Goal: Contribute content: Contribute content

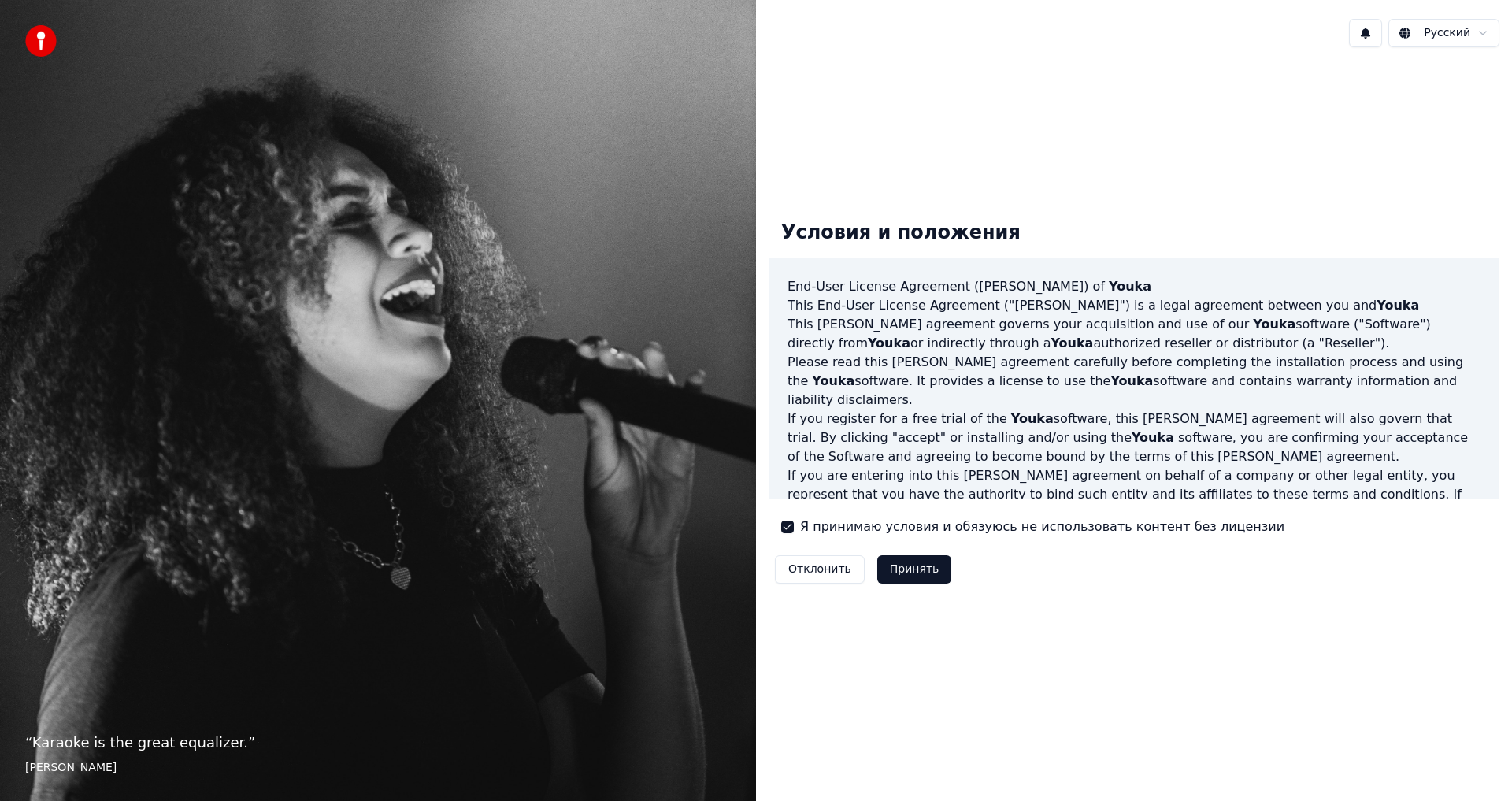
click at [913, 569] on button "Принять" at bounding box center [915, 569] width 75 height 28
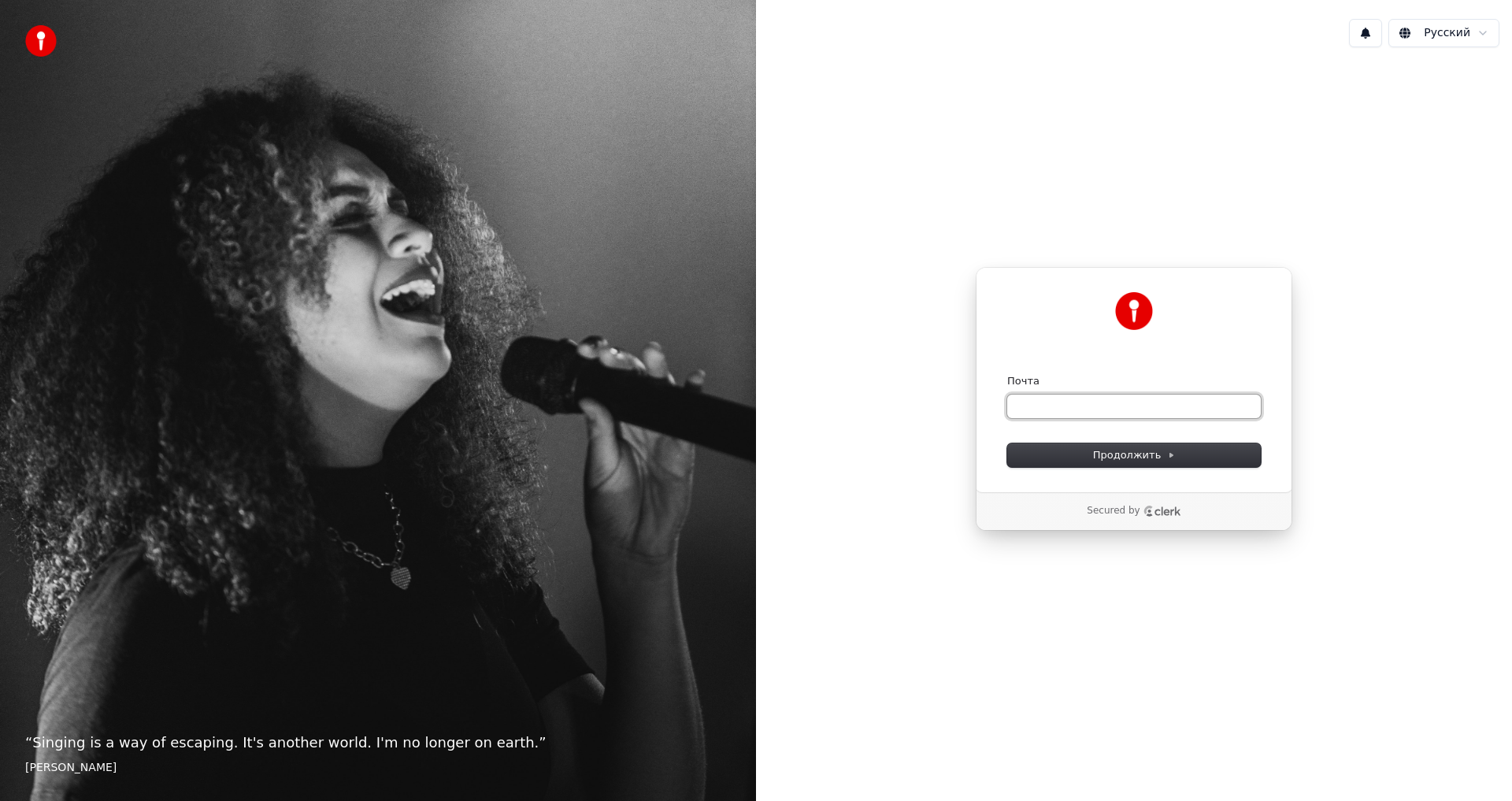
click at [1040, 402] on input "Почта" at bounding box center [1133, 406] width 253 height 23
paste input "**********"
click at [1121, 457] on span "Продолжить" at bounding box center [1134, 455] width 82 height 14
type input "**********"
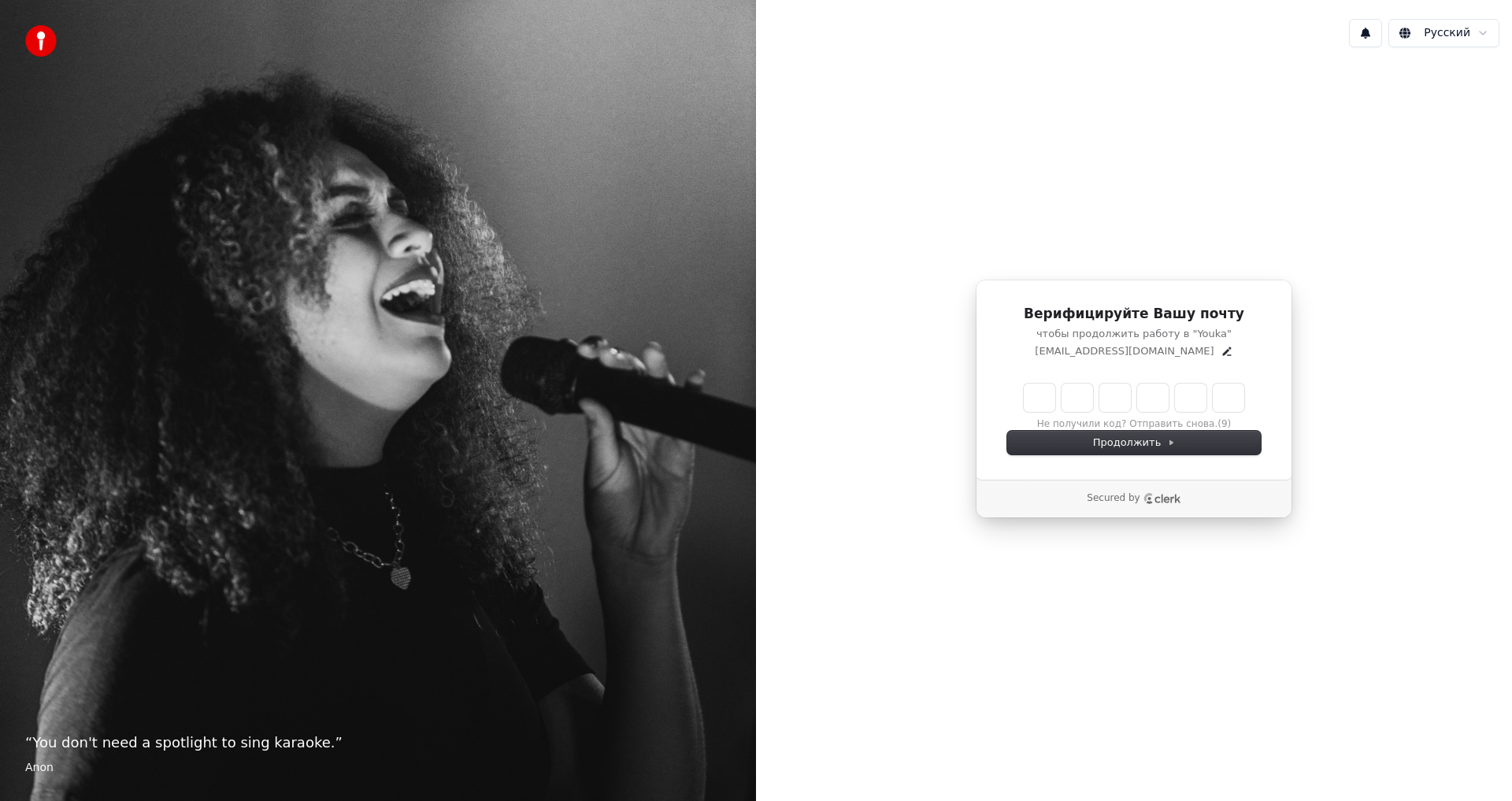
click at [1035, 393] on input "Enter verification code" at bounding box center [1133, 398] width 220 height 28
type input "******"
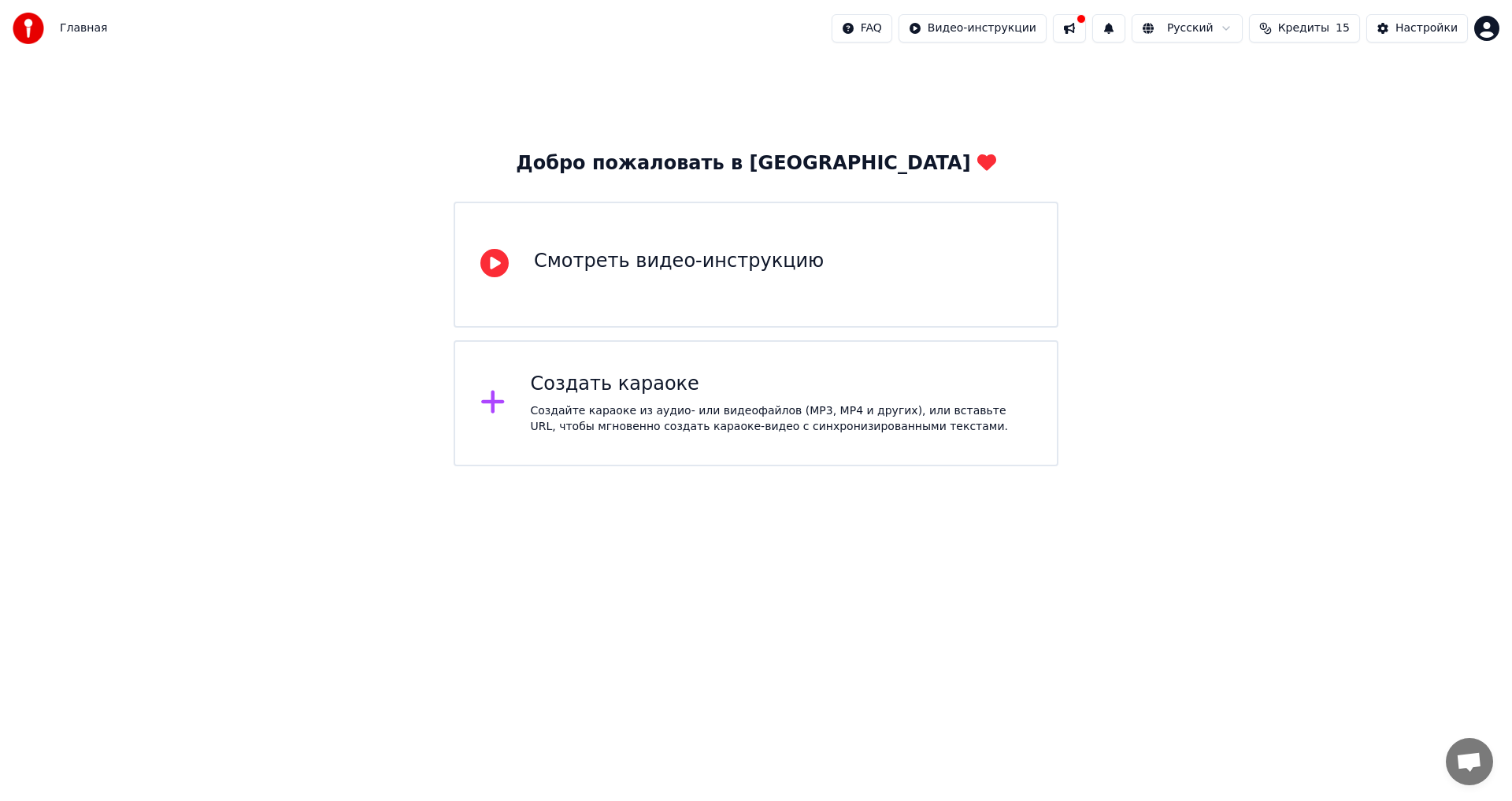
click at [642, 395] on div "Создать караоке" at bounding box center [781, 384] width 502 height 25
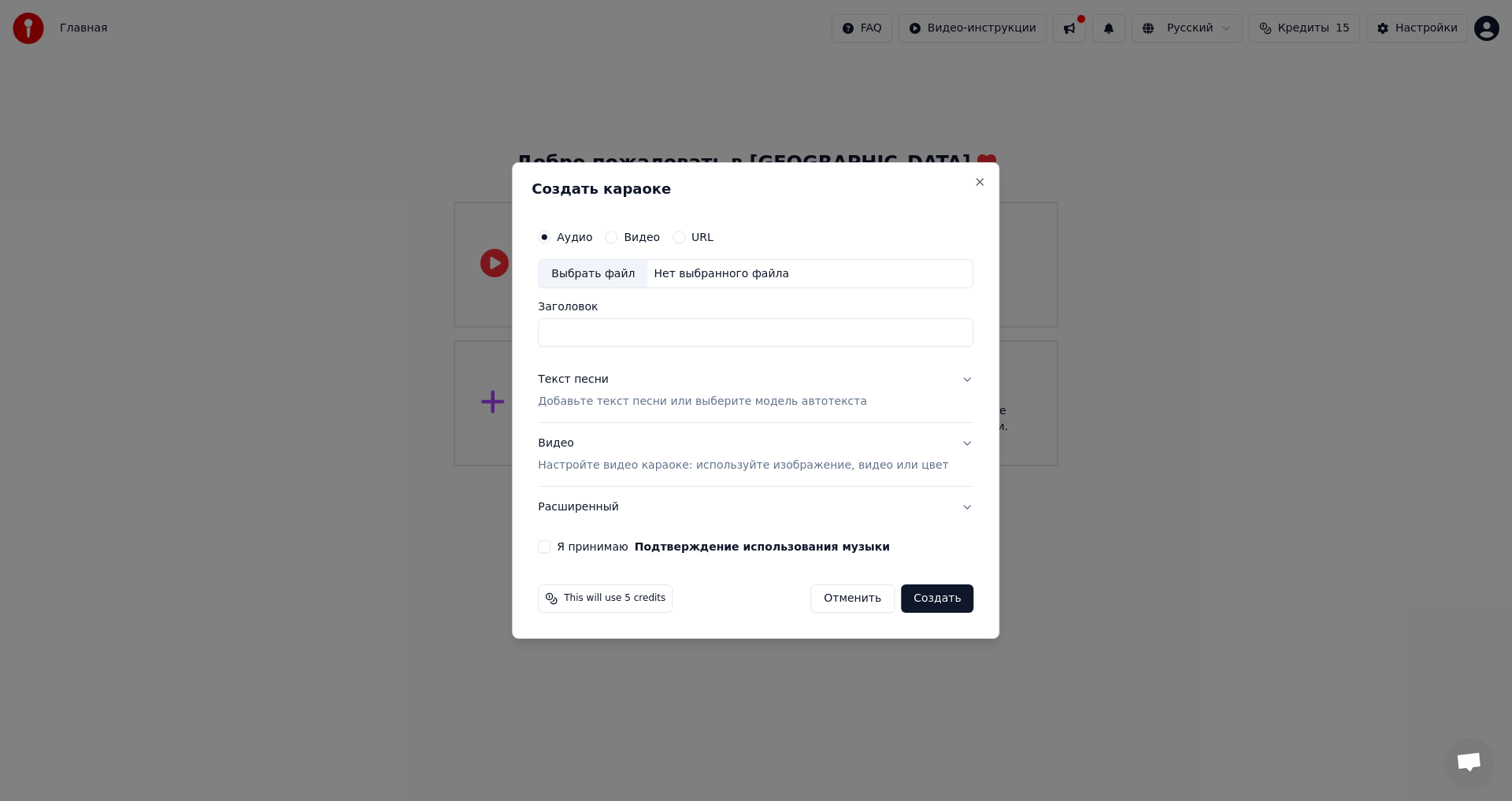
click at [618, 274] on div "Выбрать файл" at bounding box center [592, 274] width 109 height 28
type input "********"
click at [594, 380] on div "Текст песни" at bounding box center [574, 380] width 71 height 16
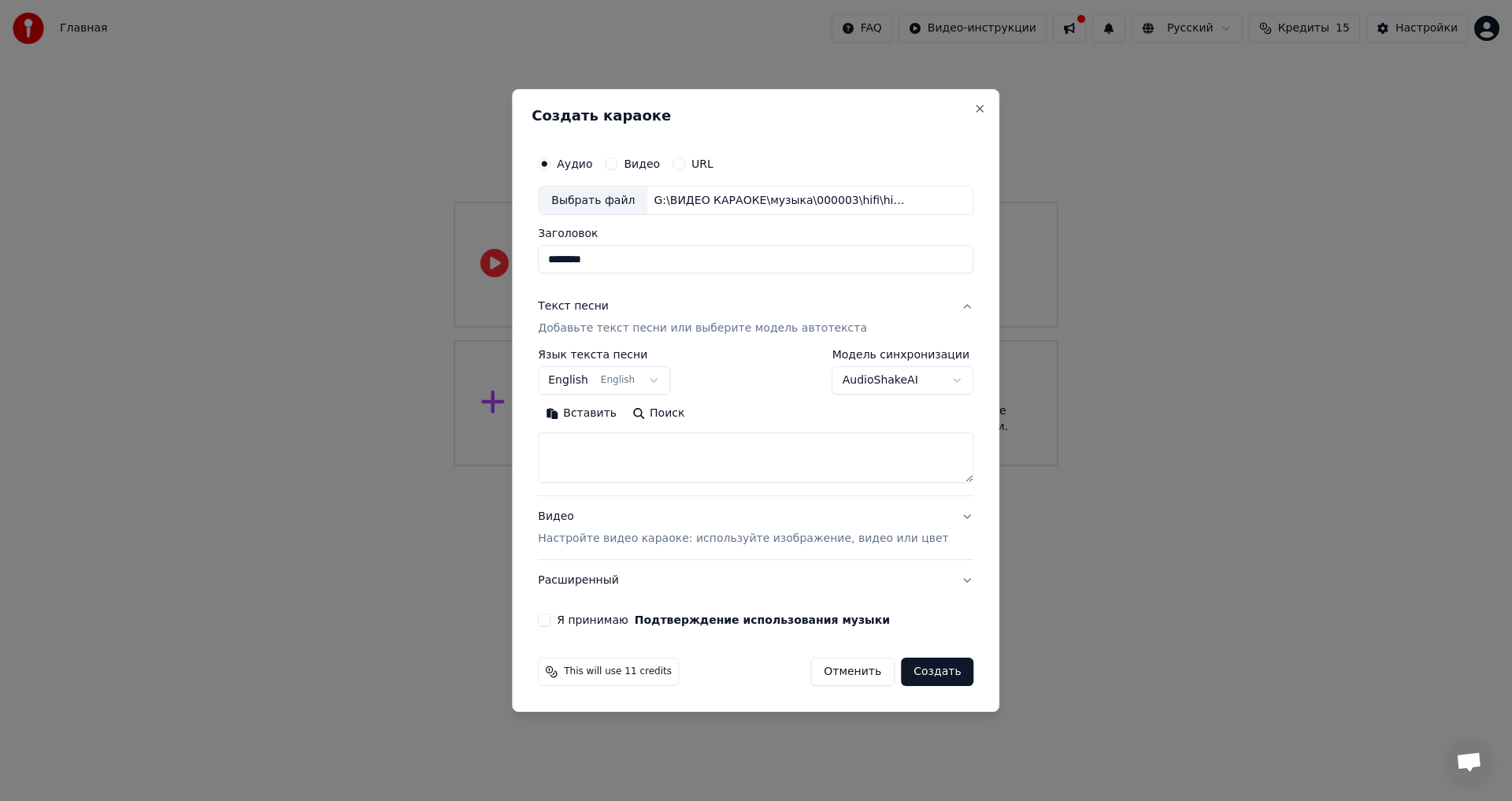
click at [606, 416] on button "Вставить" at bounding box center [581, 414] width 86 height 25
type textarea "**********"
click at [591, 379] on body "**********" at bounding box center [756, 233] width 1512 height 466
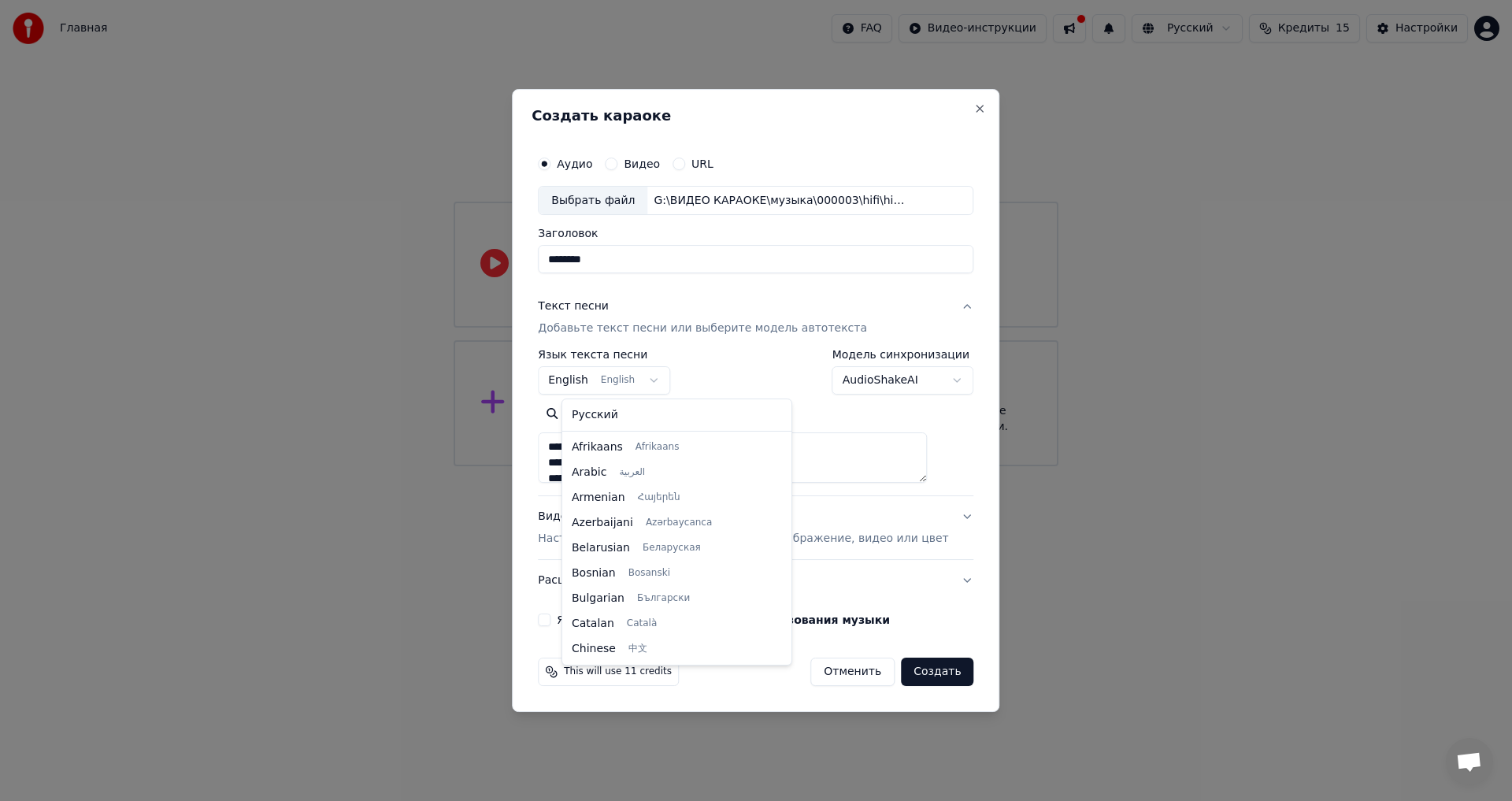
scroll to position [126, 0]
select select "**"
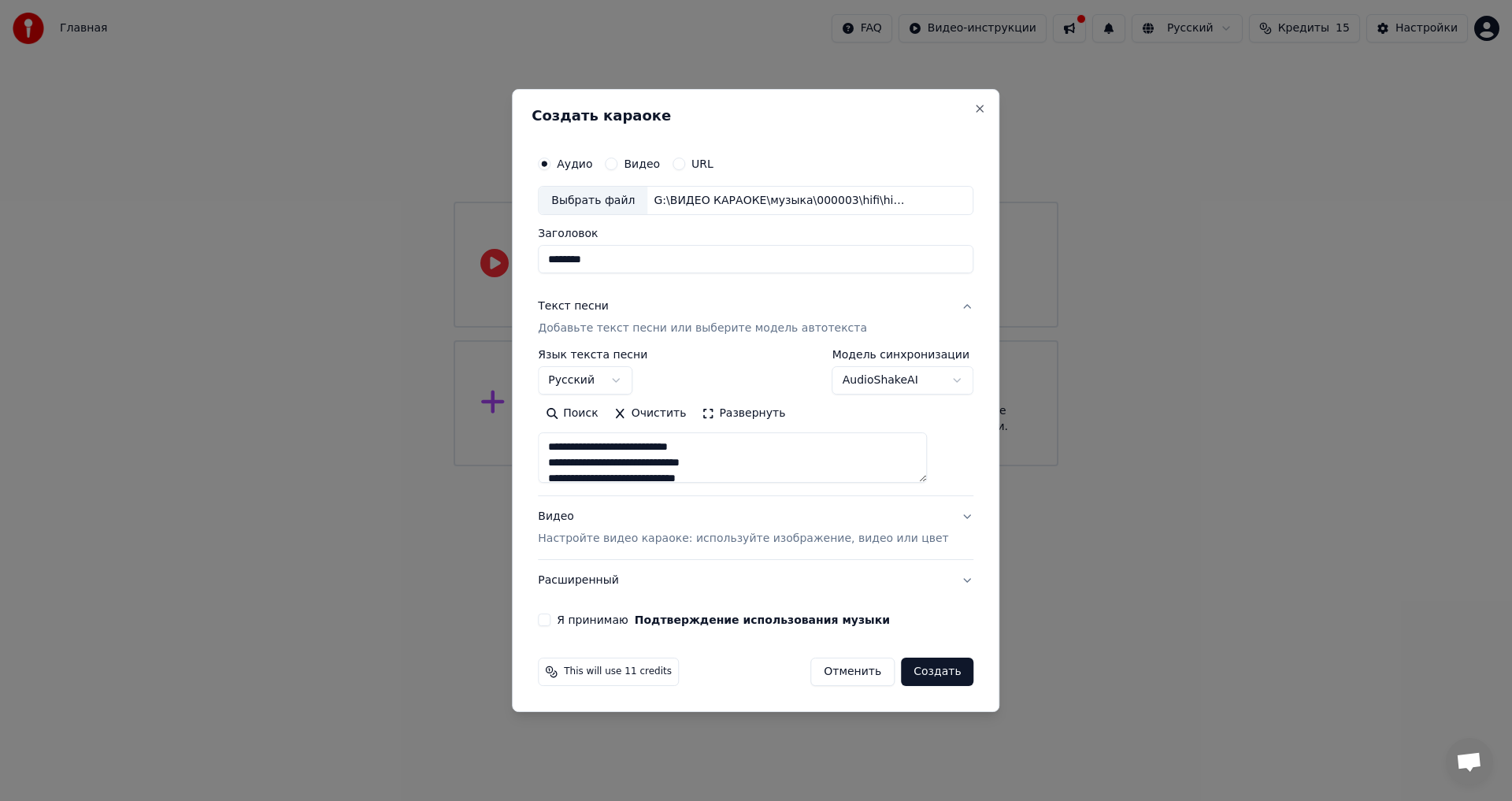
click at [578, 518] on div "Видео Настройте видео караоке: используйте изображение, видео или цвет" at bounding box center [743, 528] width 411 height 38
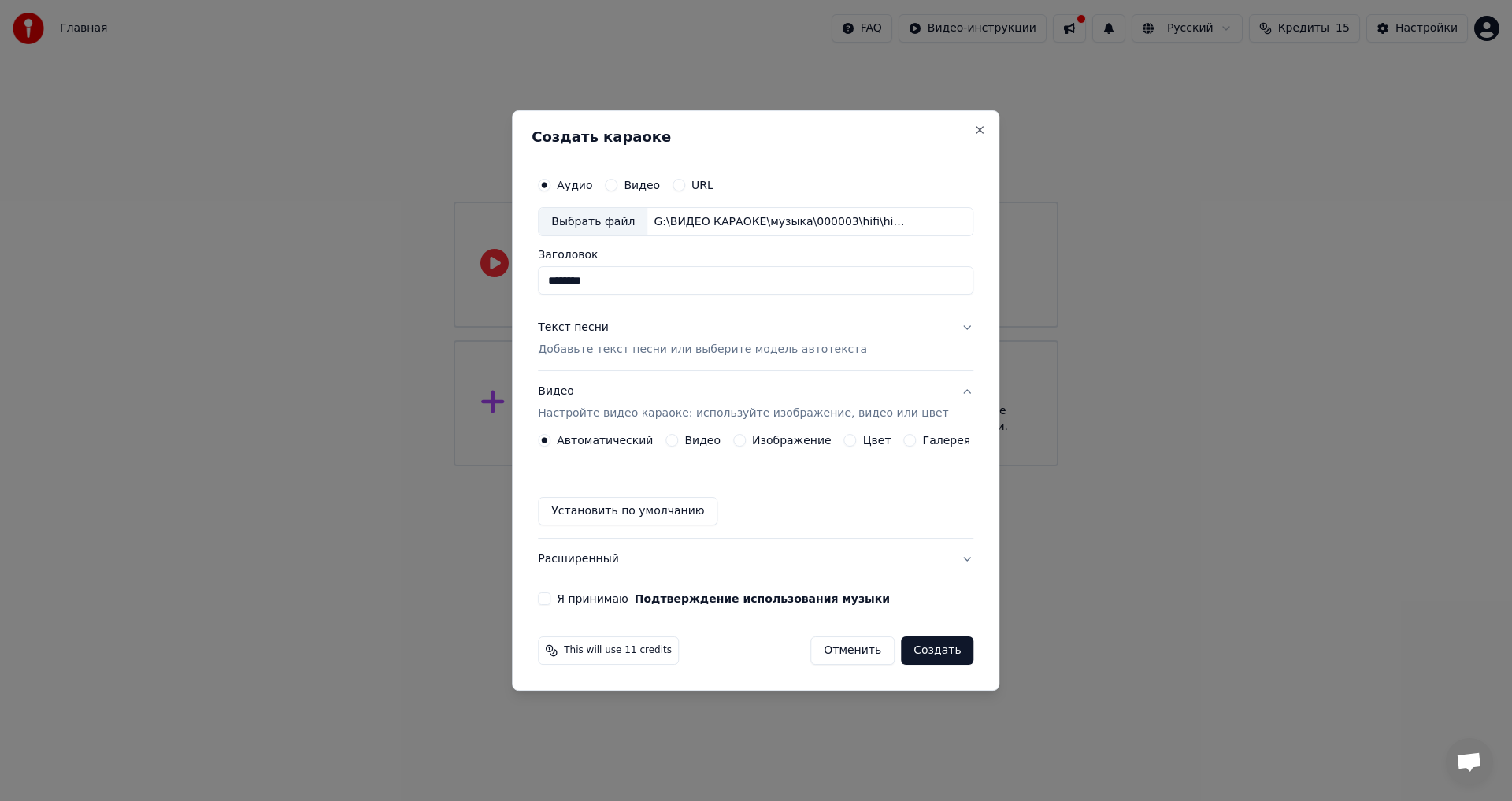
click at [845, 438] on button "Цвет" at bounding box center [849, 440] width 12 height 12
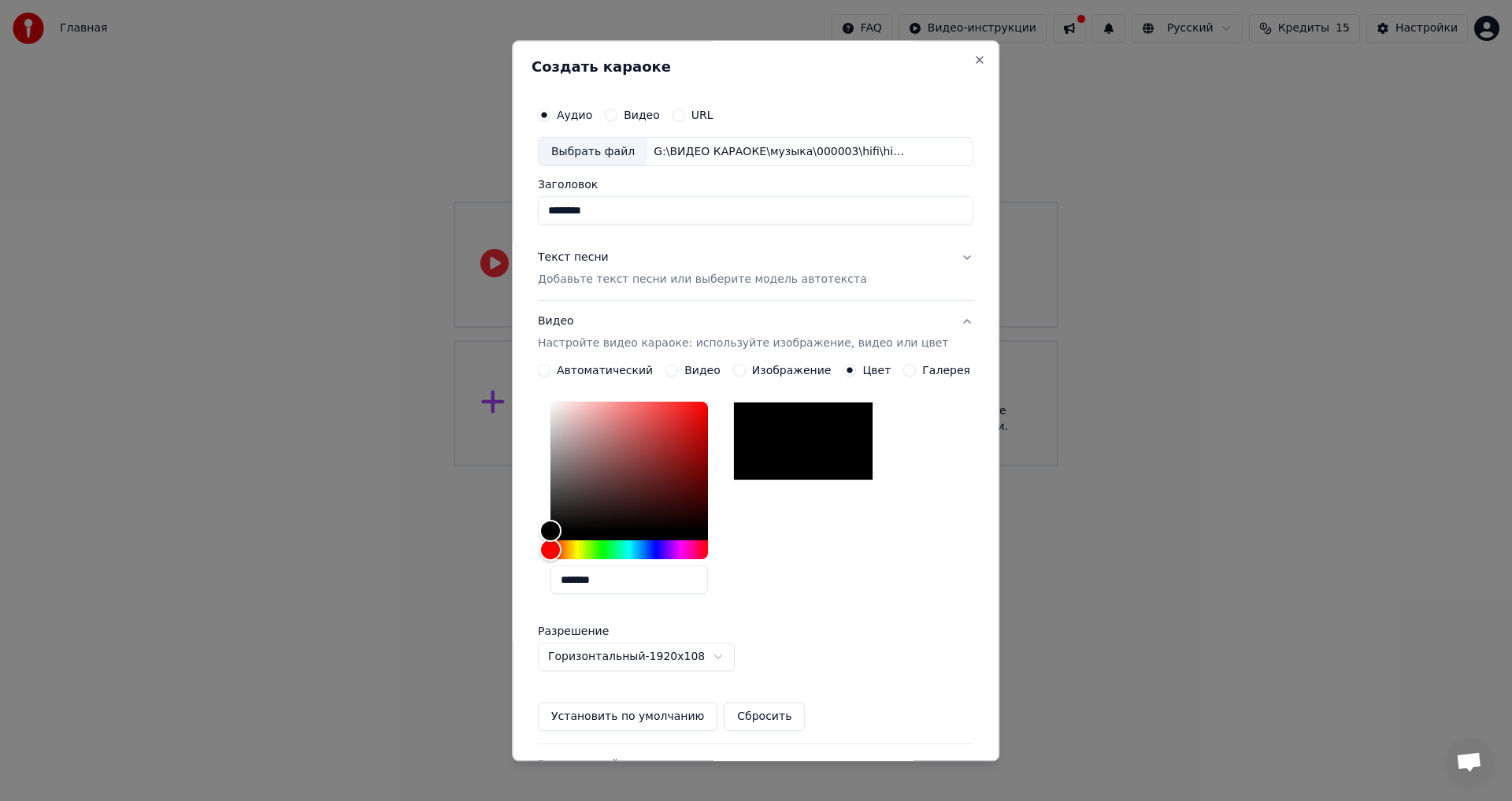
drag, startPoint x: 646, startPoint y: 580, endPoint x: 474, endPoint y: 574, distance: 172.1
click at [474, 466] on body "Главная FAQ Видео-инструкции Русский Кредиты 15 Настройки Добро пожаловать в Yo…" at bounding box center [756, 233] width 1512 height 466
paste input "text"
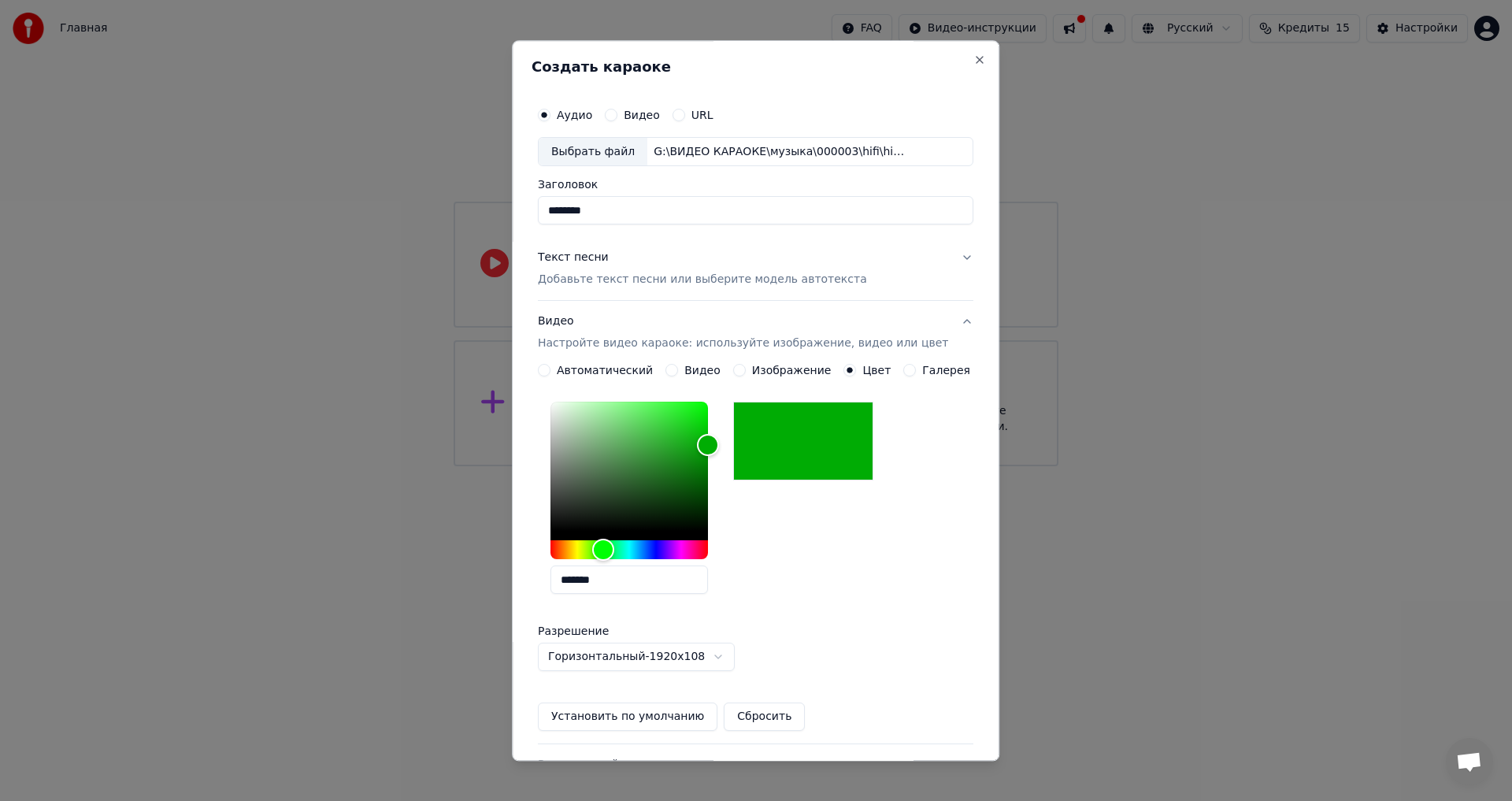
type input "*******"
click at [634, 717] on button "Установить по умолчанию" at bounding box center [627, 718] width 179 height 28
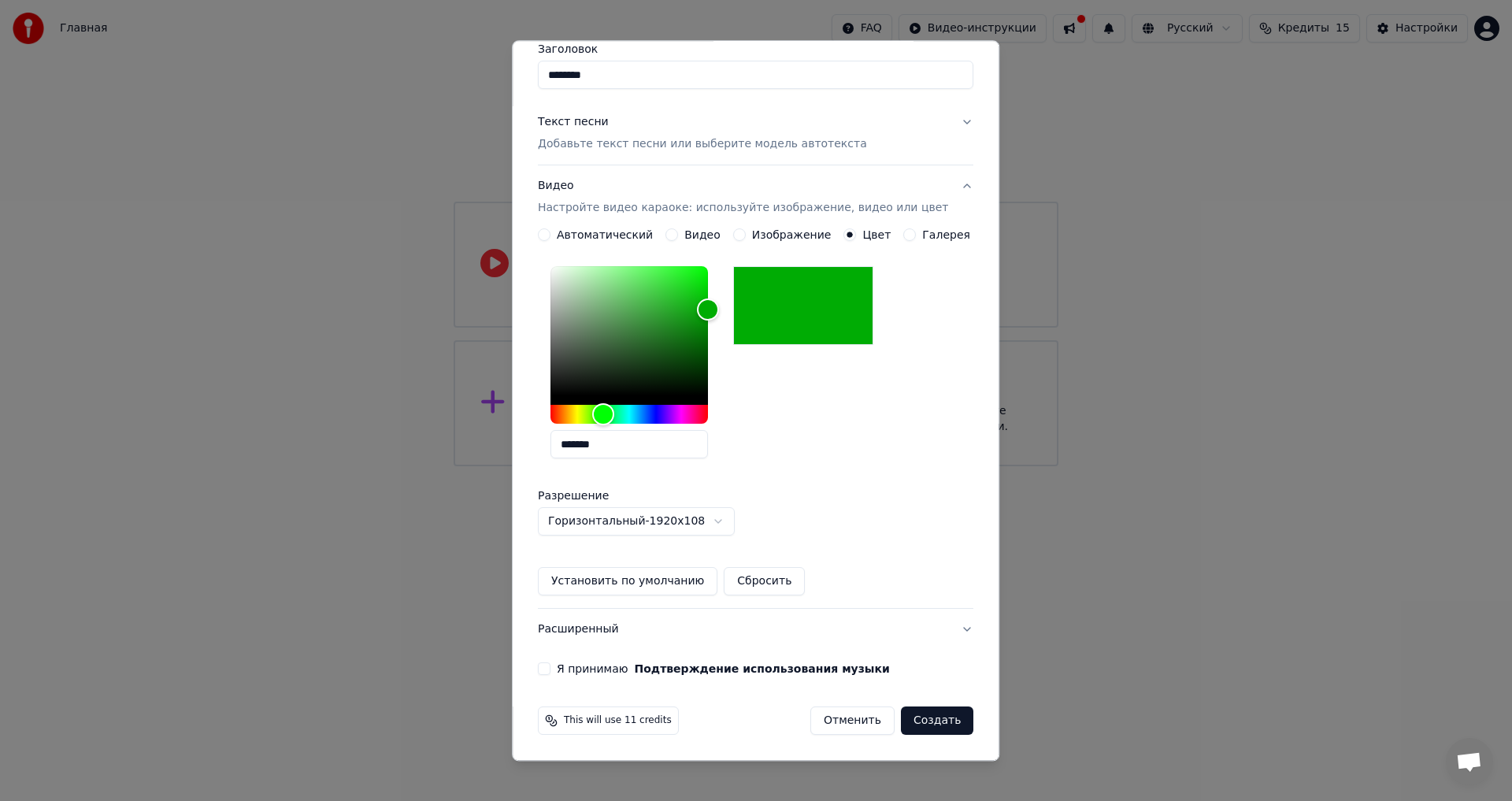
click at [550, 668] on button "Я принимаю Подтверждение использования музыки" at bounding box center [544, 669] width 12 height 12
click at [917, 720] on button "Создать" at bounding box center [936, 721] width 72 height 28
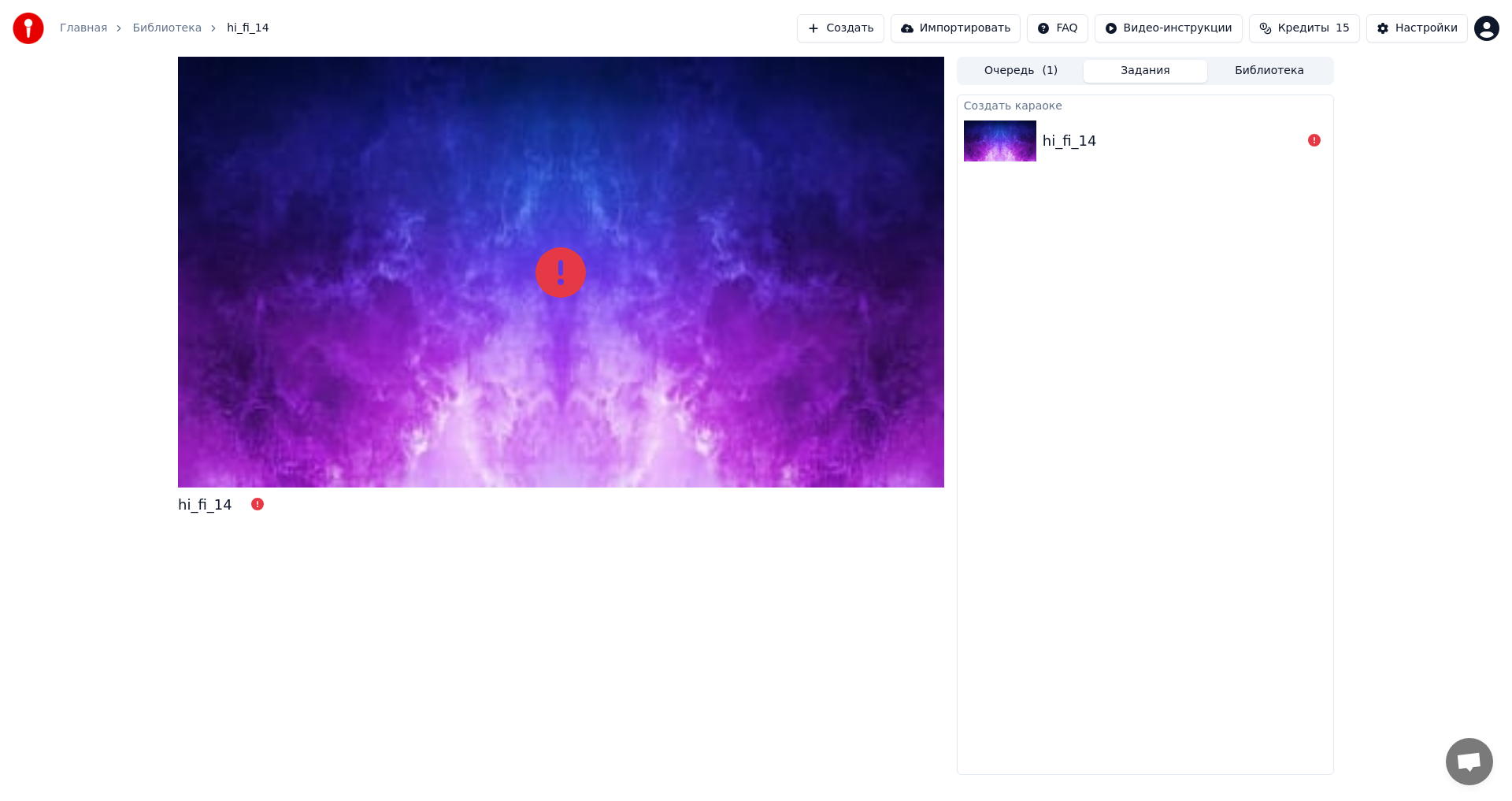
click at [1023, 149] on img at bounding box center [999, 142] width 72 height 41
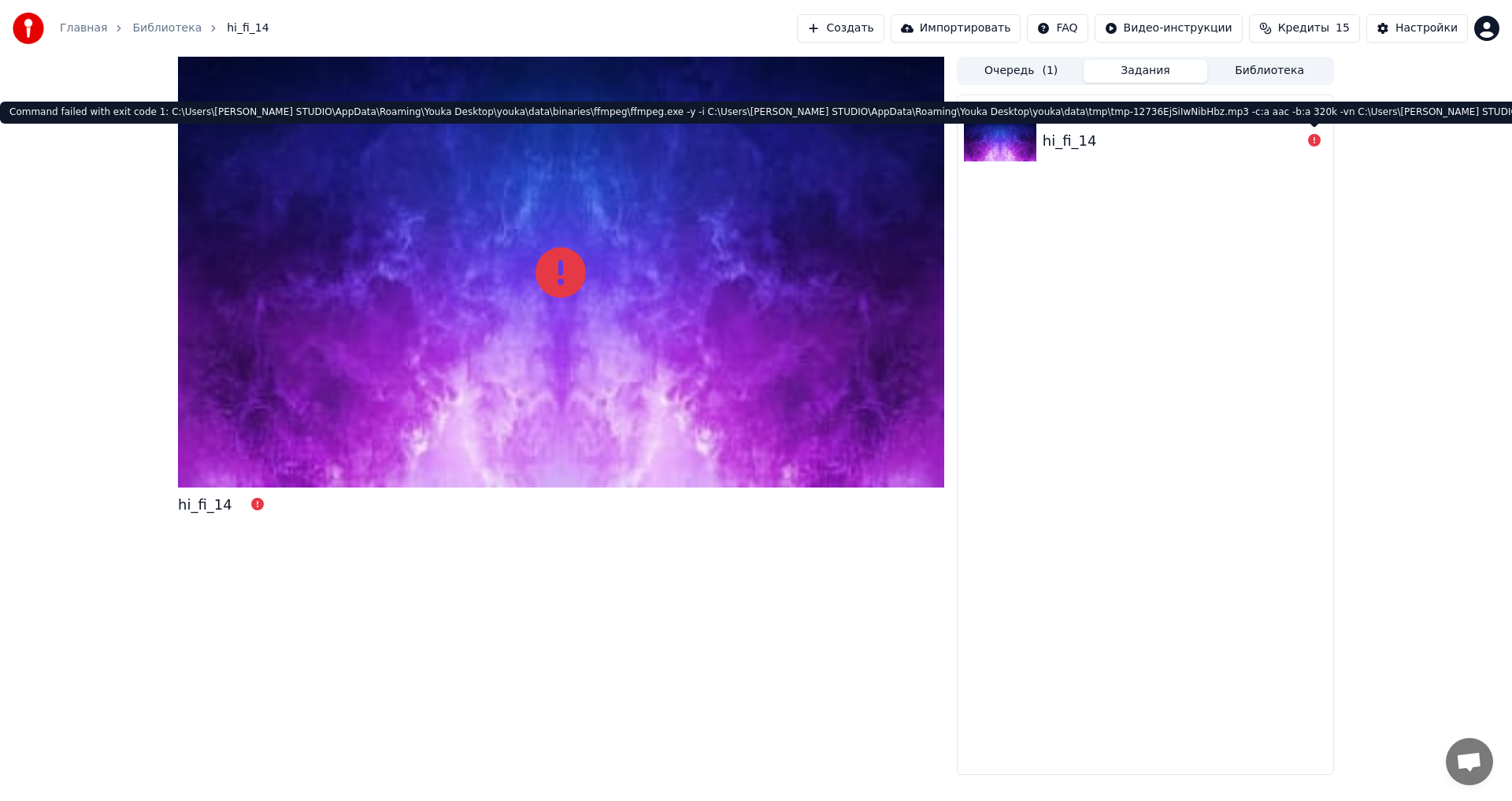
click at [1314, 142] on icon at bounding box center [1313, 140] width 12 height 12
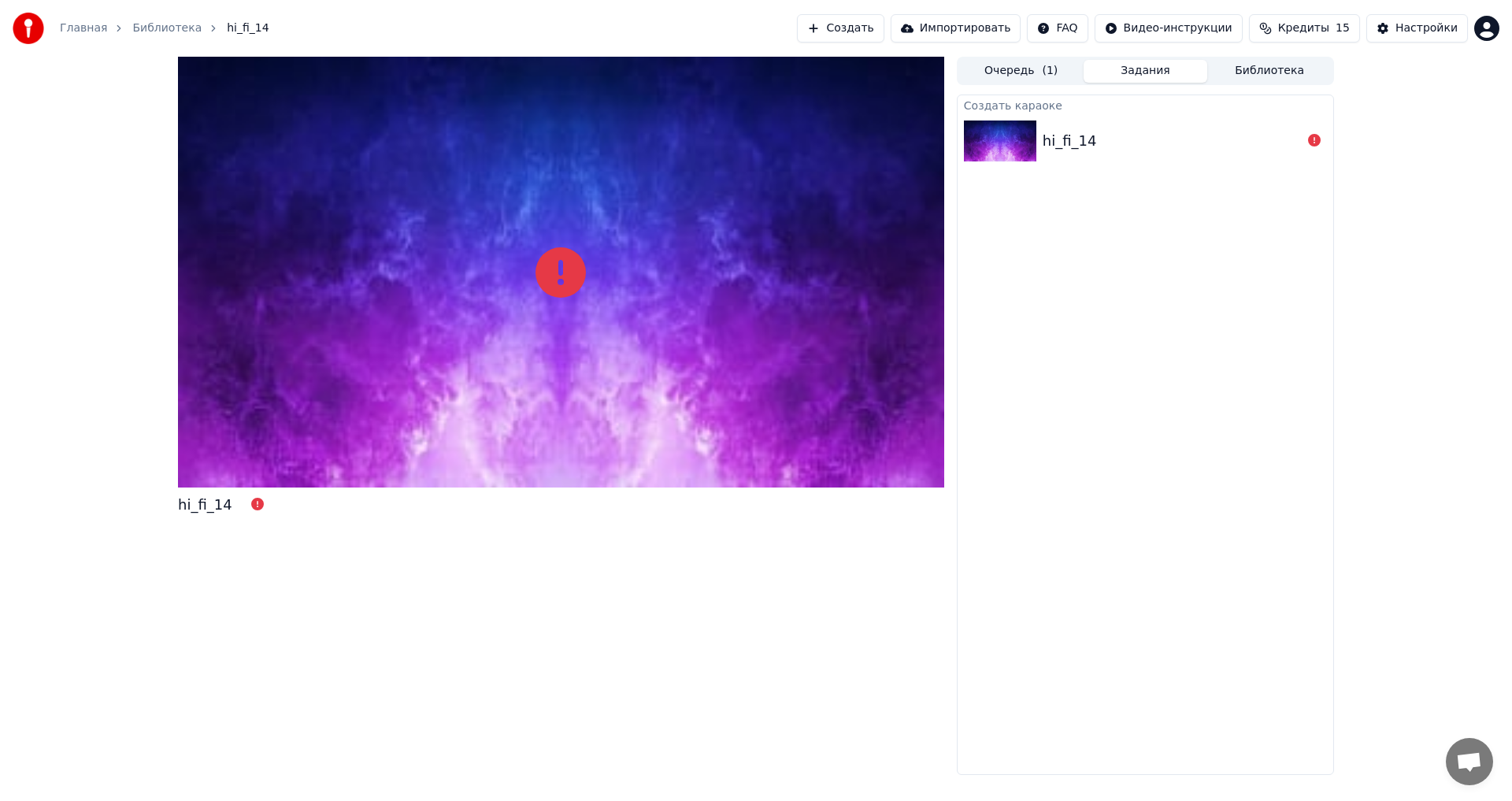
click at [1314, 141] on icon at bounding box center [1313, 140] width 12 height 12
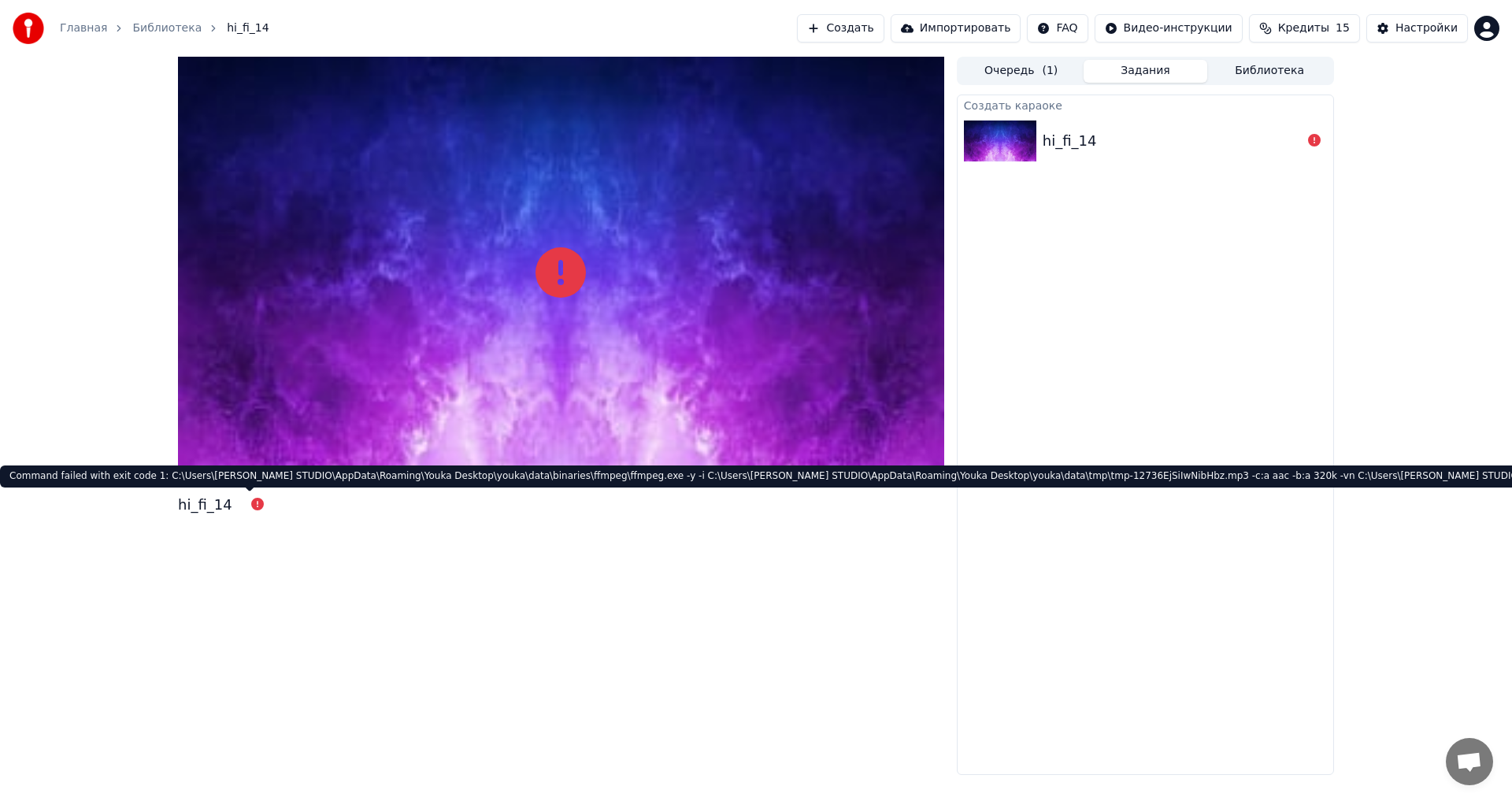
click at [251, 507] on icon at bounding box center [257, 504] width 12 height 12
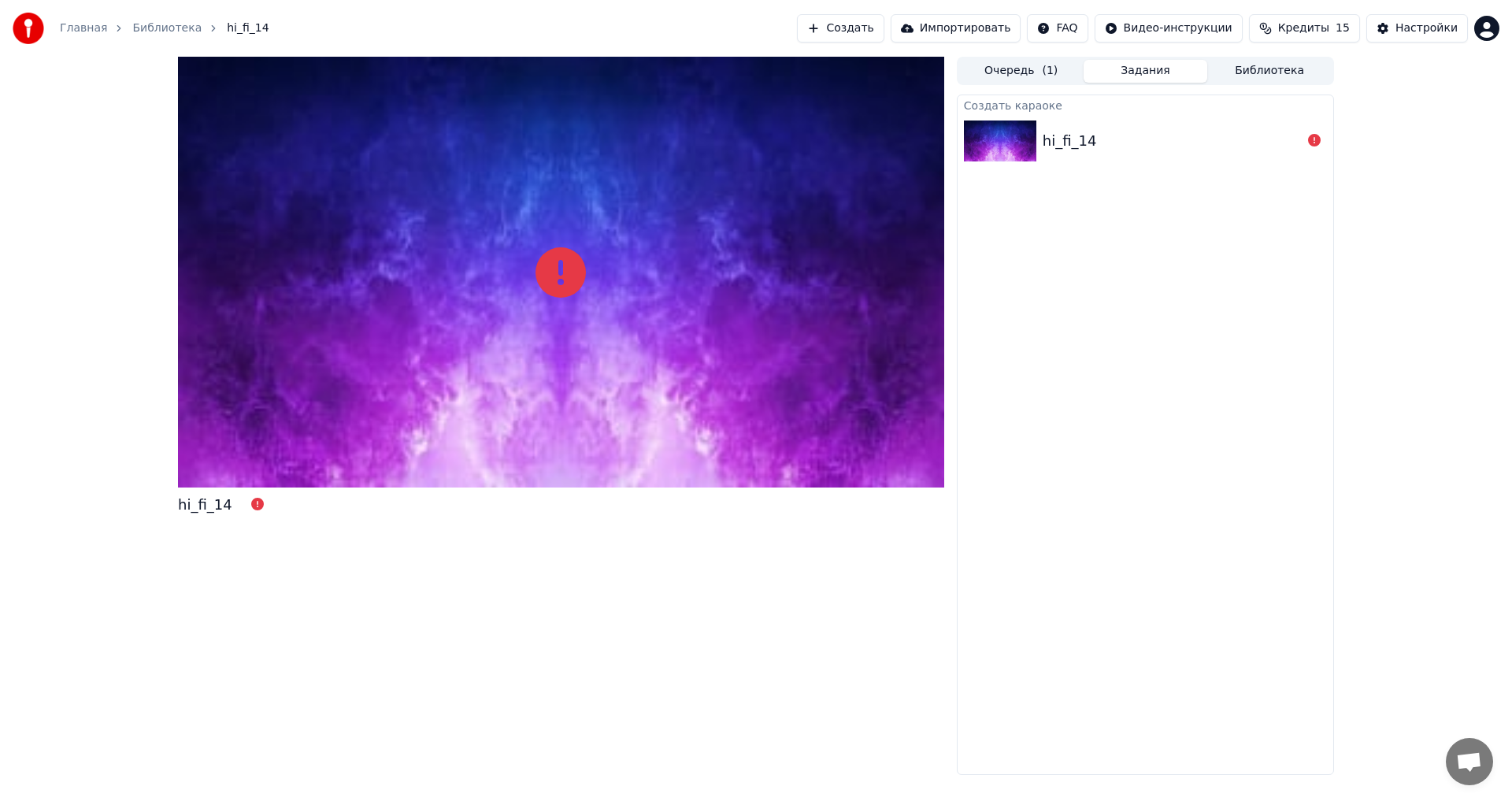
click at [985, 136] on img at bounding box center [999, 142] width 72 height 41
click at [999, 142] on img at bounding box center [999, 142] width 72 height 41
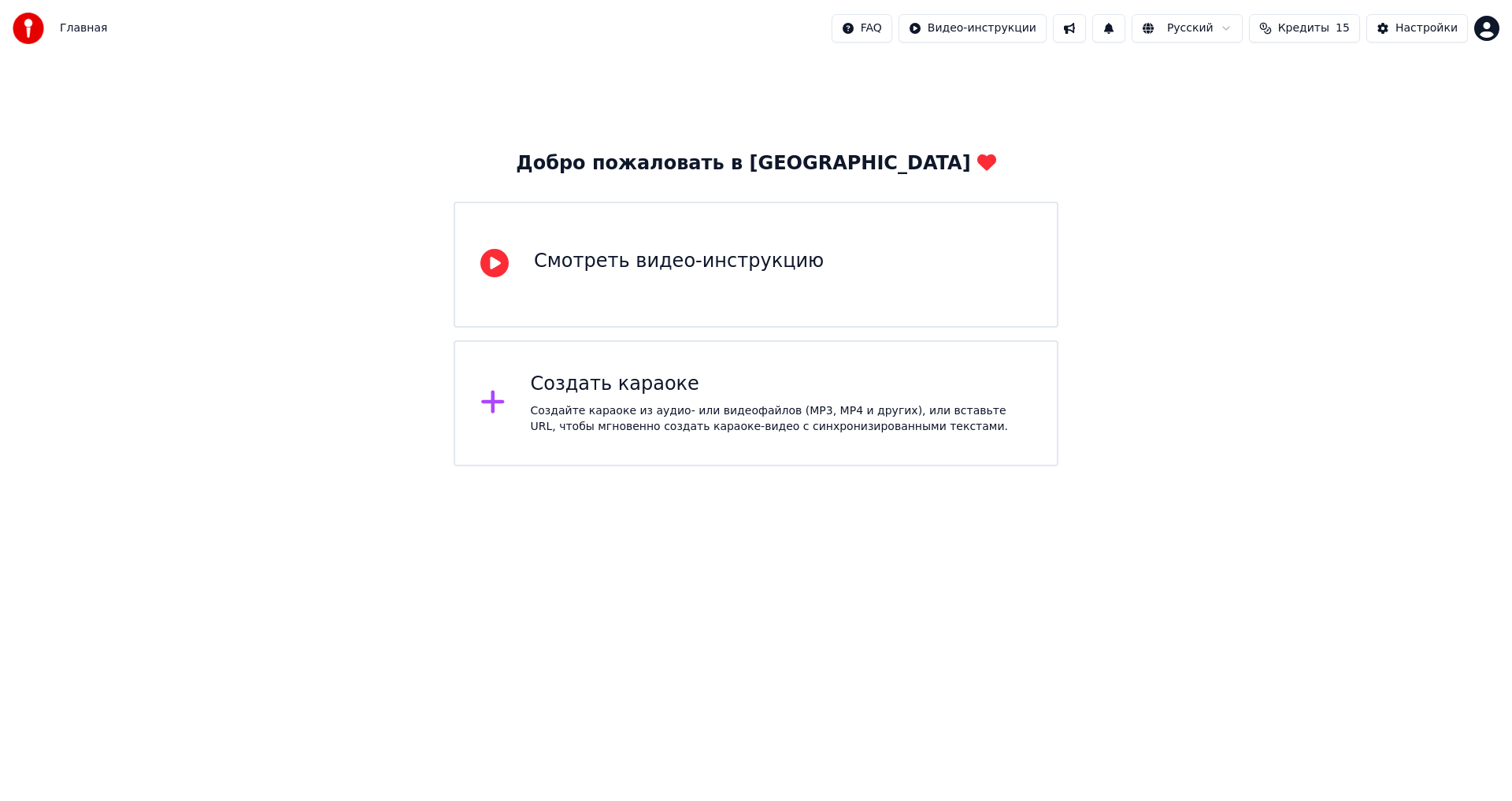
click at [660, 396] on div "Создать караоке" at bounding box center [781, 384] width 502 height 25
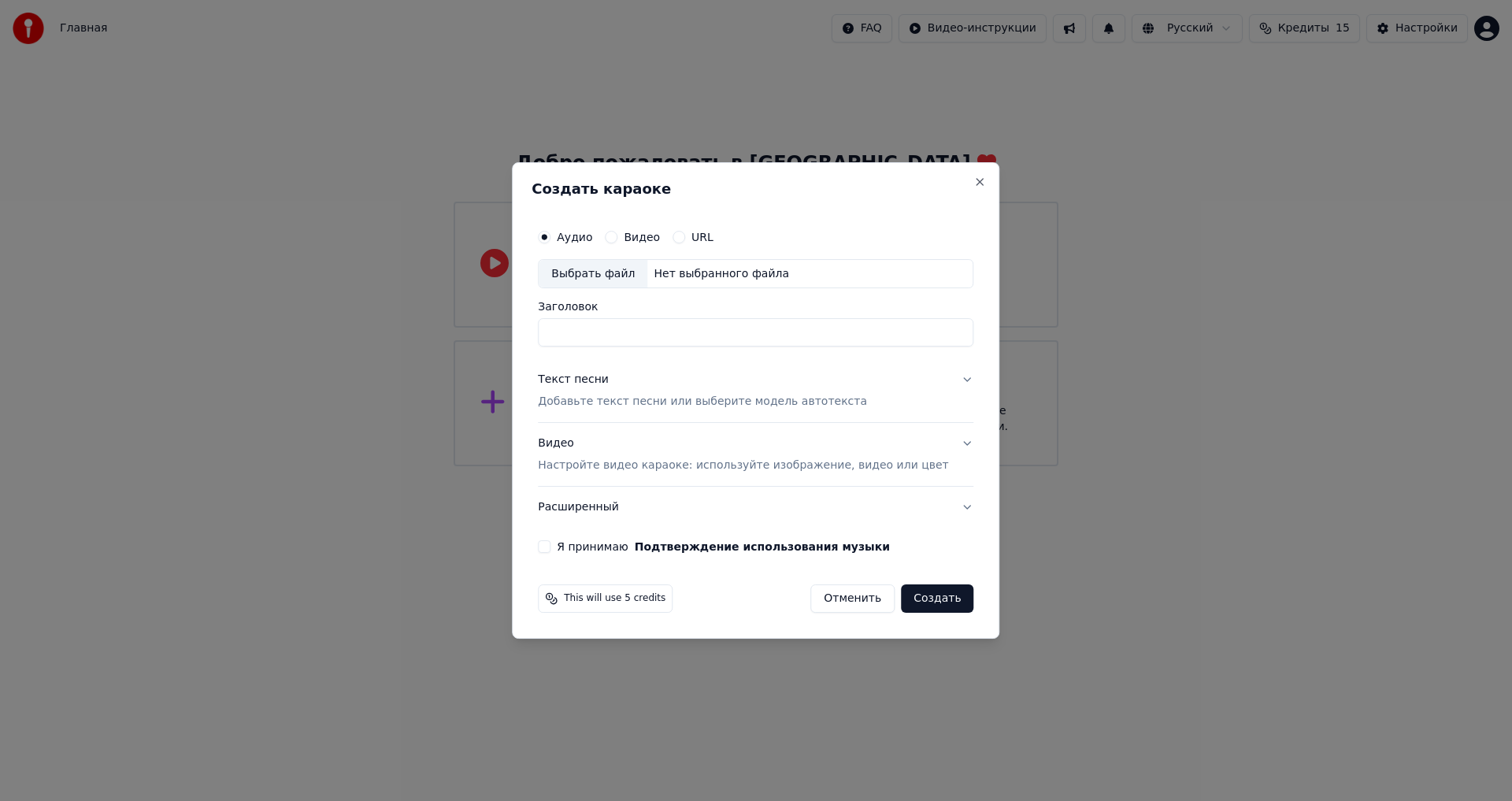
click at [619, 273] on div "Выбрать файл" at bounding box center [592, 274] width 109 height 28
type input "********"
click at [602, 379] on div "Текст песни" at bounding box center [574, 380] width 71 height 16
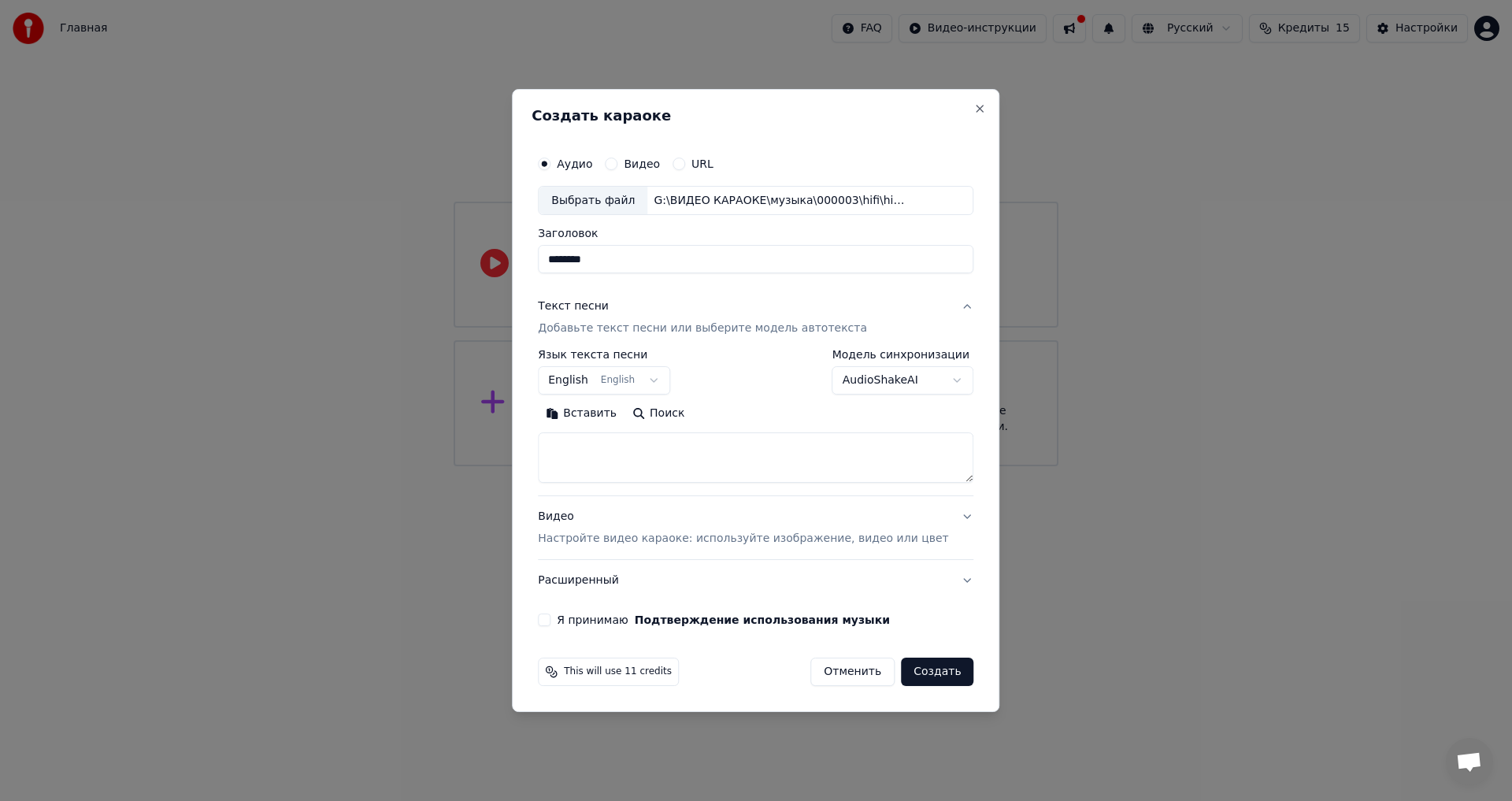
click at [593, 416] on button "Вставить" at bounding box center [581, 414] width 86 height 25
type textarea "**********"
click at [592, 383] on body "**********" at bounding box center [756, 233] width 1512 height 466
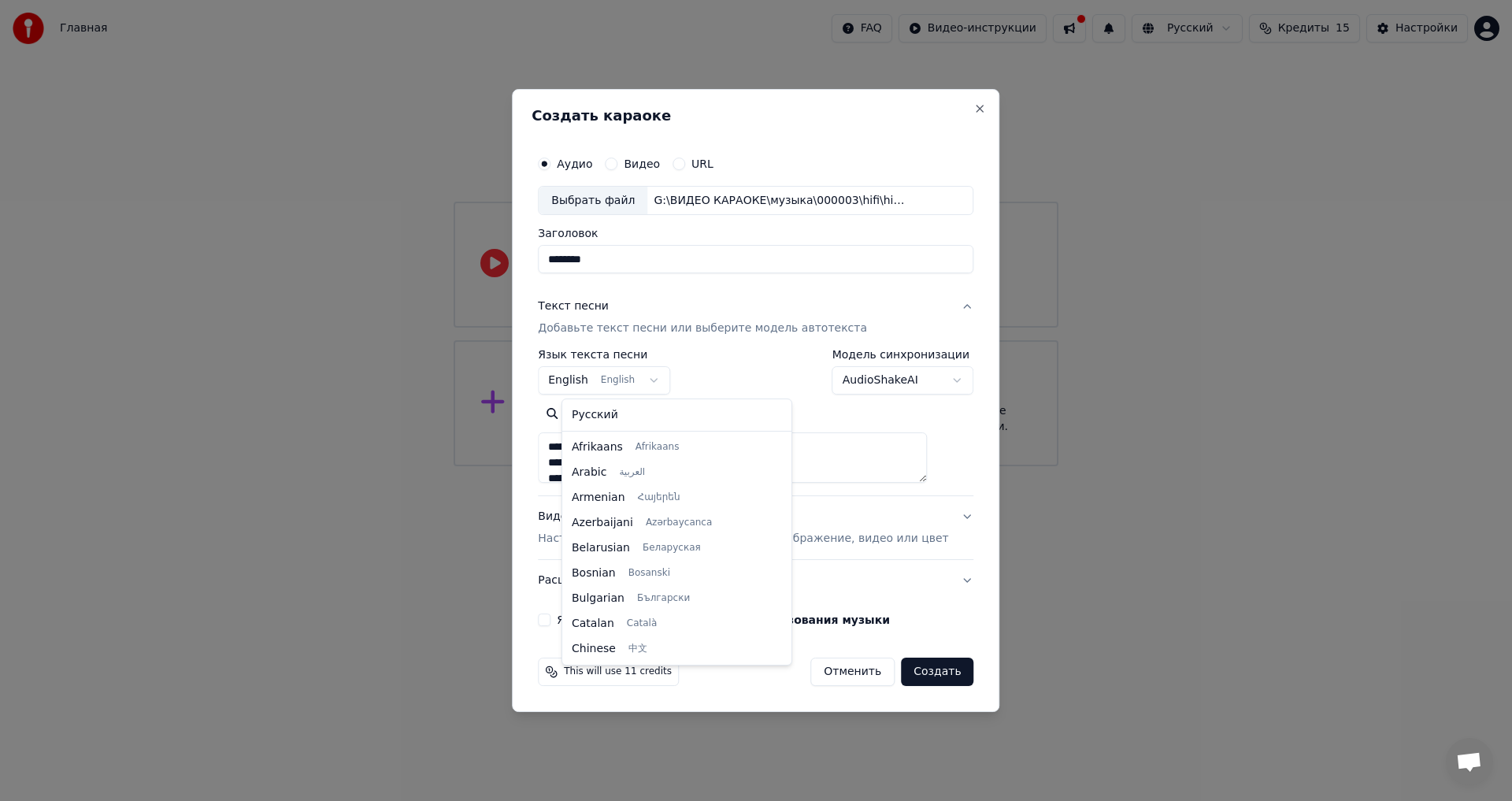
scroll to position [126, 0]
select select "**"
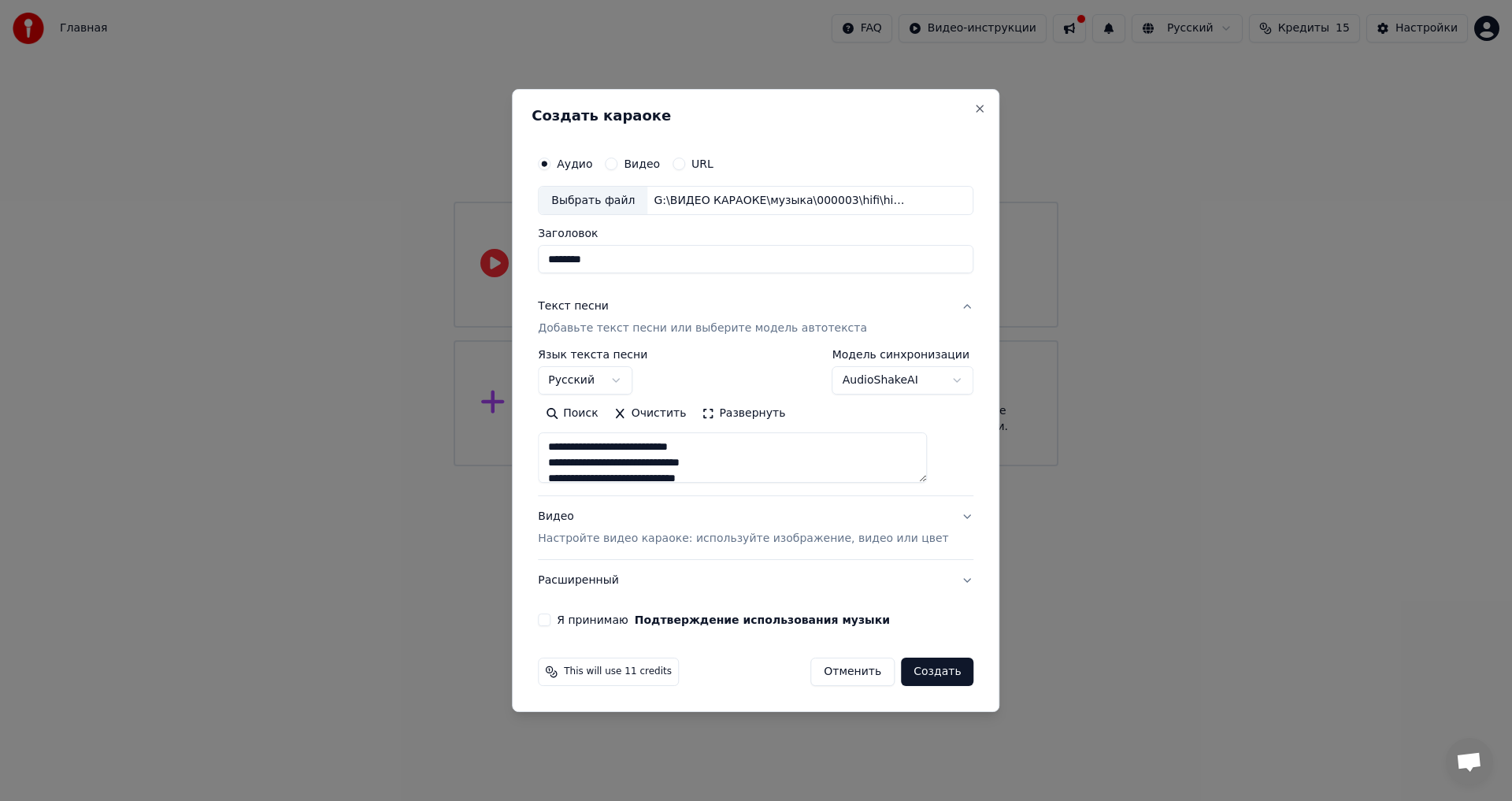
click at [577, 522] on div "Видео Настройте видео караоке: используйте изображение, видео или цвет" at bounding box center [743, 528] width 411 height 38
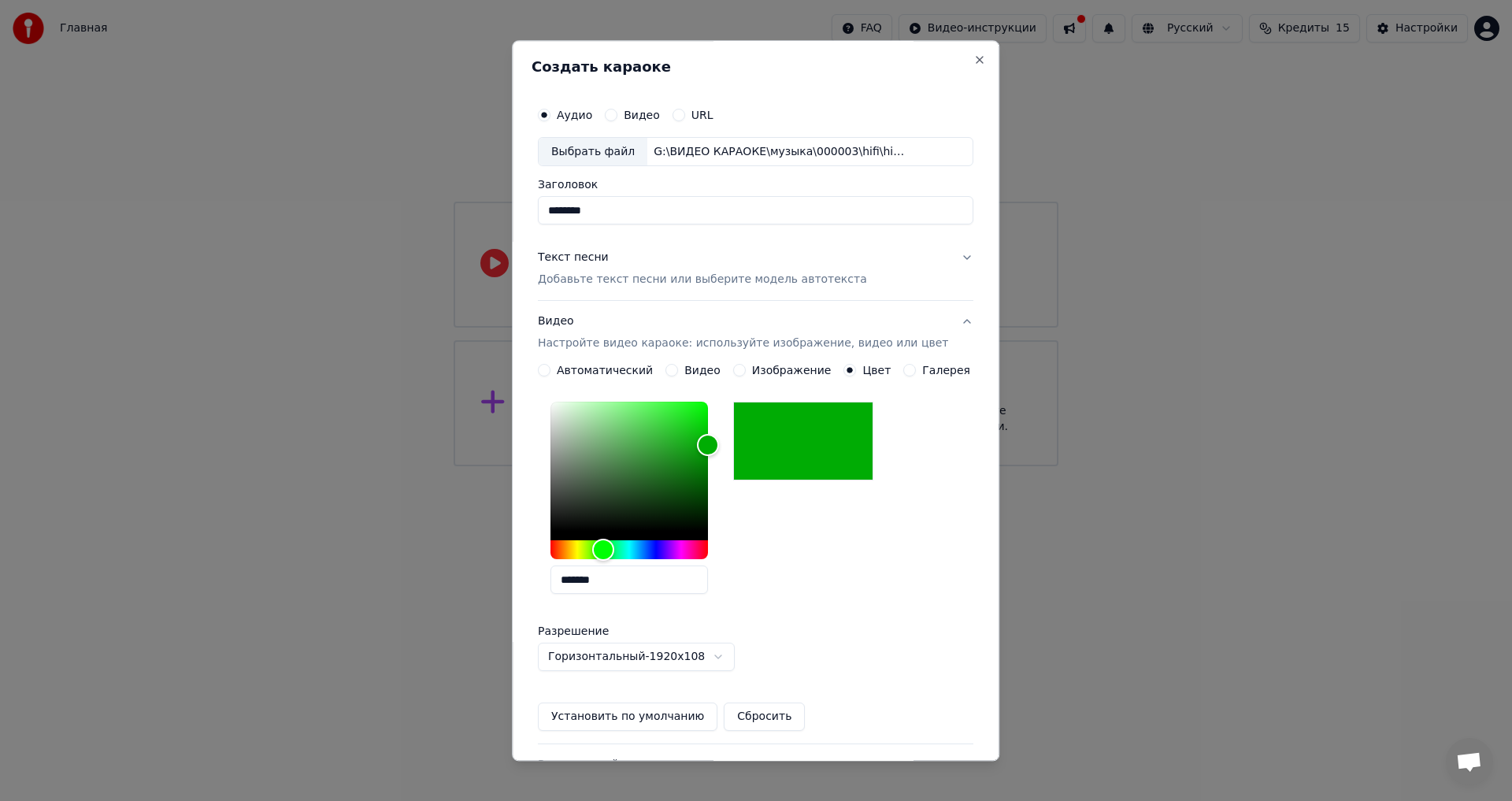
click at [618, 716] on button "Установить по умолчанию" at bounding box center [627, 718] width 179 height 28
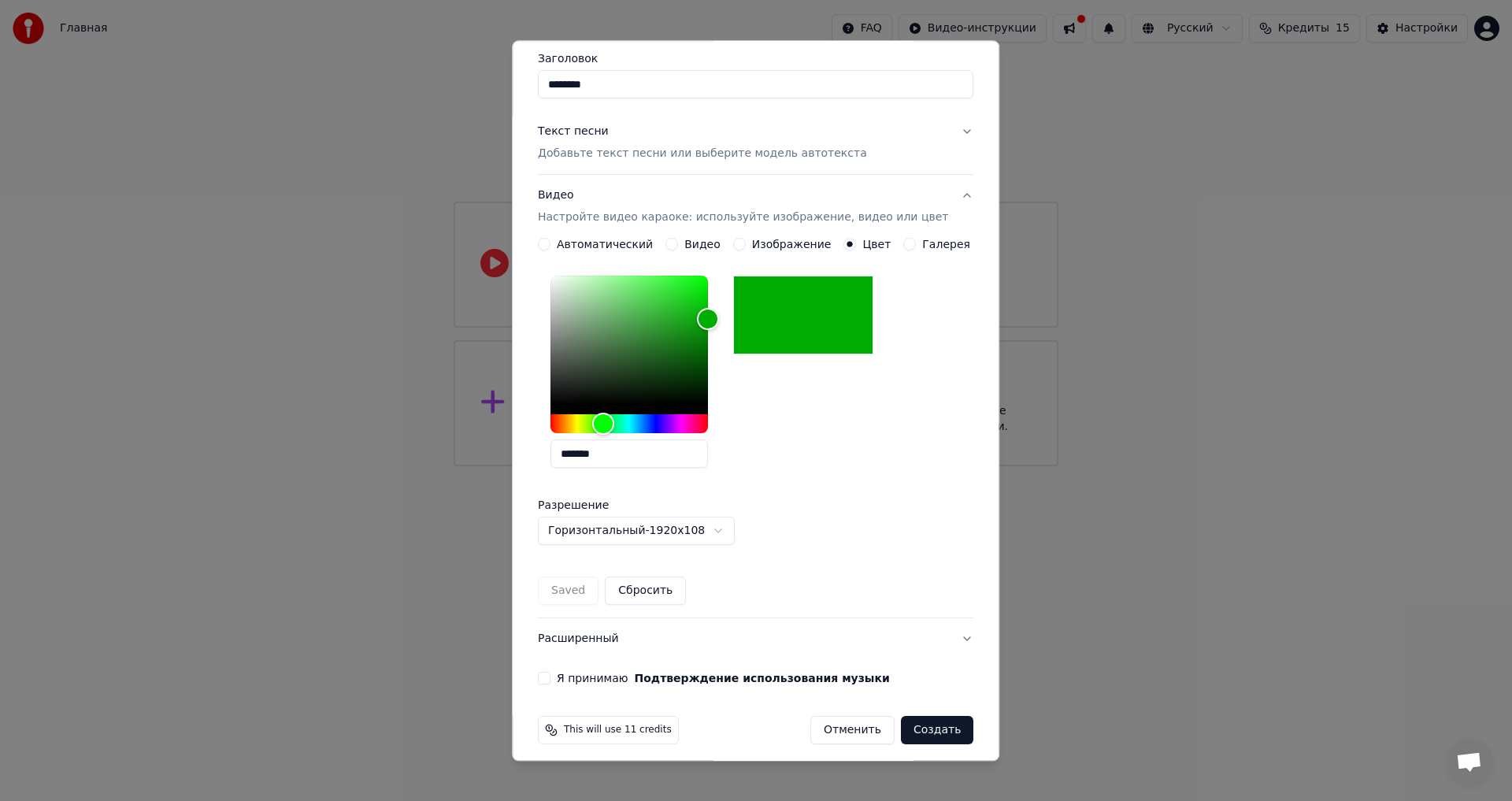
scroll to position [135, 0]
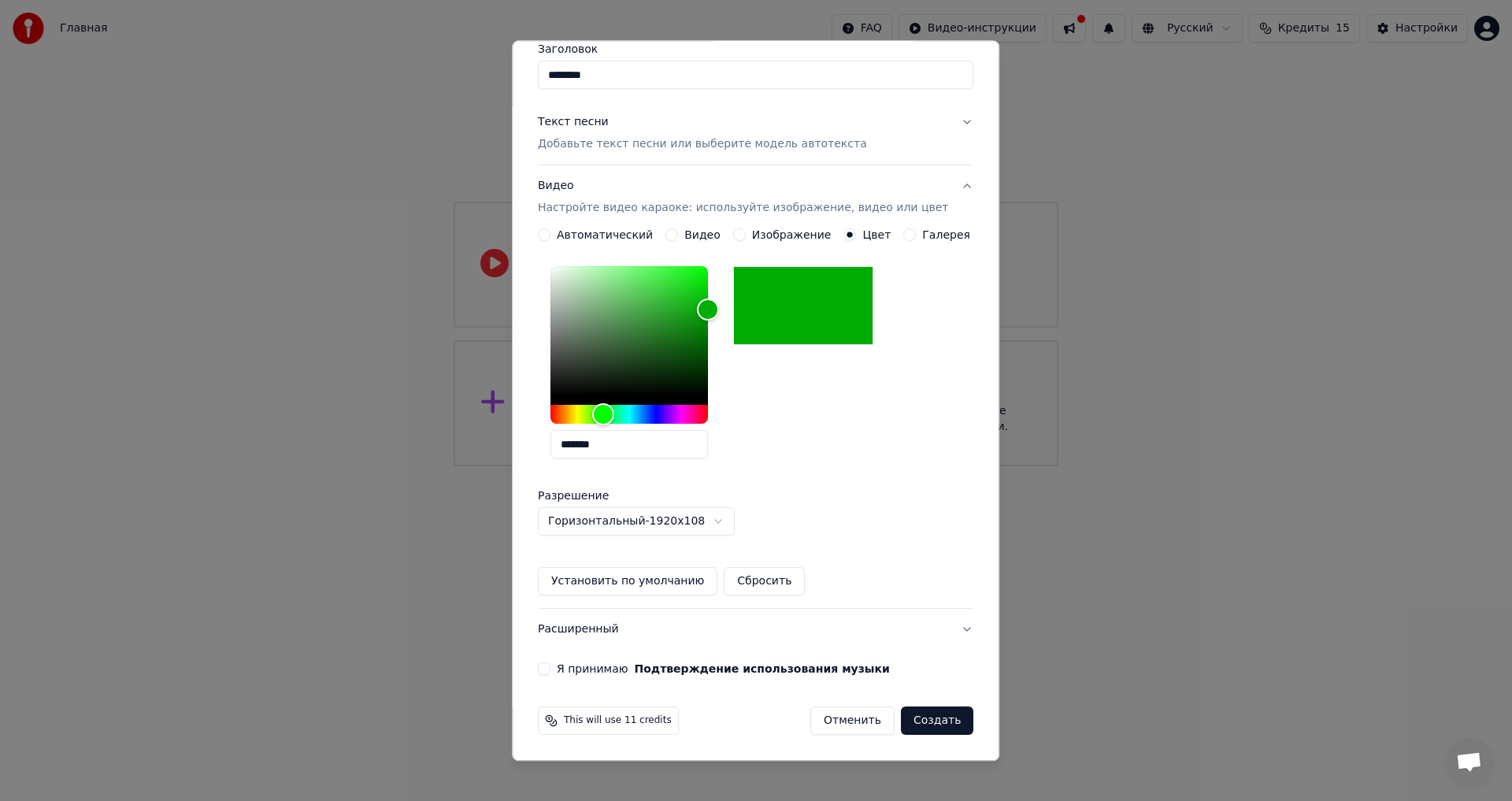
click at [550, 665] on button "Я принимаю Подтверждение использования музыки" at bounding box center [544, 669] width 12 height 12
click at [916, 721] on button "Создать" at bounding box center [936, 721] width 72 height 28
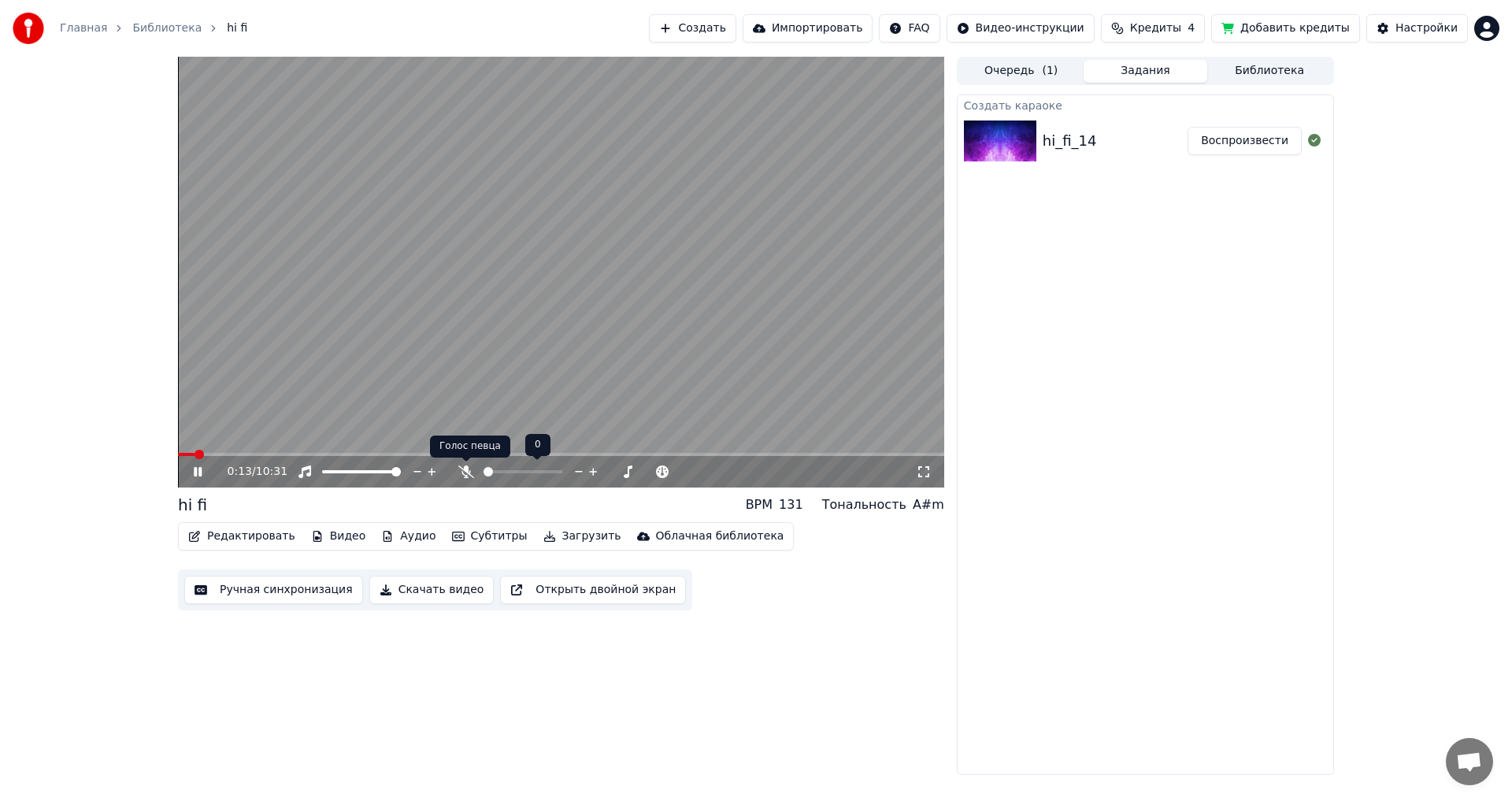
click at [463, 467] on icon at bounding box center [466, 471] width 16 height 12
click at [523, 473] on span at bounding box center [523, 472] width 9 height 9
click at [240, 536] on button "Редактировать" at bounding box center [242, 537] width 120 height 23
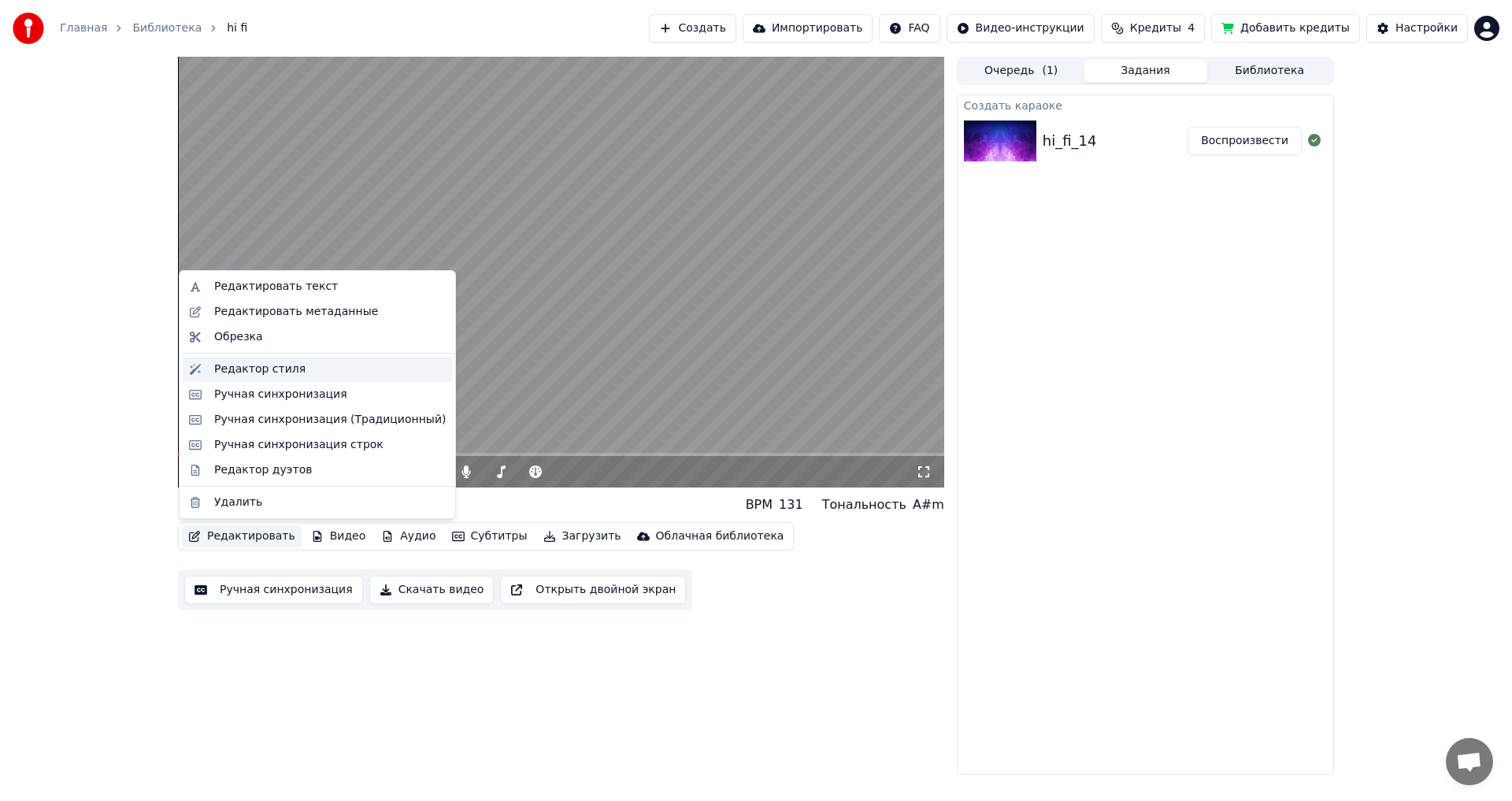
click at [252, 373] on div "Редактор стиля" at bounding box center [259, 370] width 91 height 16
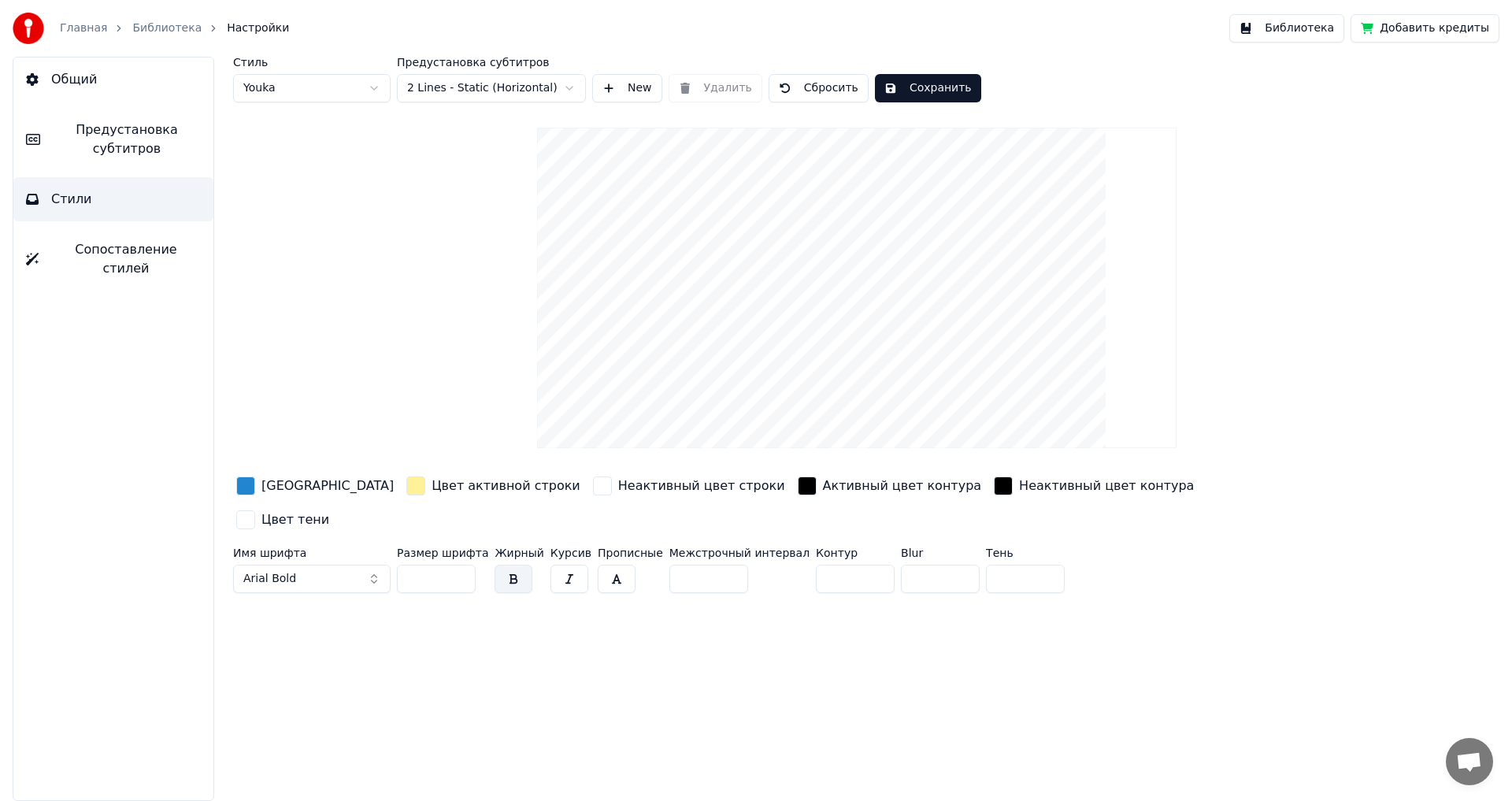
click at [247, 462] on div "Стиль Youka Предустановка субтитров 2 Lines - Static (Horizontal) New Удалить С…" at bounding box center [857, 327] width 1247 height 543
click at [250, 480] on div "button" at bounding box center [246, 486] width 19 height 19
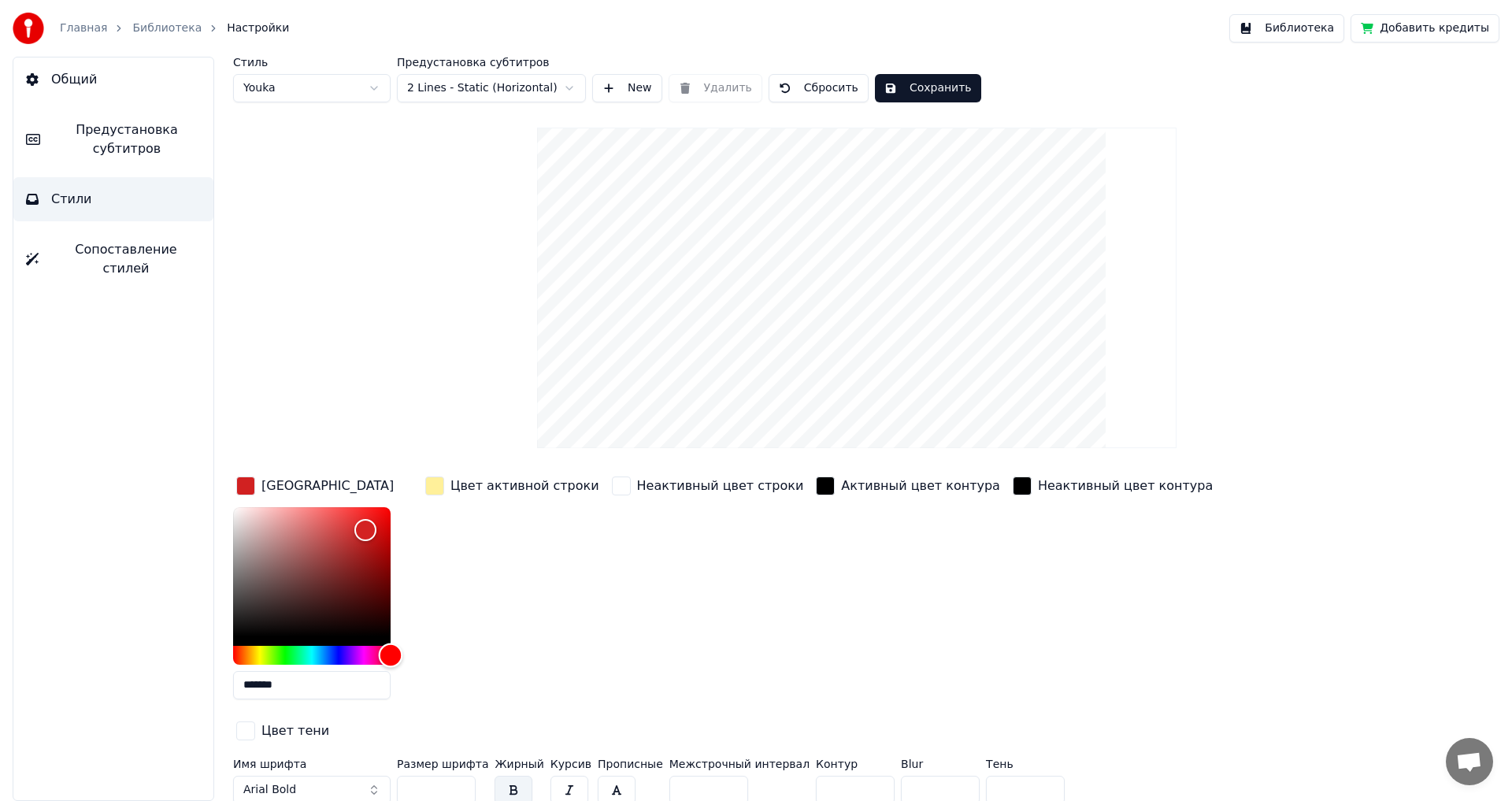
drag, startPoint x: 320, startPoint y: 655, endPoint x: 465, endPoint y: 660, distance: 145.1
click at [465, 660] on div "Цвет заливки ******* Цвет активной строки Неактивный цвет строки Активный цвет …" at bounding box center [762, 610] width 1058 height 273
type input "*******"
drag, startPoint x: 366, startPoint y: 524, endPoint x: 442, endPoint y: 475, distance: 90.4
click at [442, 475] on div "Цвет заливки ******* Цвет активной строки Неактивный цвет строки Активный цвет …" at bounding box center [762, 610] width 1058 height 273
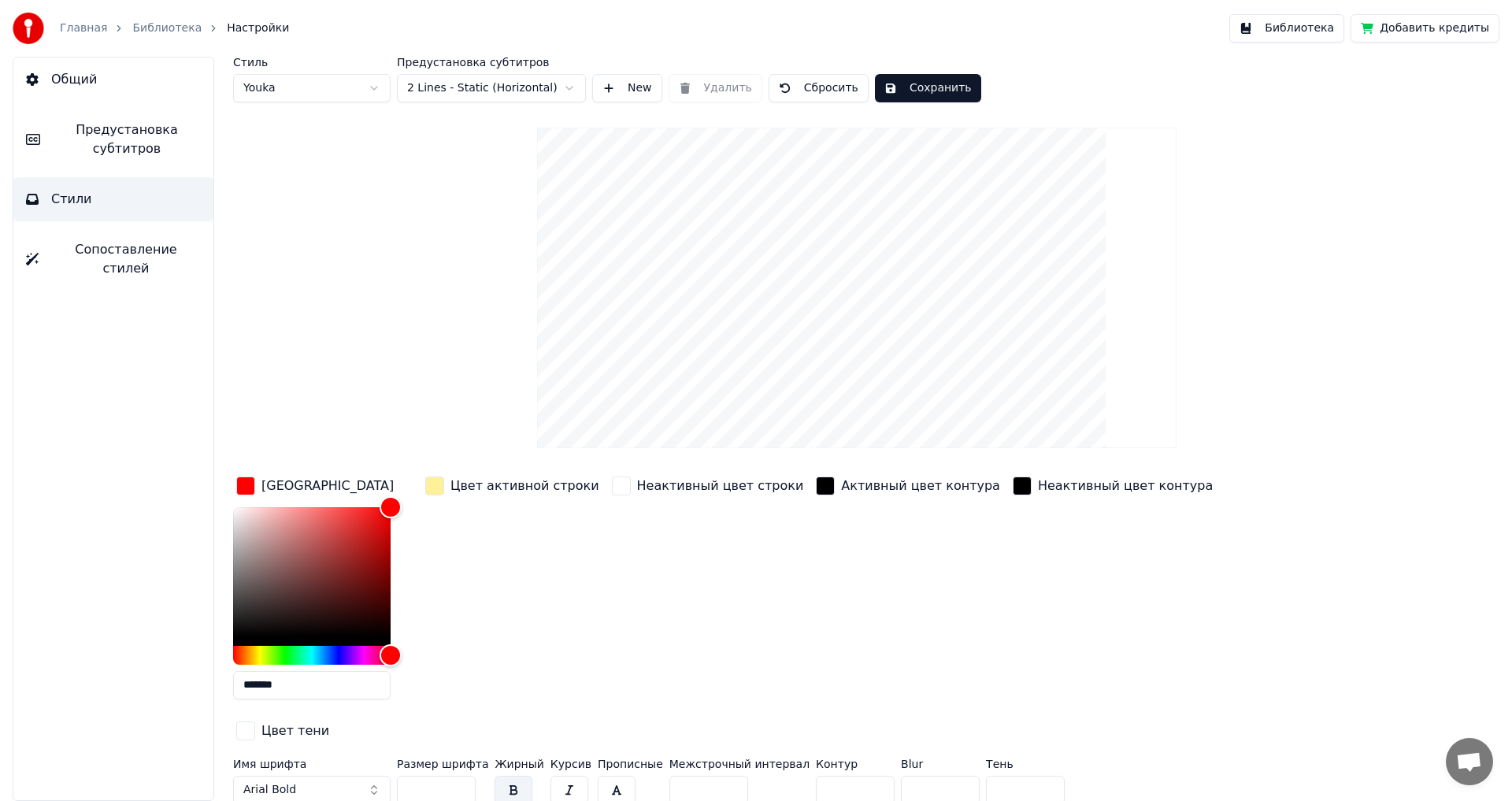
click at [437, 486] on div "button" at bounding box center [435, 486] width 19 height 19
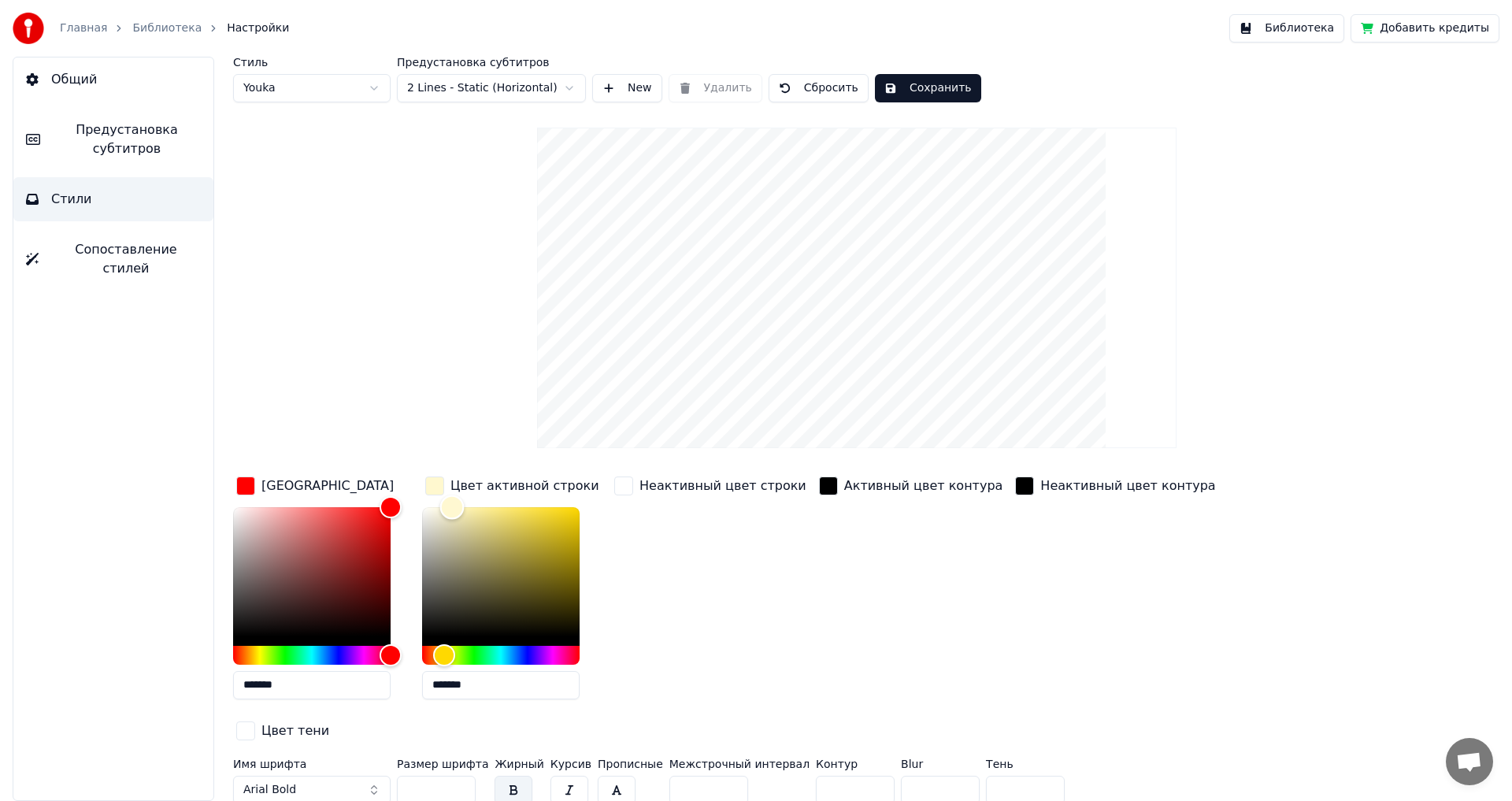
type input "*******"
drag, startPoint x: 484, startPoint y: 511, endPoint x: 393, endPoint y: 488, distance: 93.9
click at [393, 488] on div "Цвет заливки ******* Цвет активной строки ******* Неактивный цвет строки Активн…" at bounding box center [762, 610] width 1058 height 273
drag, startPoint x: 433, startPoint y: 753, endPoint x: 353, endPoint y: 756, distance: 80.1
click at [353, 759] on div "Имя шрифта Arial Bold Размер шрифта ** Жирный Курсив Прописные Межстрочный инте…" at bounding box center [762, 784] width 1058 height 52
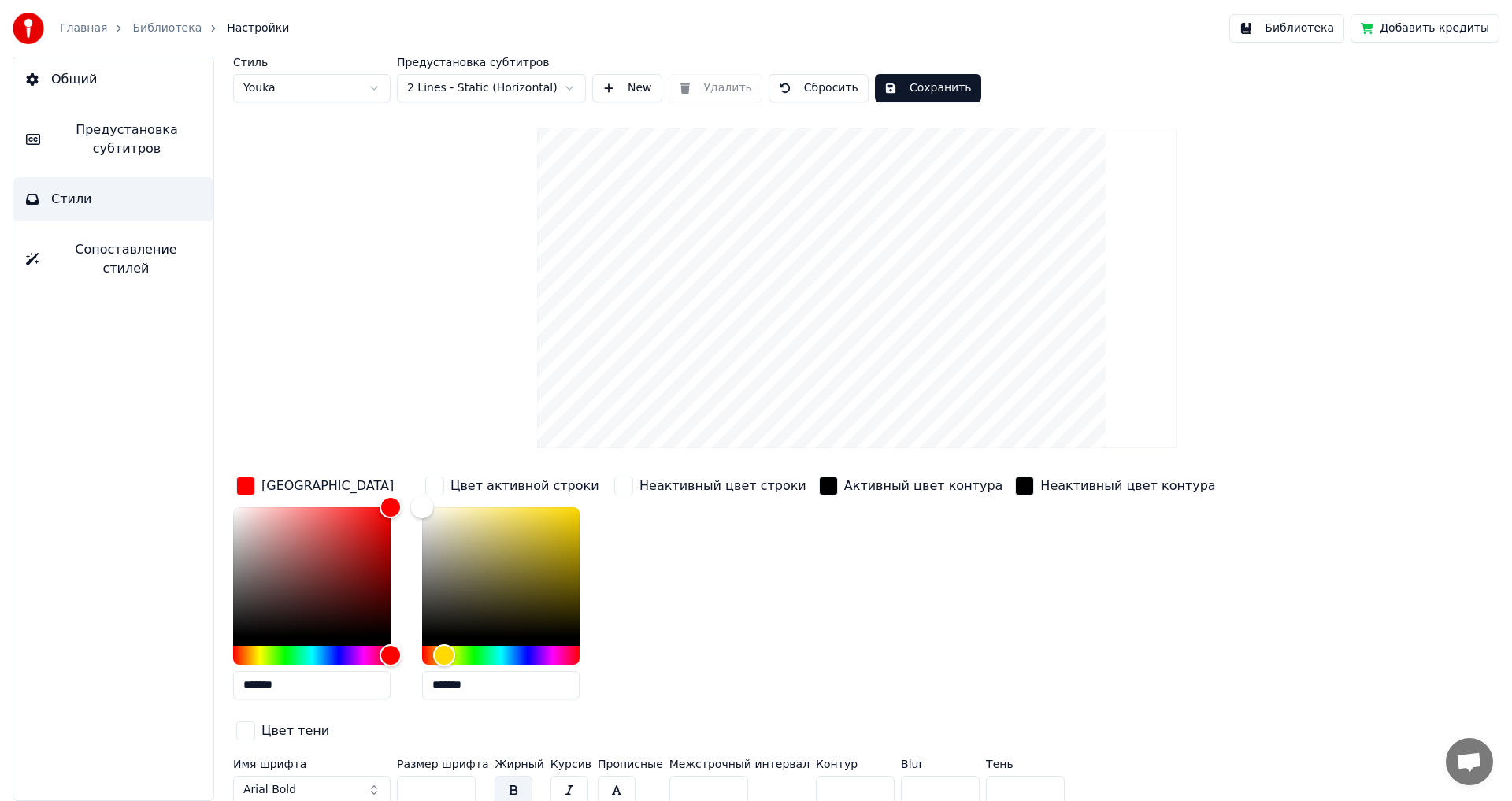
type input "**"
click at [843, 776] on input "*" at bounding box center [855, 790] width 79 height 28
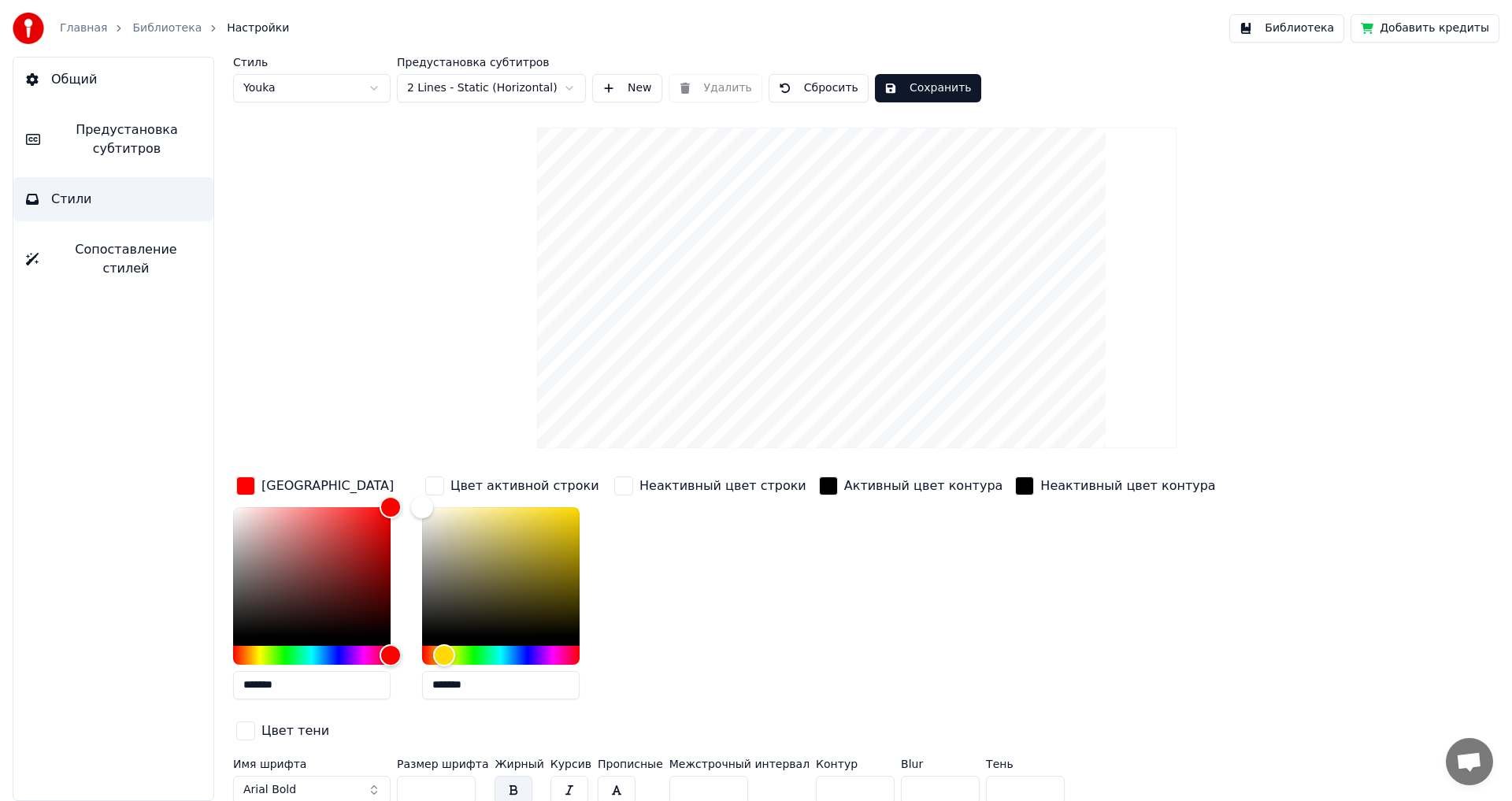
click at [843, 776] on input "*" at bounding box center [855, 790] width 79 height 28
type input "*"
click at [843, 776] on input "*" at bounding box center [855, 790] width 79 height 28
click at [909, 83] on button "Сохранить" at bounding box center [927, 88] width 106 height 28
click at [129, 135] on span "Предустановка субтитров" at bounding box center [127, 140] width 148 height 38
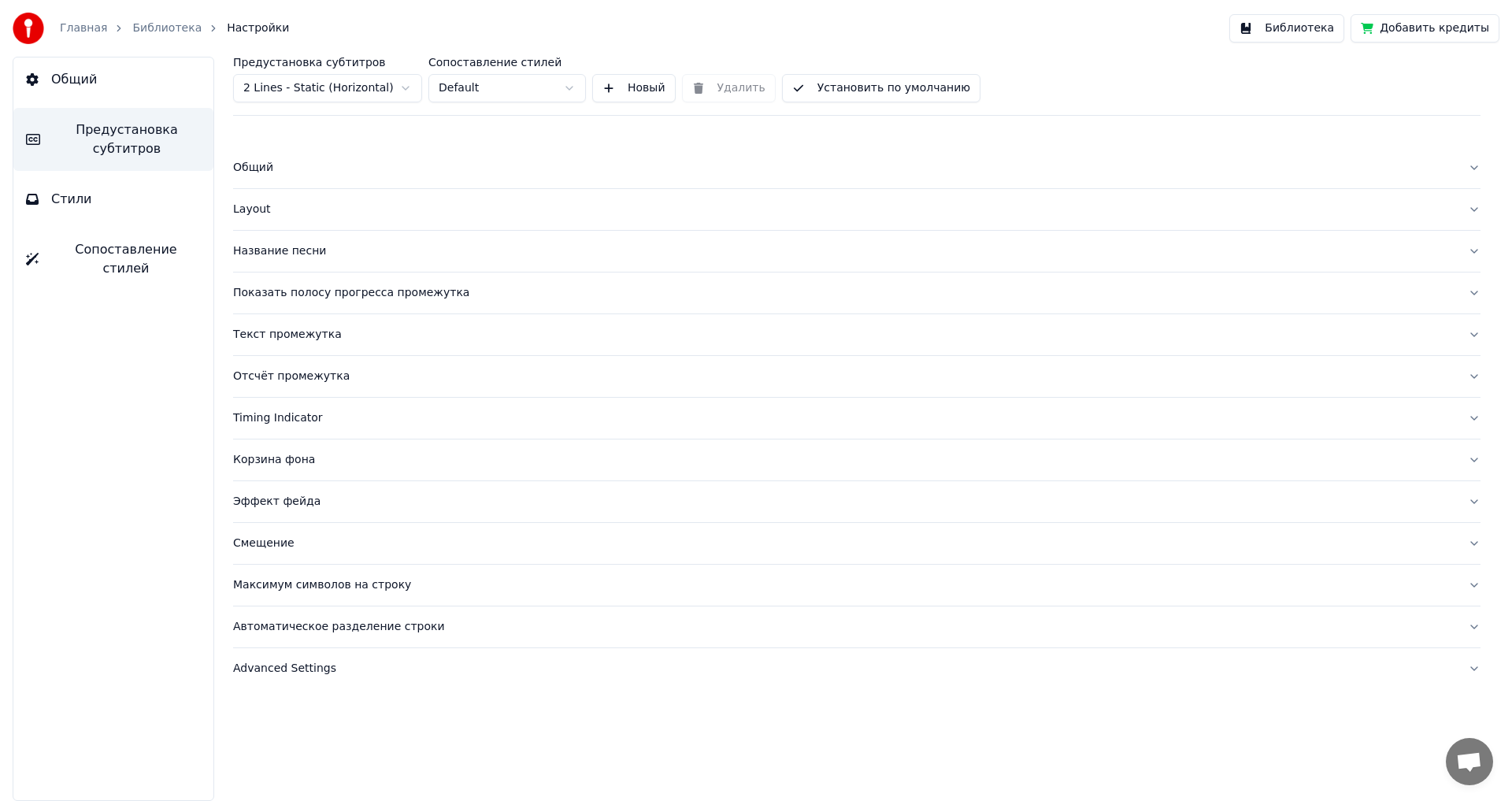
click at [257, 169] on div "Общий" at bounding box center [845, 168] width 1222 height 16
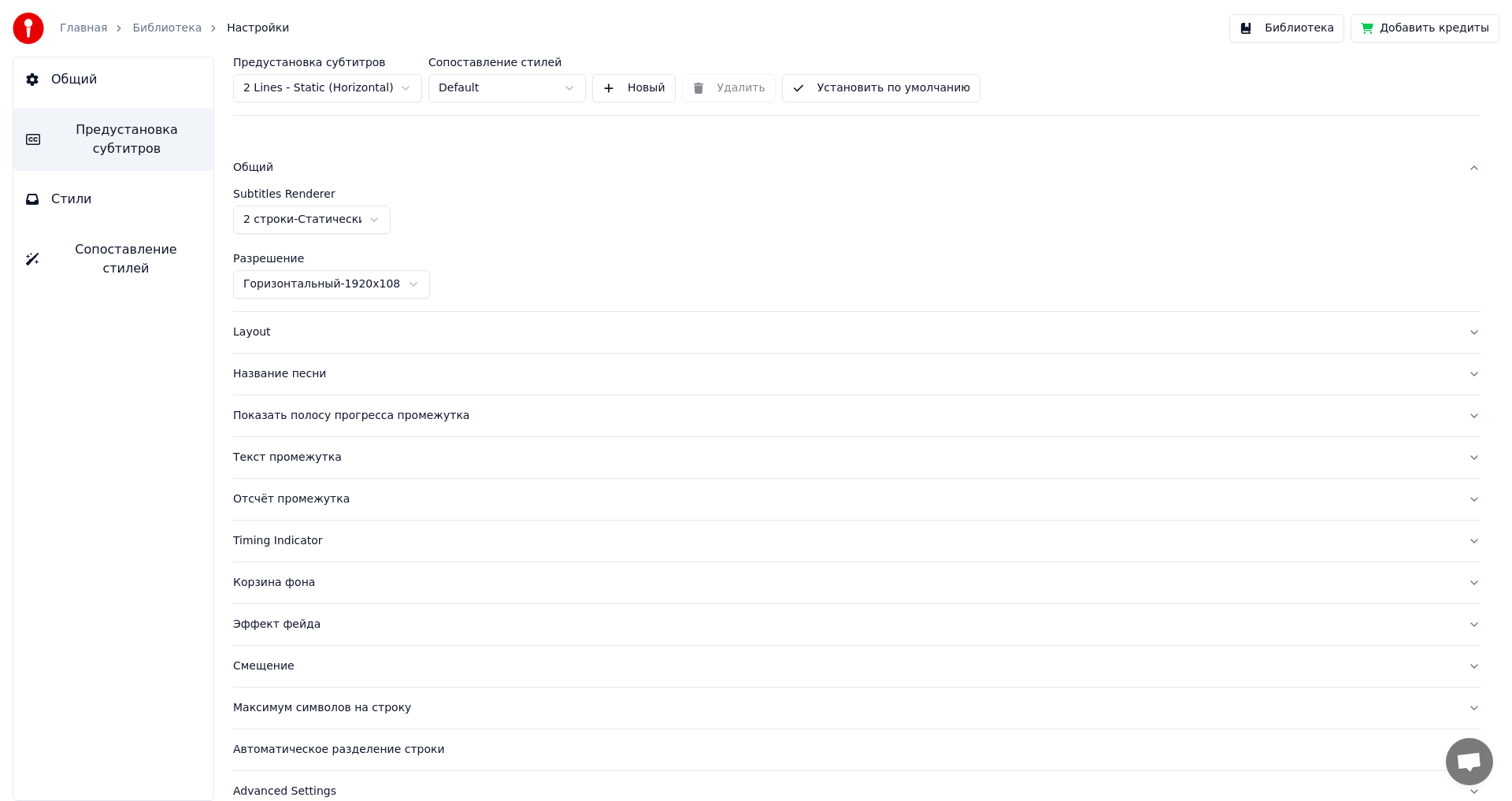
click at [247, 336] on div "Layout" at bounding box center [845, 332] width 1222 height 16
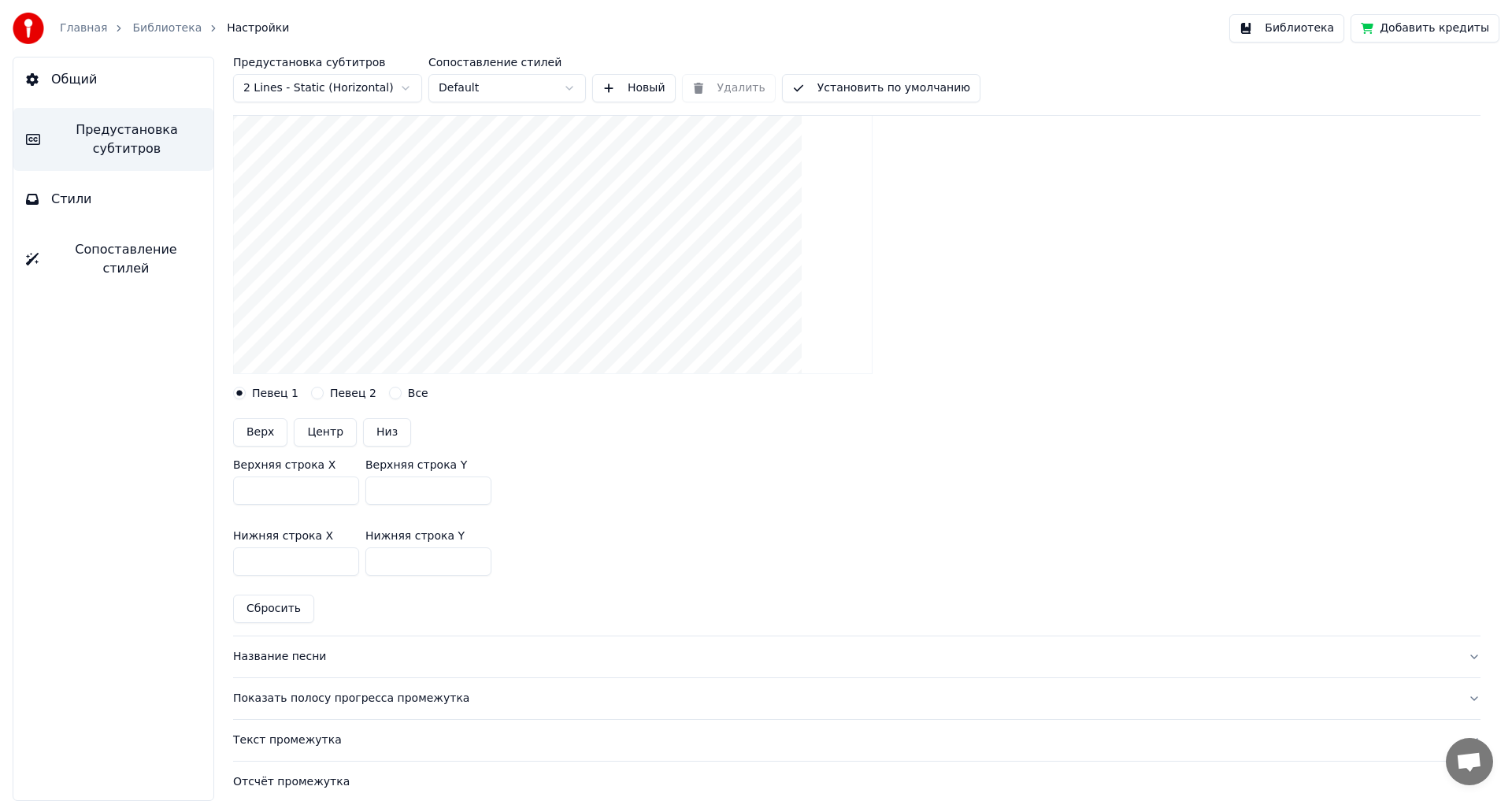
scroll to position [236, 0]
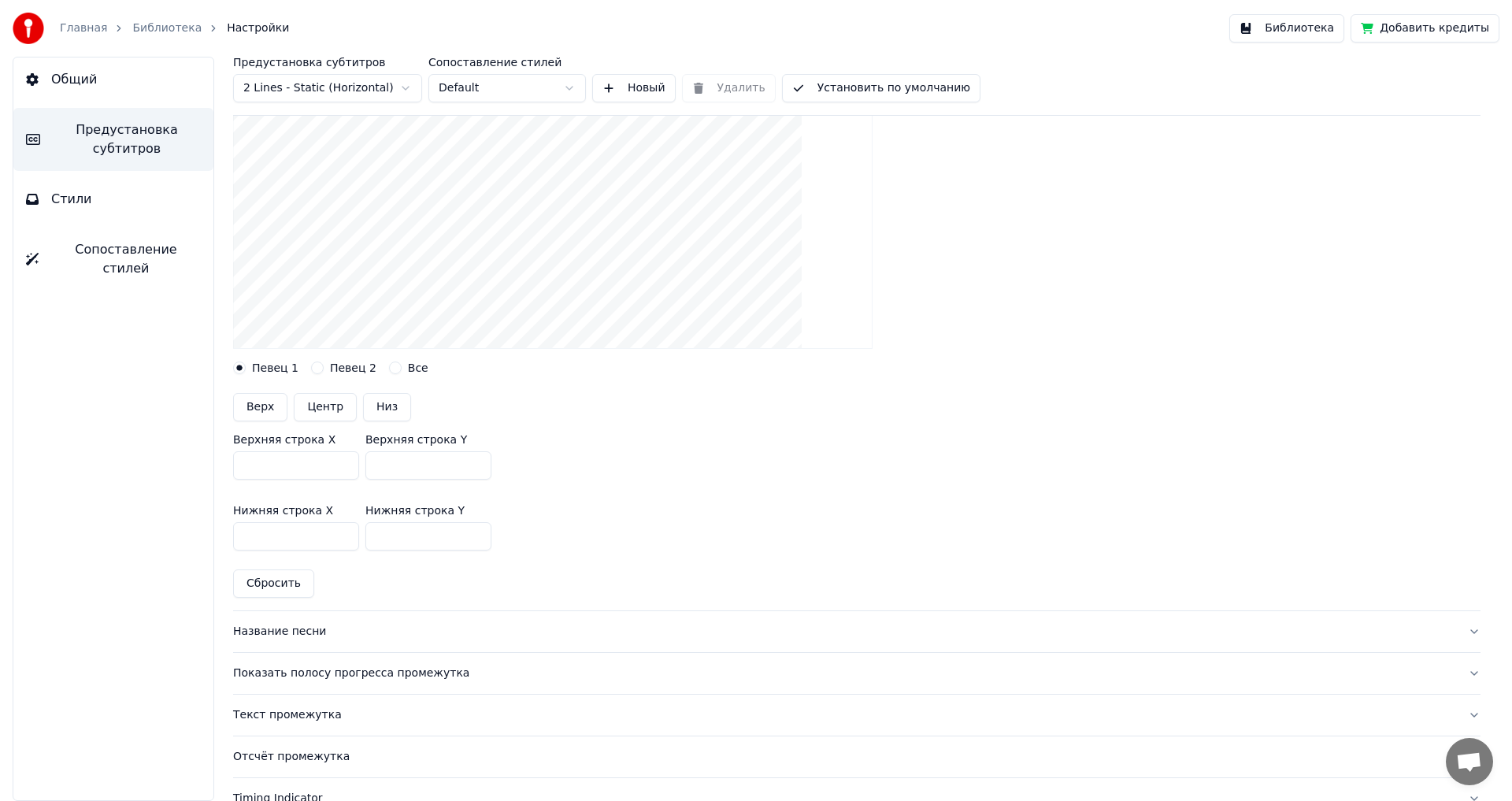
drag, startPoint x: 413, startPoint y: 460, endPoint x: 332, endPoint y: 461, distance: 81.0
click at [332, 461] on div "Верхняя строка X *** Верхняя строка Y ***" at bounding box center [857, 457] width 1247 height 71
type input "***"
drag, startPoint x: 406, startPoint y: 537, endPoint x: 309, endPoint y: 534, distance: 97.0
click at [309, 534] on div "Нижняя строка X *** Нижняя строка Y ***" at bounding box center [857, 528] width 1247 height 71
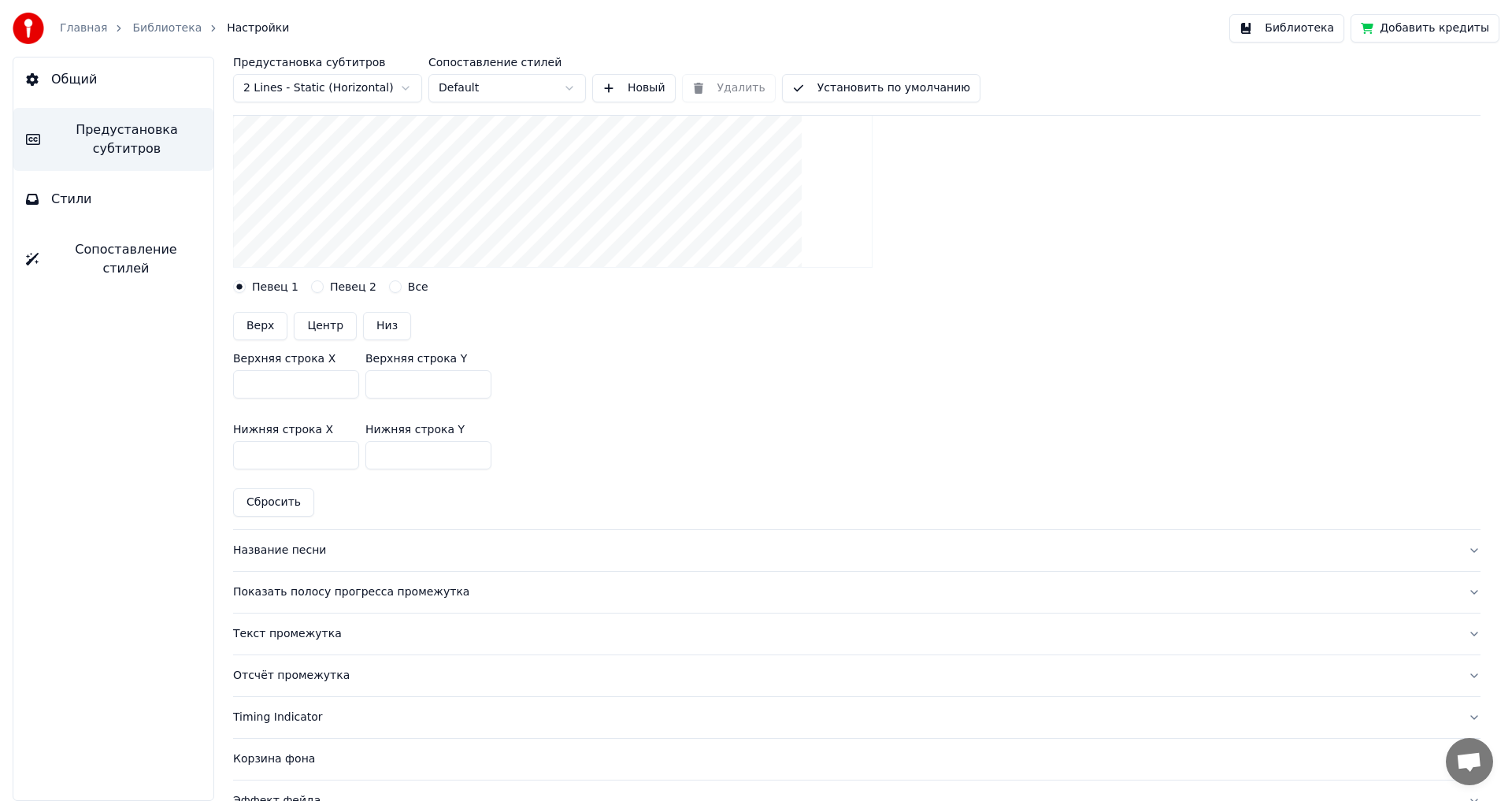
scroll to position [394, 0]
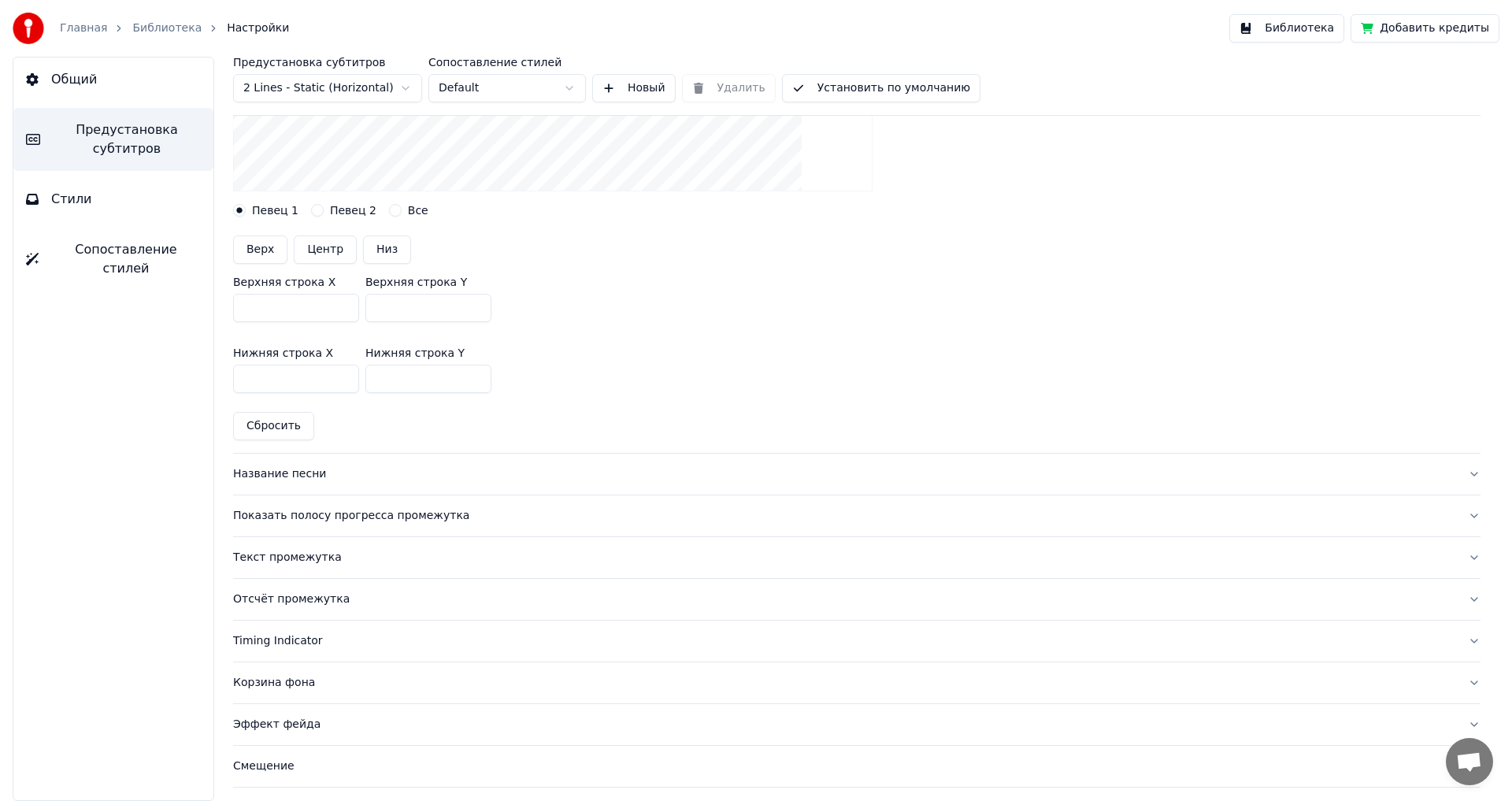
type input "***"
click at [282, 468] on div "Название песни" at bounding box center [845, 474] width 1222 height 16
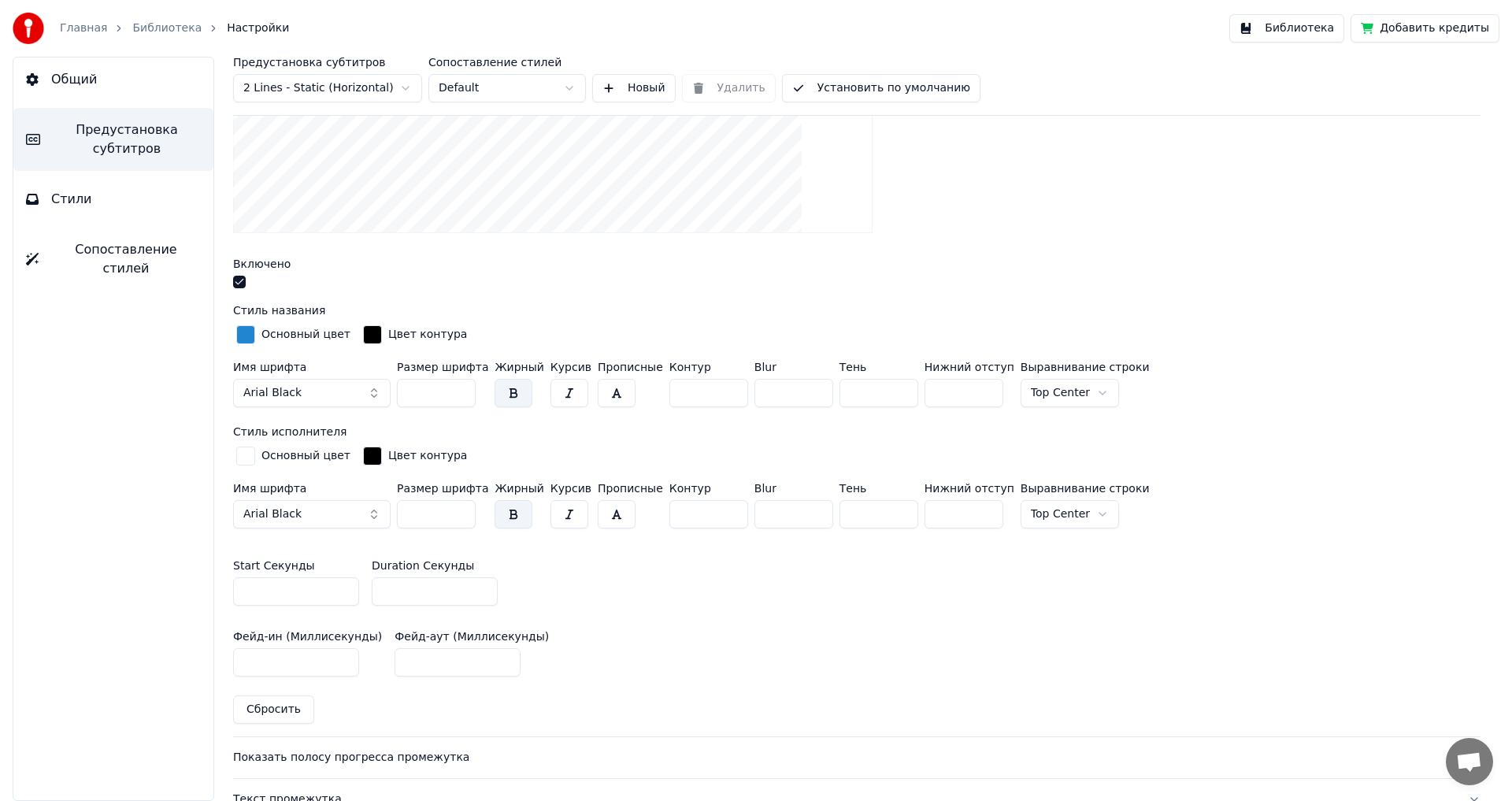
click at [237, 283] on button "button" at bounding box center [239, 281] width 12 height 12
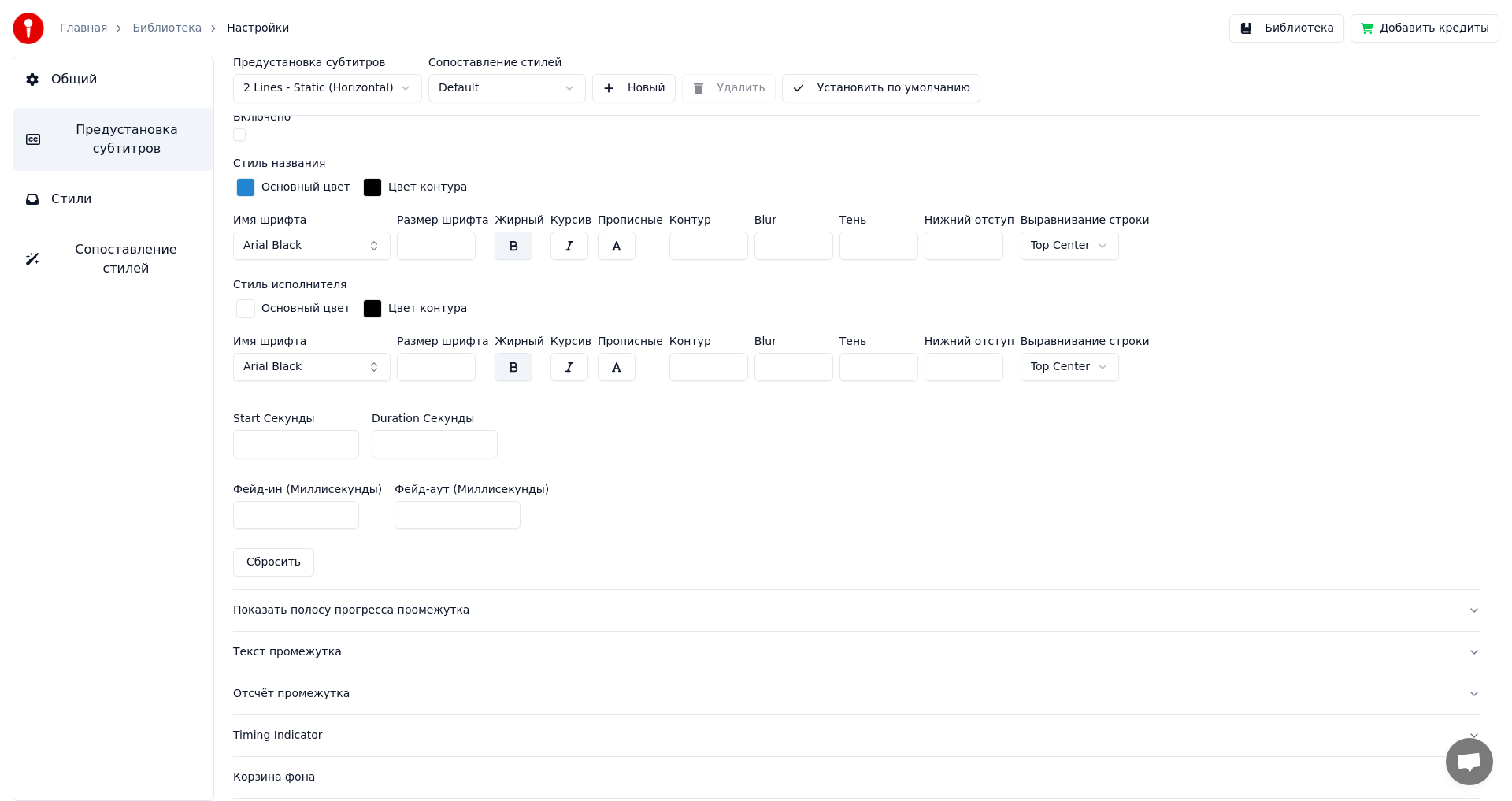
scroll to position [630, 0]
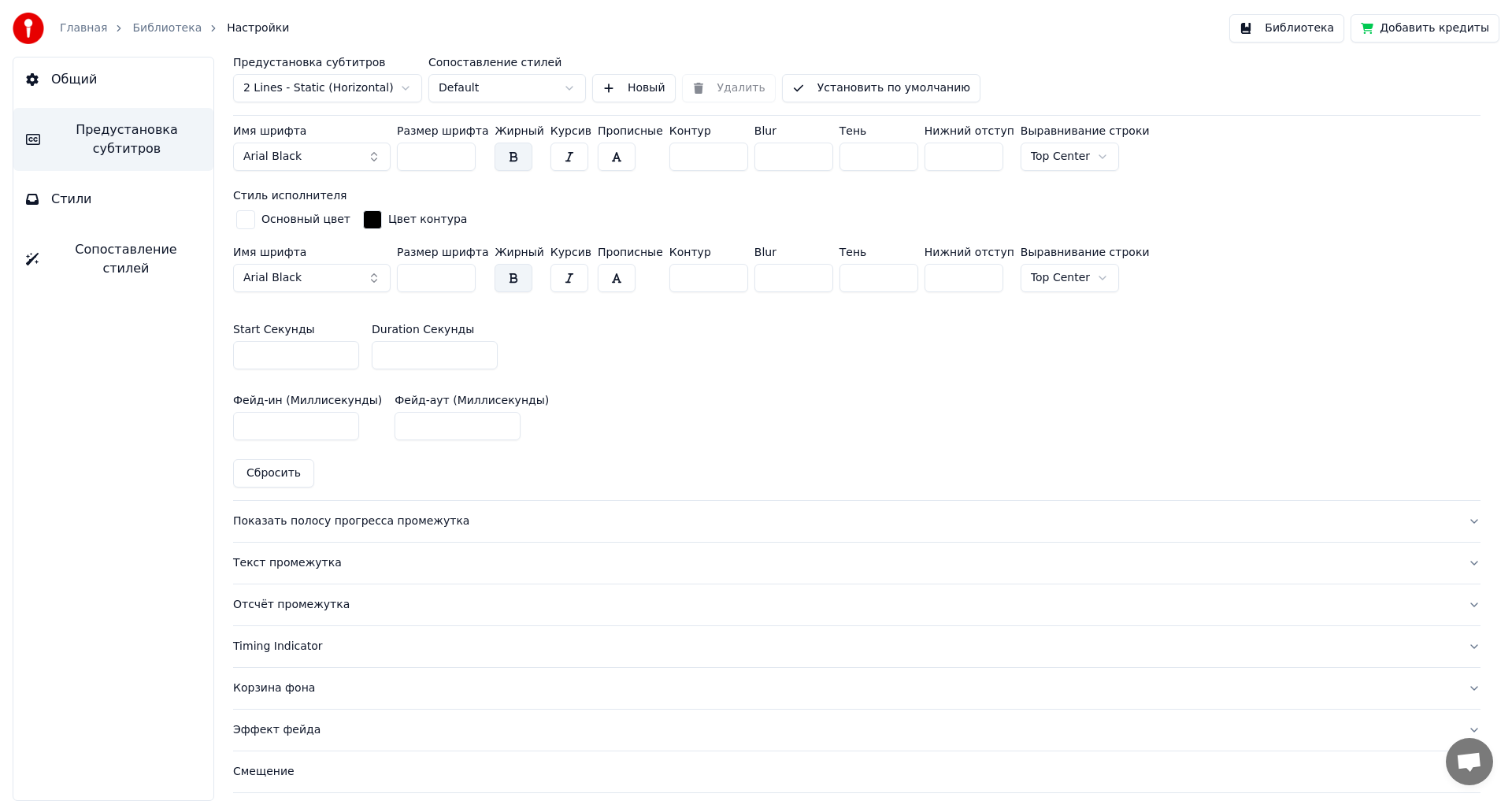
click at [283, 518] on div "Показать полосу прогресса промежутка" at bounding box center [845, 521] width 1222 height 16
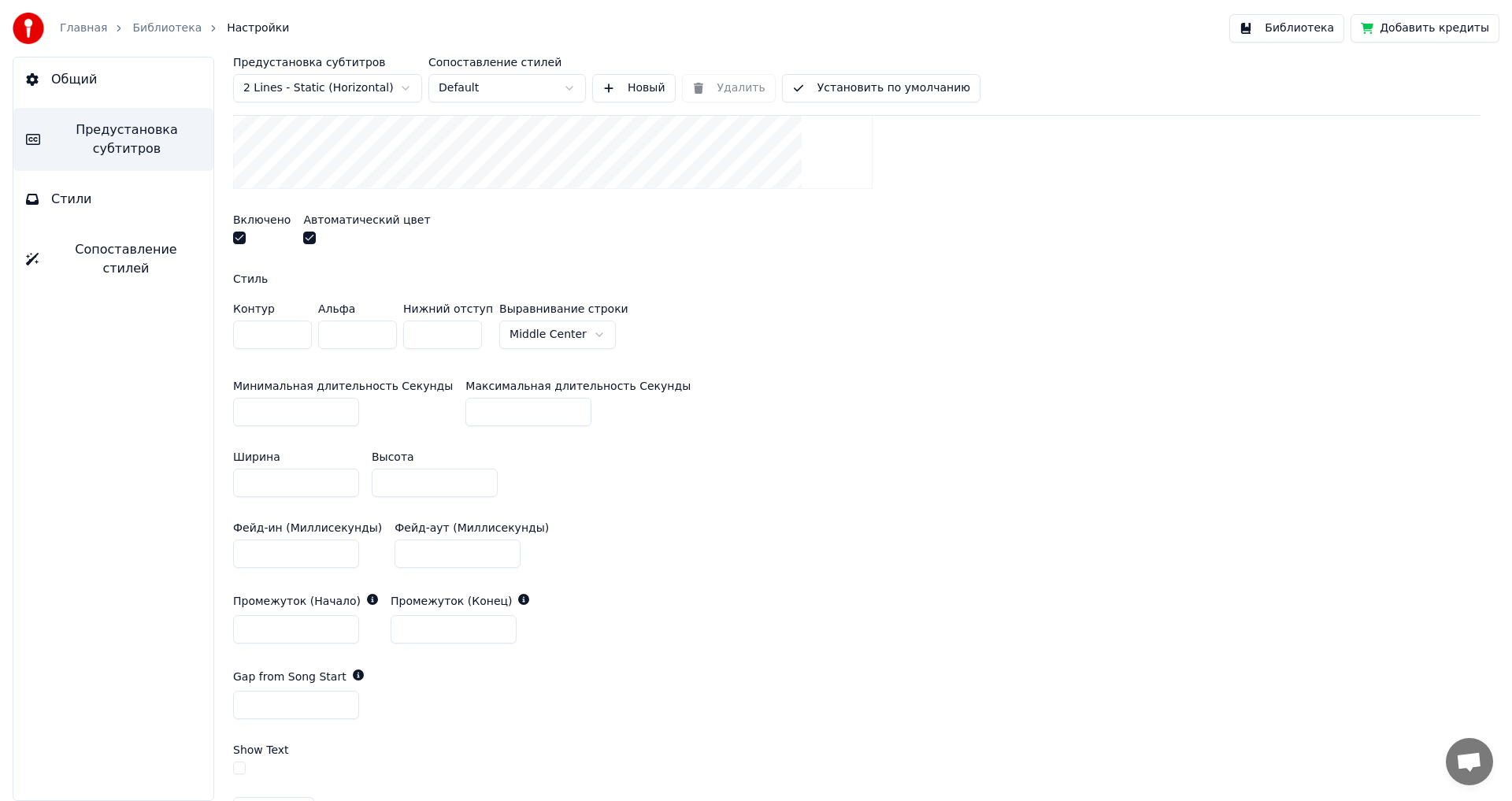
scroll to position [473, 0]
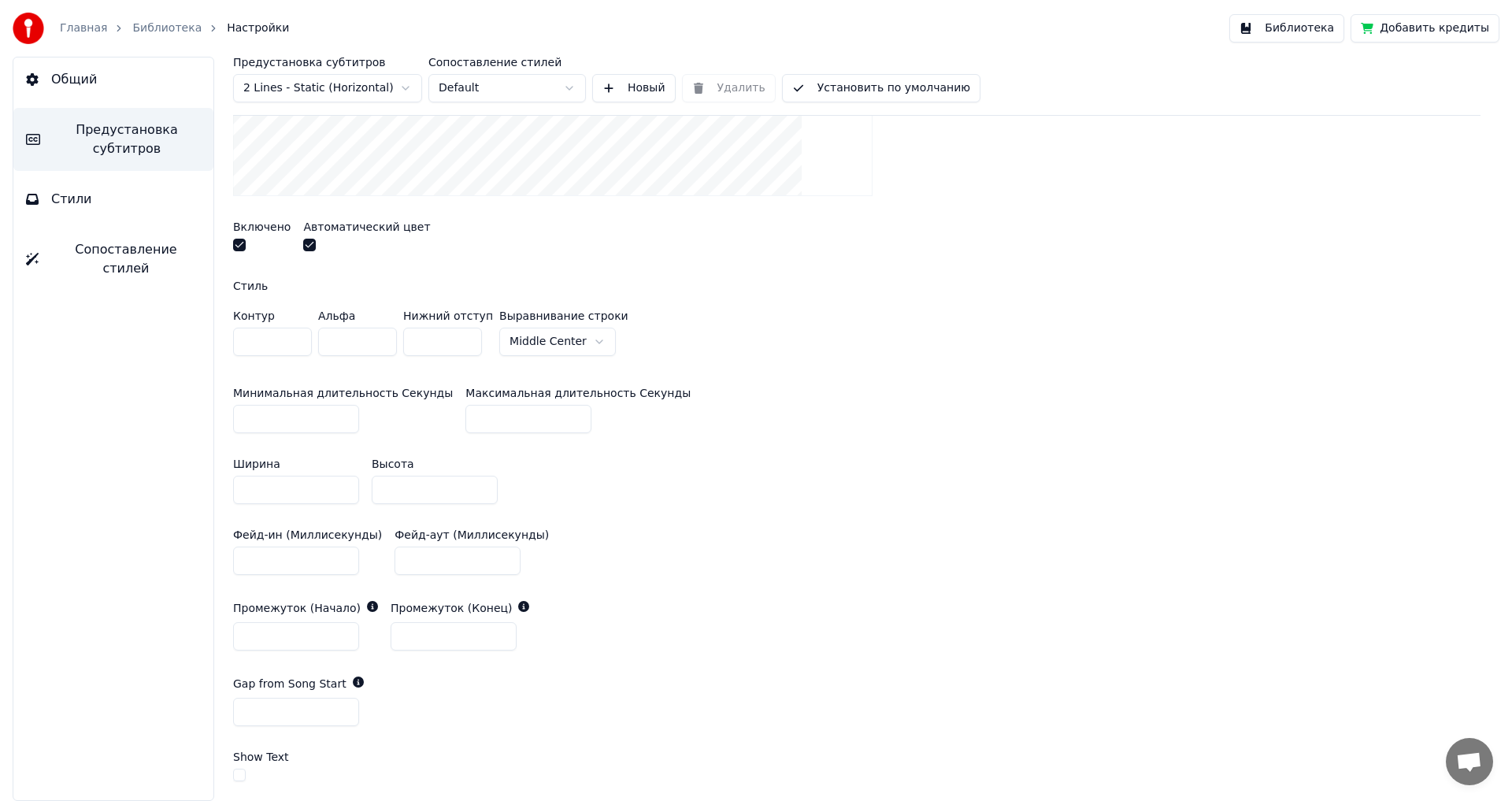
click at [238, 246] on button "button" at bounding box center [239, 244] width 12 height 12
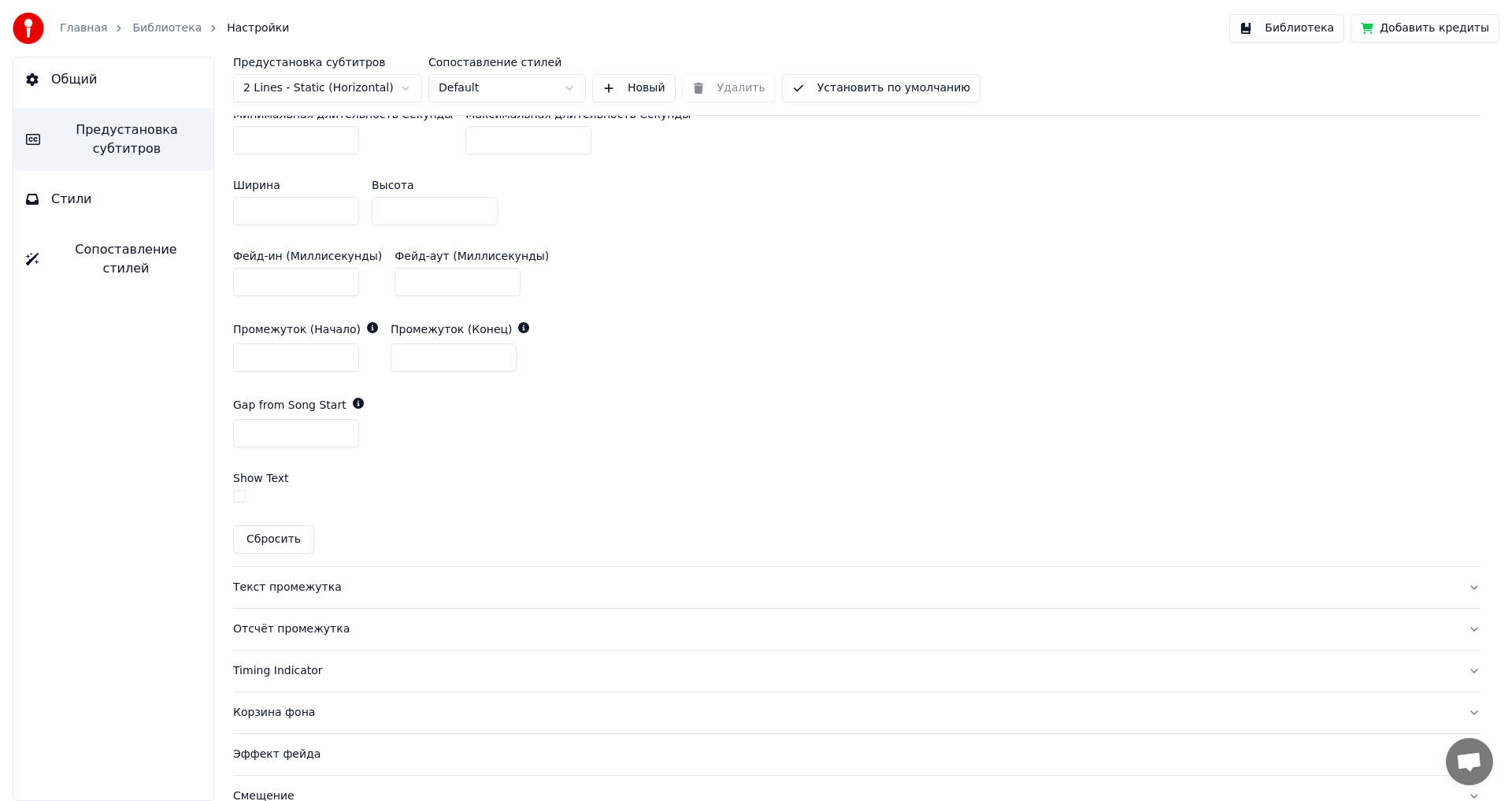
scroll to position [788, 0]
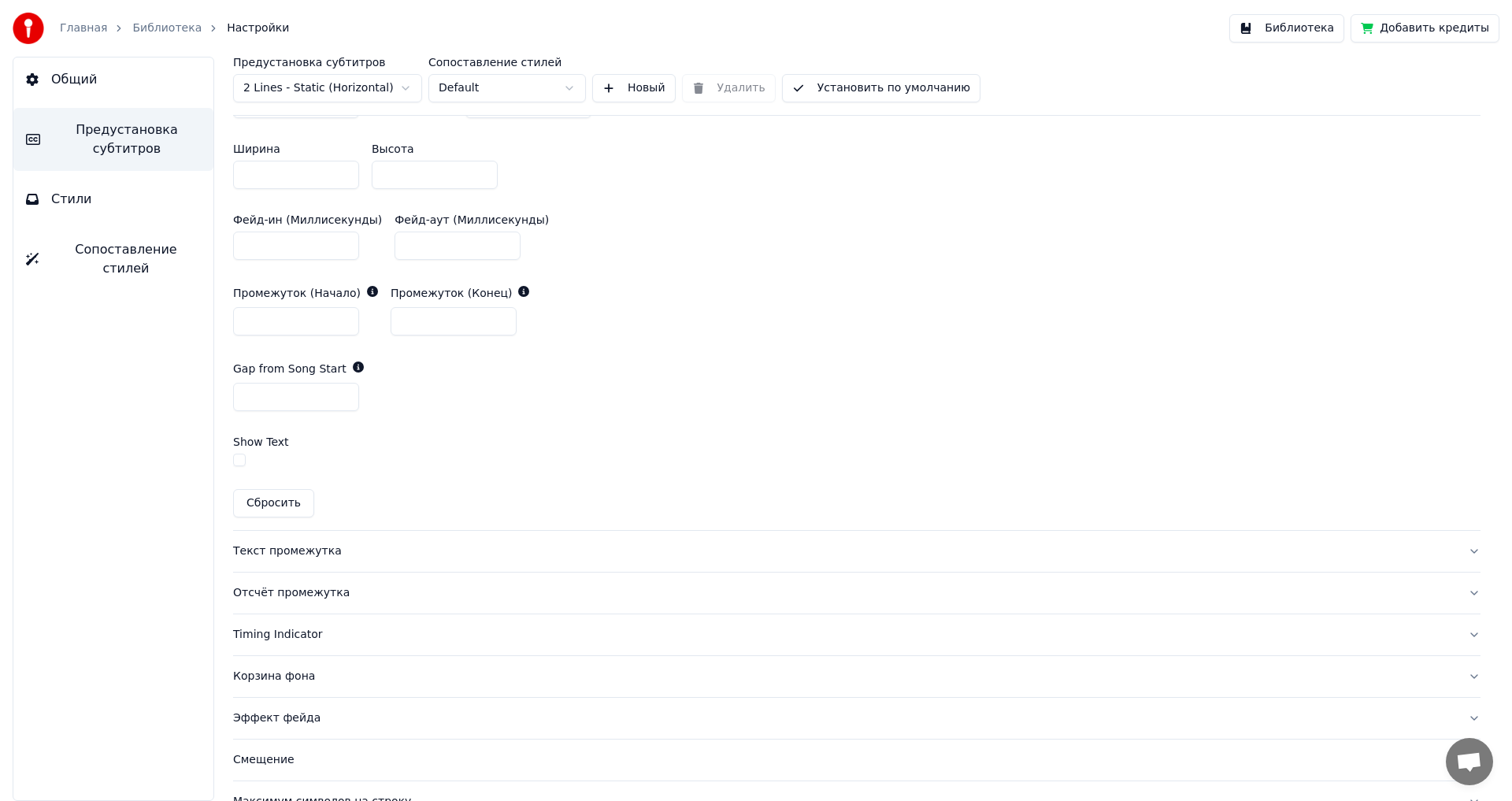
click at [260, 549] on div "Текст промежутка" at bounding box center [845, 552] width 1222 height 16
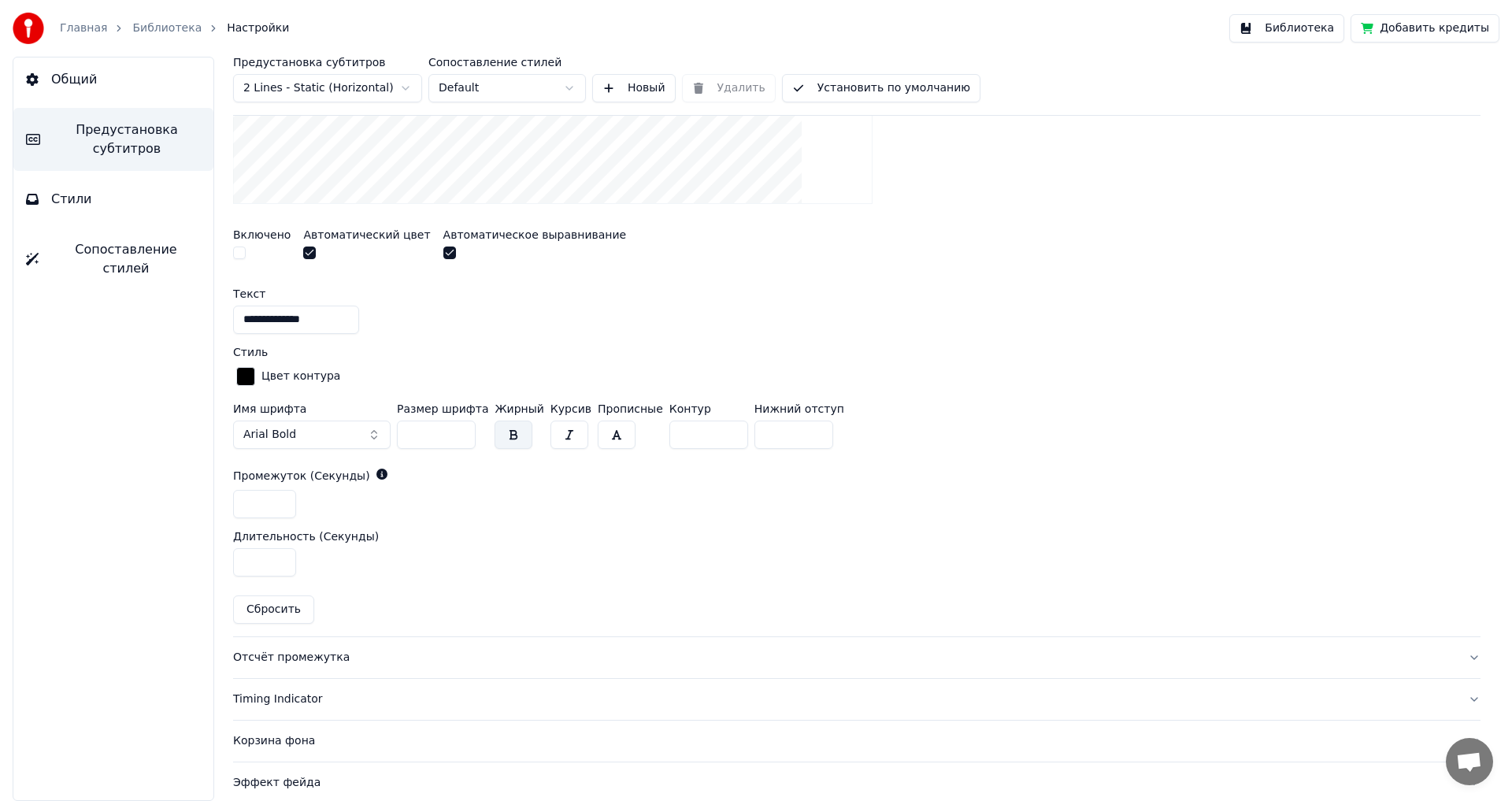
scroll to position [509, 0]
click at [266, 653] on div "Отсчёт промежутка" at bounding box center [845, 655] width 1222 height 16
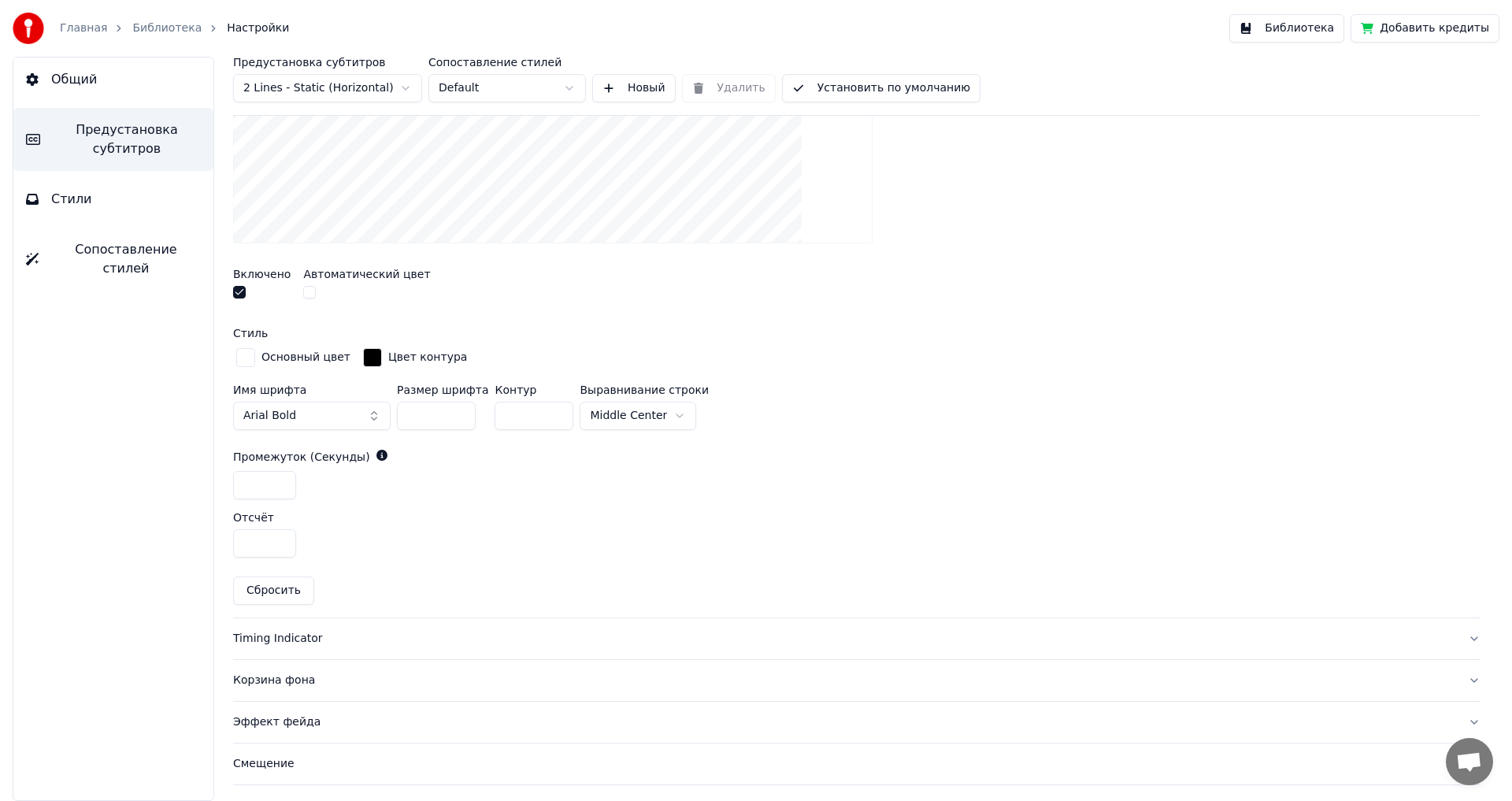
click at [240, 291] on button "button" at bounding box center [239, 292] width 12 height 12
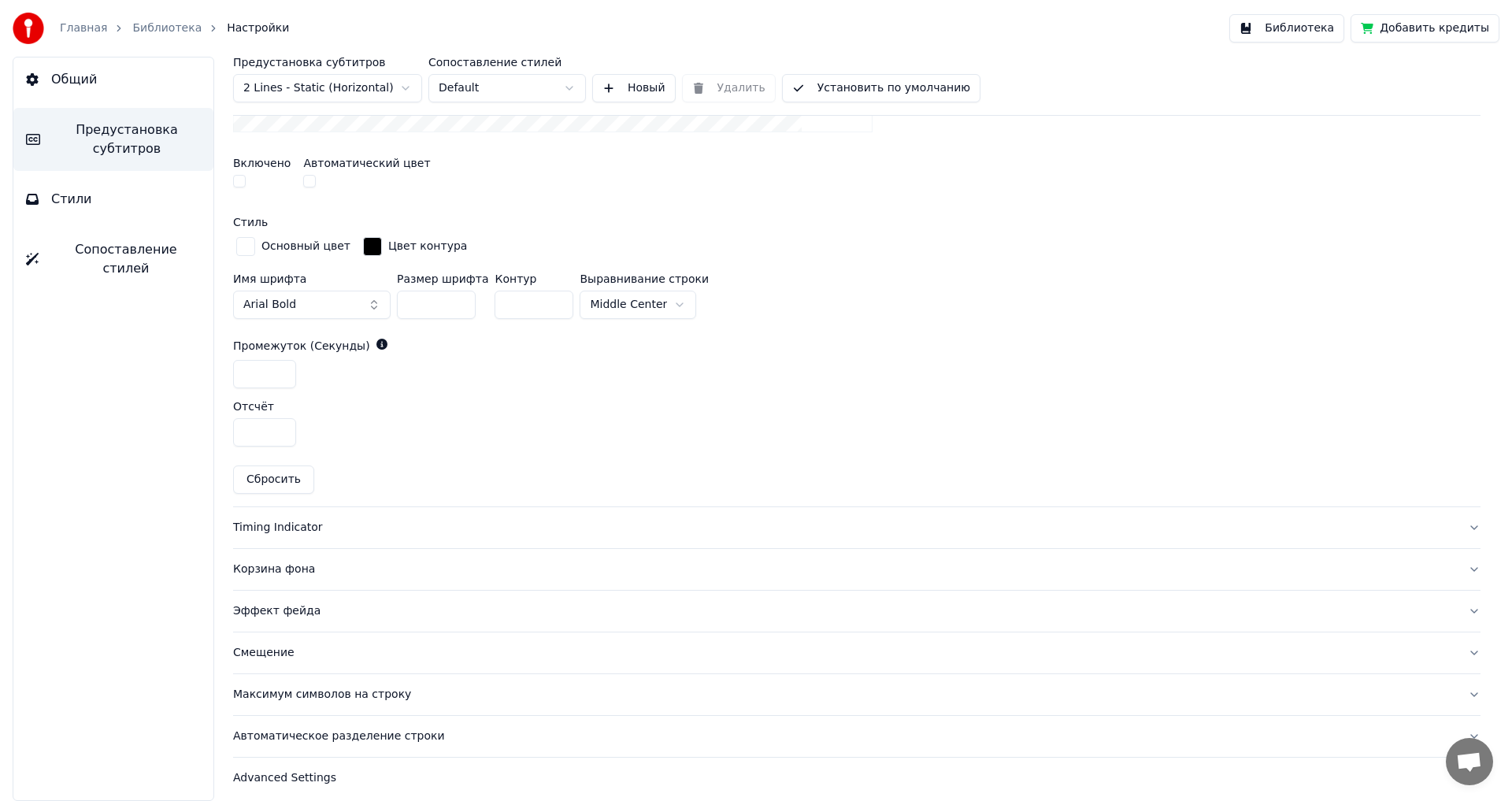
scroll to position [628, 0]
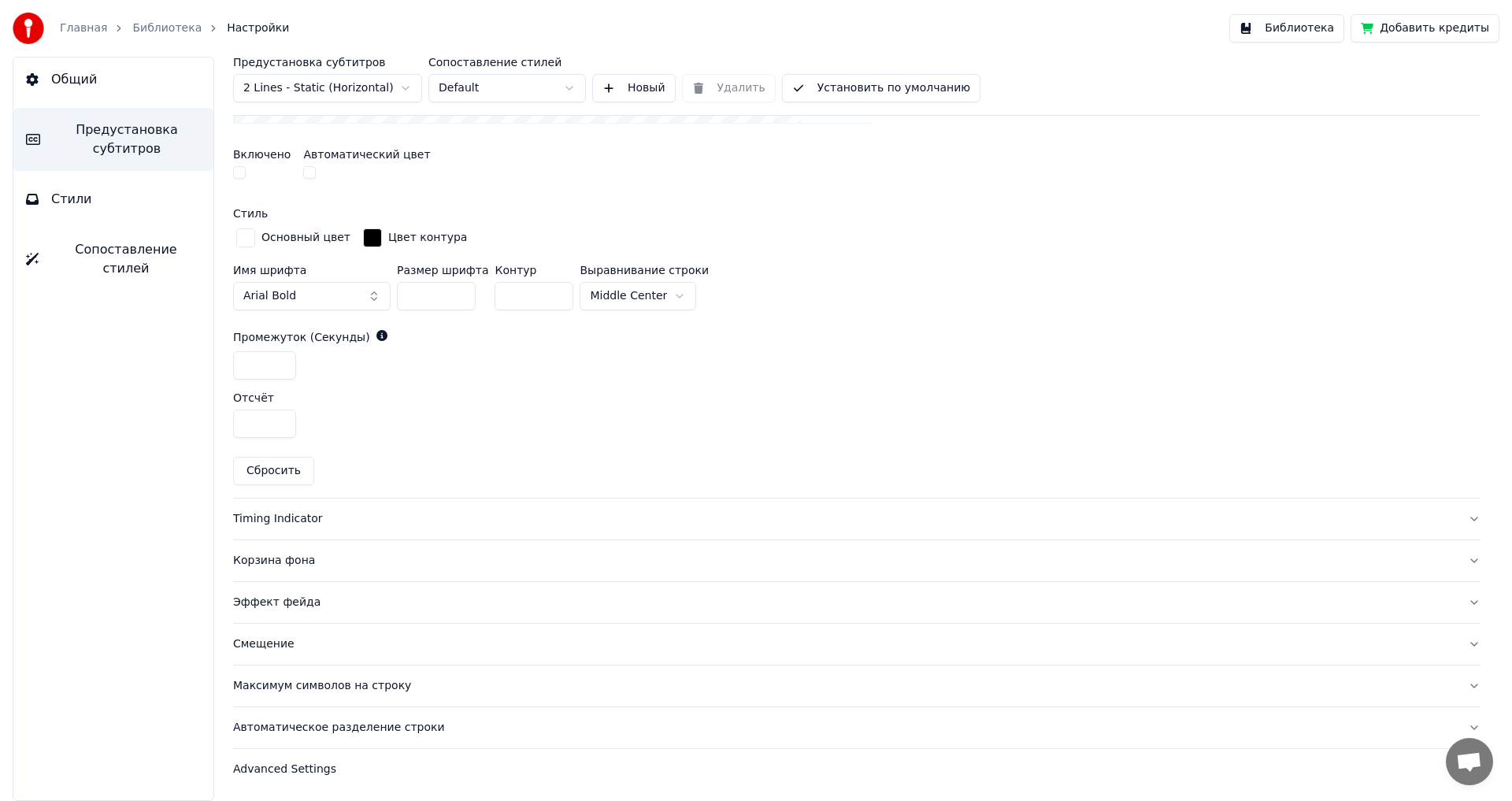
click at [278, 520] on div "Timing Indicator" at bounding box center [845, 519] width 1222 height 16
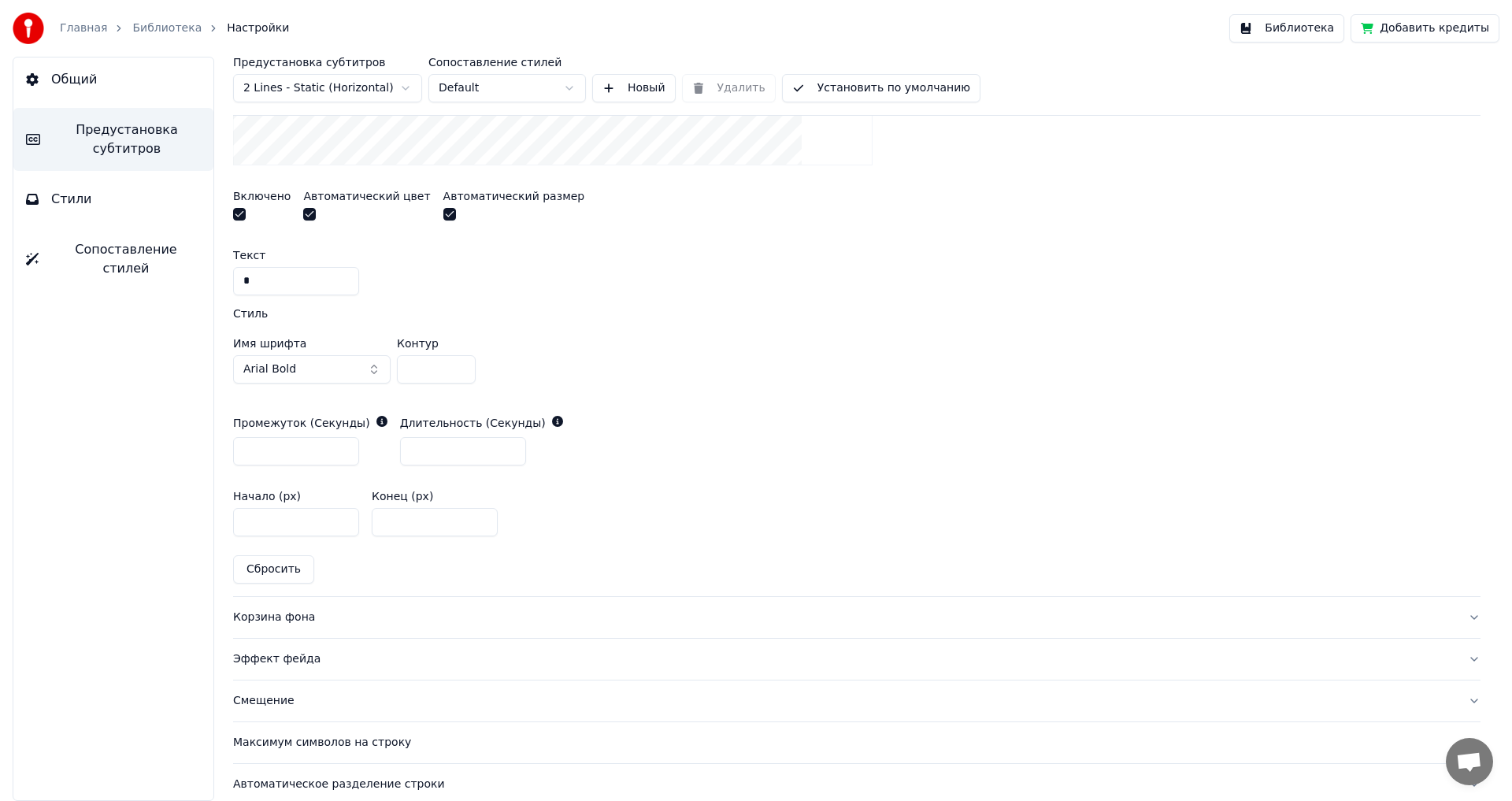
click at [243, 211] on button "button" at bounding box center [239, 214] width 12 height 12
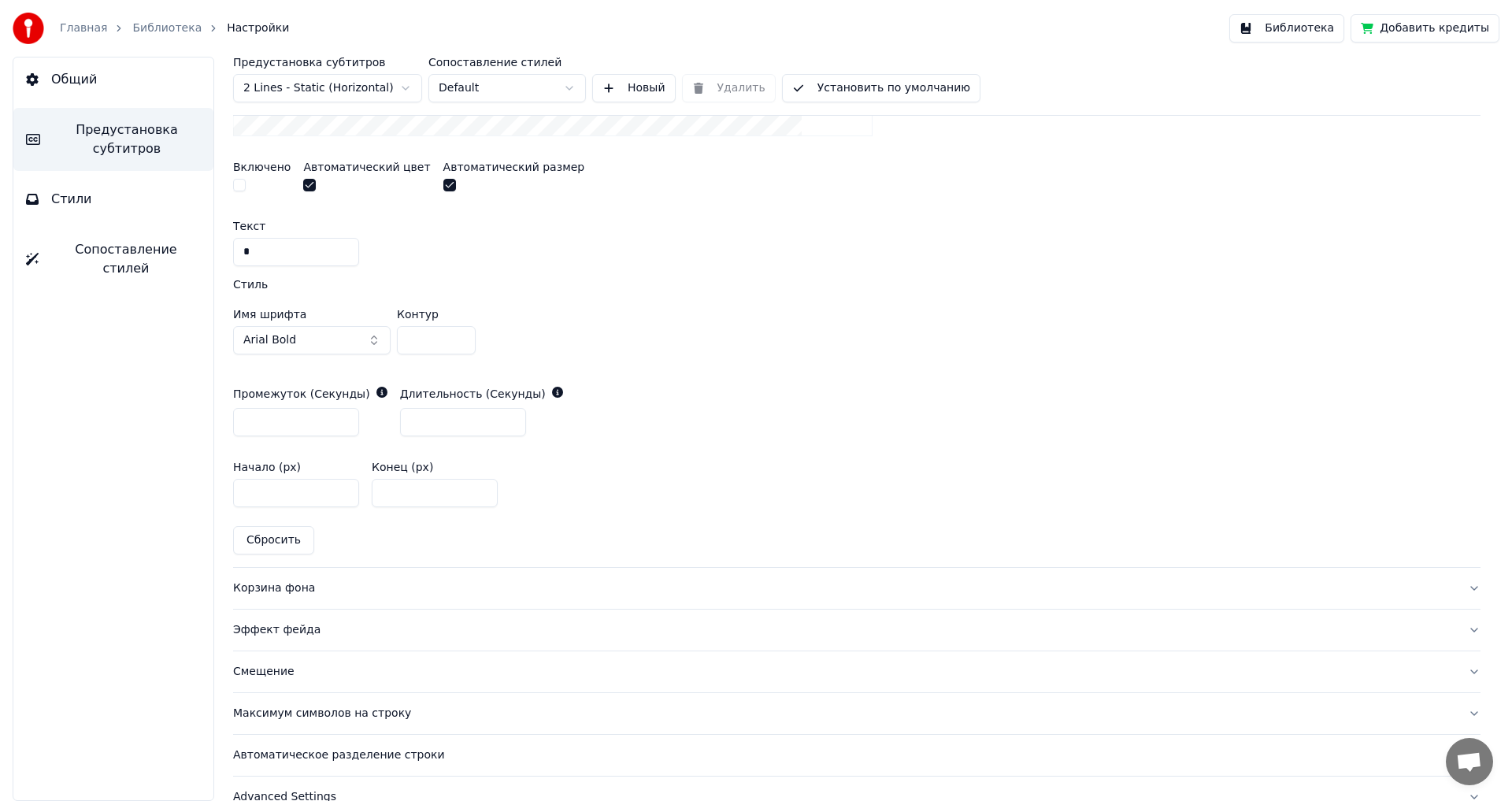
scroll to position [687, 0]
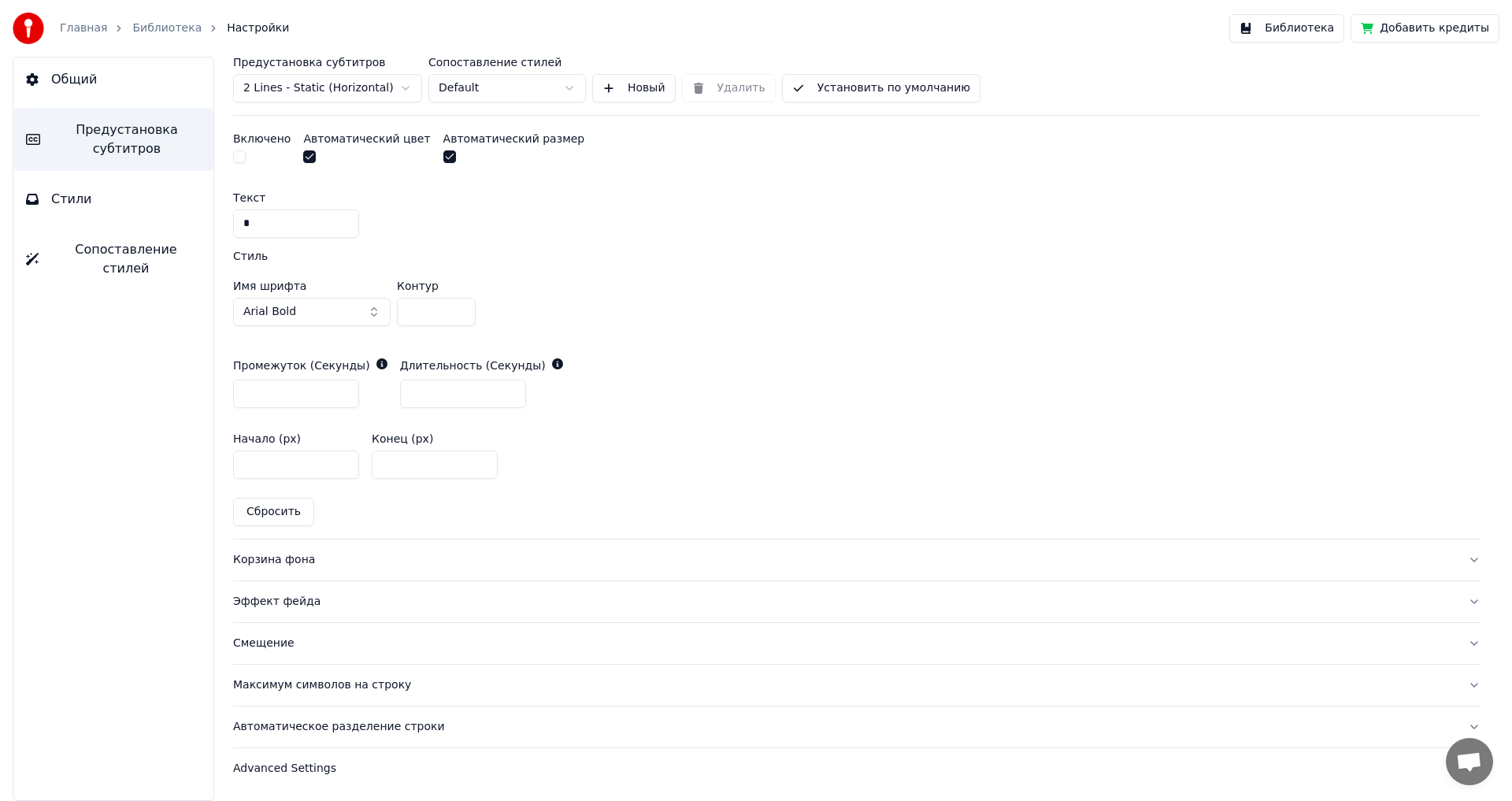
click at [268, 558] on div "Корзина фона" at bounding box center [845, 560] width 1222 height 16
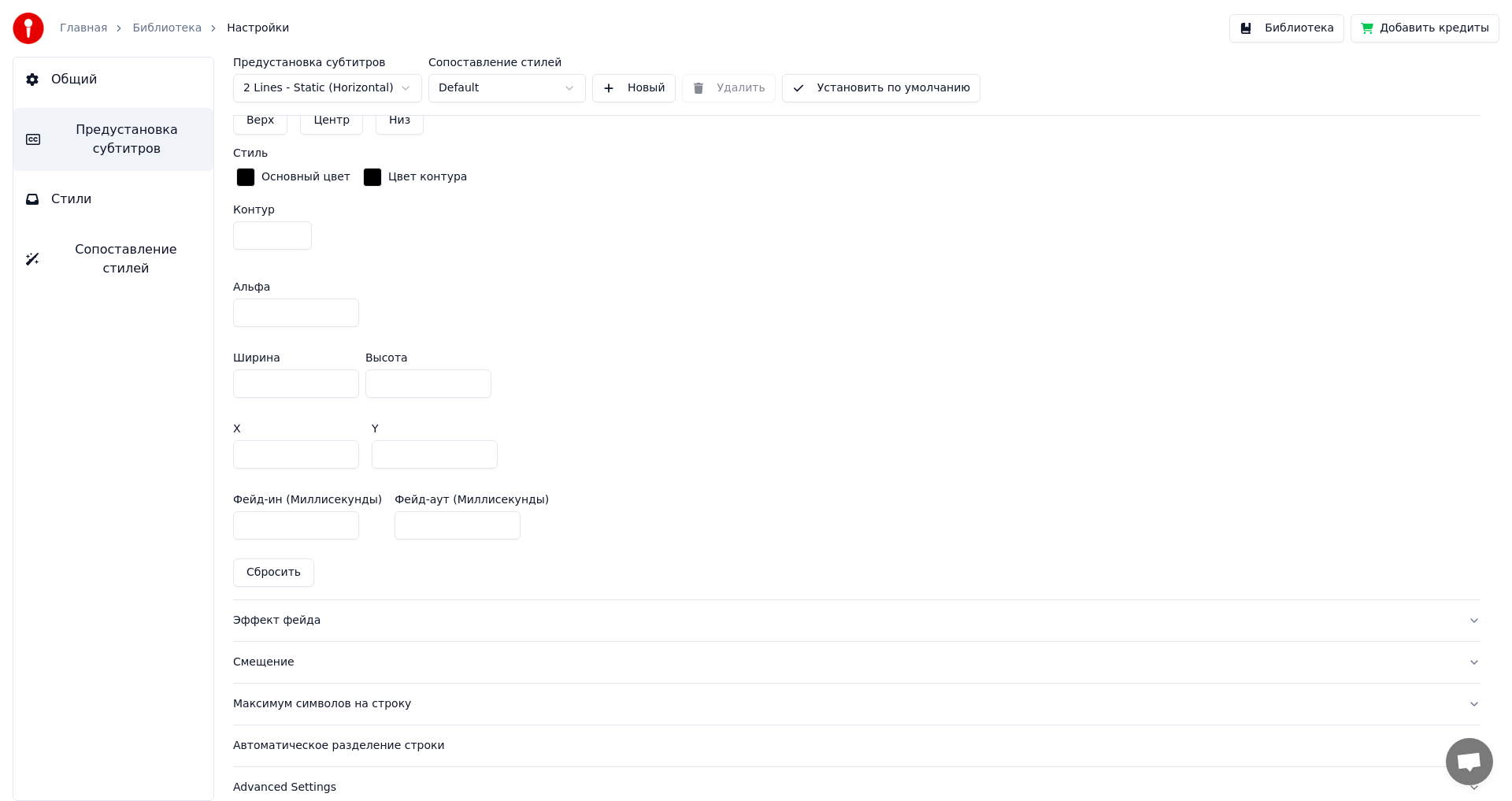
scroll to position [844, 0]
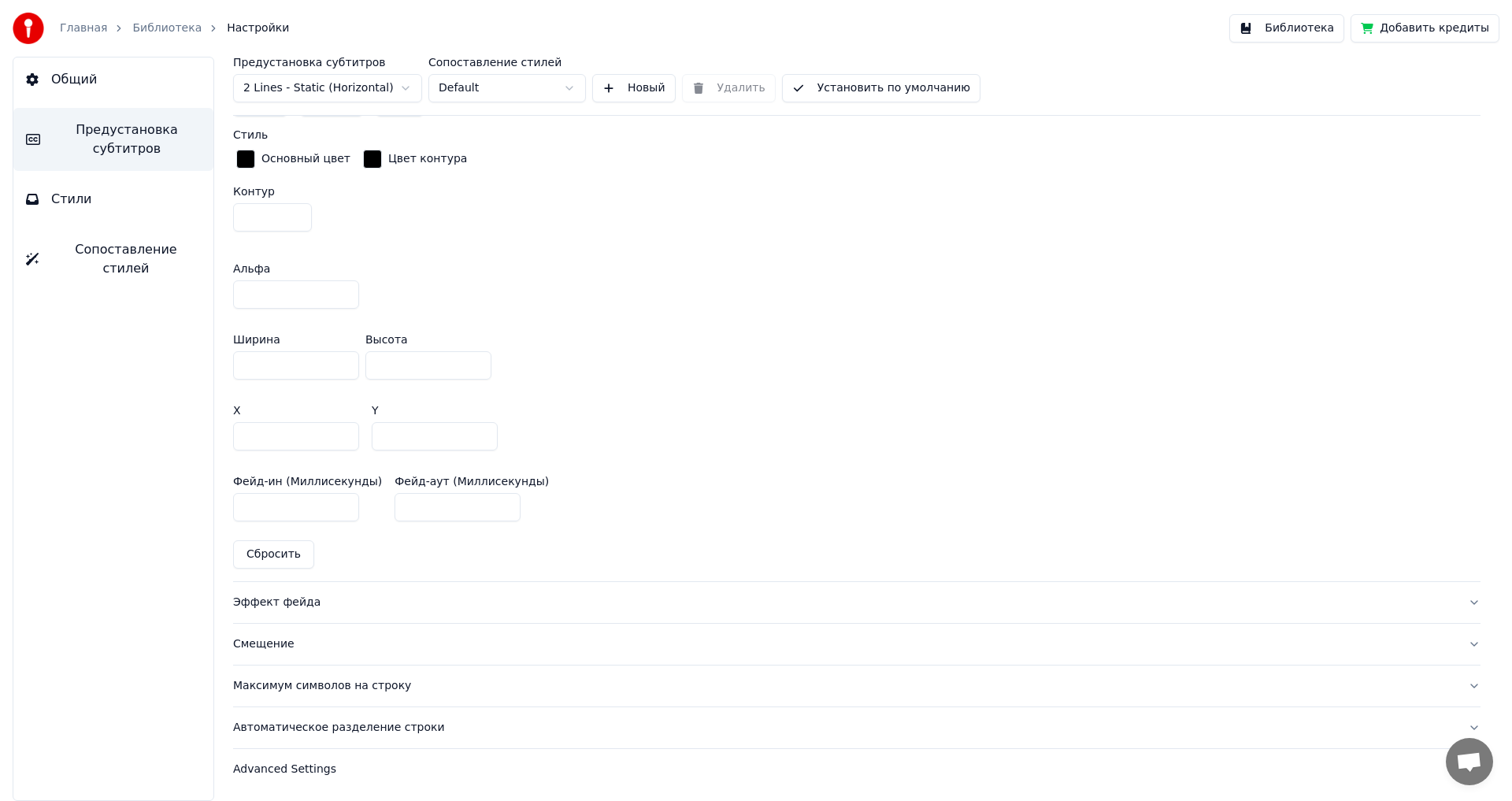
click at [256, 604] on div "Эффект фейда" at bounding box center [845, 602] width 1222 height 16
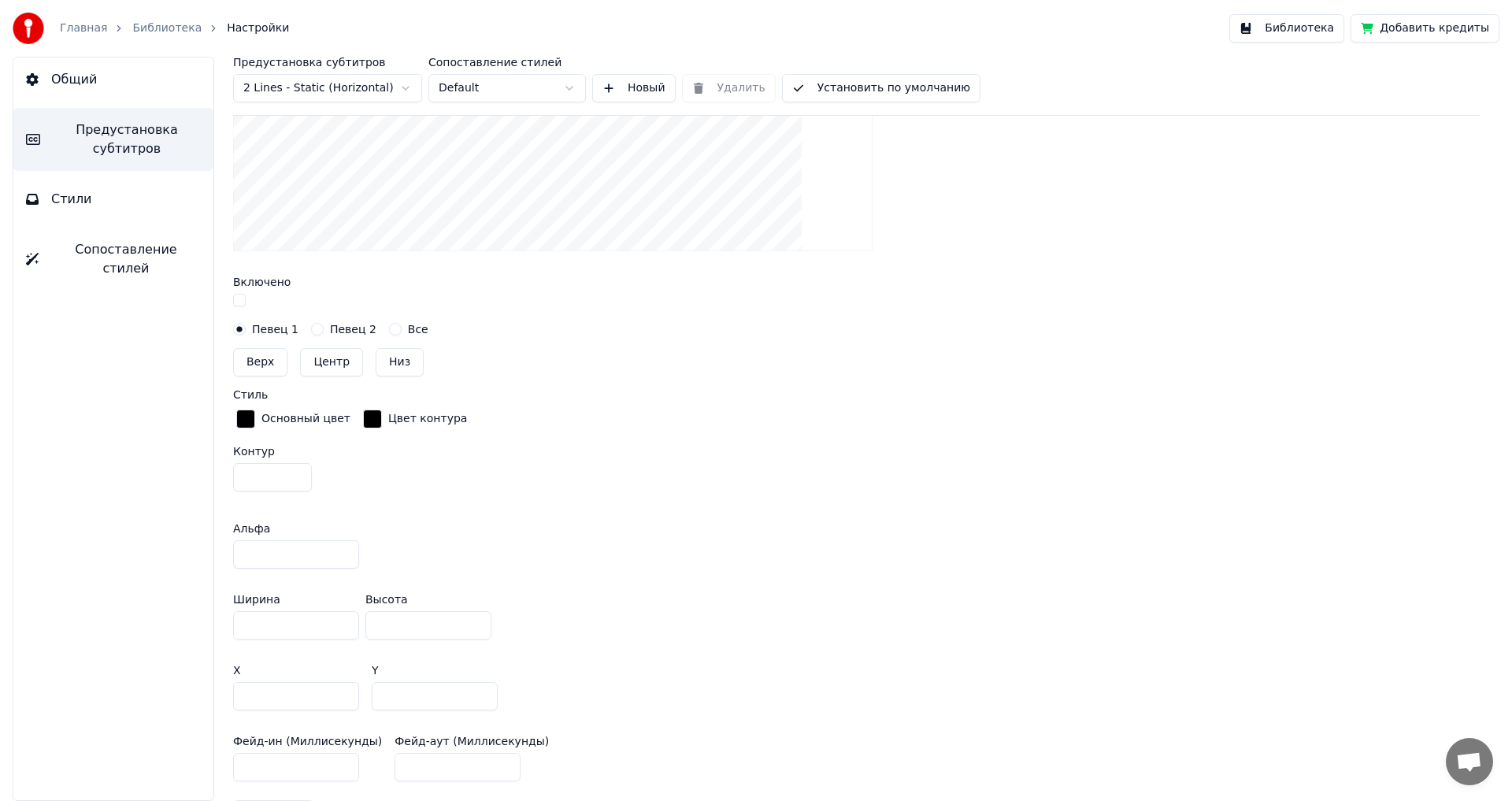
scroll to position [441, 0]
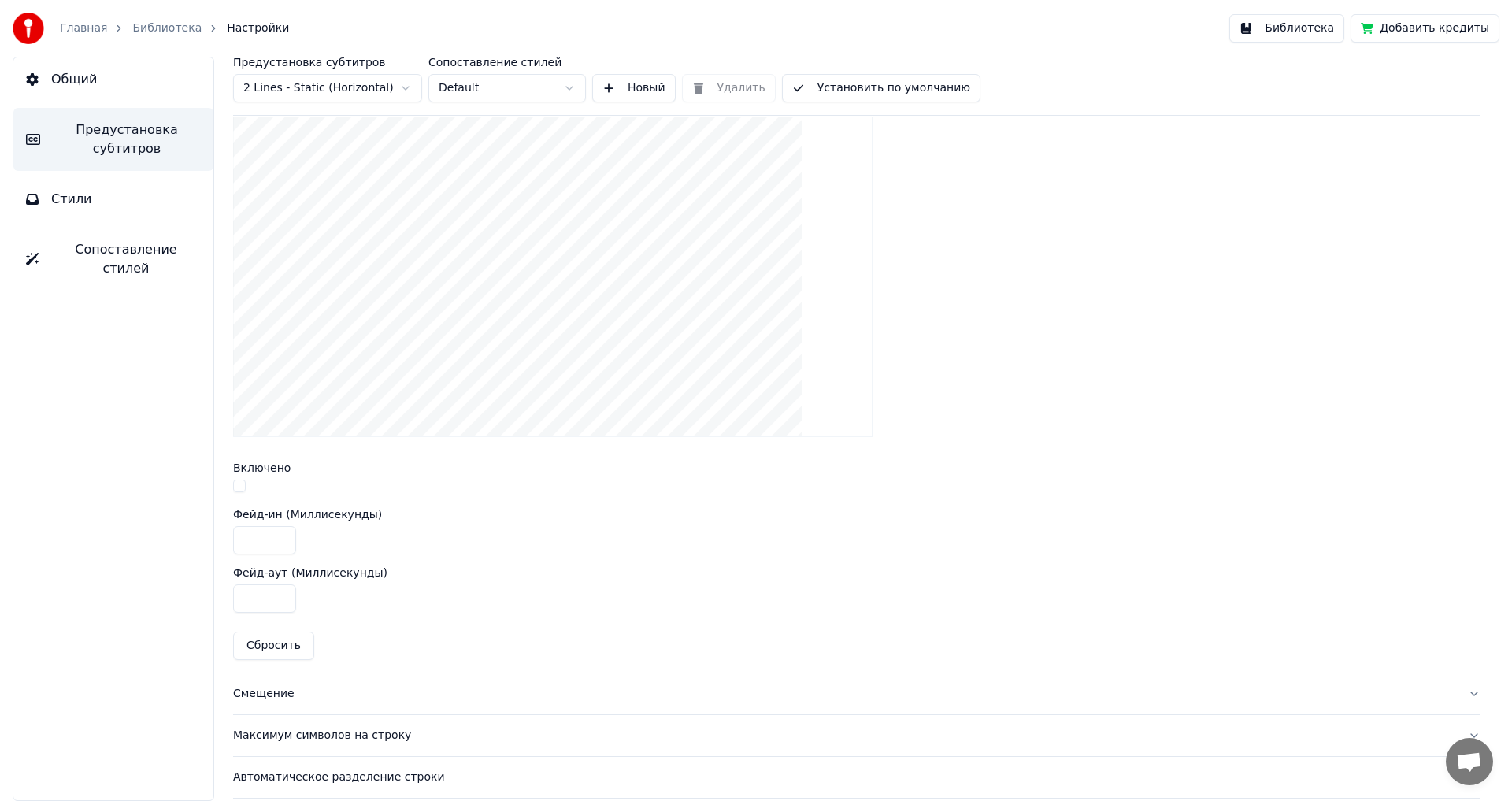
click at [238, 487] on button "button" at bounding box center [239, 486] width 12 height 12
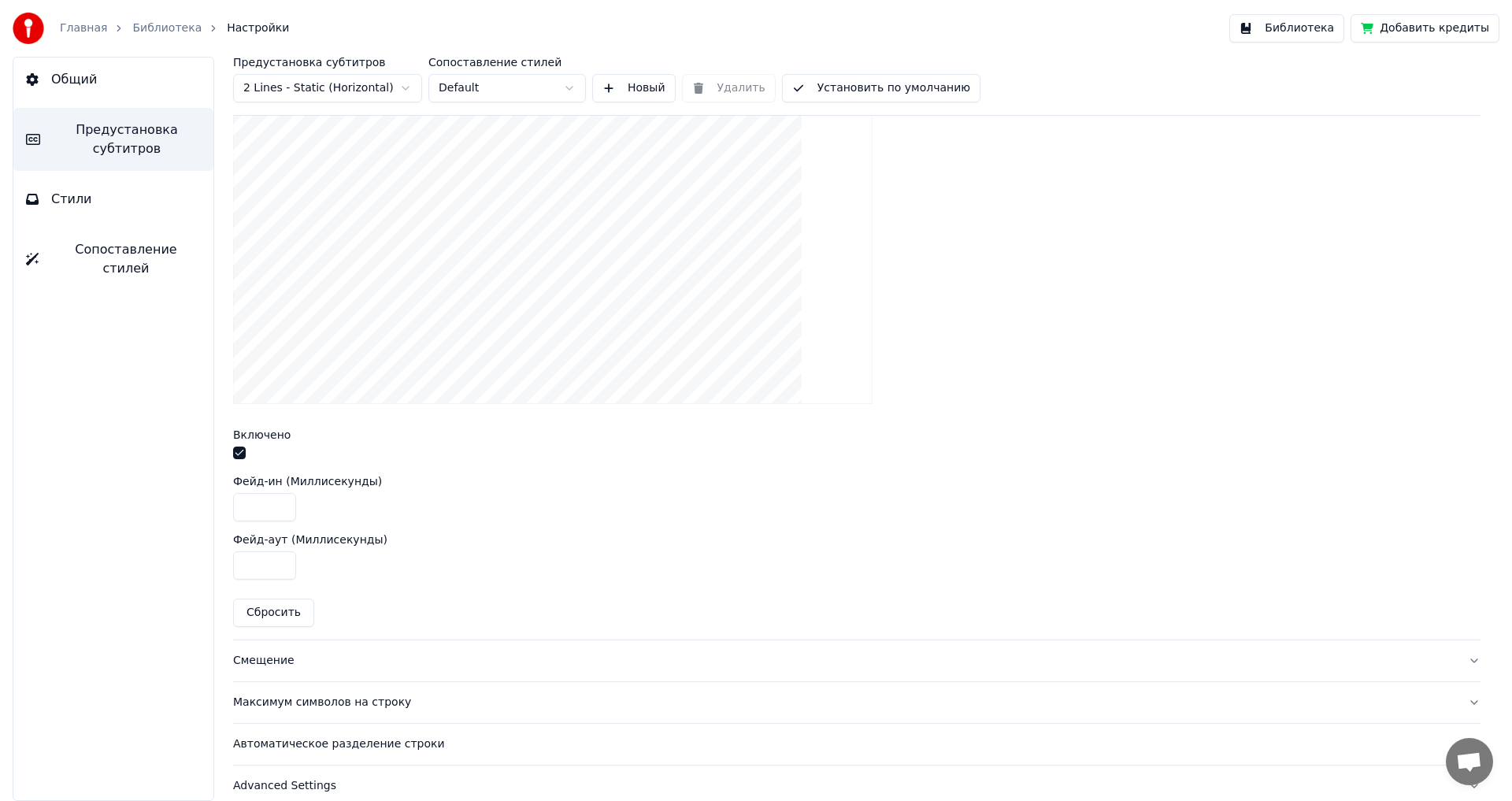
scroll to position [491, 0]
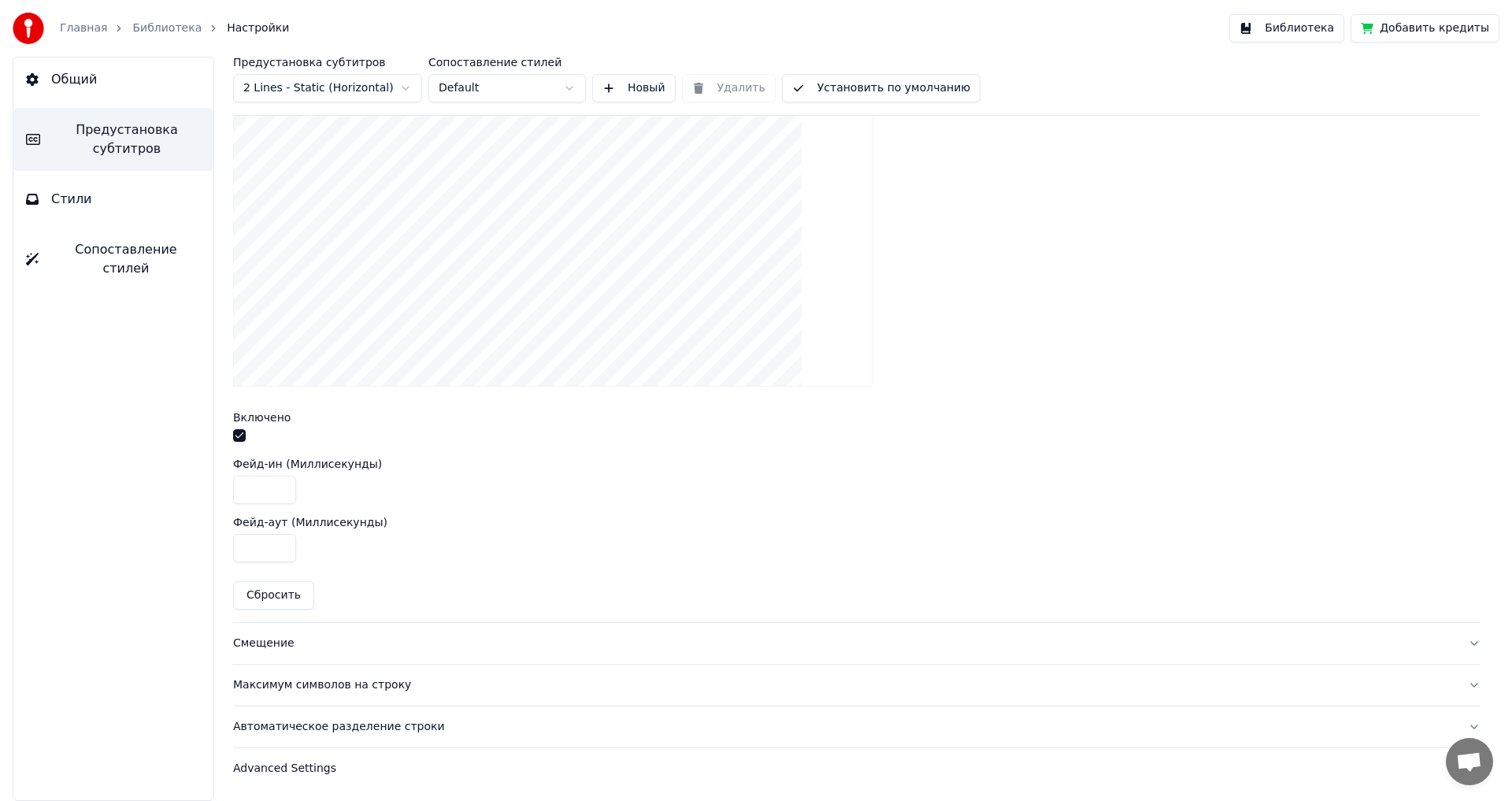
click at [272, 646] on div "Смещение" at bounding box center [845, 643] width 1222 height 16
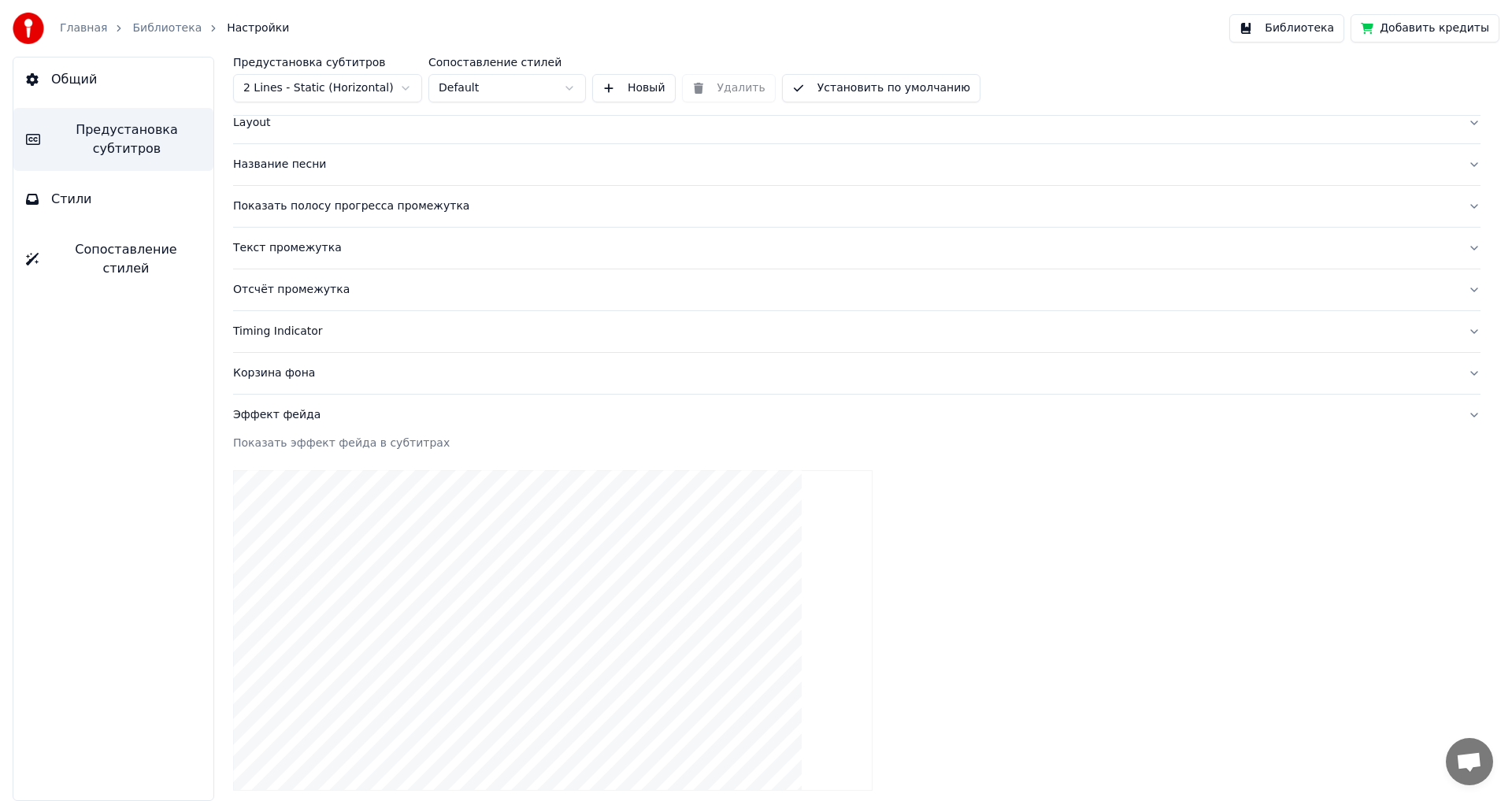
scroll to position [86, 0]
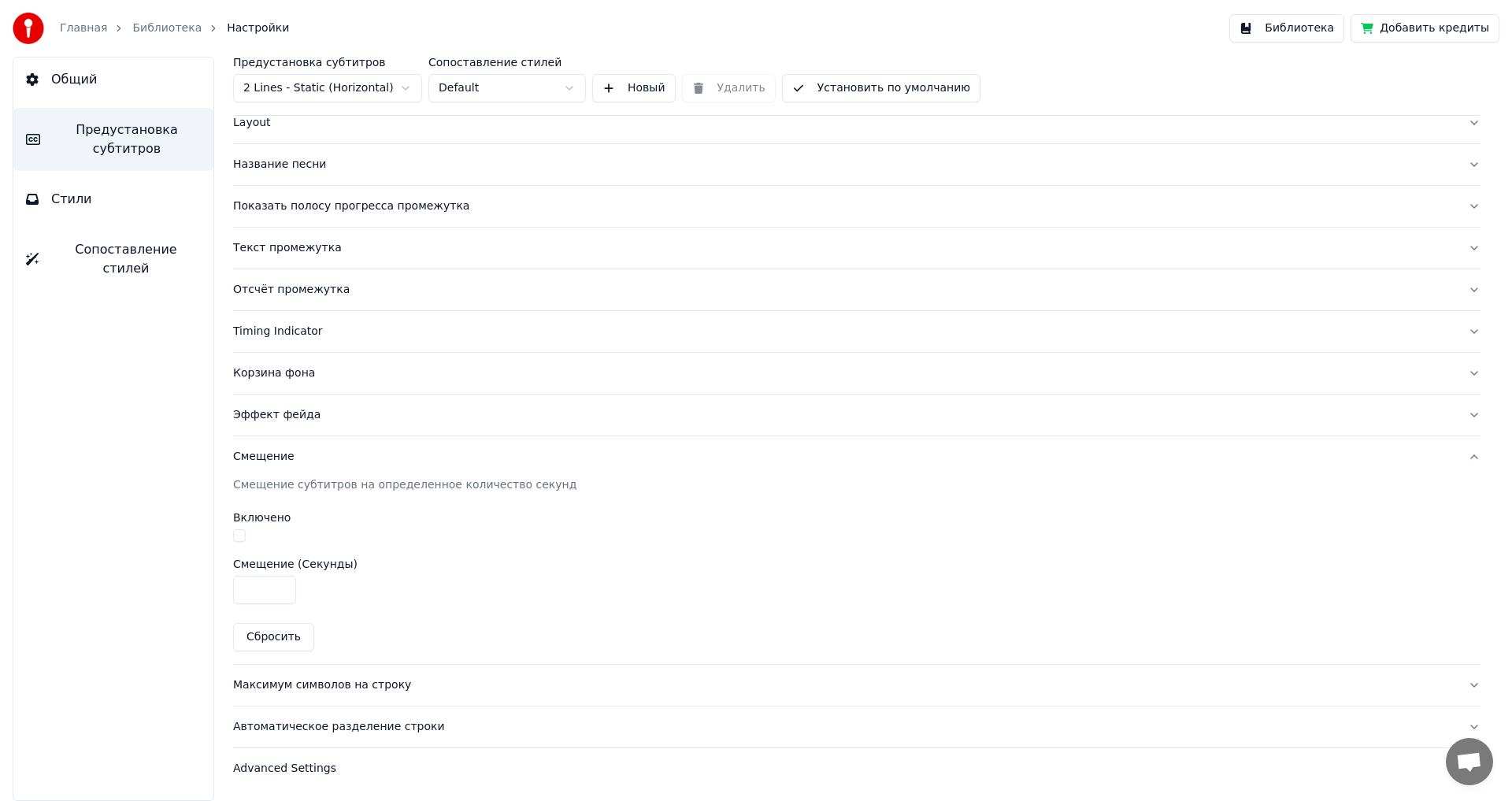
click at [238, 536] on button "button" at bounding box center [239, 535] width 12 height 12
click at [273, 687] on div "Максимум символов на строку" at bounding box center [845, 685] width 1222 height 16
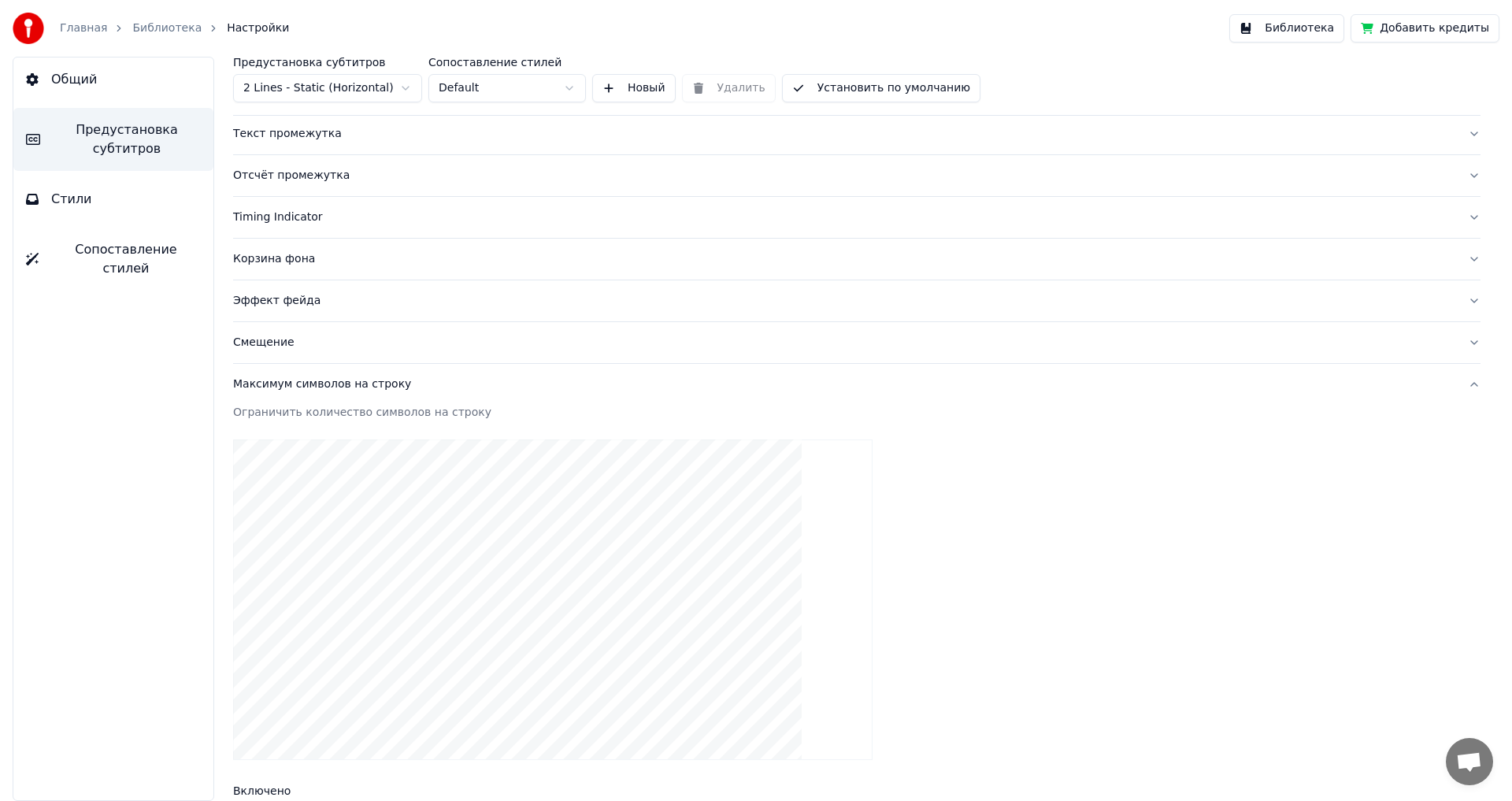
scroll to position [432, 0]
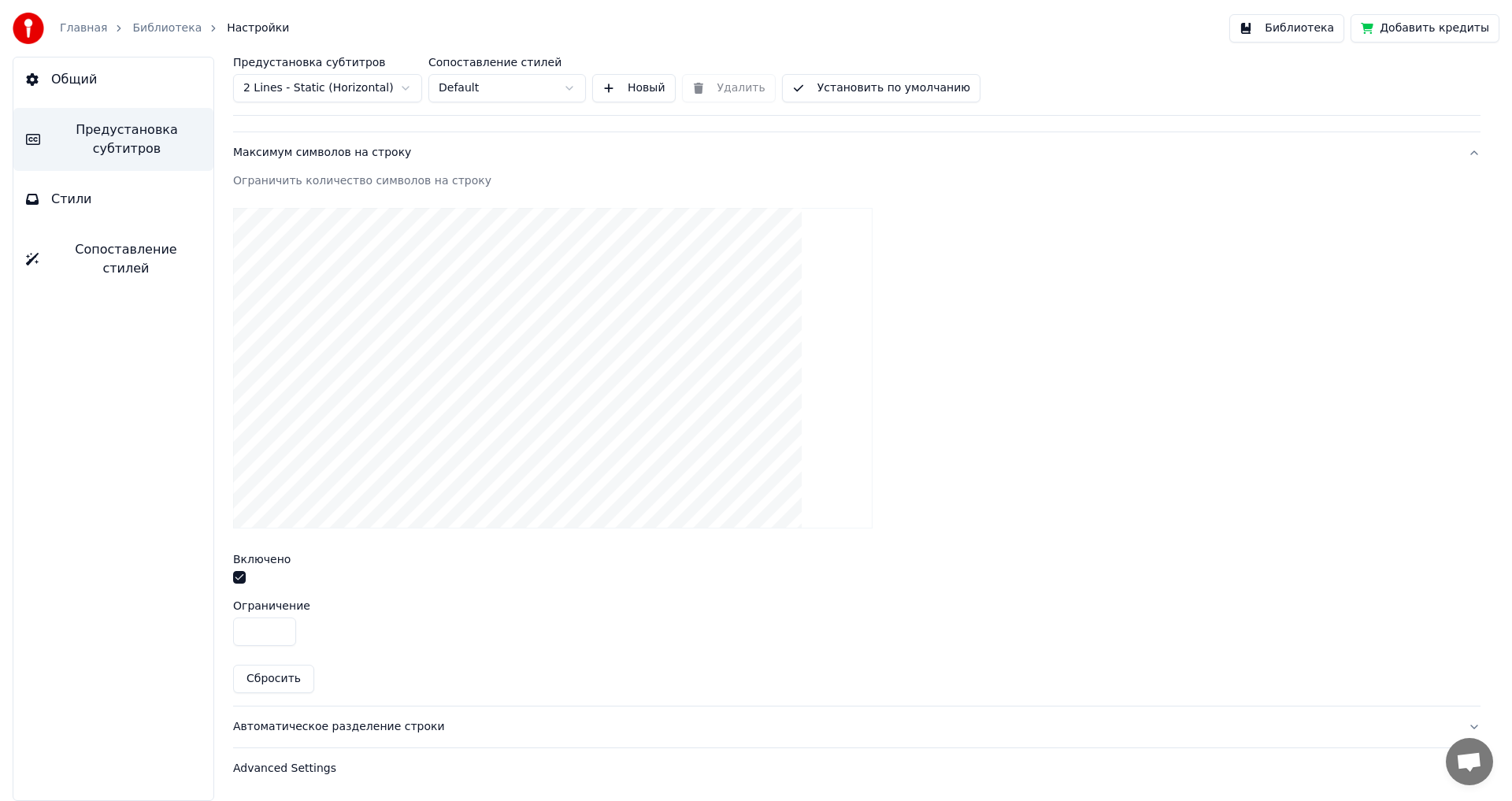
drag, startPoint x: 265, startPoint y: 629, endPoint x: 195, endPoint y: 628, distance: 70.0
click at [195, 628] on div "Общий Предустановка субтитров Стили Сопоставление стилей Предустановка субтитро…" at bounding box center [756, 429] width 1512 height 745
type input "**"
click at [314, 726] on div "Автоматическое разделение строки" at bounding box center [845, 727] width 1222 height 16
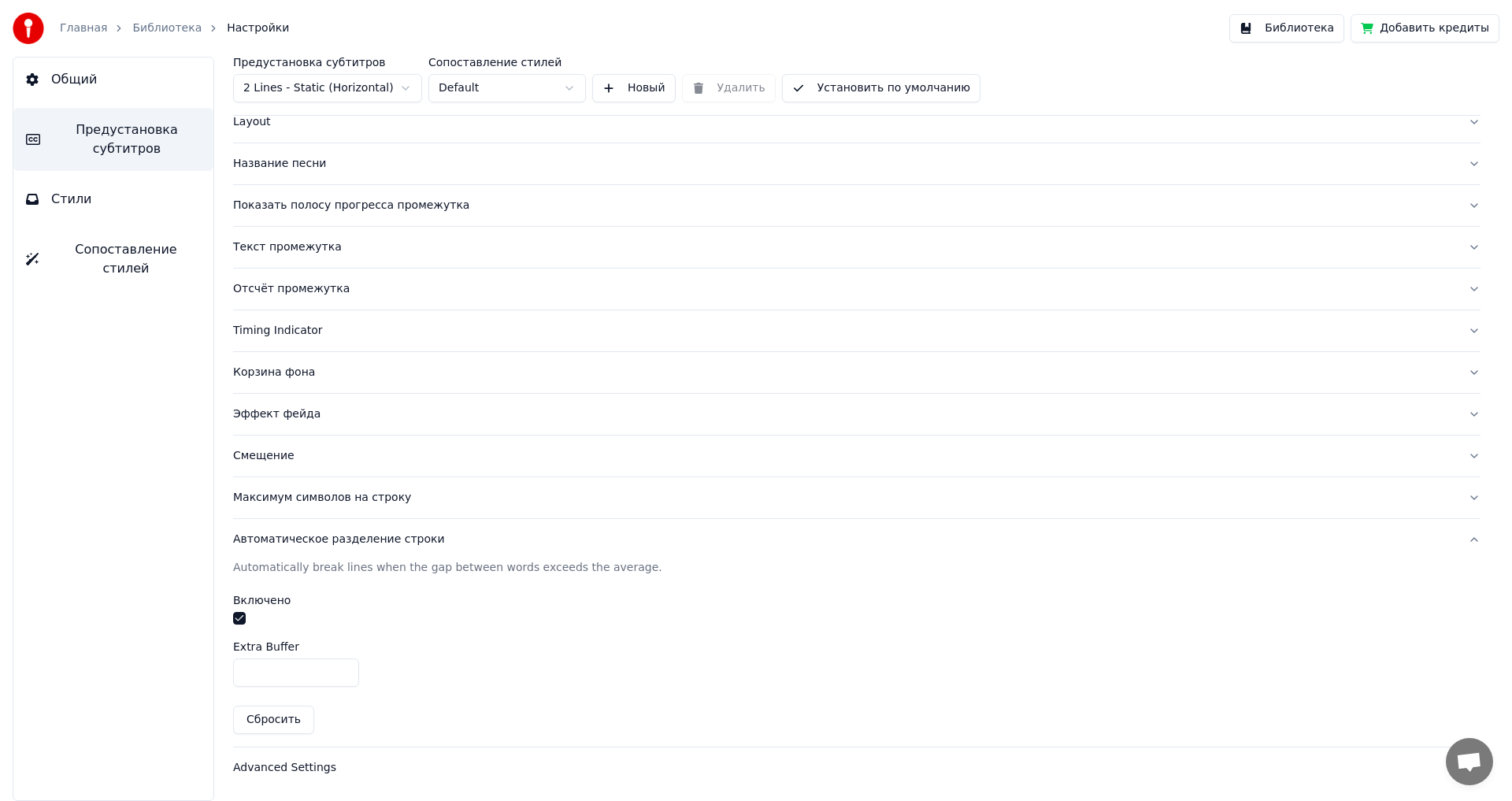
scroll to position [86, 0]
click at [283, 773] on div "Advanced Settings" at bounding box center [845, 768] width 1222 height 16
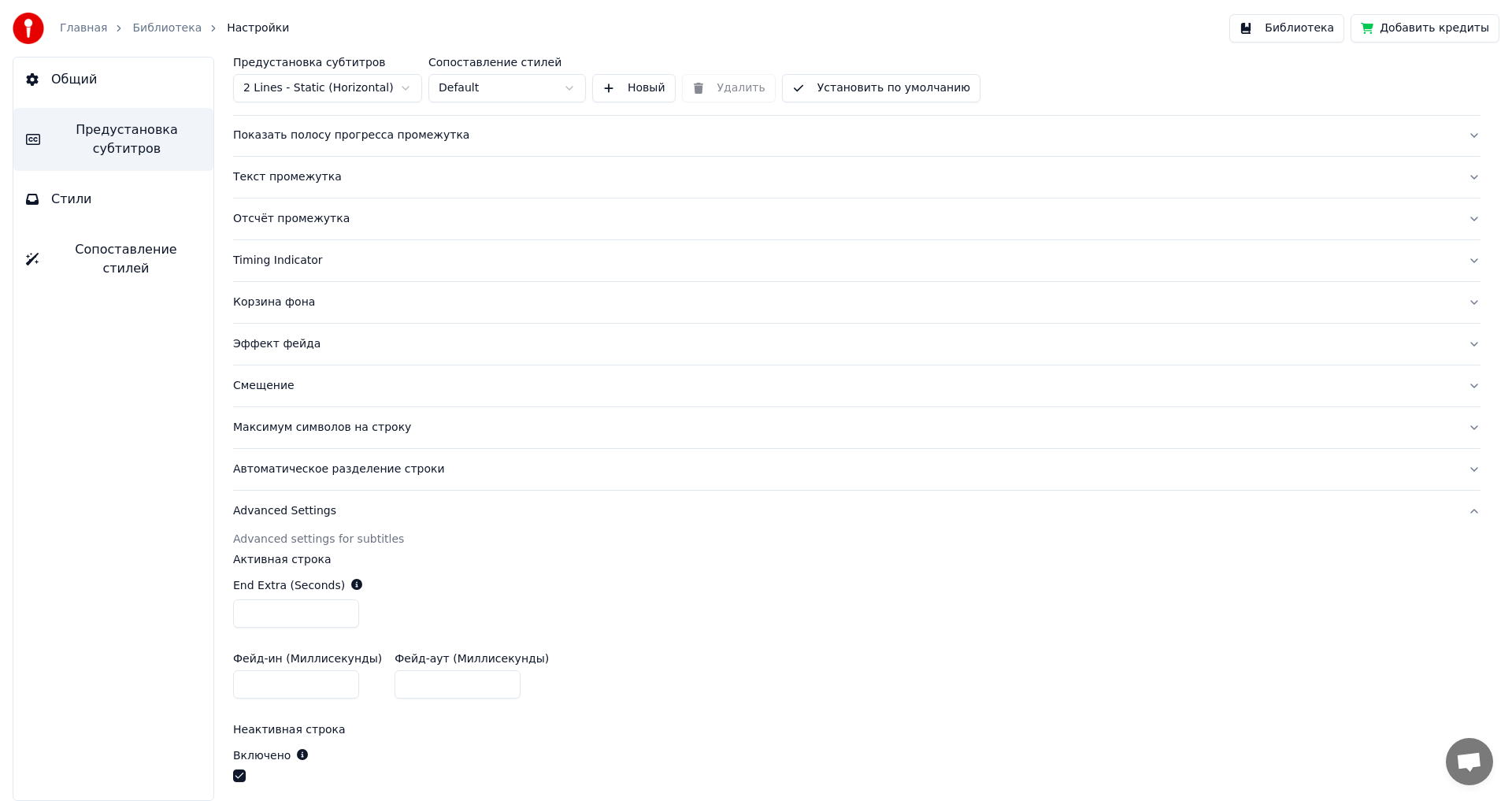
scroll to position [361, 0]
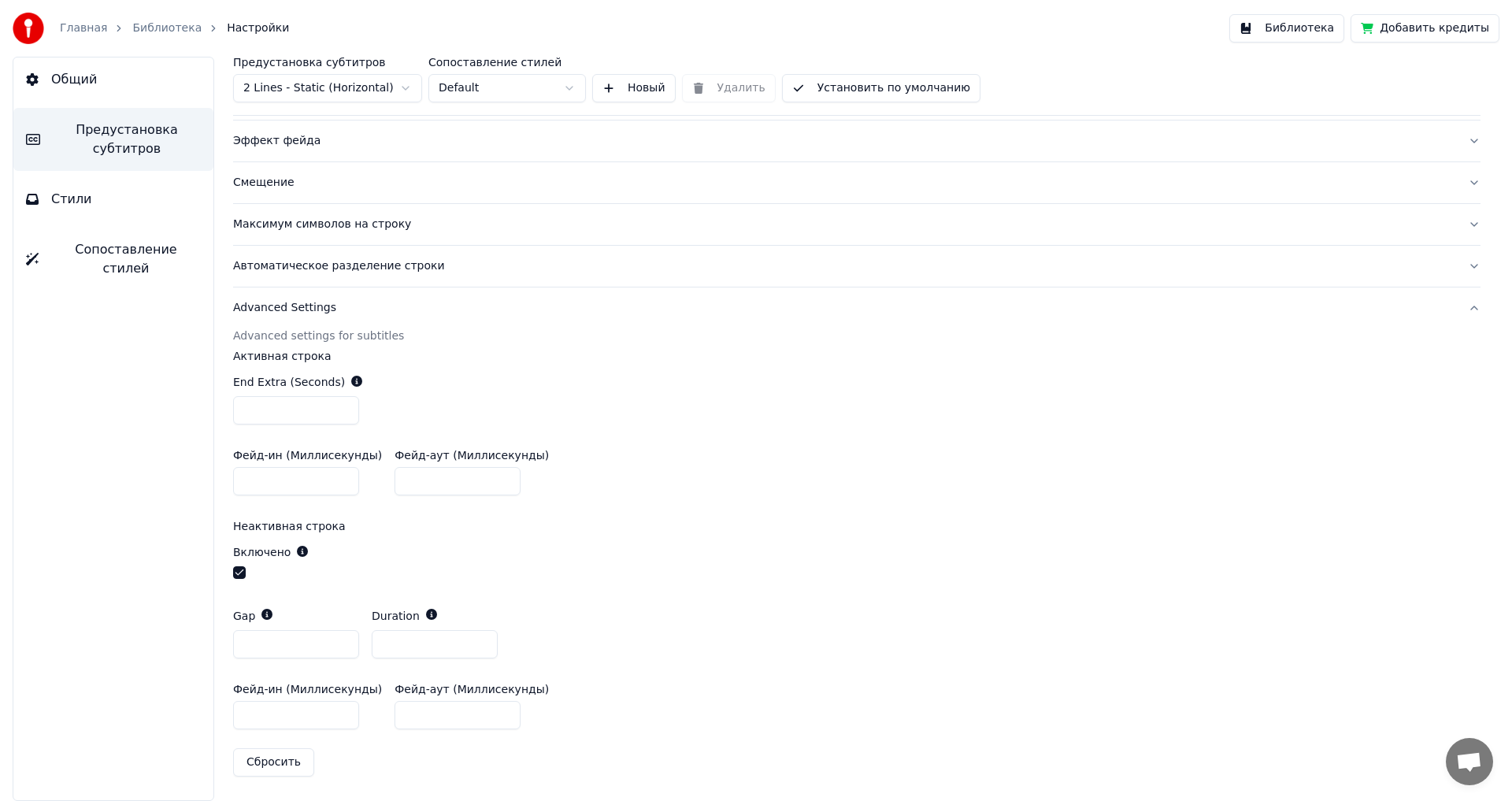
click at [242, 567] on button "button" at bounding box center [239, 572] width 12 height 12
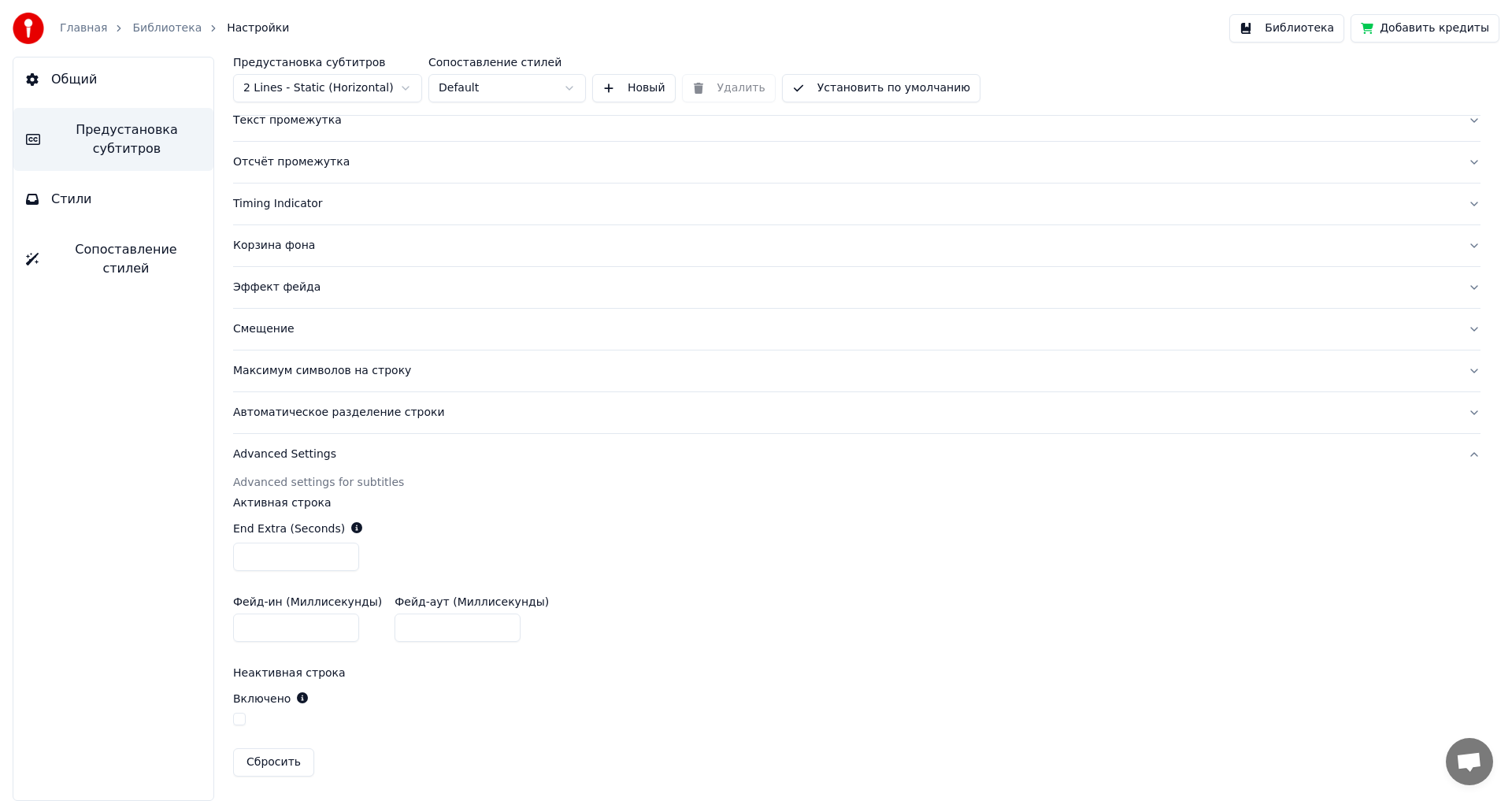
click at [1301, 27] on button "Библиотека" at bounding box center [1286, 28] width 115 height 28
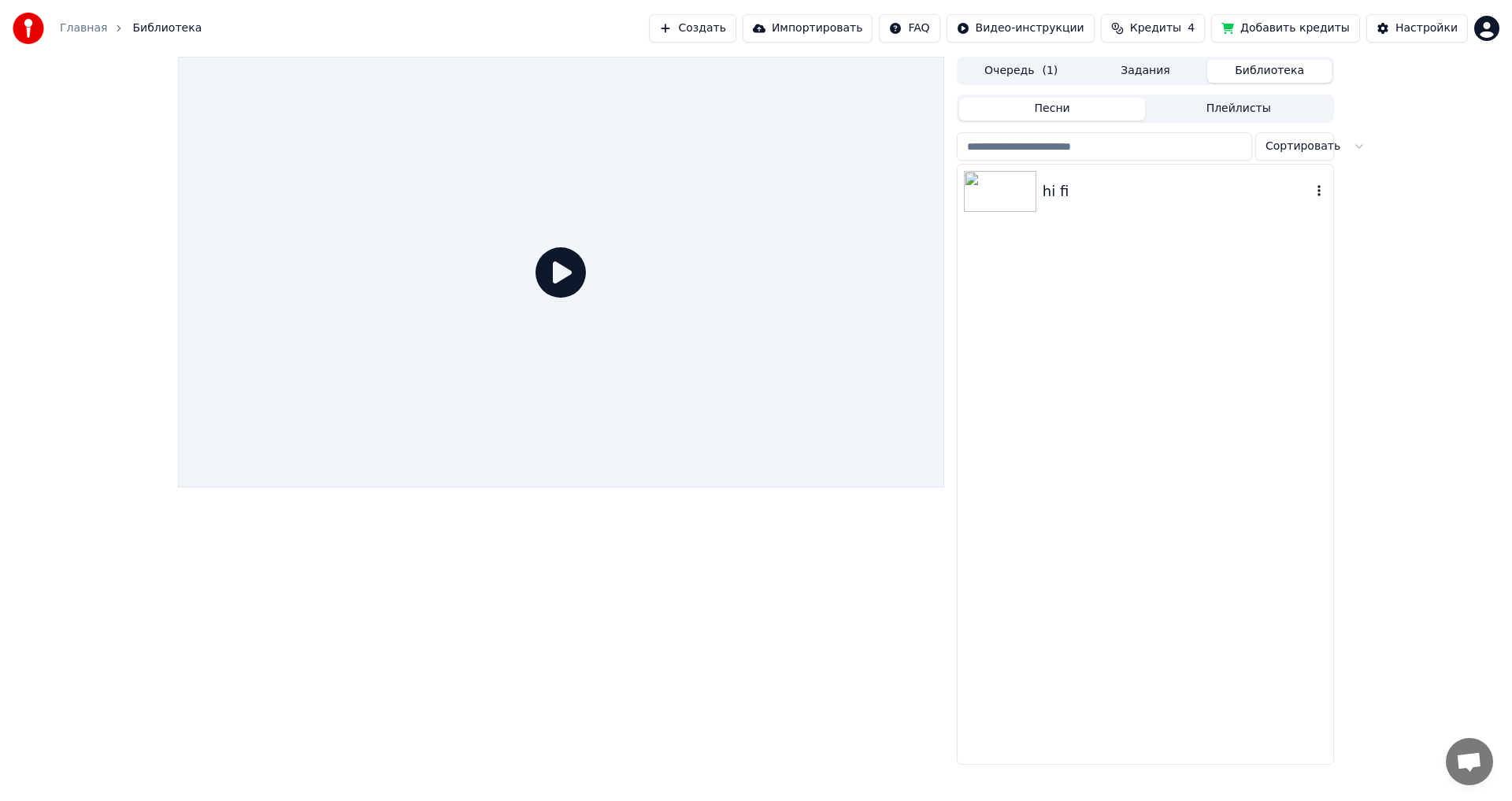
click at [986, 186] on img at bounding box center [999, 191] width 72 height 41
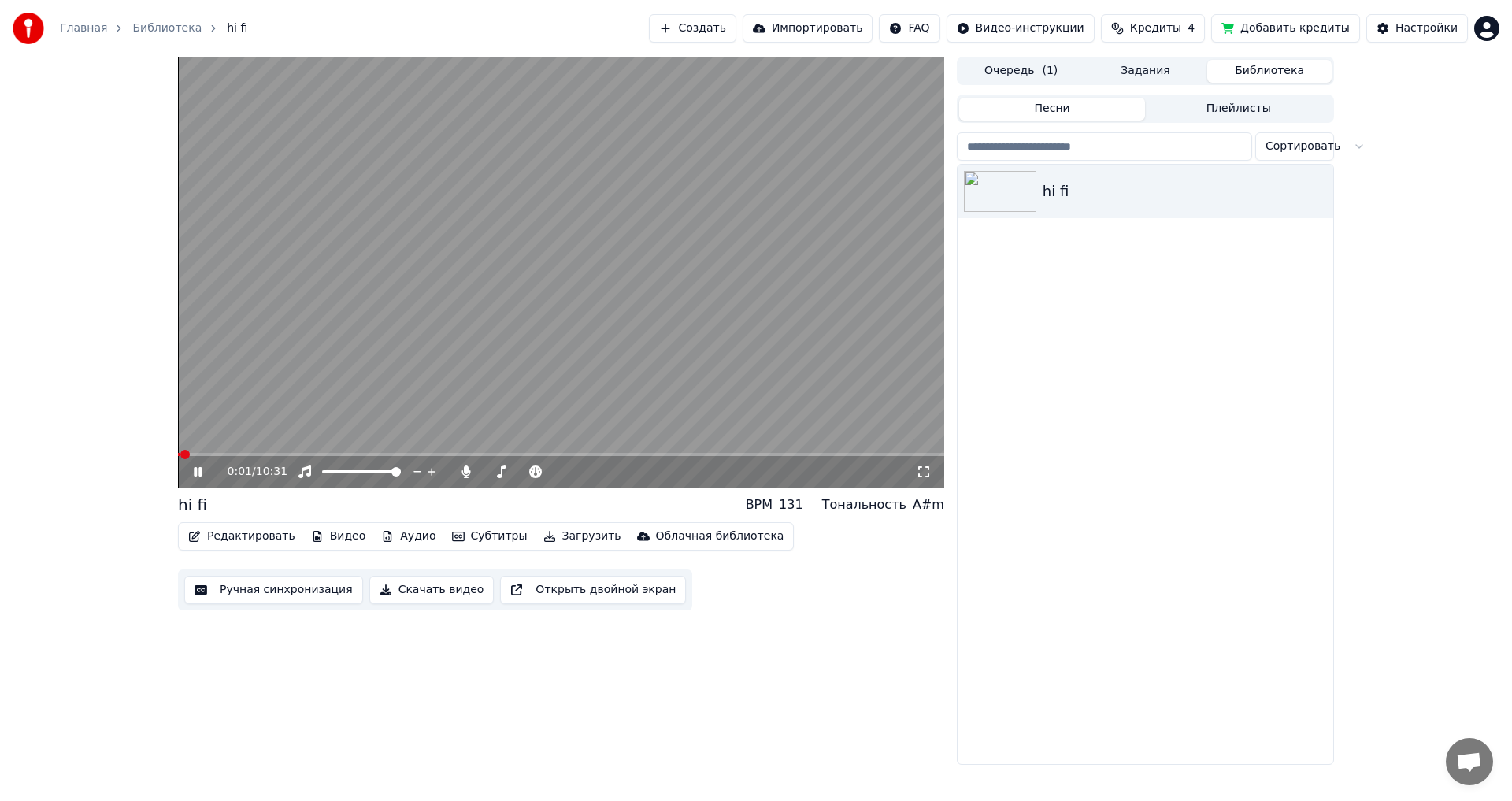
click at [201, 455] on span at bounding box center [561, 454] width 766 height 3
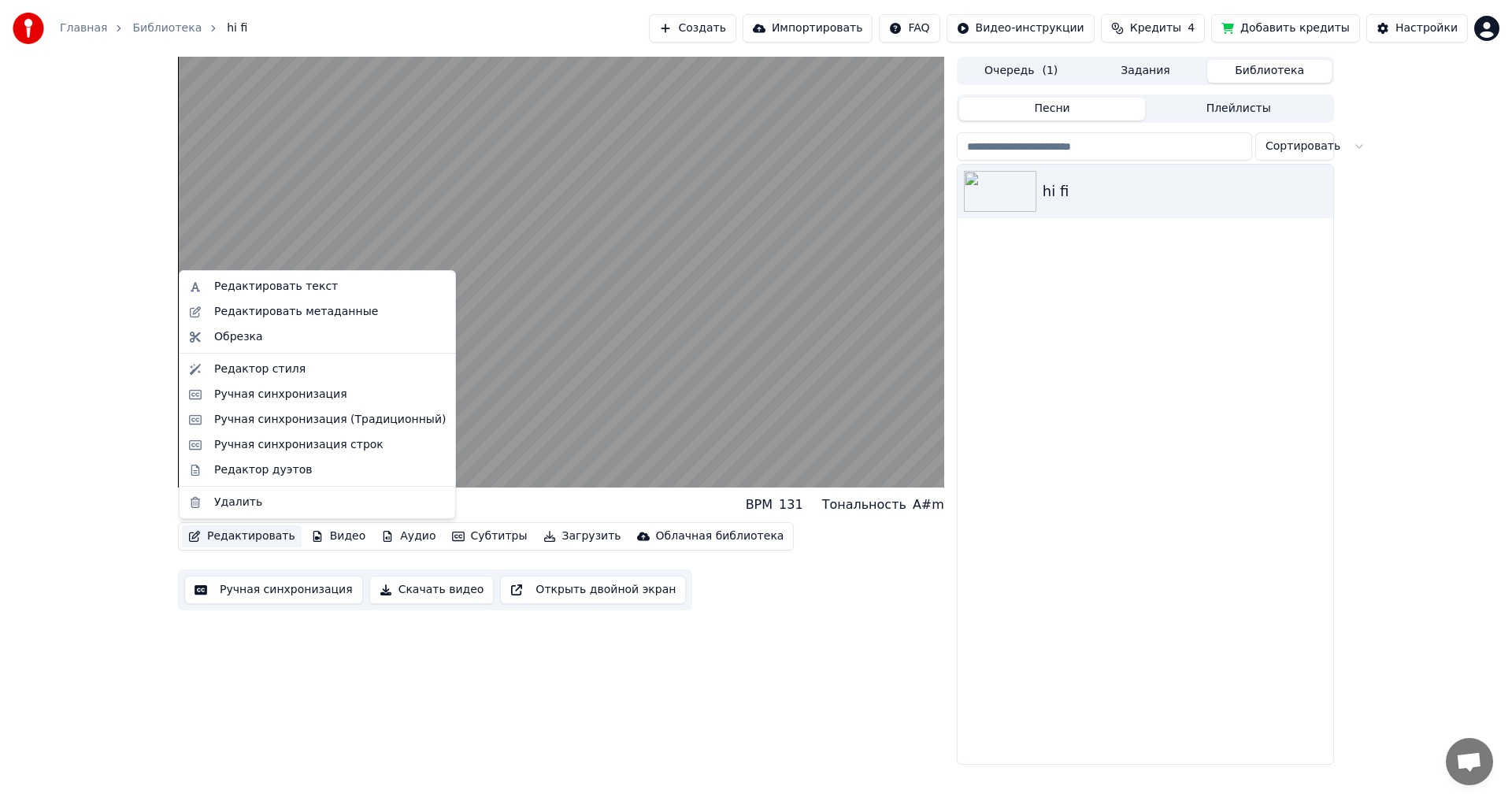
click at [245, 534] on button "Редактировать" at bounding box center [242, 537] width 120 height 23
click at [232, 539] on button "Редактировать" at bounding box center [242, 537] width 120 height 23
click at [226, 537] on button "Редактировать" at bounding box center [242, 537] width 120 height 23
click at [238, 371] on div "Редактор стиля" at bounding box center [259, 370] width 91 height 16
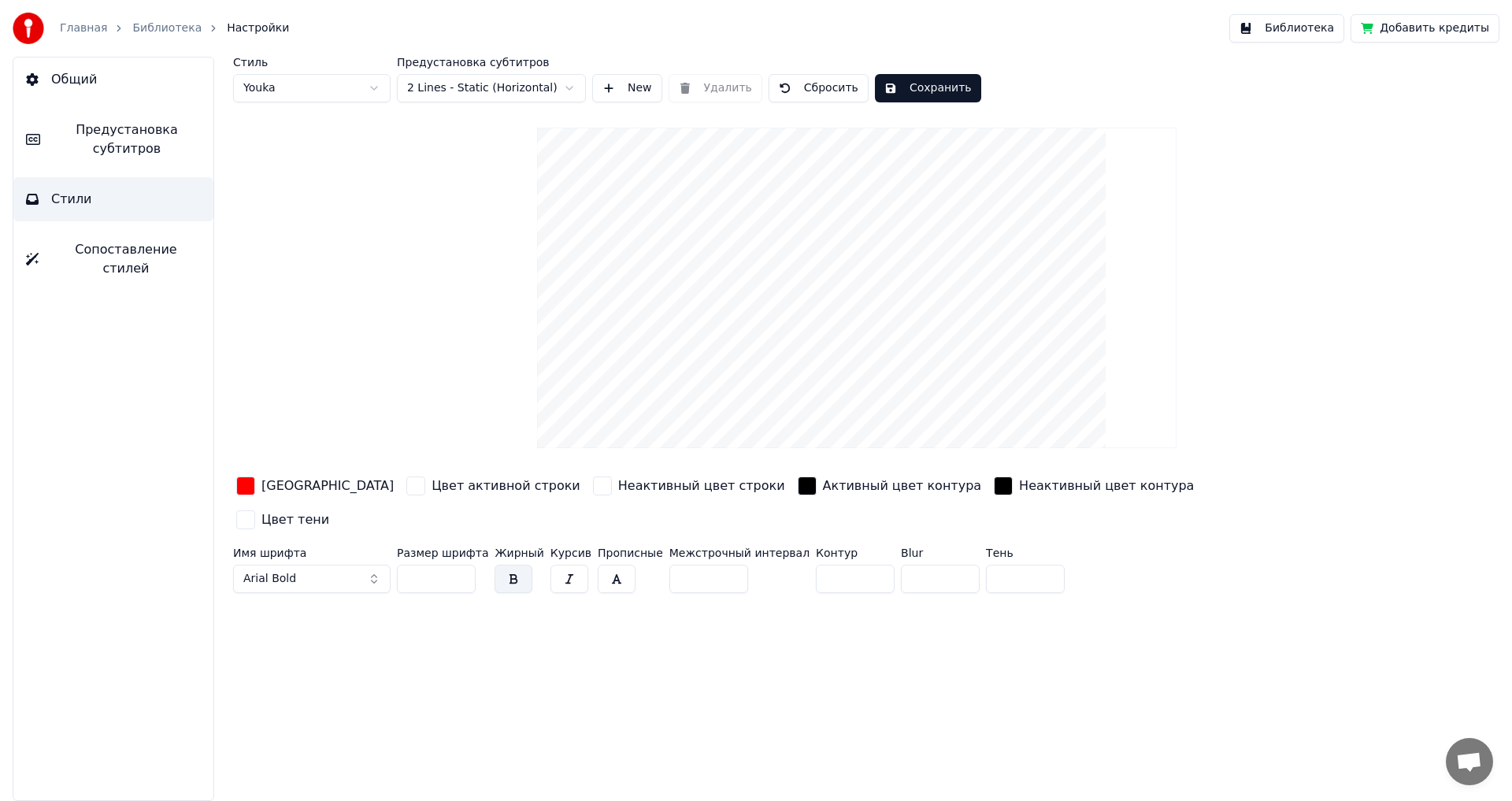
click at [111, 142] on span "Предустановка субтитров" at bounding box center [127, 140] width 148 height 38
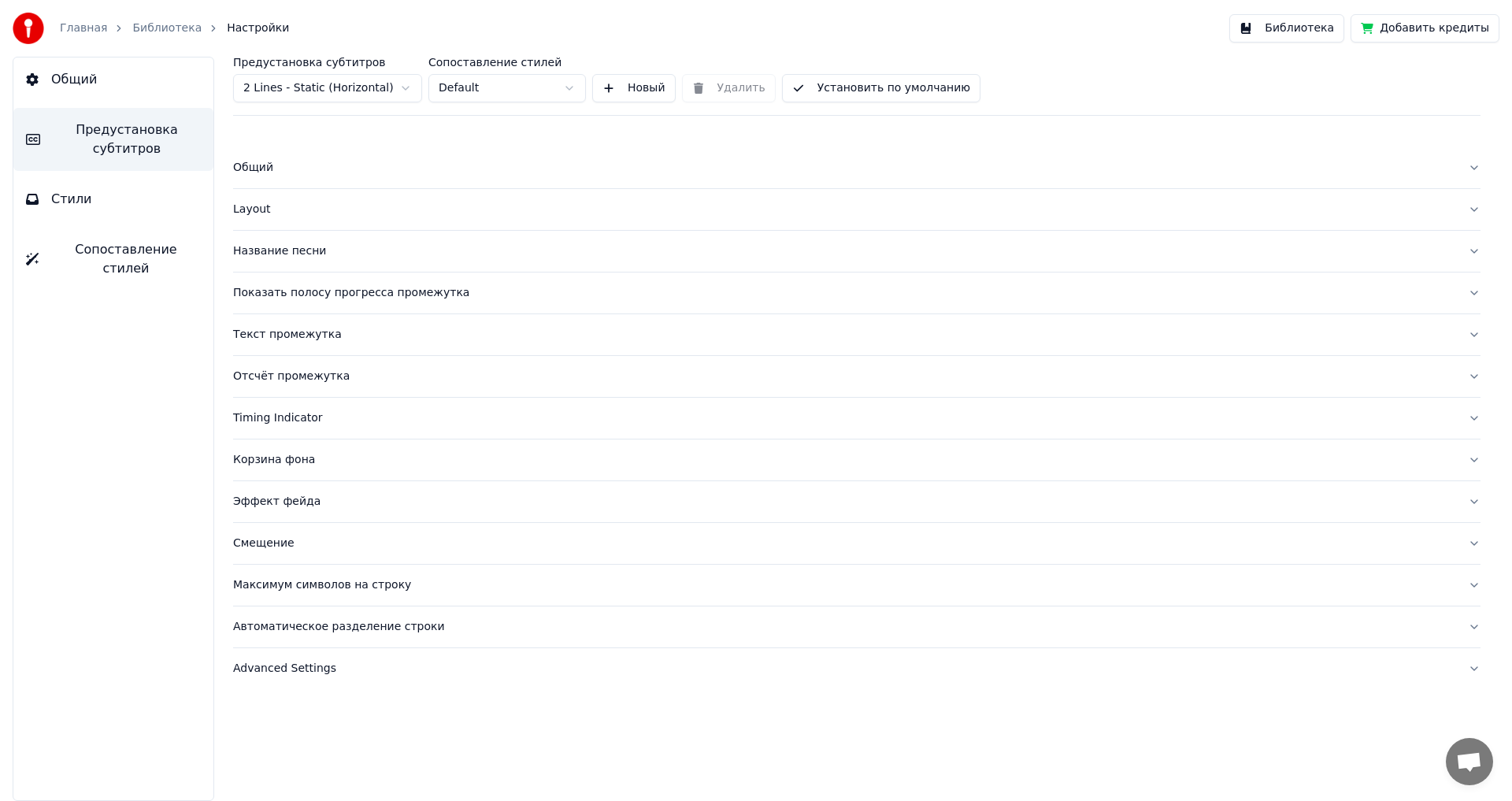
click at [283, 627] on div "Автоматическое разделение строки" at bounding box center [845, 627] width 1222 height 16
type input "*"
click at [345, 755] on input "*" at bounding box center [296, 760] width 126 height 28
click at [1297, 27] on button "Библиотека" at bounding box center [1286, 28] width 115 height 28
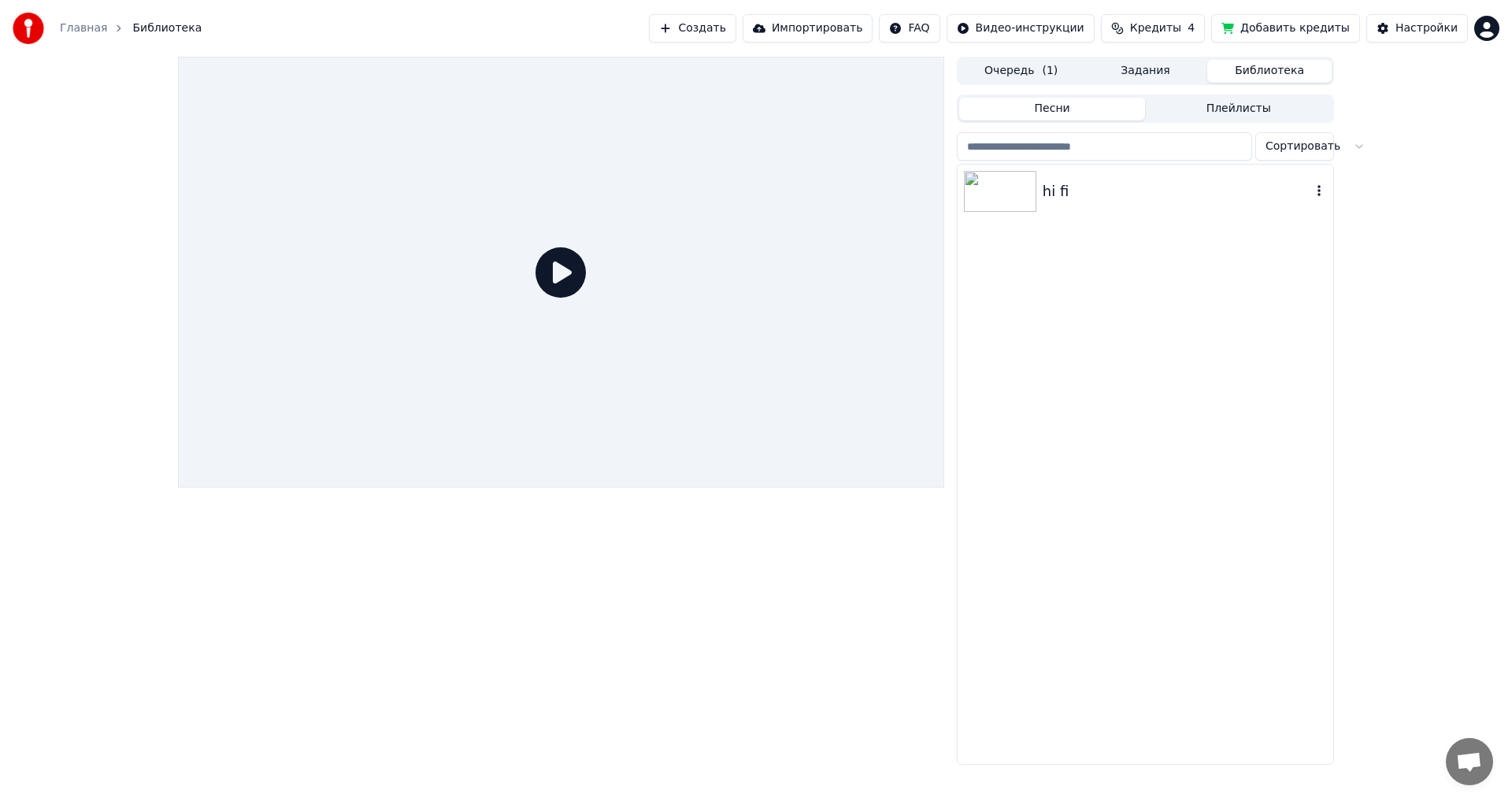
click at [998, 192] on img at bounding box center [999, 191] width 72 height 41
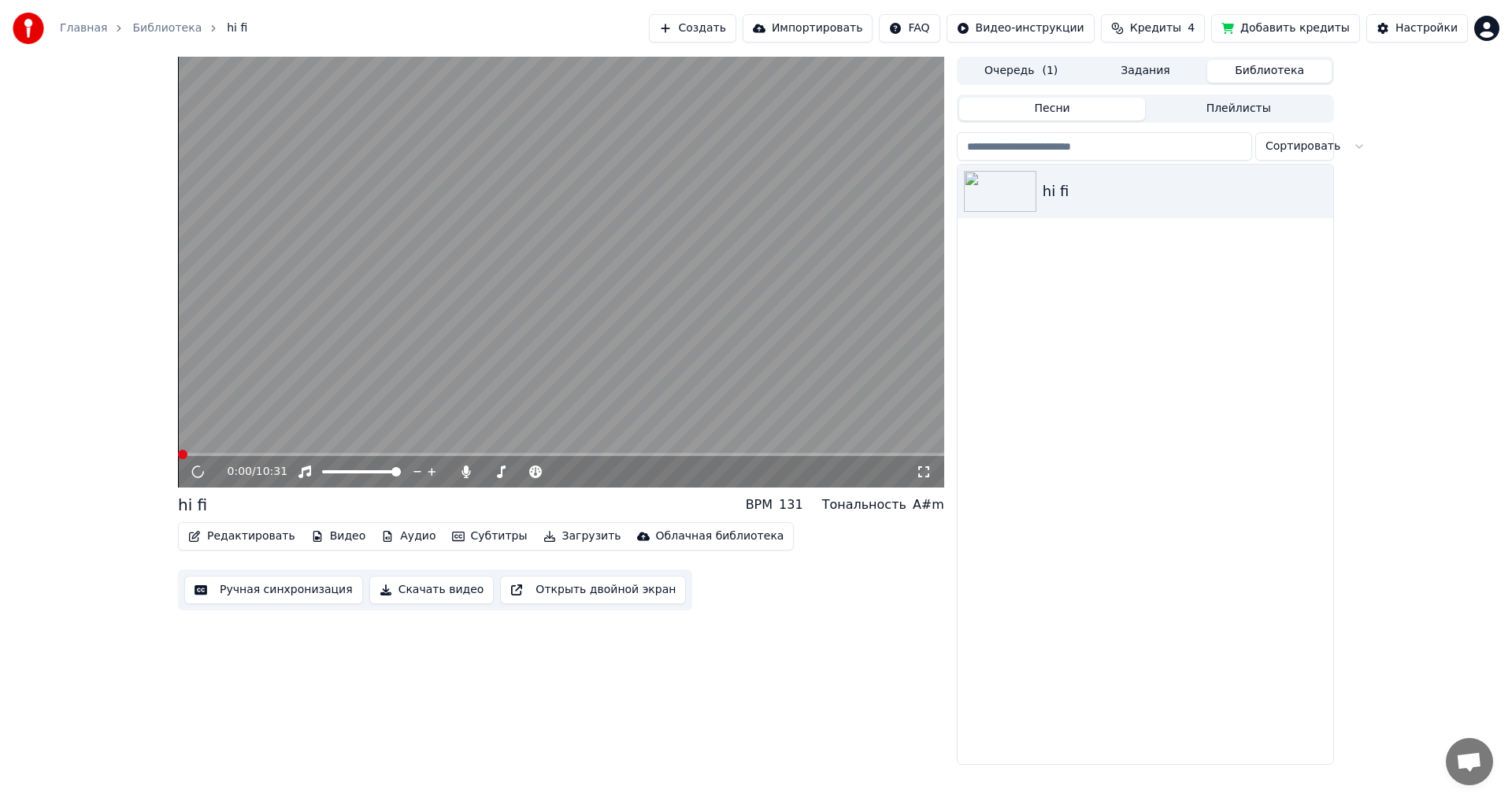
click at [247, 456] on span at bounding box center [561, 454] width 766 height 3
click at [195, 470] on icon at bounding box center [198, 472] width 7 height 9
click at [230, 539] on button "Редактировать" at bounding box center [242, 537] width 120 height 23
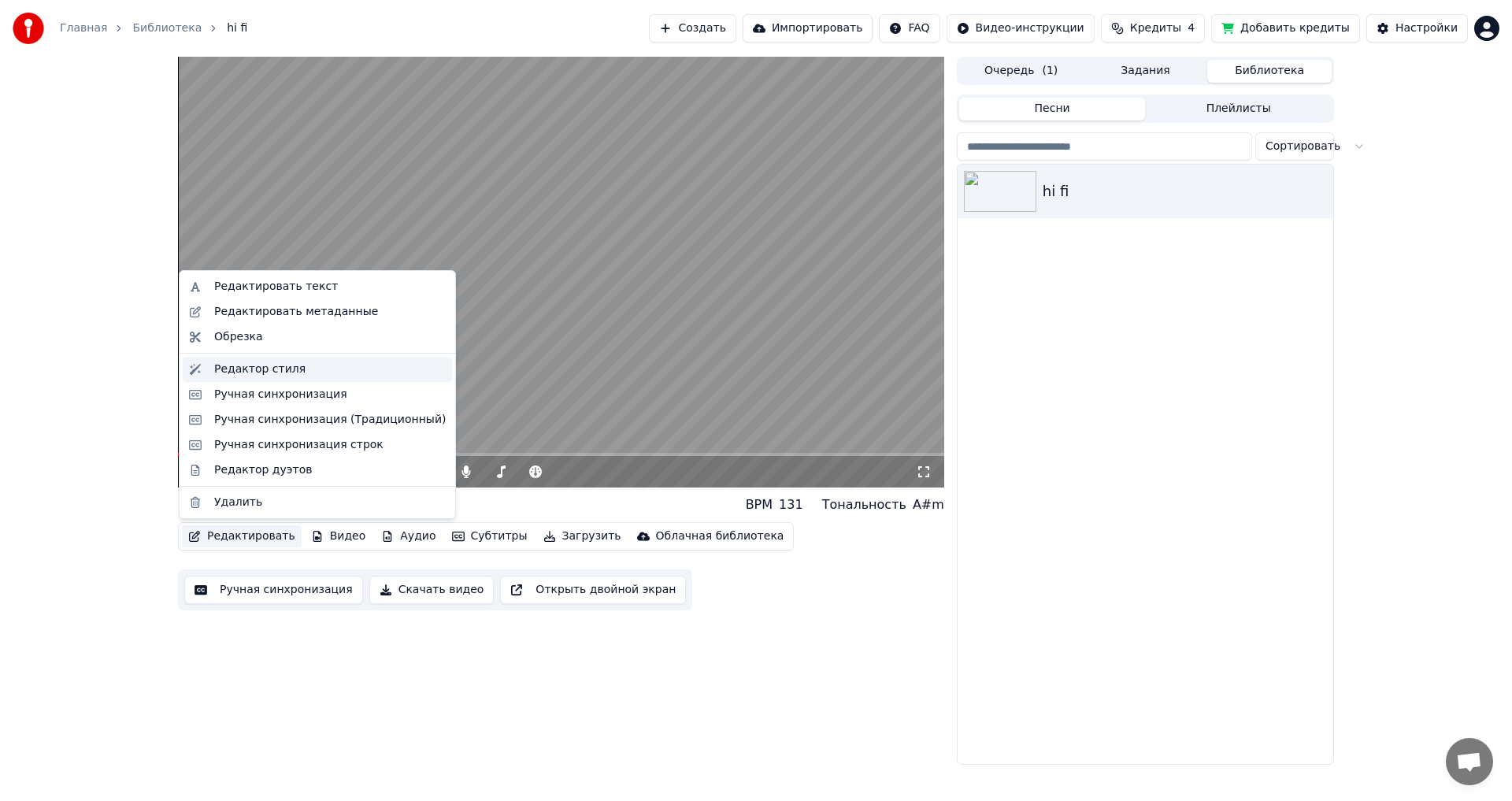
click at [232, 371] on div "Редактор стиля" at bounding box center [259, 370] width 91 height 16
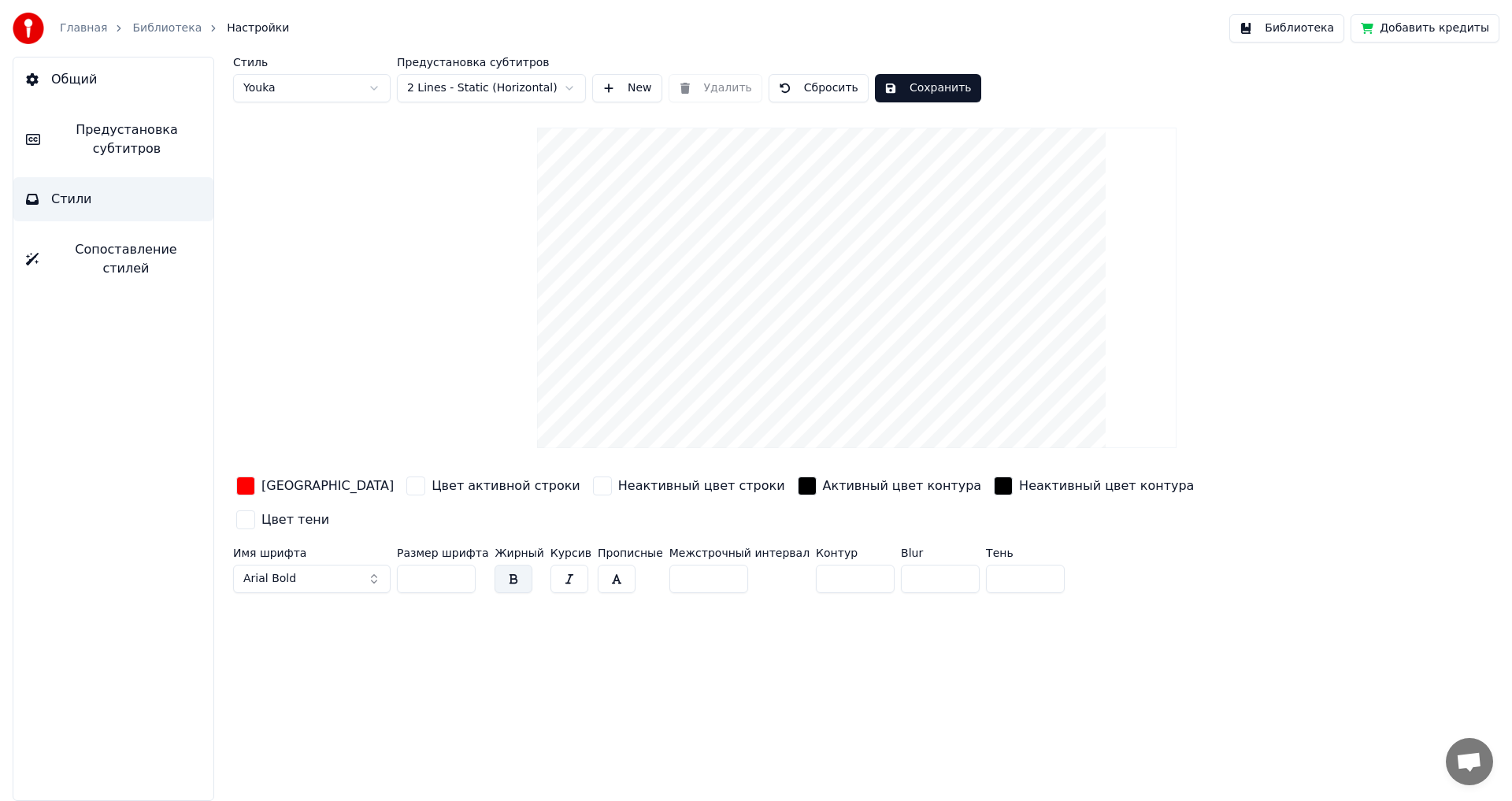
click at [115, 144] on span "Предустановка субтитров" at bounding box center [127, 140] width 148 height 38
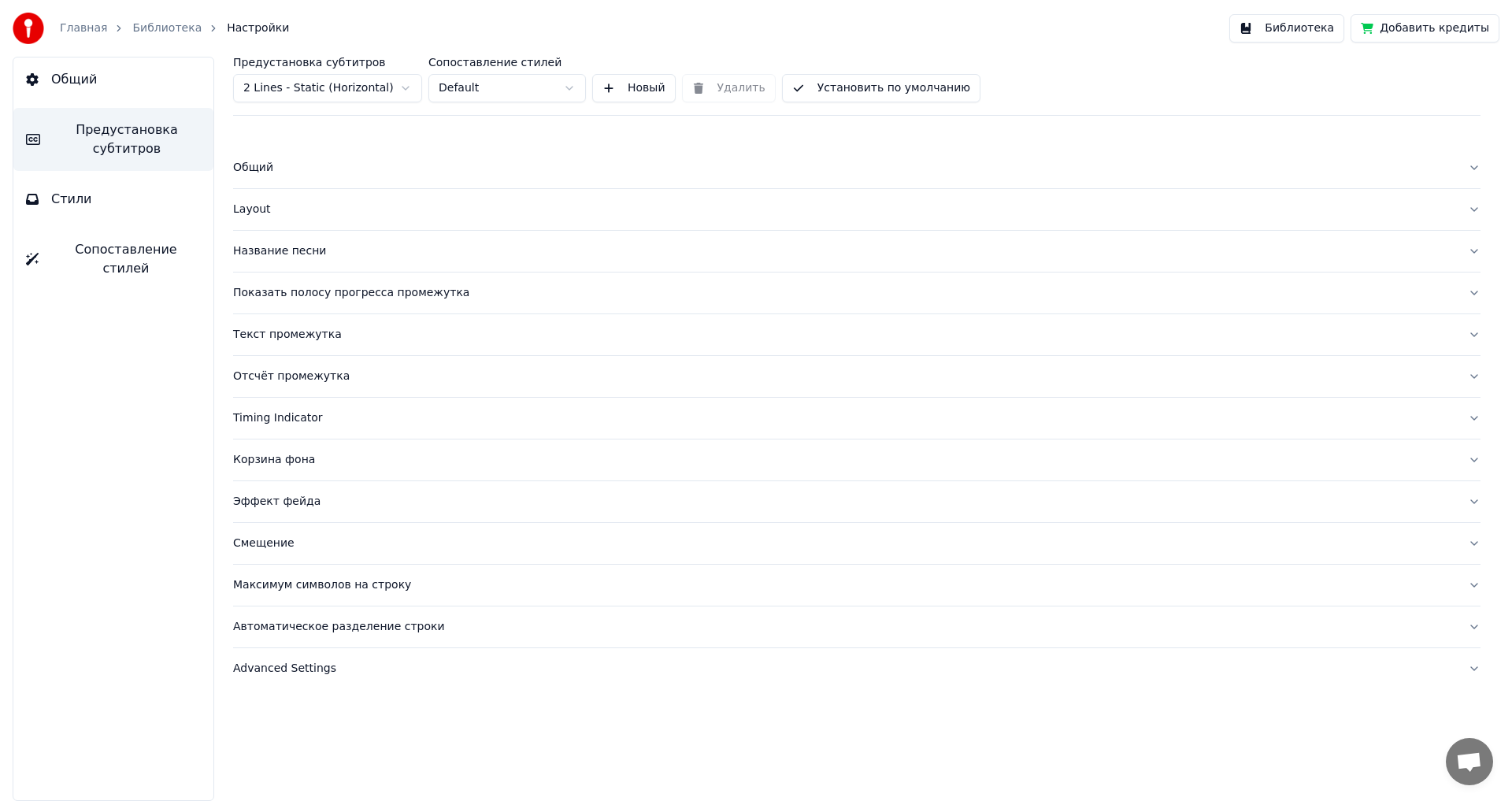
click at [289, 629] on div "Автоматическое разделение строки" at bounding box center [845, 627] width 1222 height 16
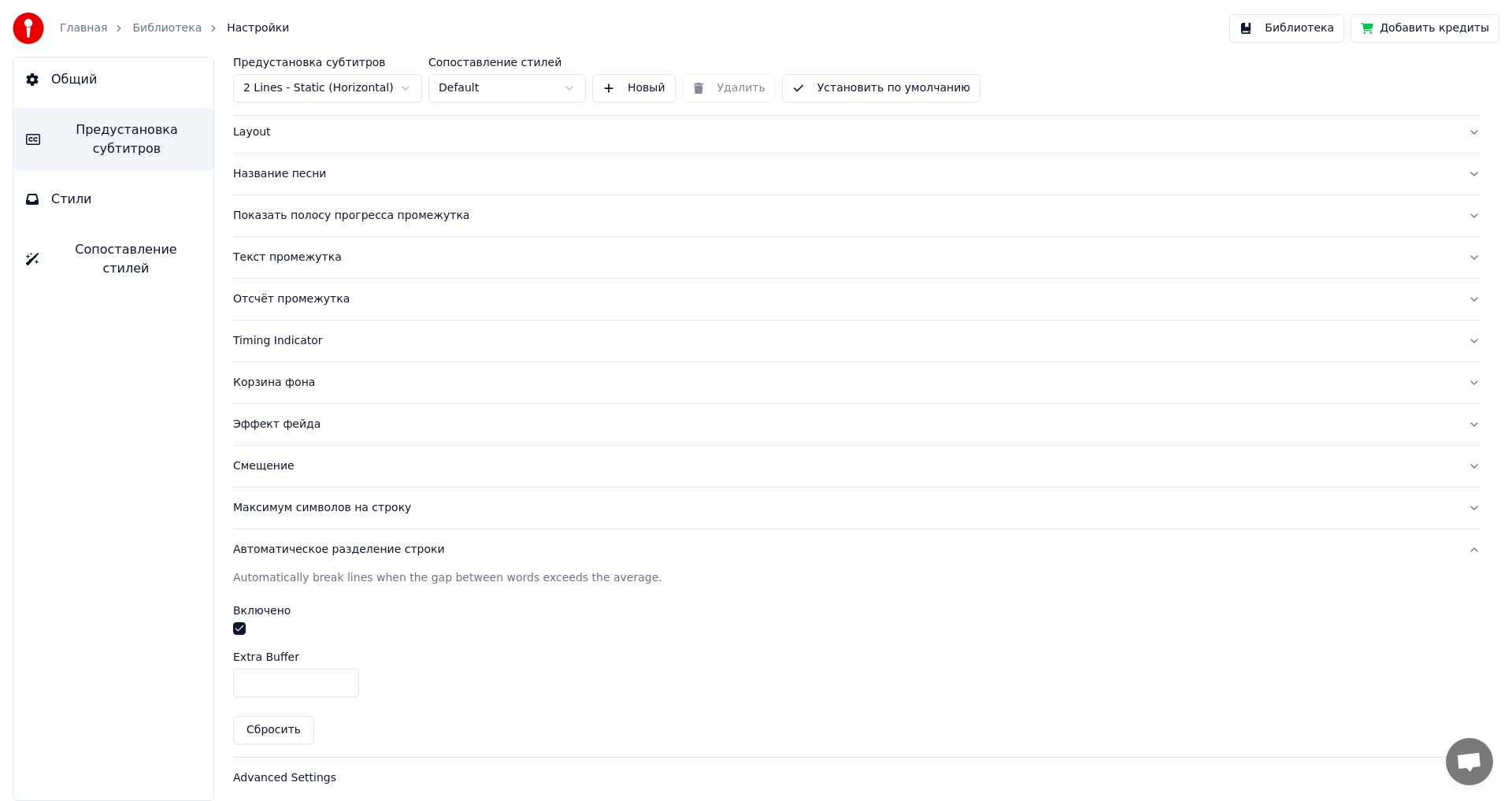
scroll to position [86, 0]
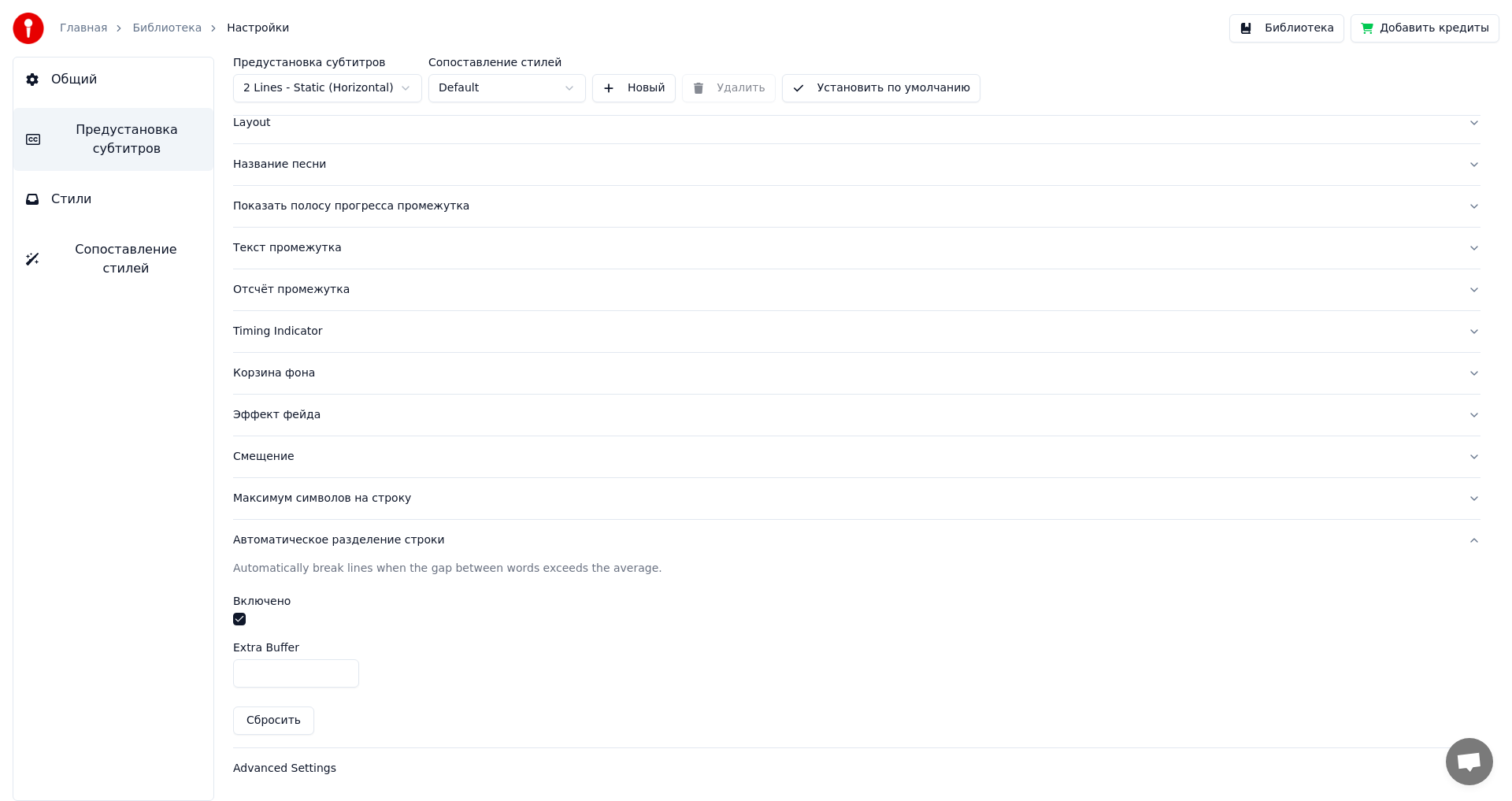
click at [299, 766] on div "Advanced Settings" at bounding box center [845, 768] width 1222 height 16
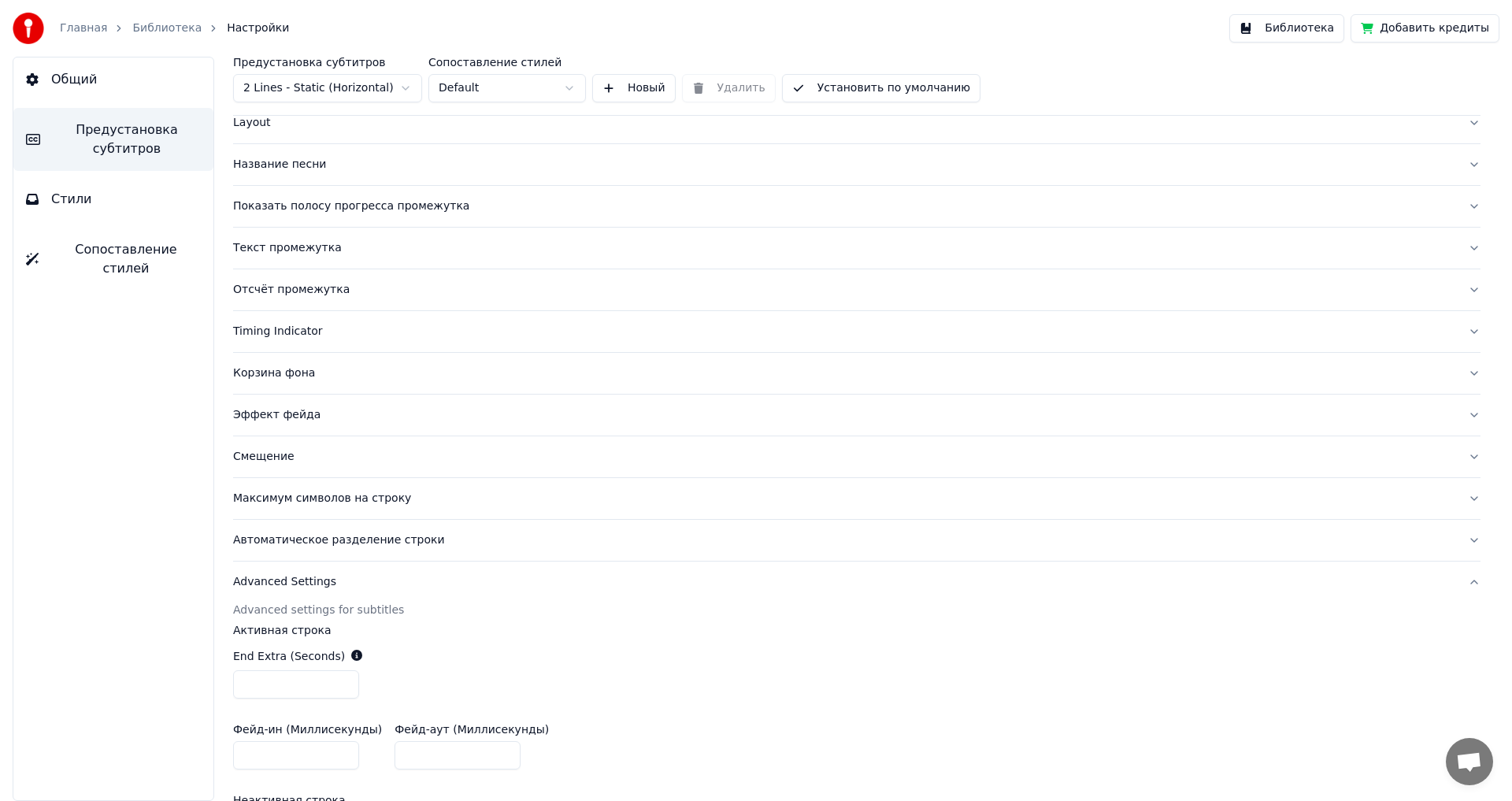
click at [273, 544] on div "Автоматическое разделение строки" at bounding box center [845, 540] width 1222 height 16
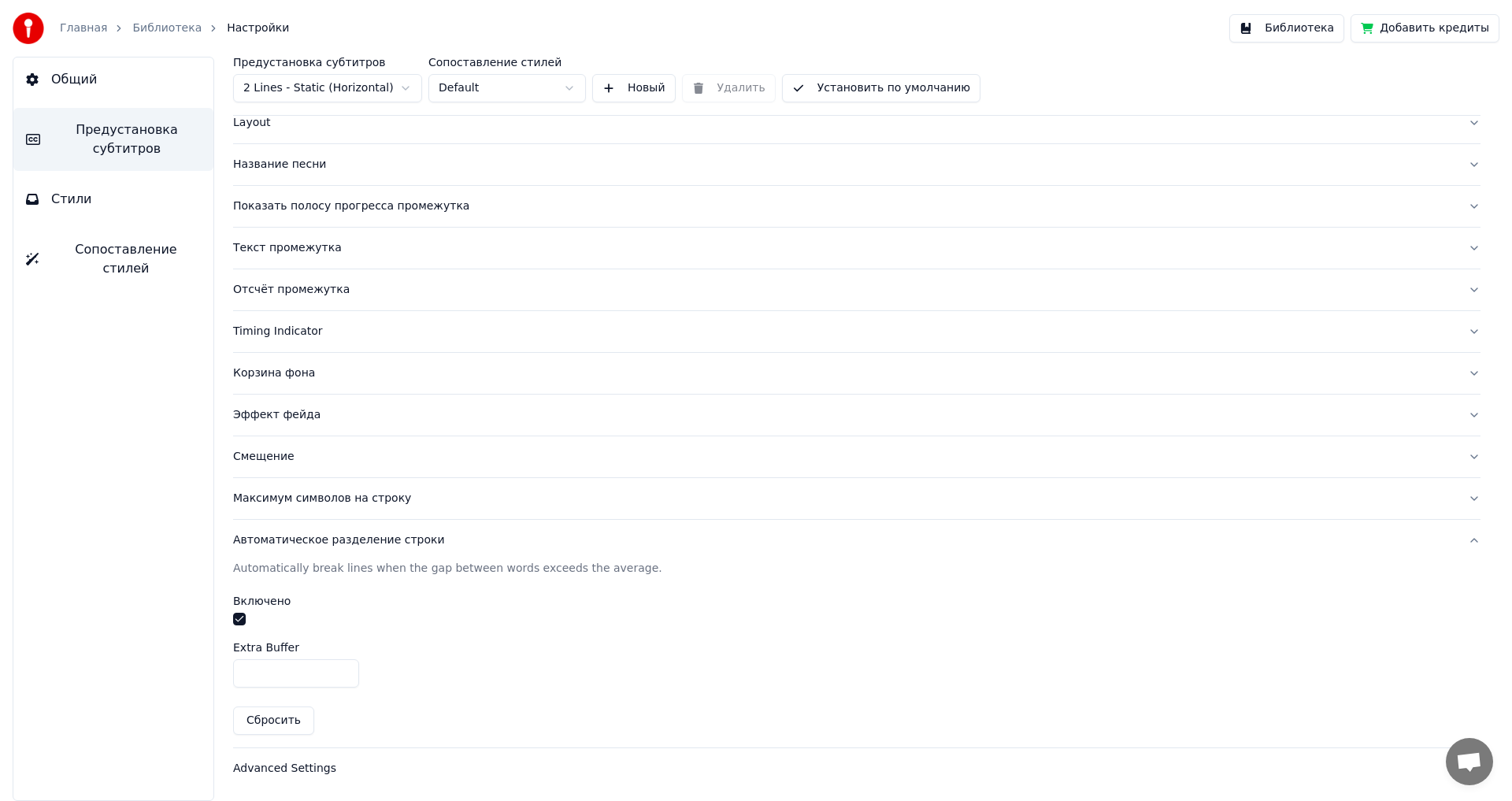
type input "*"
click at [341, 668] on input "*" at bounding box center [296, 673] width 126 height 28
click at [772, 653] on div "Extra Buffer *" at bounding box center [857, 665] width 1247 height 46
click at [1306, 23] on button "Библиотека" at bounding box center [1286, 28] width 115 height 28
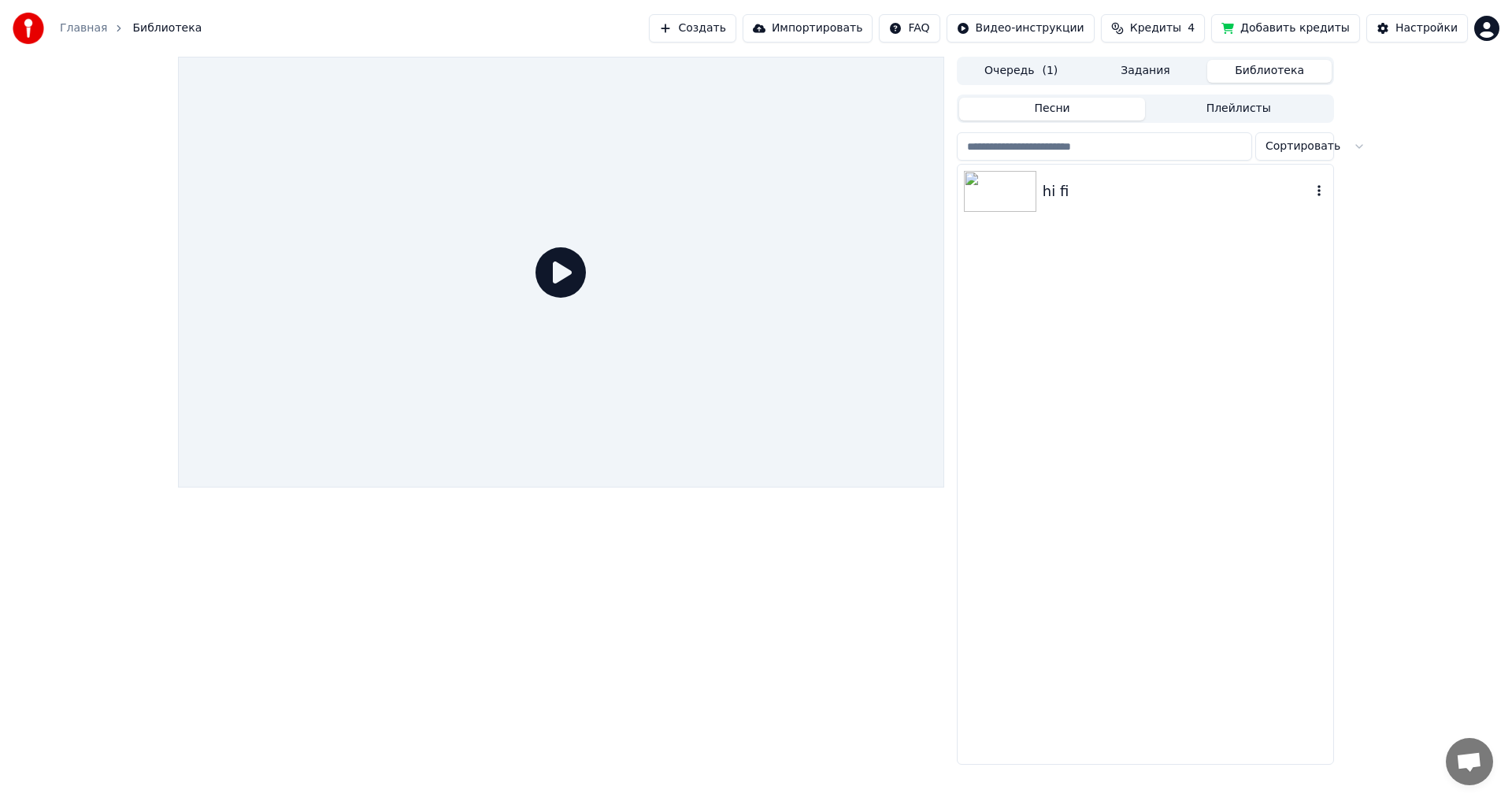
click at [980, 187] on img at bounding box center [999, 191] width 72 height 41
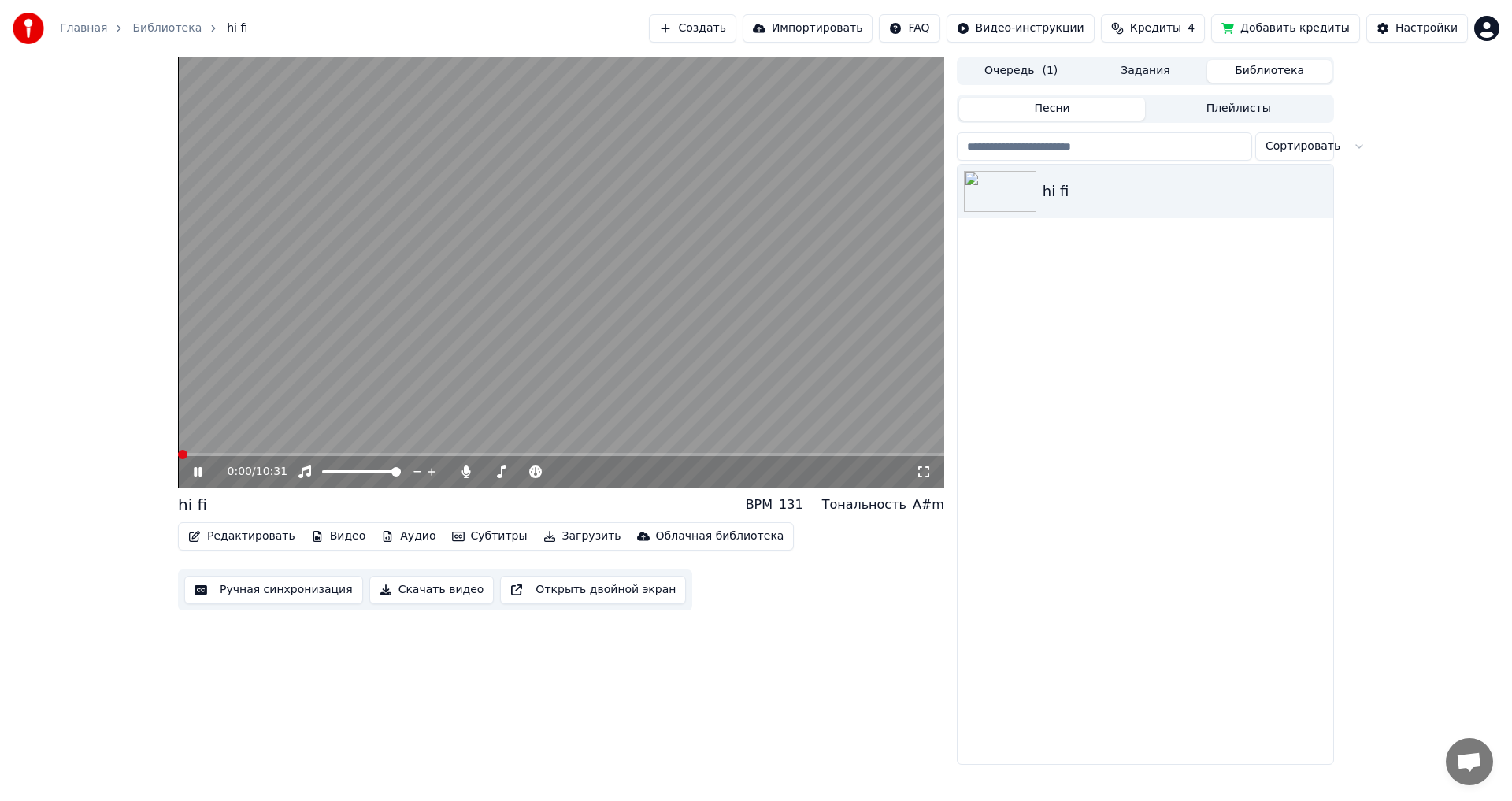
click at [224, 453] on span at bounding box center [561, 454] width 766 height 3
click at [195, 471] on icon at bounding box center [198, 472] width 7 height 9
click at [326, 474] on span at bounding box center [330, 472] width 9 height 9
click at [323, 454] on span at bounding box center [327, 455] width 9 height 9
click at [321, 454] on span at bounding box center [251, 454] width 146 height 3
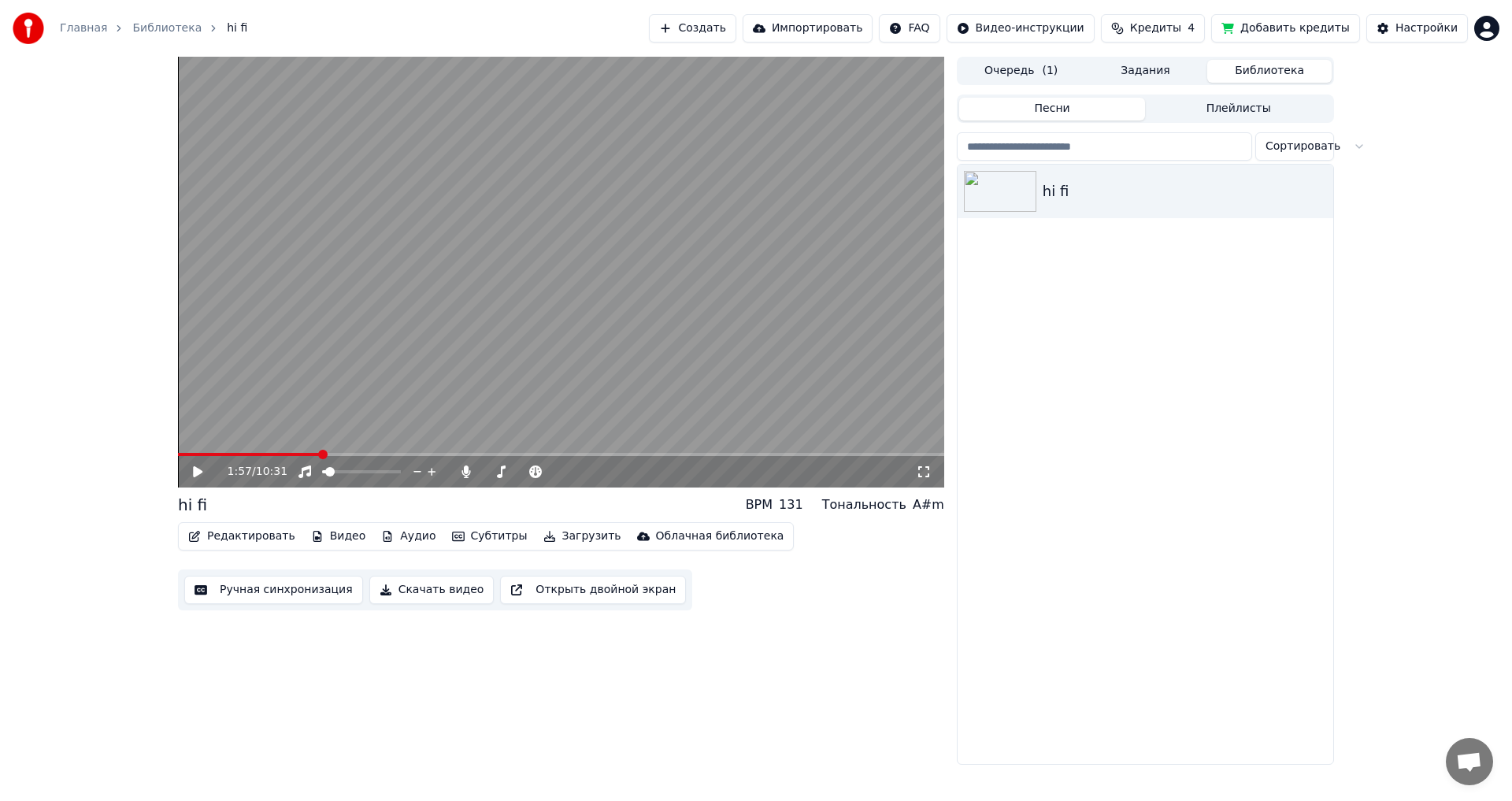
click at [312, 454] on span at bounding box center [248, 454] width 142 height 3
click at [199, 470] on icon at bounding box center [198, 472] width 9 height 11
click at [199, 470] on icon at bounding box center [208, 471] width 37 height 12
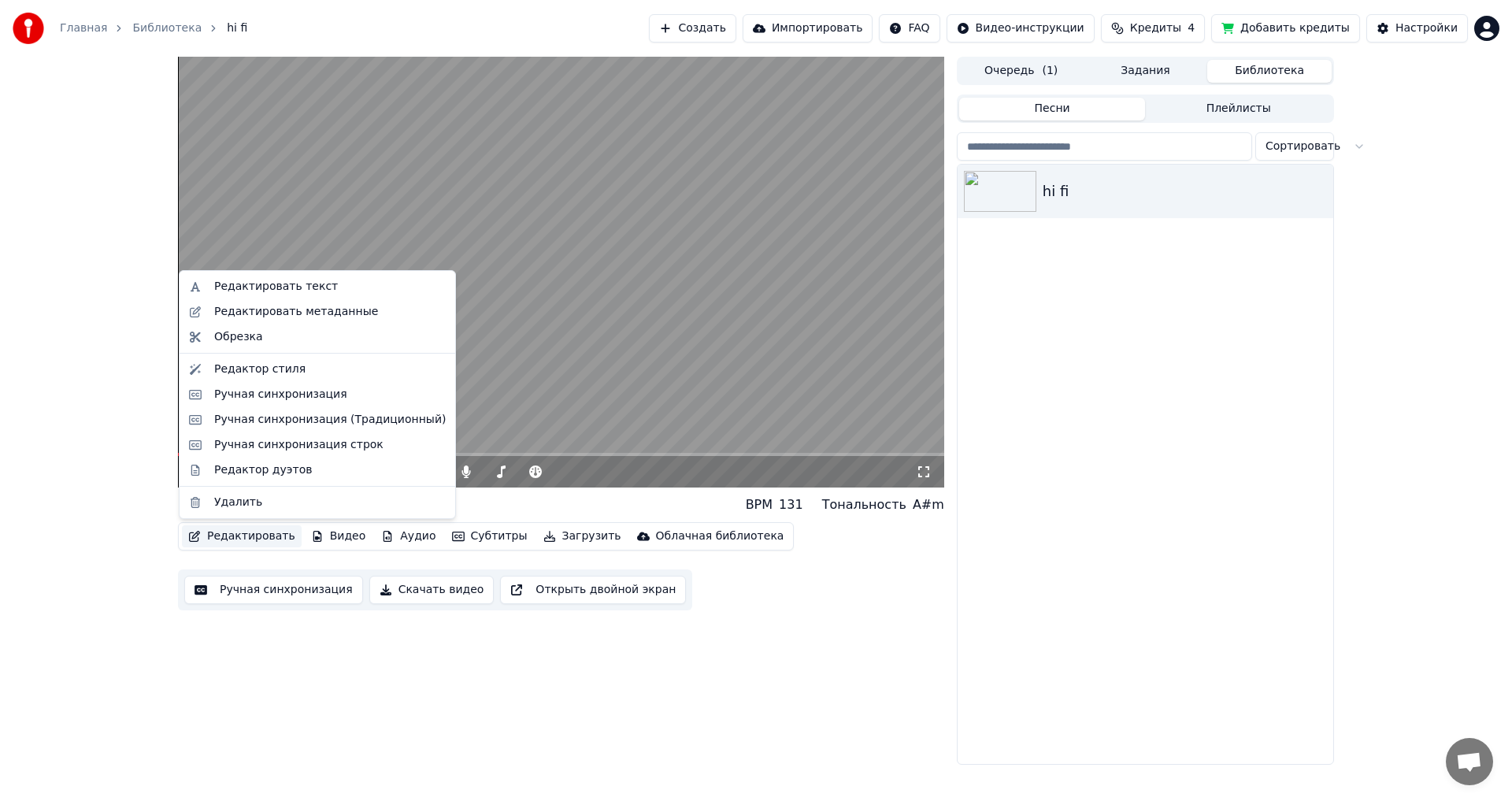
click at [244, 537] on button "Редактировать" at bounding box center [242, 537] width 120 height 23
click at [245, 397] on div "Ручная синхронизация" at bounding box center [280, 394] width 133 height 16
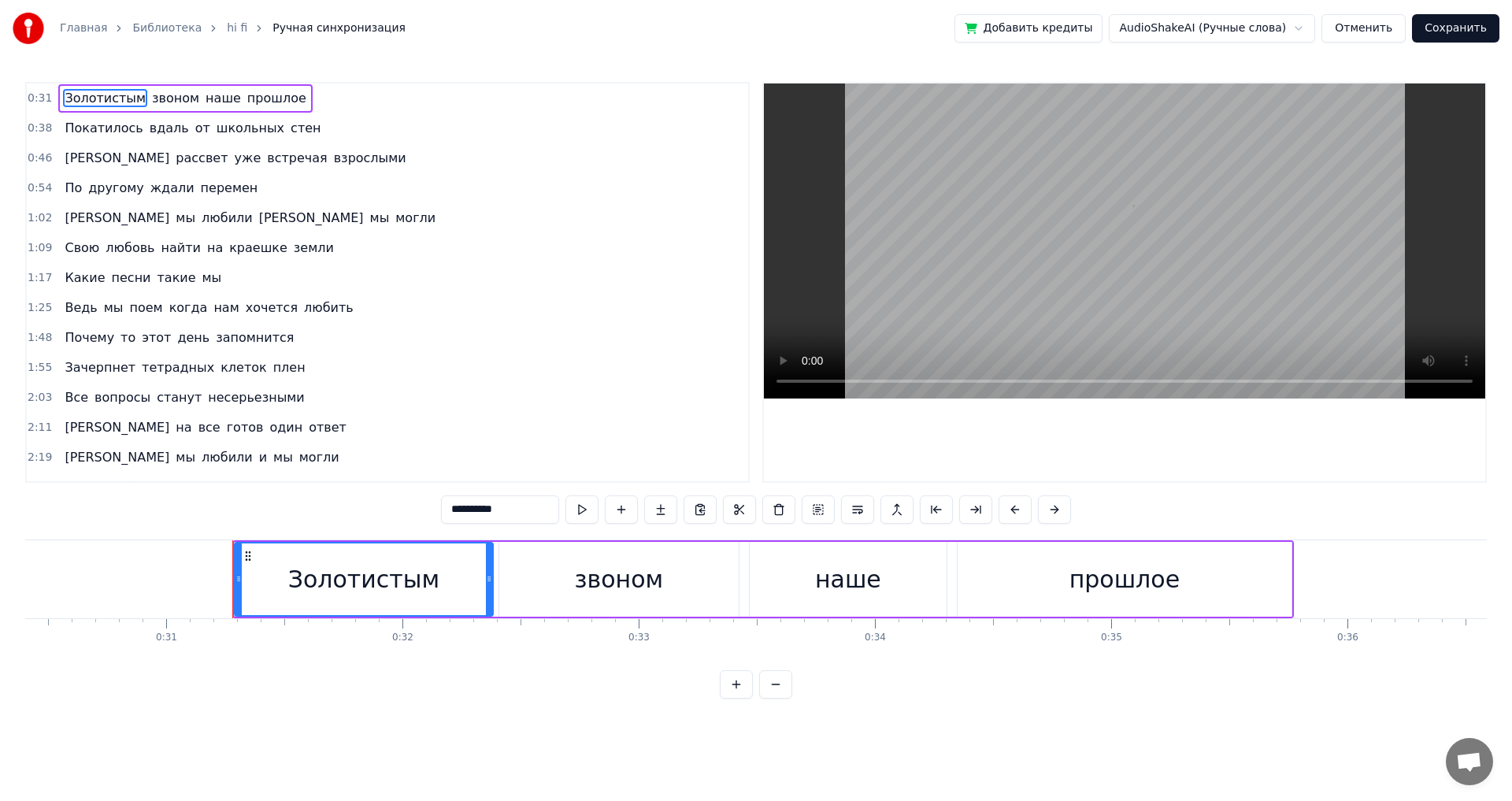
scroll to position [0, 7309]
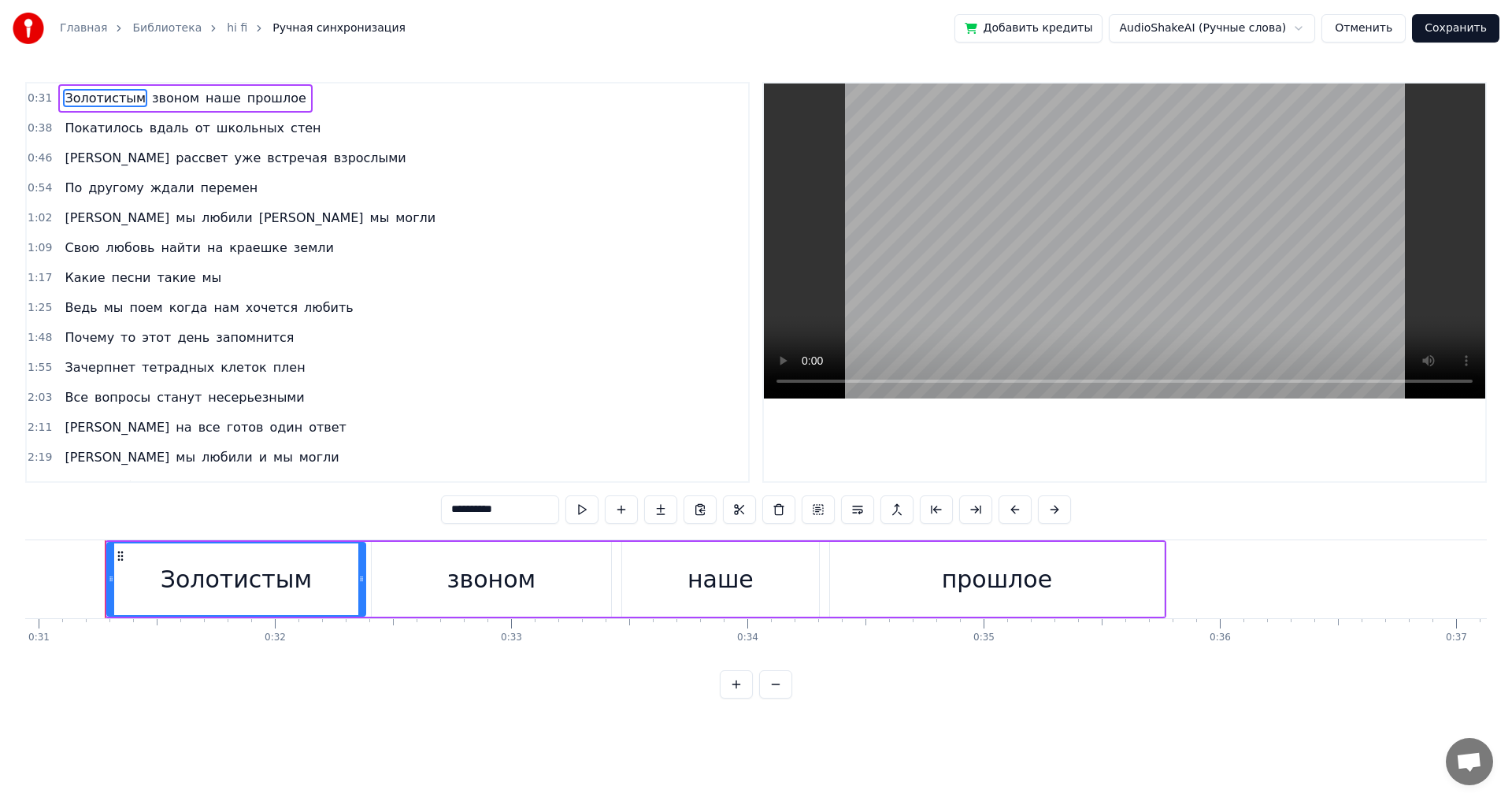
click at [98, 368] on span "Зачерпнет" at bounding box center [99, 367] width 74 height 18
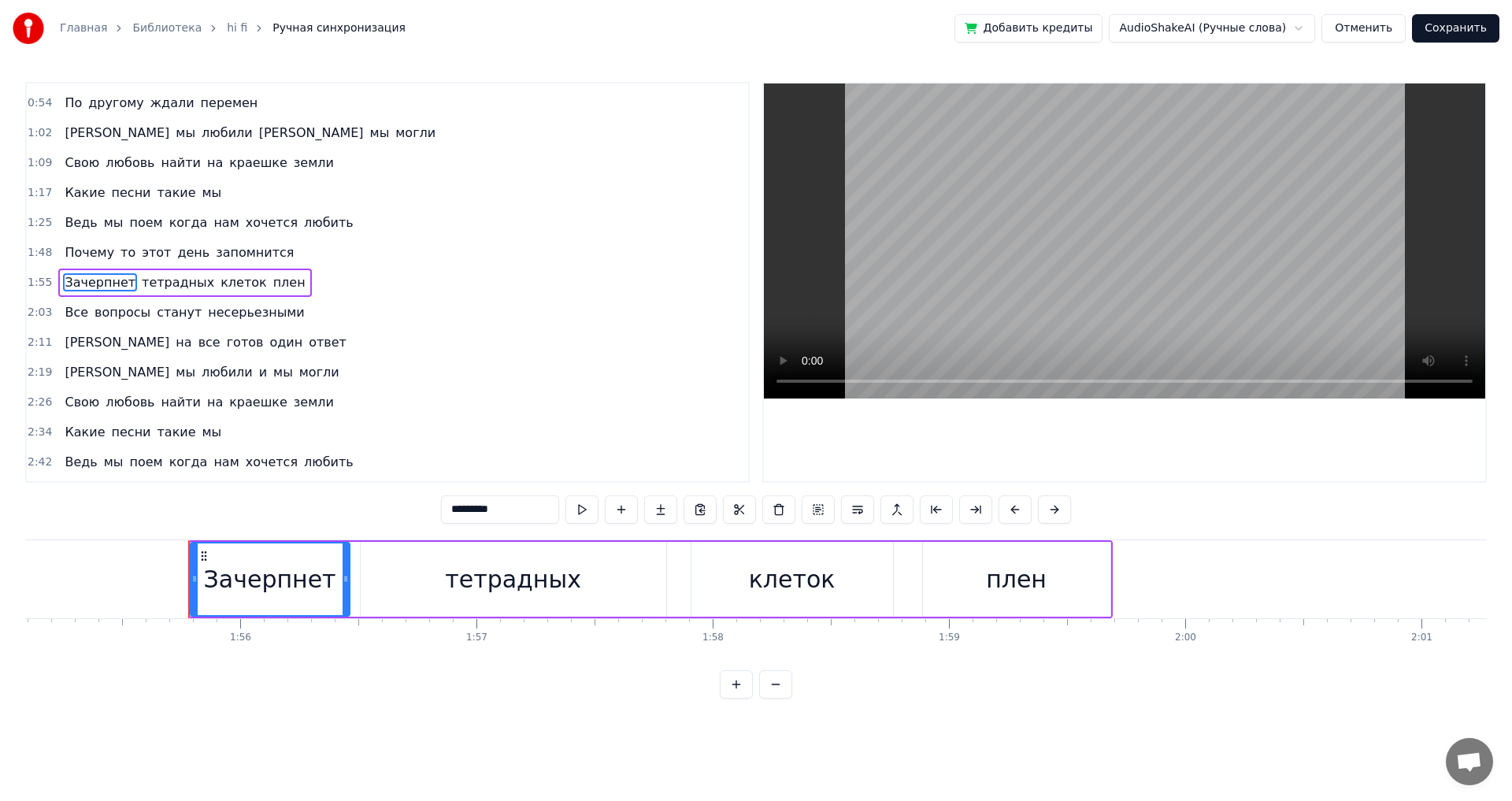
scroll to position [0, 27268]
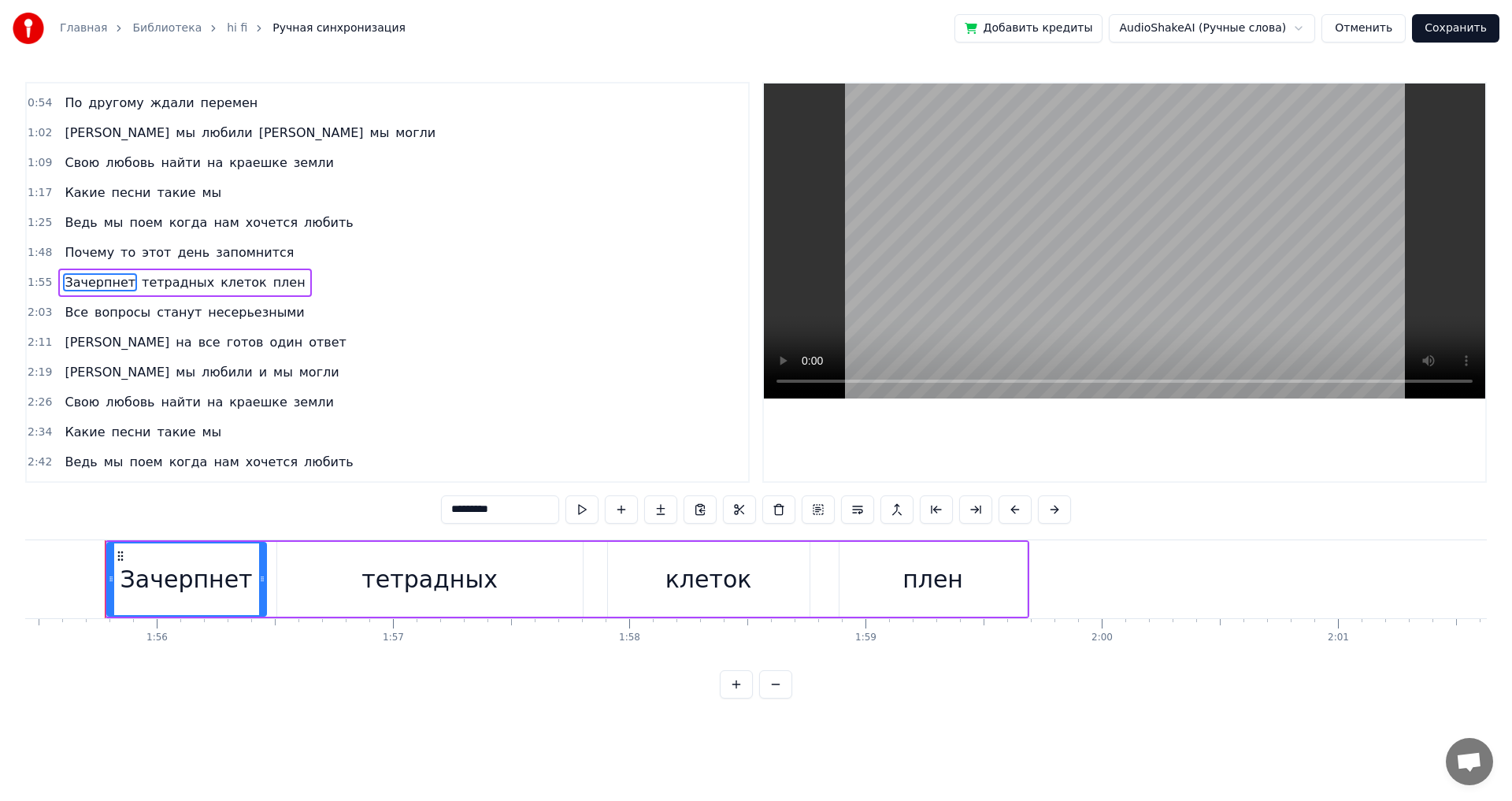
drag, startPoint x: 506, startPoint y: 507, endPoint x: 480, endPoint y: 510, distance: 26.2
click at [480, 510] on input "*********" at bounding box center [500, 509] width 118 height 28
type input "*********"
click at [1456, 32] on button "Сохранить" at bounding box center [1455, 28] width 87 height 28
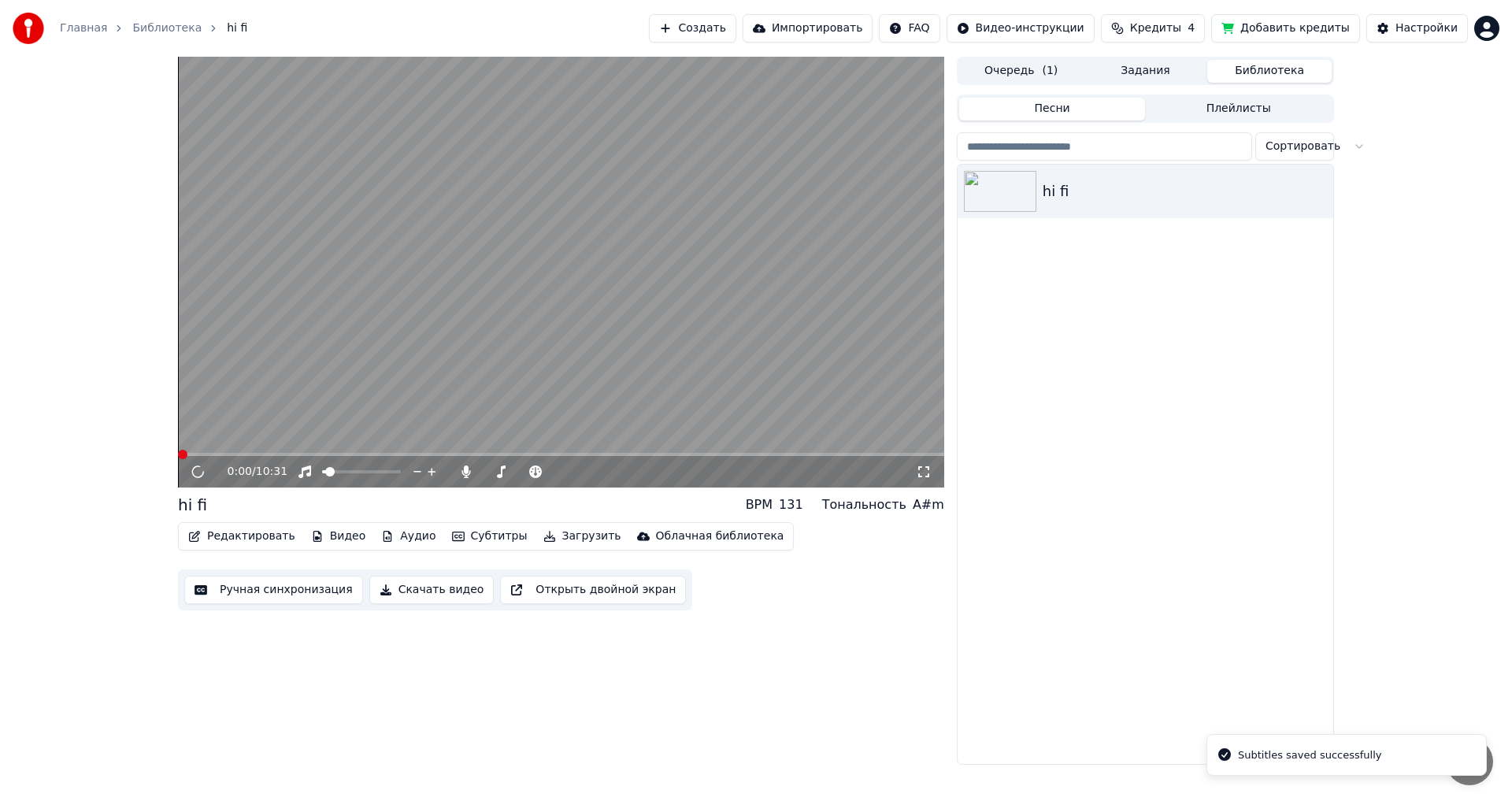
click at [247, 454] on span at bounding box center [561, 454] width 766 height 3
click at [401, 472] on span at bounding box center [396, 472] width 9 height 9
click at [285, 452] on video at bounding box center [561, 271] width 766 height 431
click at [292, 454] on span at bounding box center [561, 454] width 766 height 3
click at [196, 471] on icon at bounding box center [198, 472] width 9 height 11
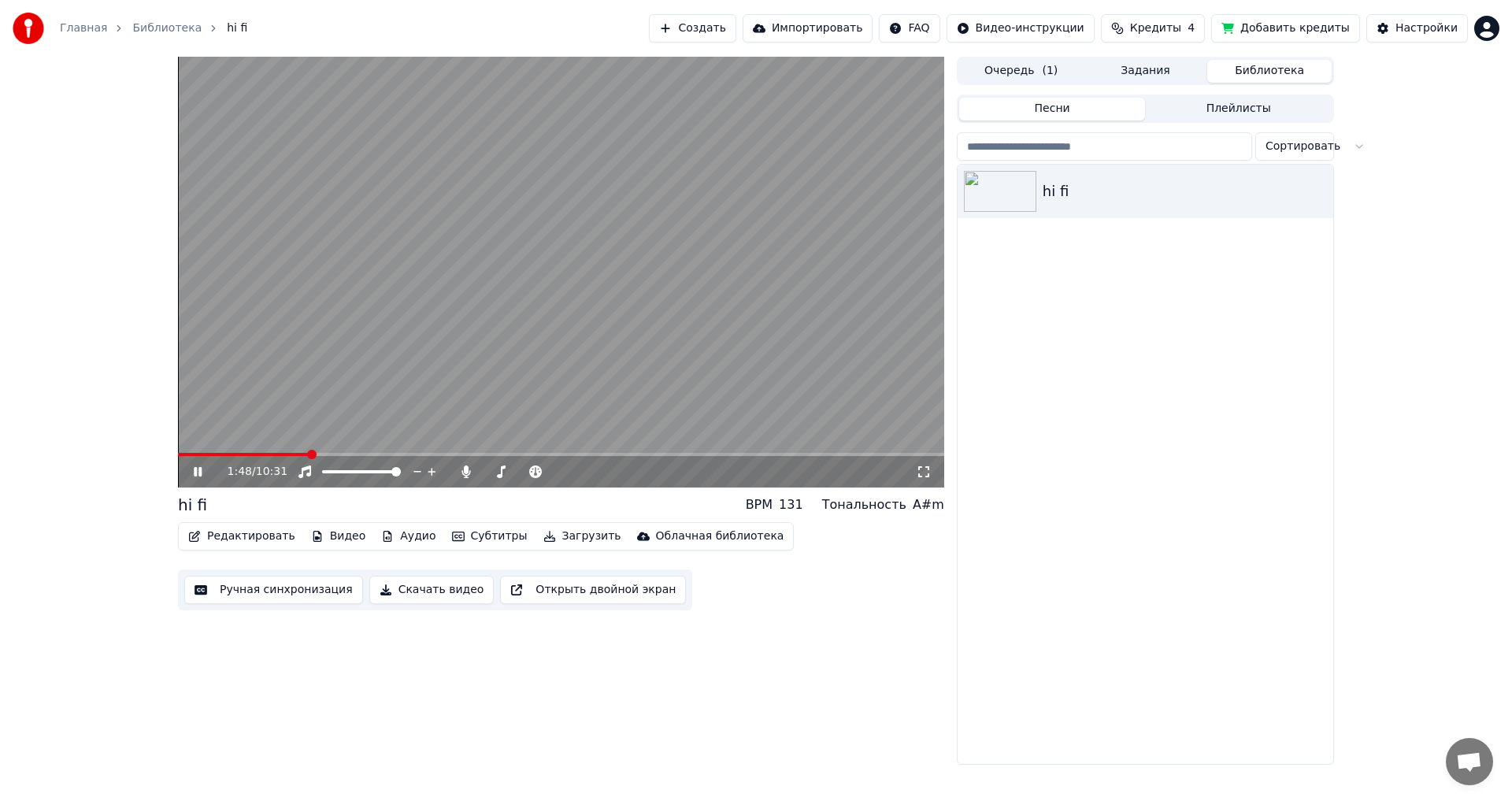
click at [308, 453] on span at bounding box center [561, 454] width 766 height 3
click at [337, 455] on span at bounding box center [264, 454] width 172 height 3
click at [199, 470] on icon at bounding box center [208, 471] width 37 height 12
click at [236, 537] on button "Редактировать" at bounding box center [242, 537] width 120 height 23
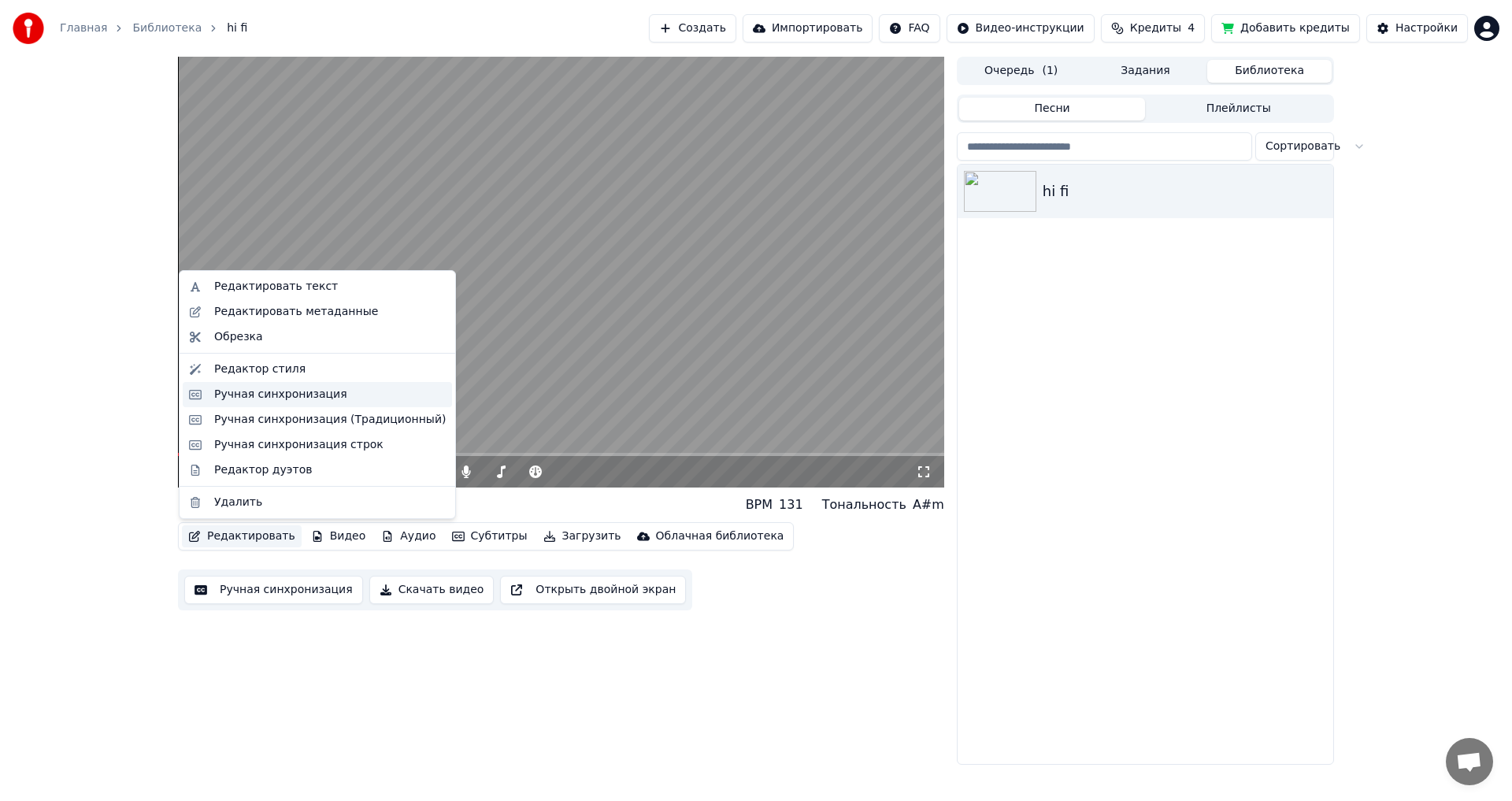
click at [278, 393] on div "Ручная синхронизация" at bounding box center [280, 394] width 133 height 16
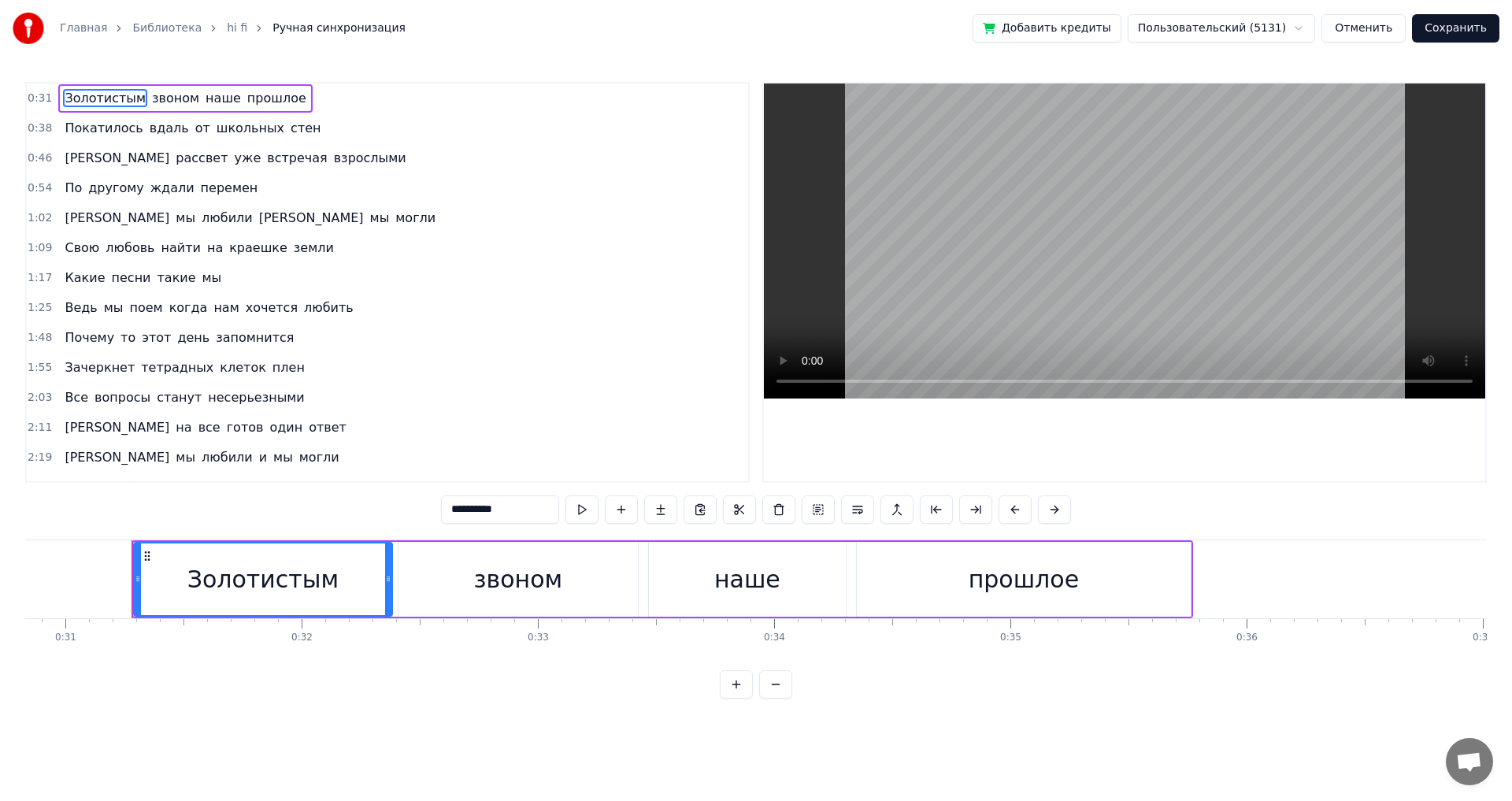
scroll to position [0, 7309]
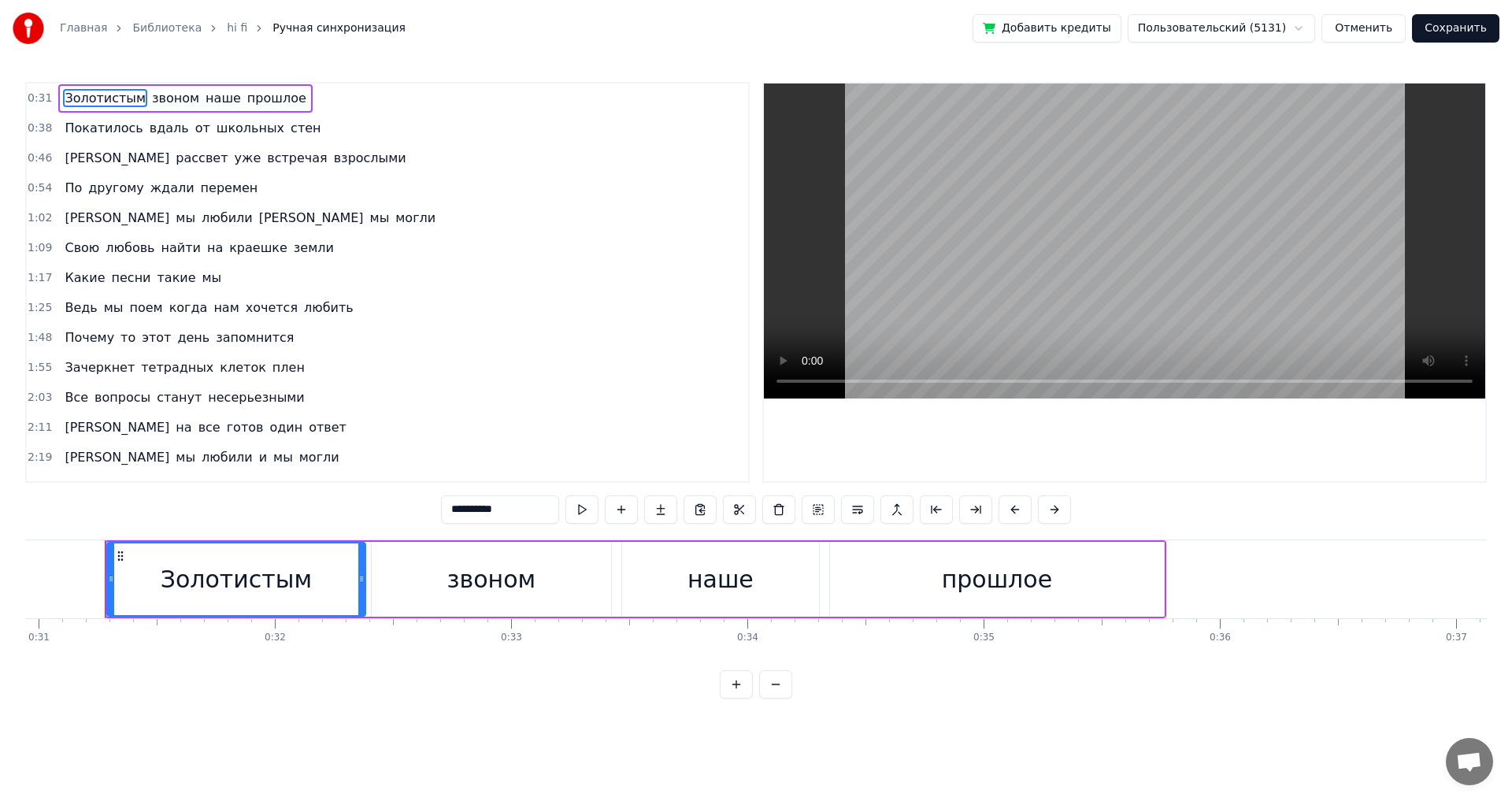
click at [63, 218] on span "[PERSON_NAME]" at bounding box center [116, 218] width 108 height 18
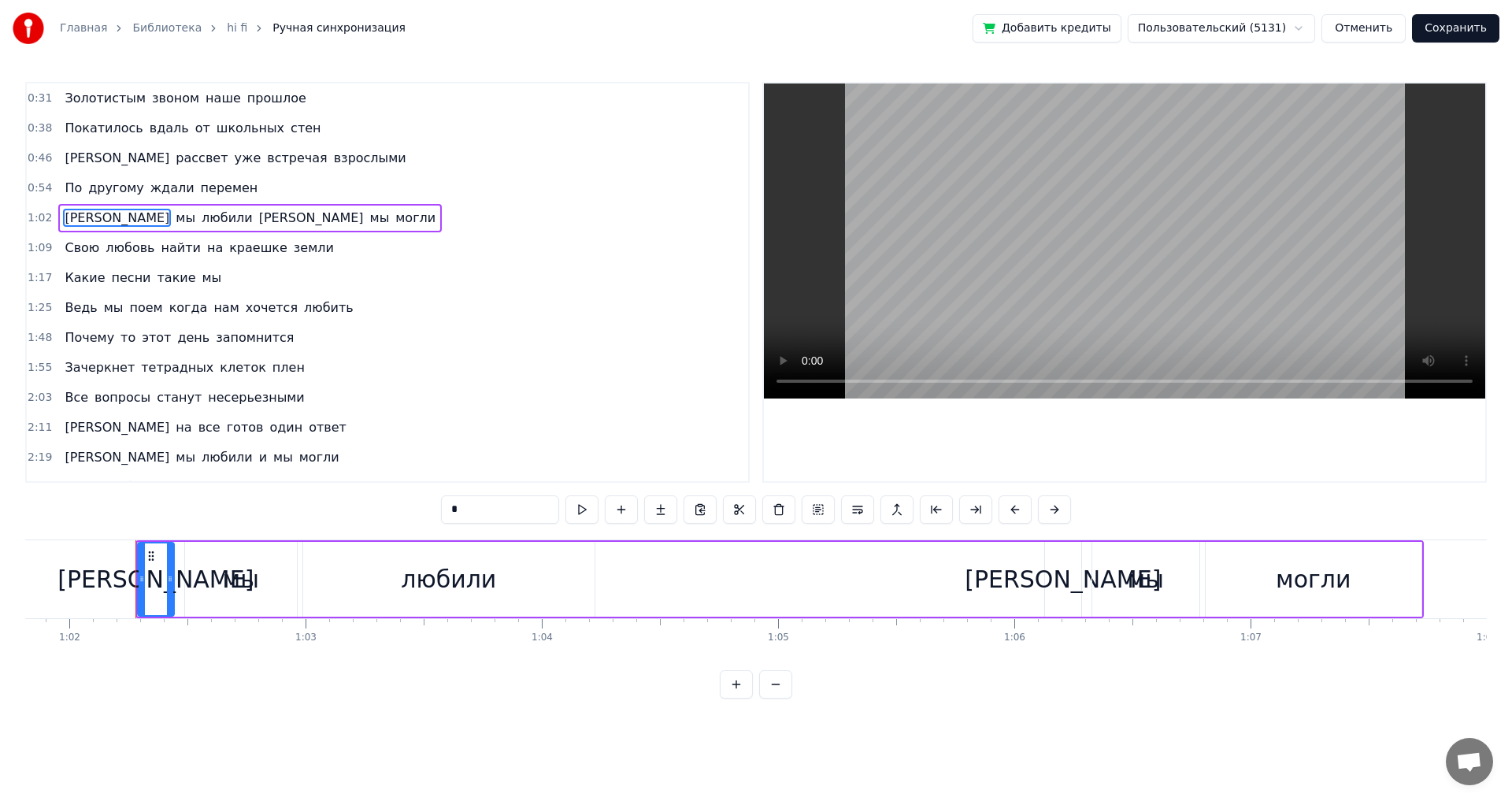
scroll to position [0, 14631]
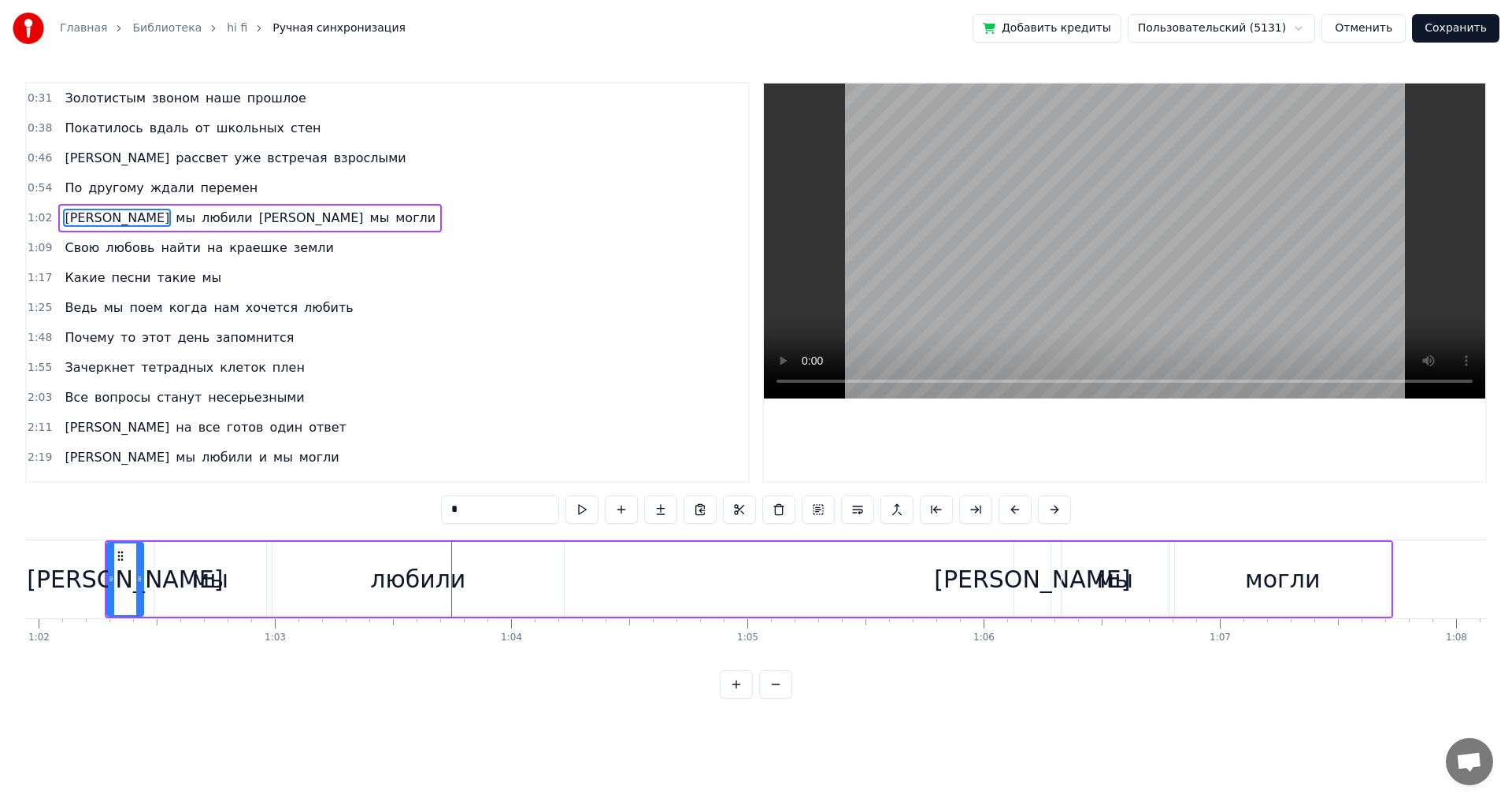
click at [217, 598] on div "мы" at bounding box center [210, 580] width 112 height 75
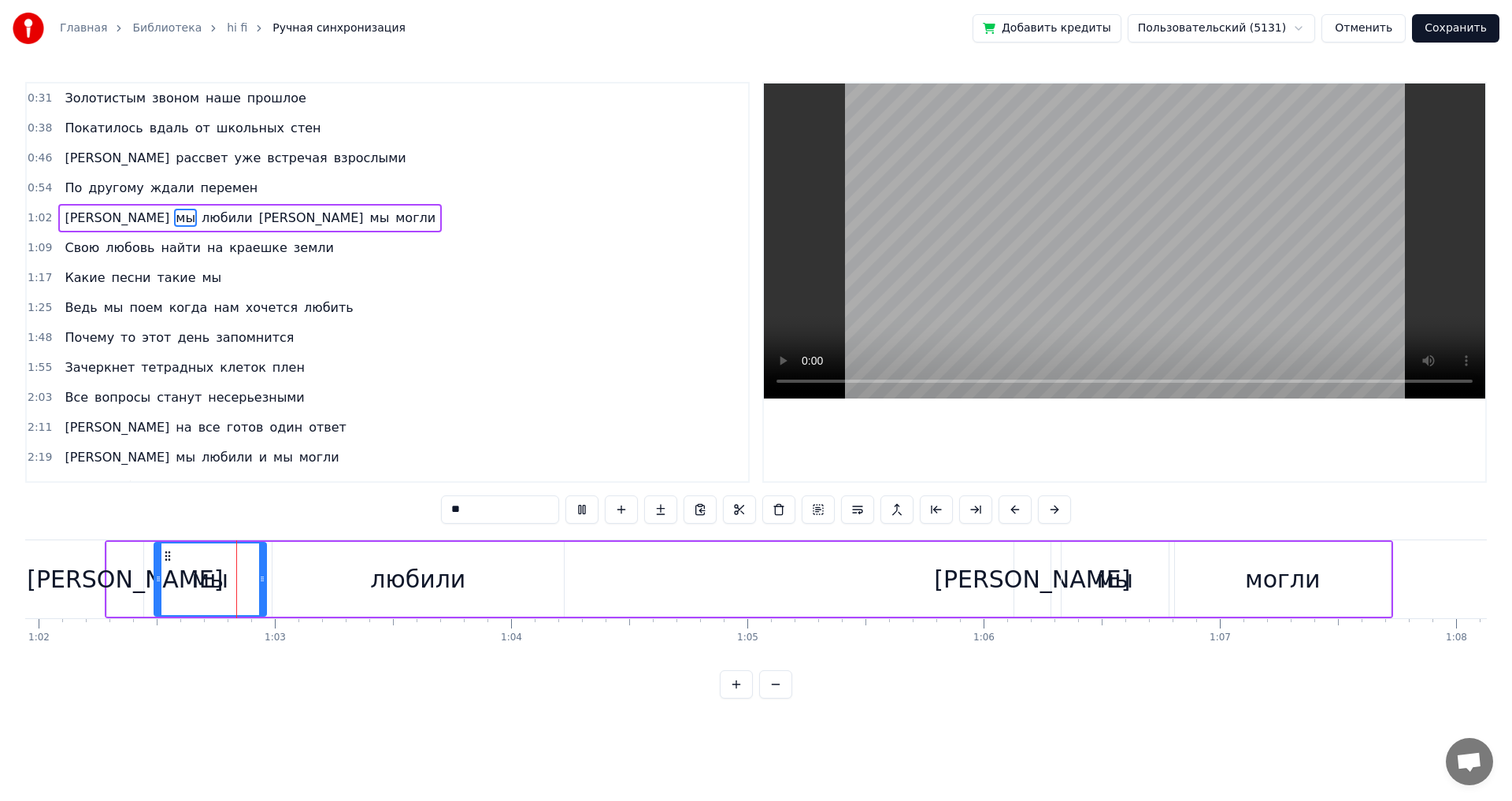
click at [121, 567] on div "[PERSON_NAME]" at bounding box center [125, 580] width 196 height 36
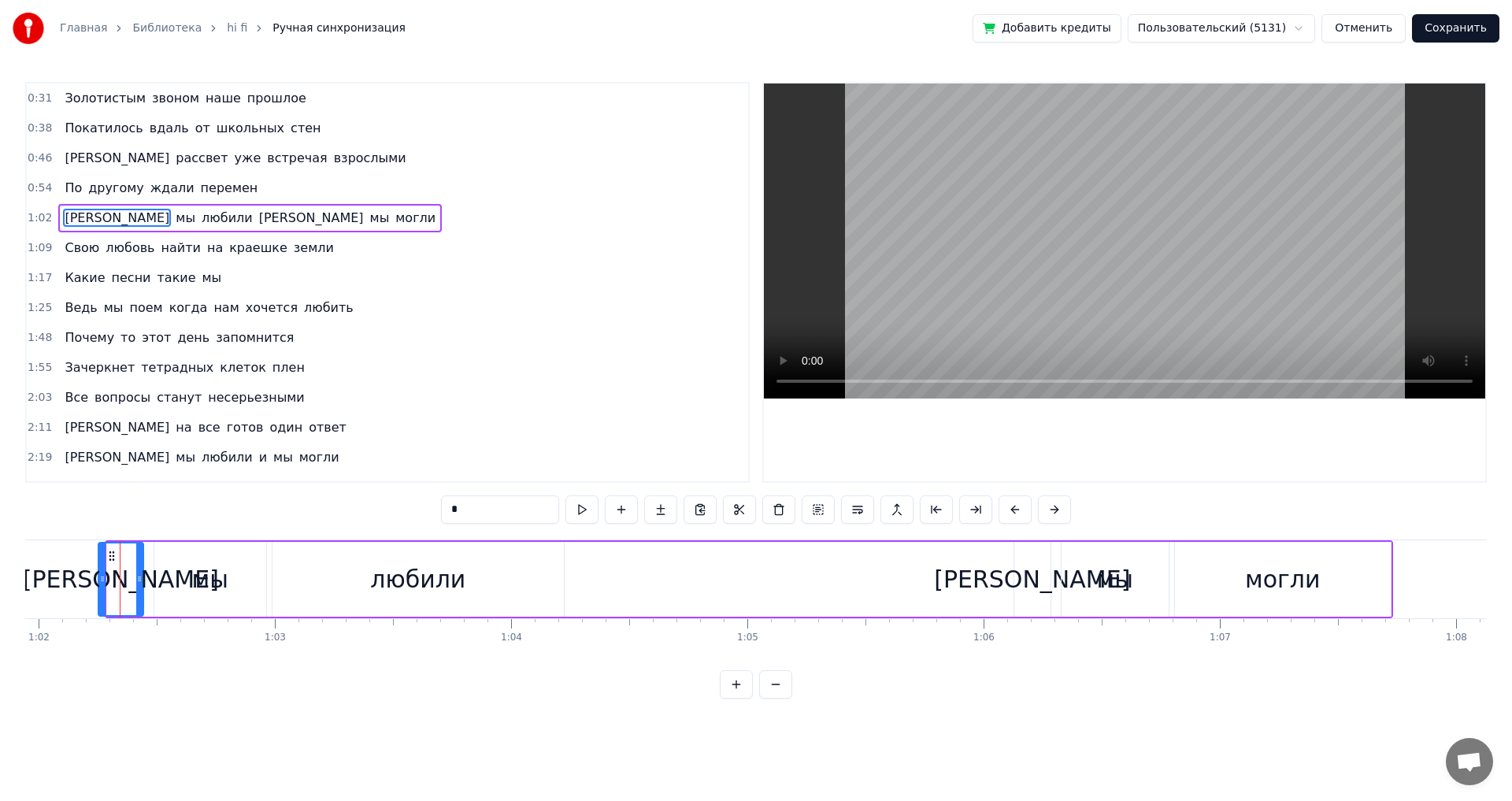
drag, startPoint x: 110, startPoint y: 583, endPoint x: 101, endPoint y: 583, distance: 9.0
click at [101, 583] on icon at bounding box center [102, 579] width 7 height 12
click at [123, 579] on div "[PERSON_NAME]" at bounding box center [125, 580] width 196 height 36
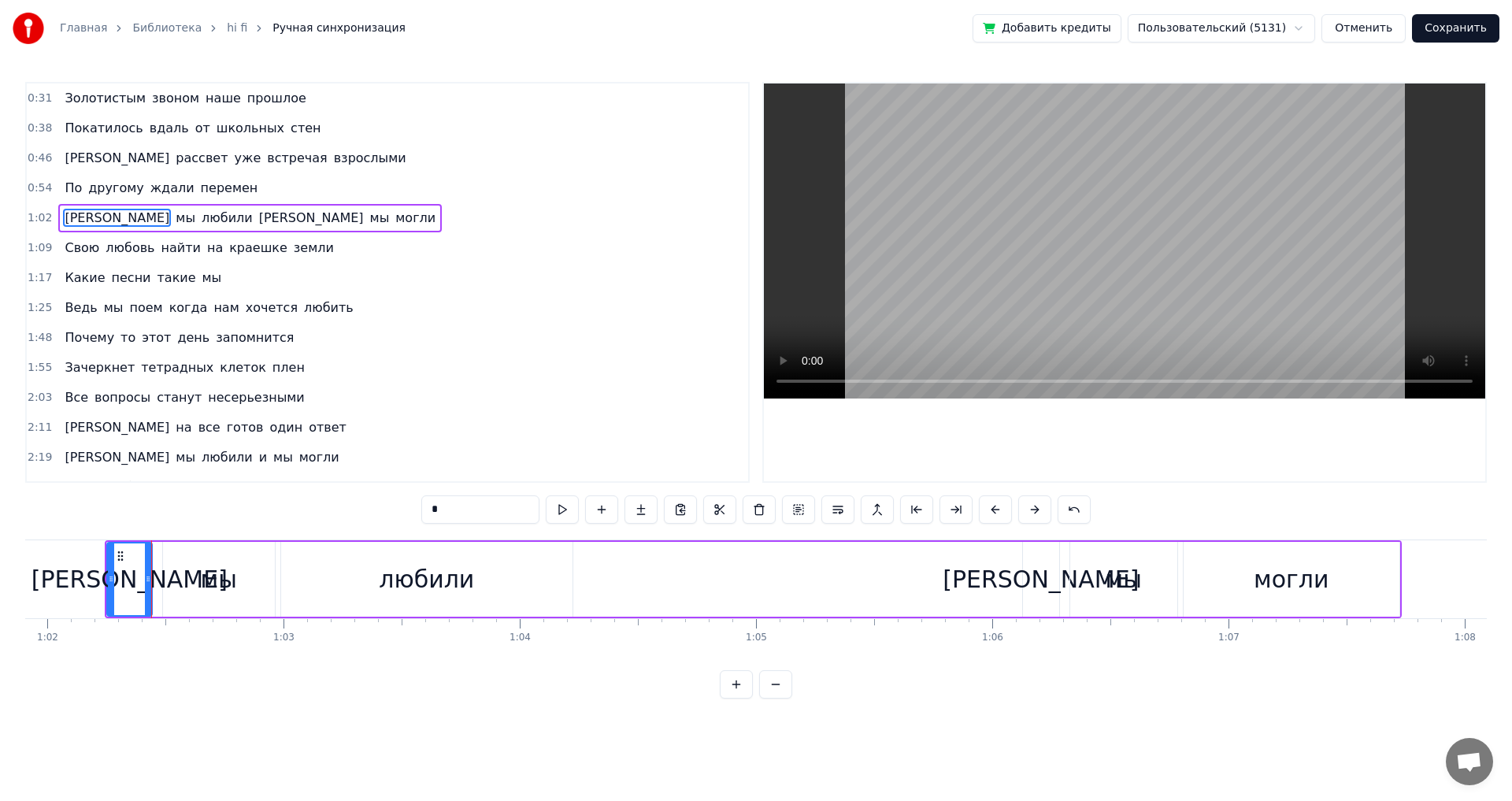
click at [1045, 586] on div "[PERSON_NAME]" at bounding box center [1040, 580] width 196 height 36
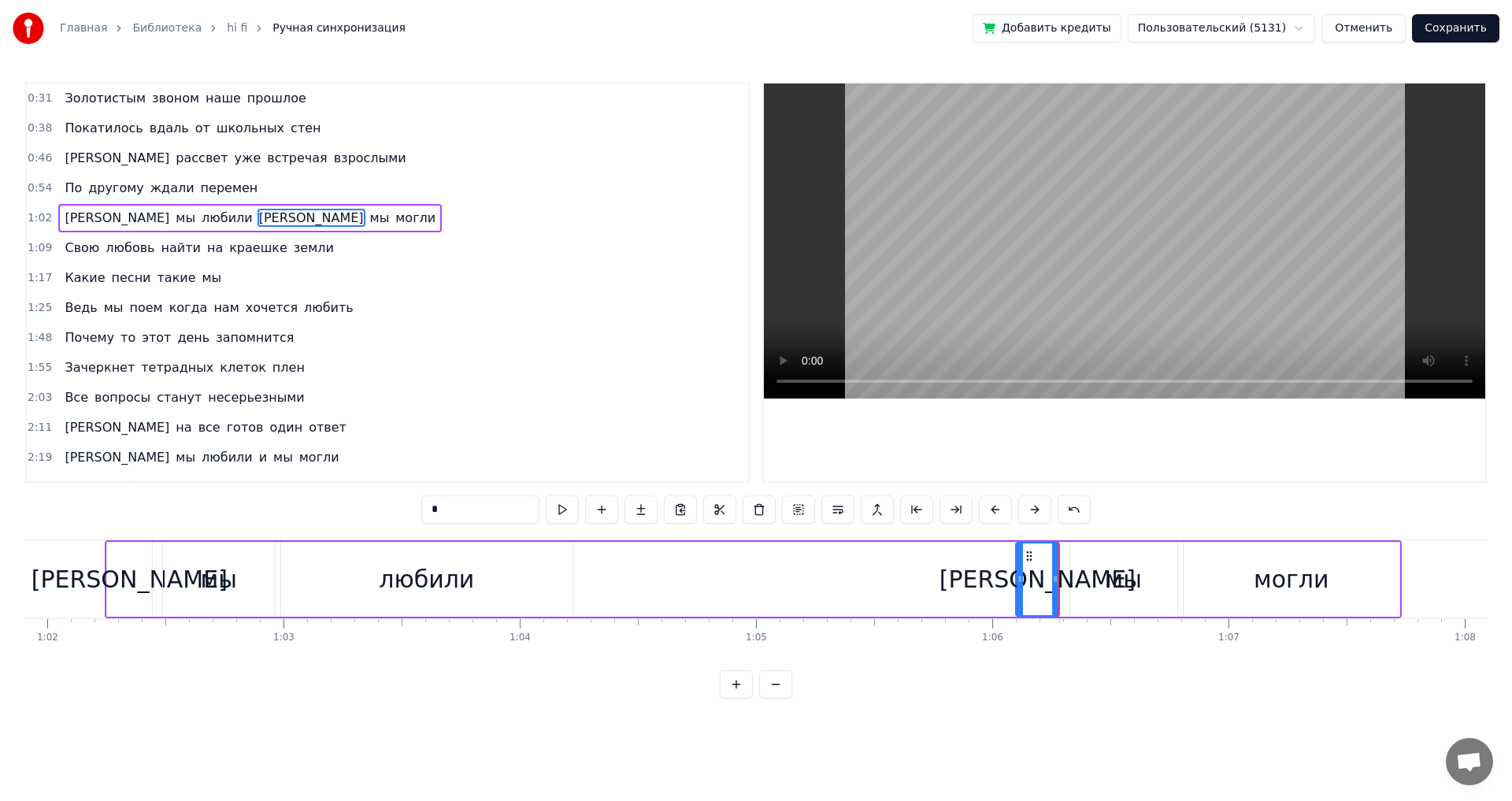
click at [1018, 582] on icon at bounding box center [1019, 579] width 7 height 12
click at [63, 459] on span "[PERSON_NAME]" at bounding box center [116, 457] width 108 height 18
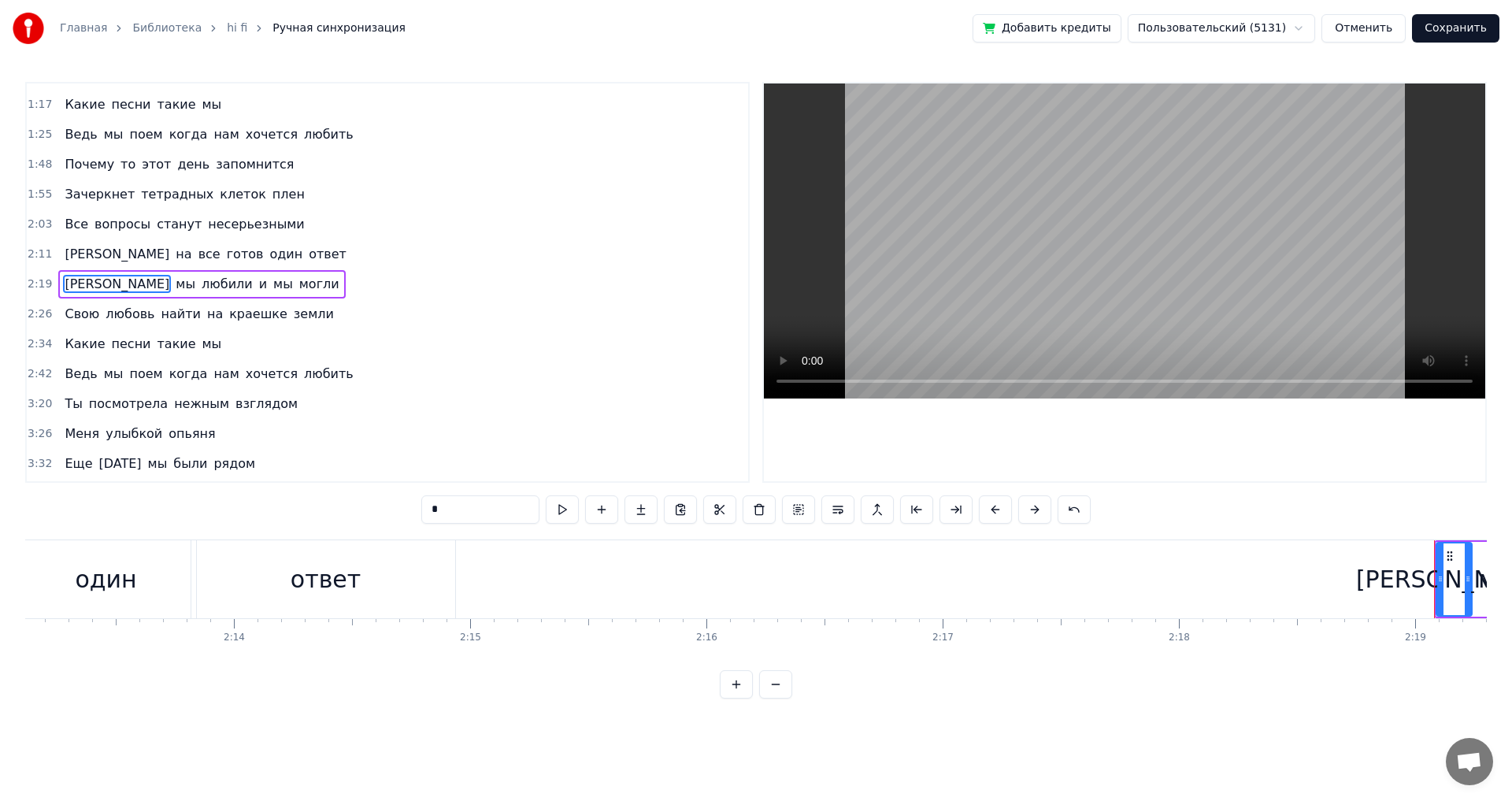
scroll to position [0, 32771]
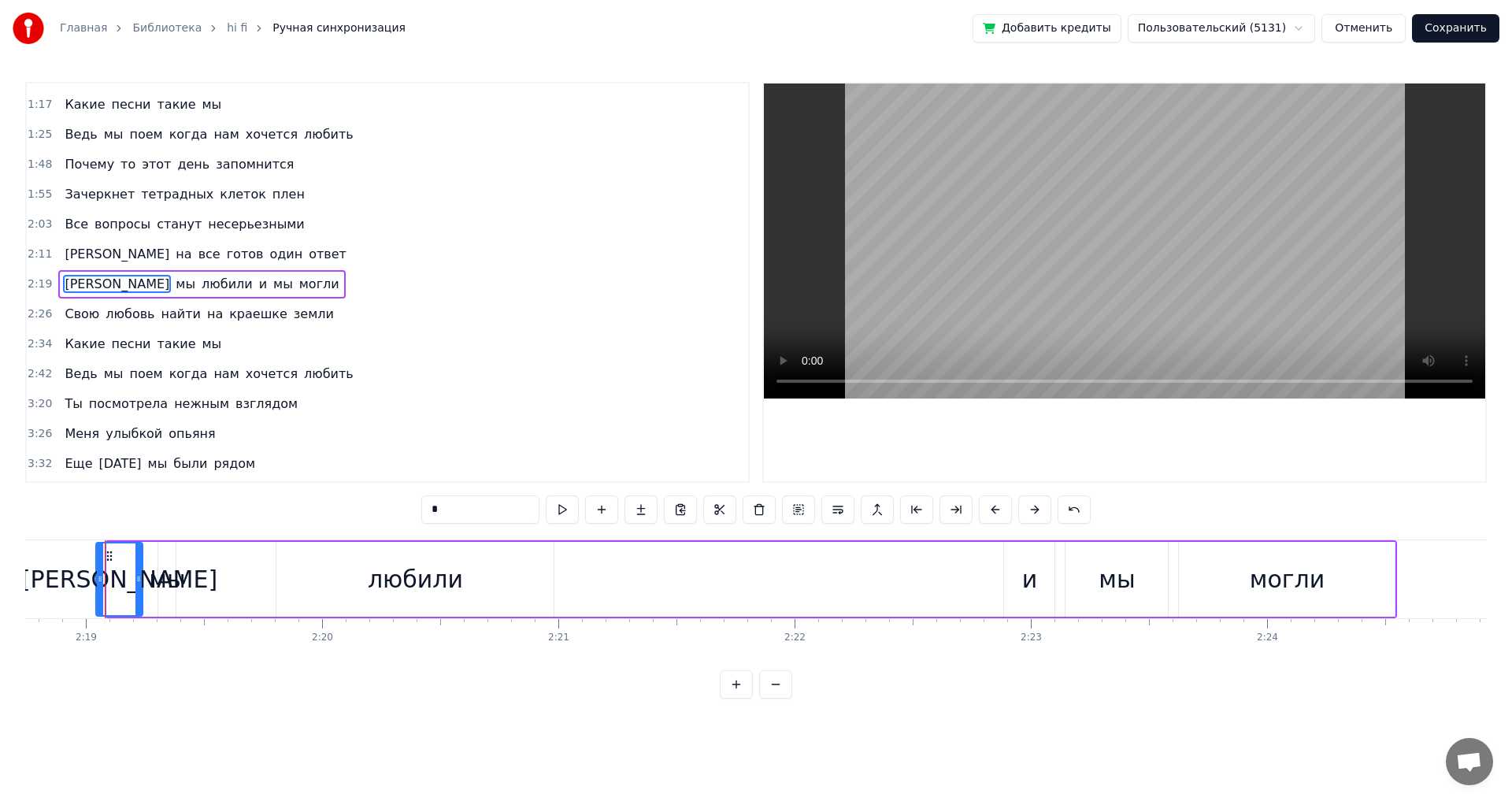
drag, startPoint x: 109, startPoint y: 577, endPoint x: 97, endPoint y: 581, distance: 12.6
click at [97, 581] on icon at bounding box center [99, 579] width 7 height 12
click at [178, 589] on div "мы" at bounding box center [178, 580] width 37 height 36
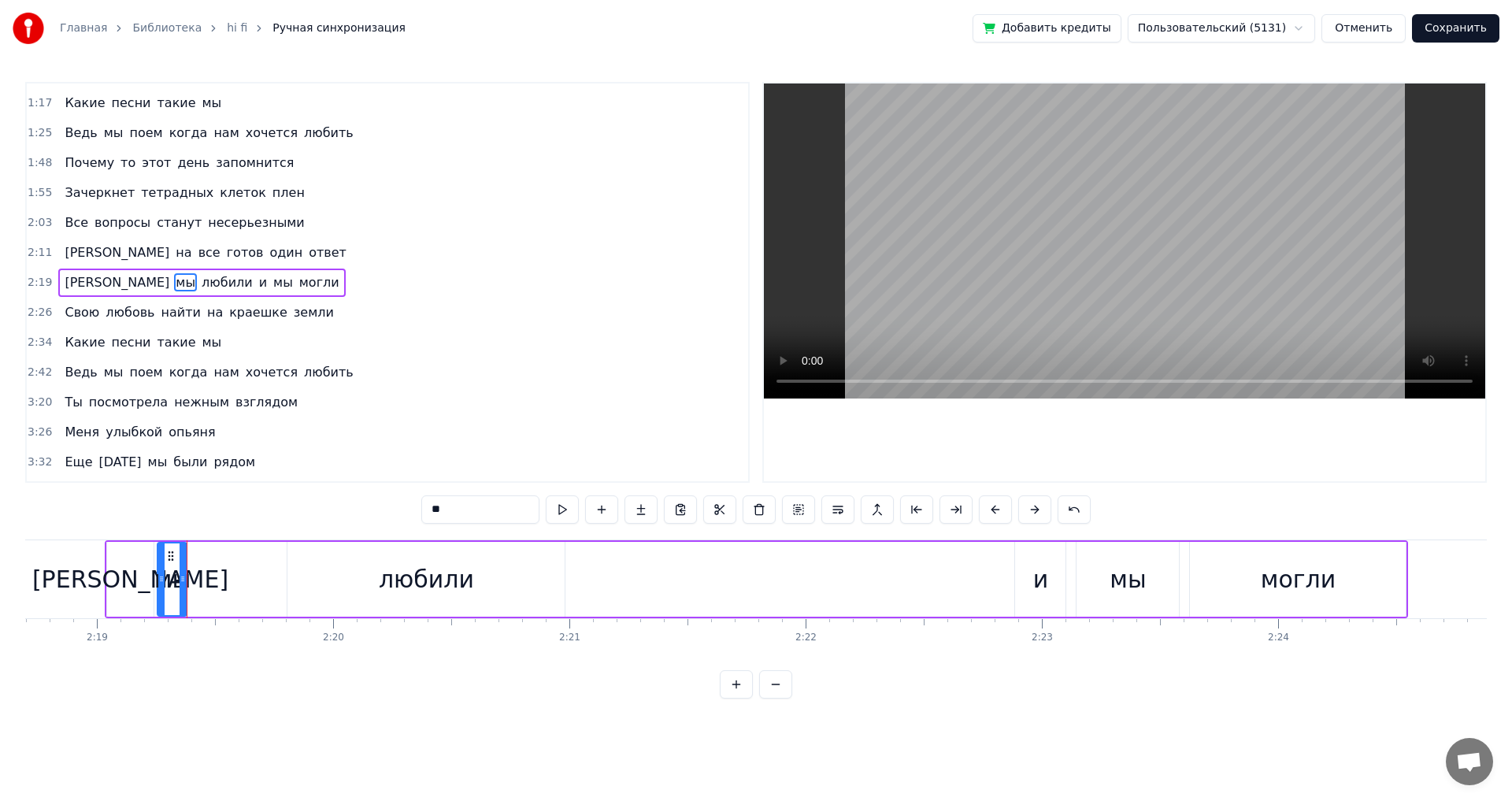
drag, startPoint x: 172, startPoint y: 587, endPoint x: 160, endPoint y: 586, distance: 12.0
click at [160, 586] on div at bounding box center [161, 580] width 7 height 71
click at [135, 582] on div "[PERSON_NAME]" at bounding box center [129, 580] width 196 height 36
click at [171, 583] on div "мы" at bounding box center [172, 580] width 37 height 36
type input "**"
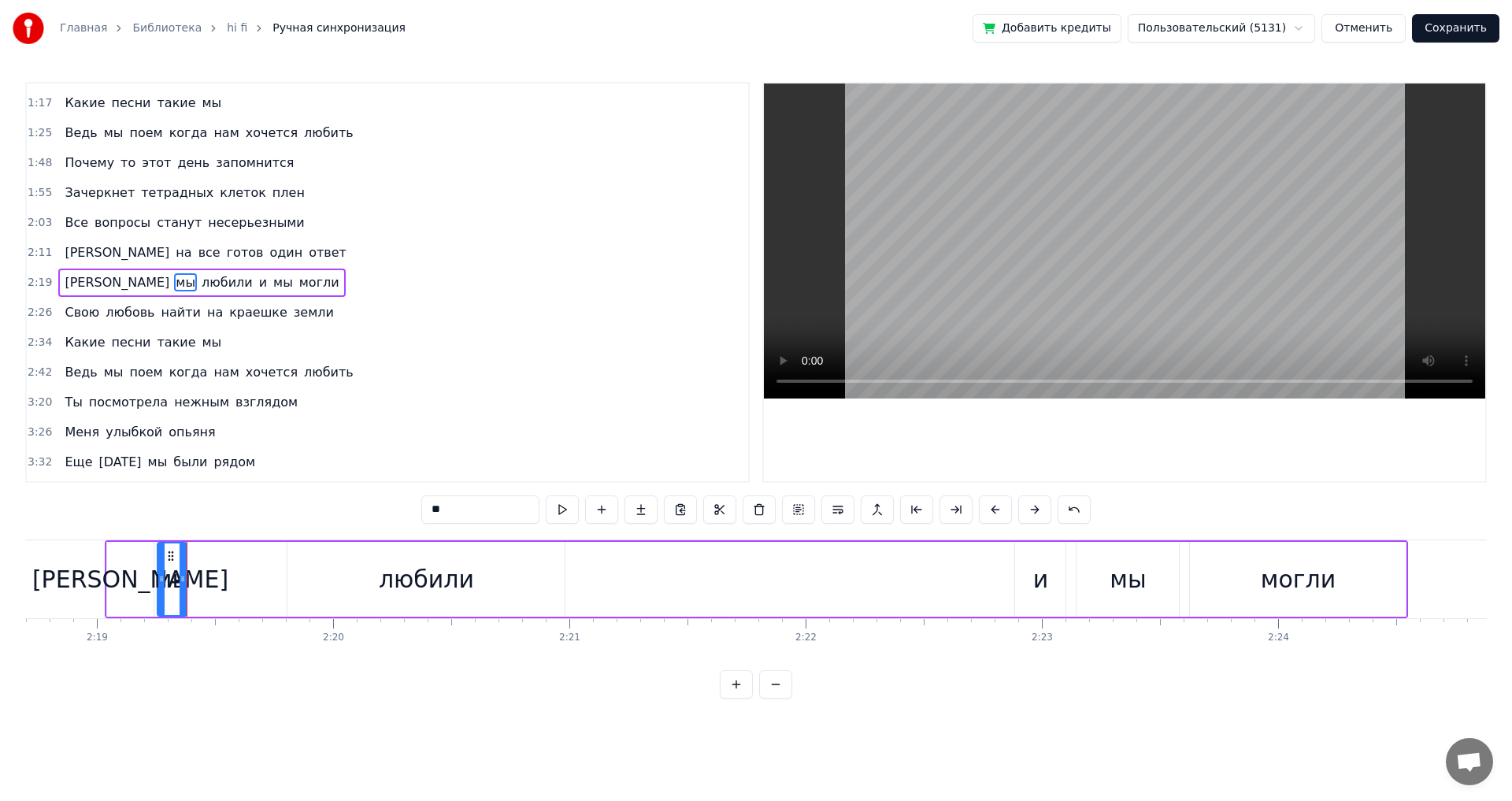
click at [224, 582] on div "А мы любили и мы могли" at bounding box center [756, 579] width 1304 height 78
click at [252, 584] on div "А мы любили и мы могли" at bounding box center [756, 579] width 1304 height 78
click at [177, 580] on div "мы" at bounding box center [172, 580] width 37 height 36
drag, startPoint x: 184, startPoint y: 588, endPoint x: 277, endPoint y: 592, distance: 93.1
click at [277, 592] on div at bounding box center [276, 580] width 7 height 71
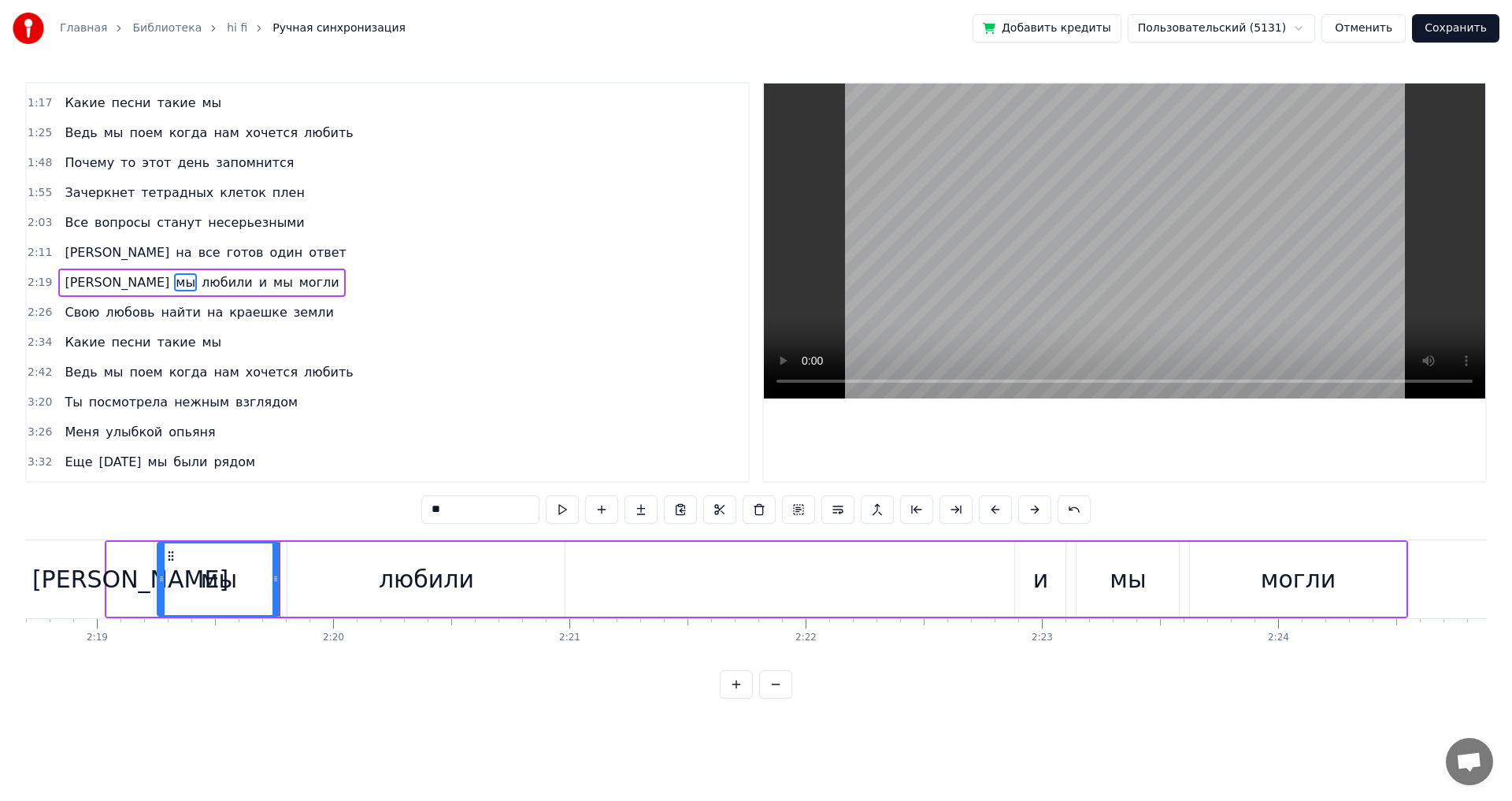
click at [309, 582] on div "любили" at bounding box center [427, 580] width 277 height 75
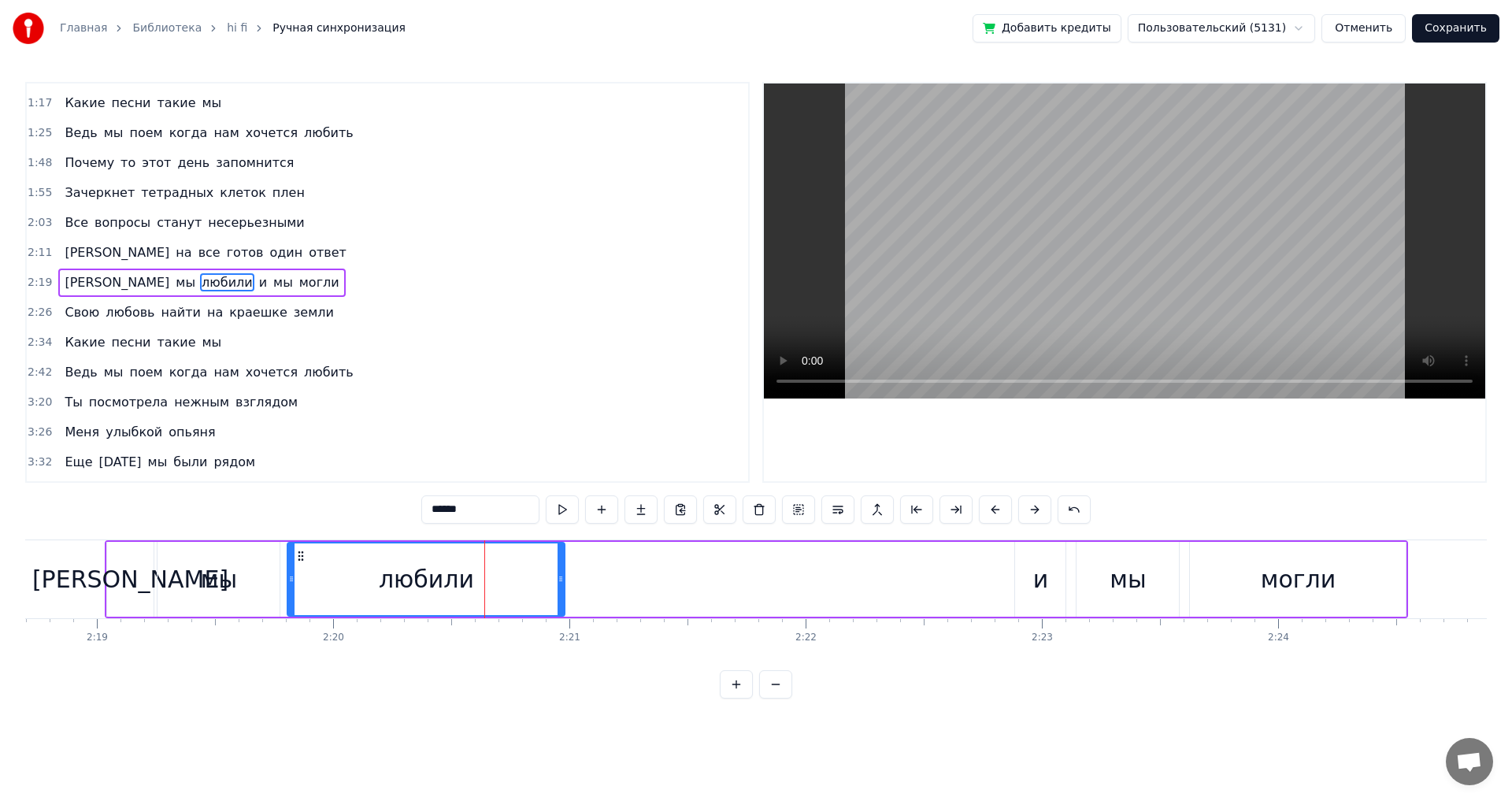
click at [1040, 586] on div "и" at bounding box center [1040, 580] width 16 height 36
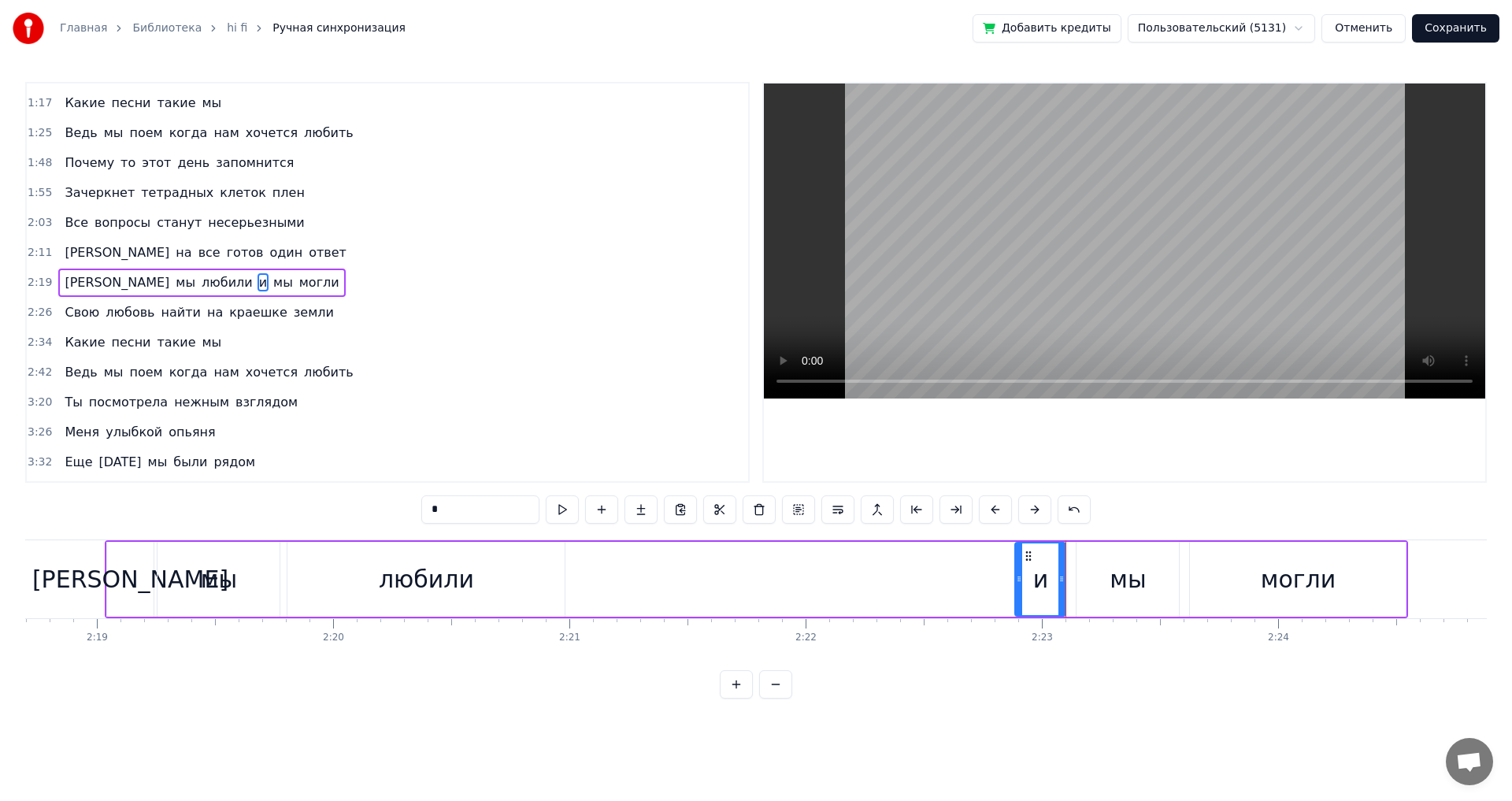
click at [1044, 591] on div "и" at bounding box center [1040, 580] width 16 height 36
drag, startPoint x: 1020, startPoint y: 582, endPoint x: 1010, endPoint y: 582, distance: 10.0
click at [1010, 582] on icon at bounding box center [1009, 579] width 7 height 12
click at [1027, 581] on div "и" at bounding box center [1035, 580] width 59 height 71
drag, startPoint x: 444, startPoint y: 507, endPoint x: 401, endPoint y: 508, distance: 43.0
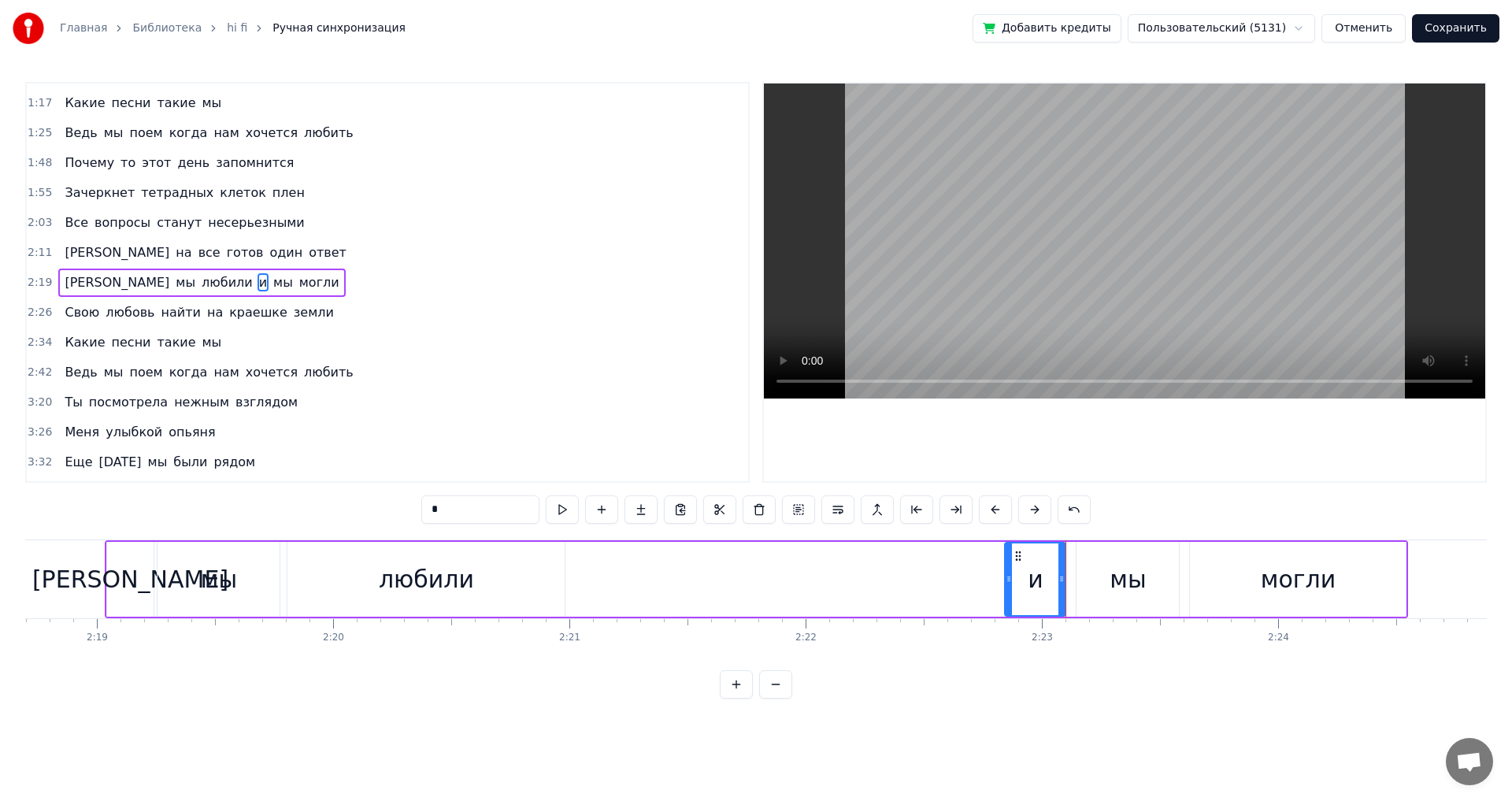
click at [401, 508] on div "0:31 Золотистым звоном наше прошлое 0:38 Покатилось вдаль от школьных стен 0:46…" at bounding box center [756, 390] width 1461 height 617
click at [1114, 594] on div "мы" at bounding box center [1127, 580] width 37 height 36
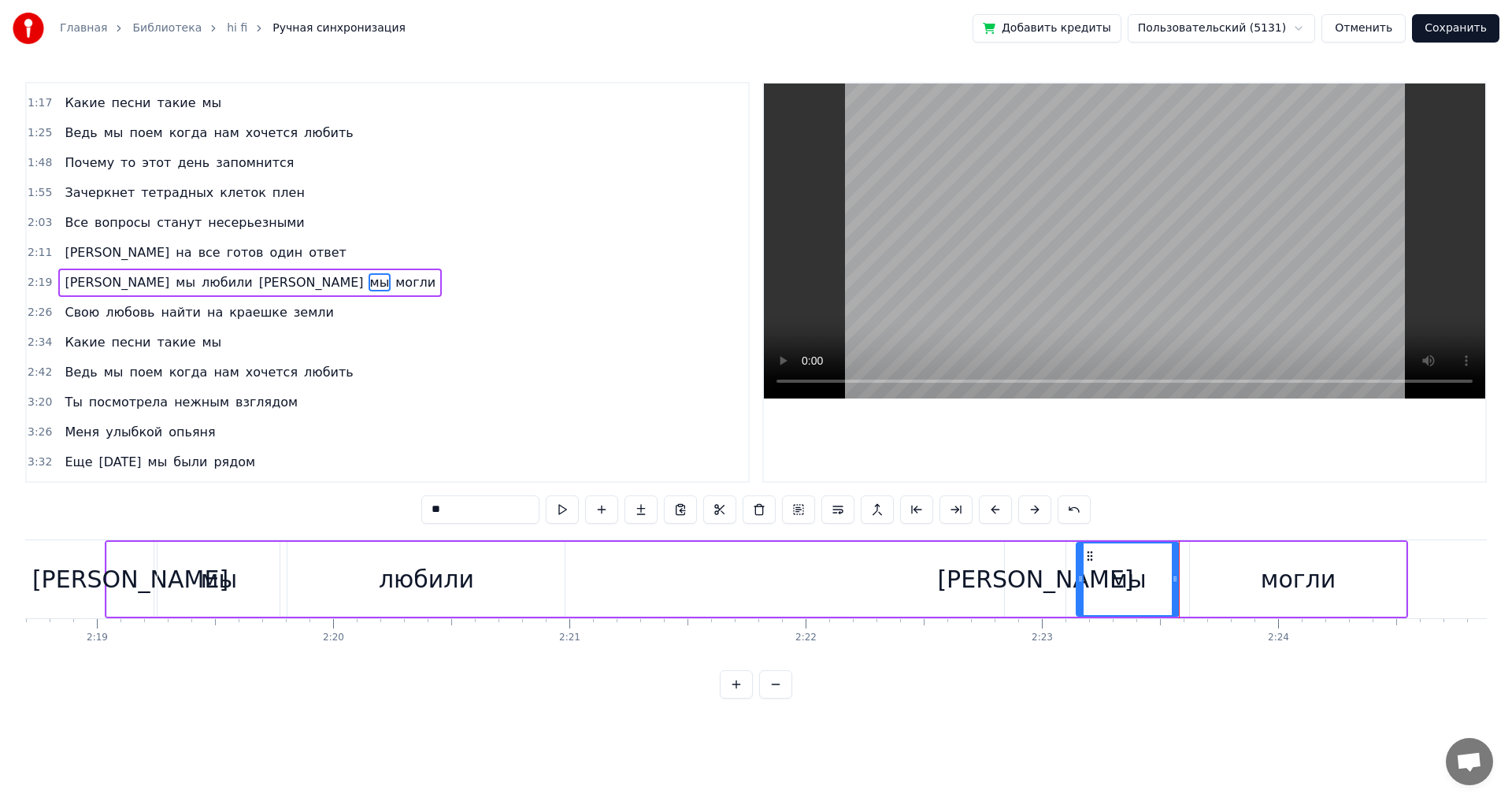
click at [1212, 597] on div "могли" at bounding box center [1297, 580] width 216 height 75
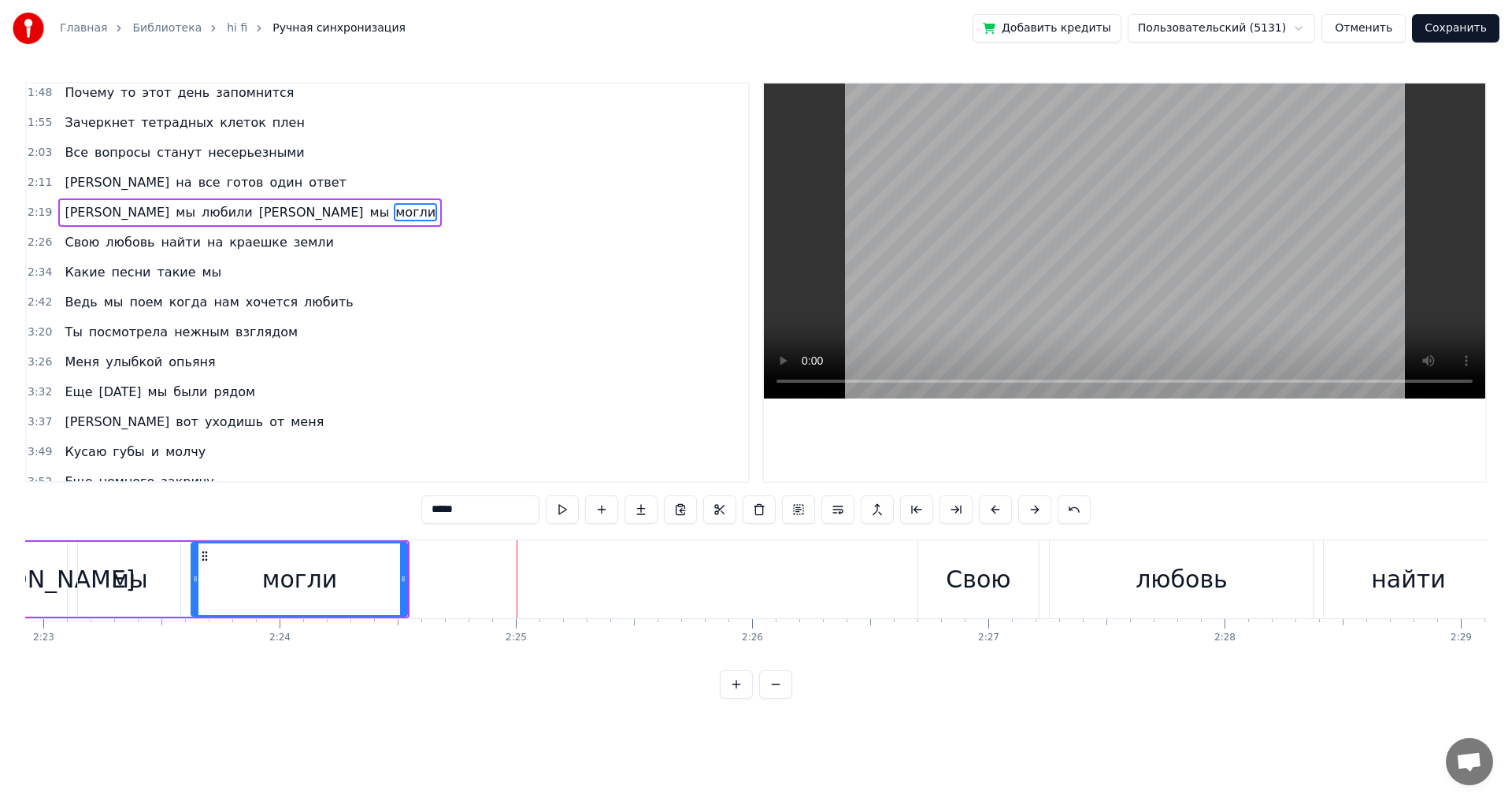
scroll to position [0, 33725]
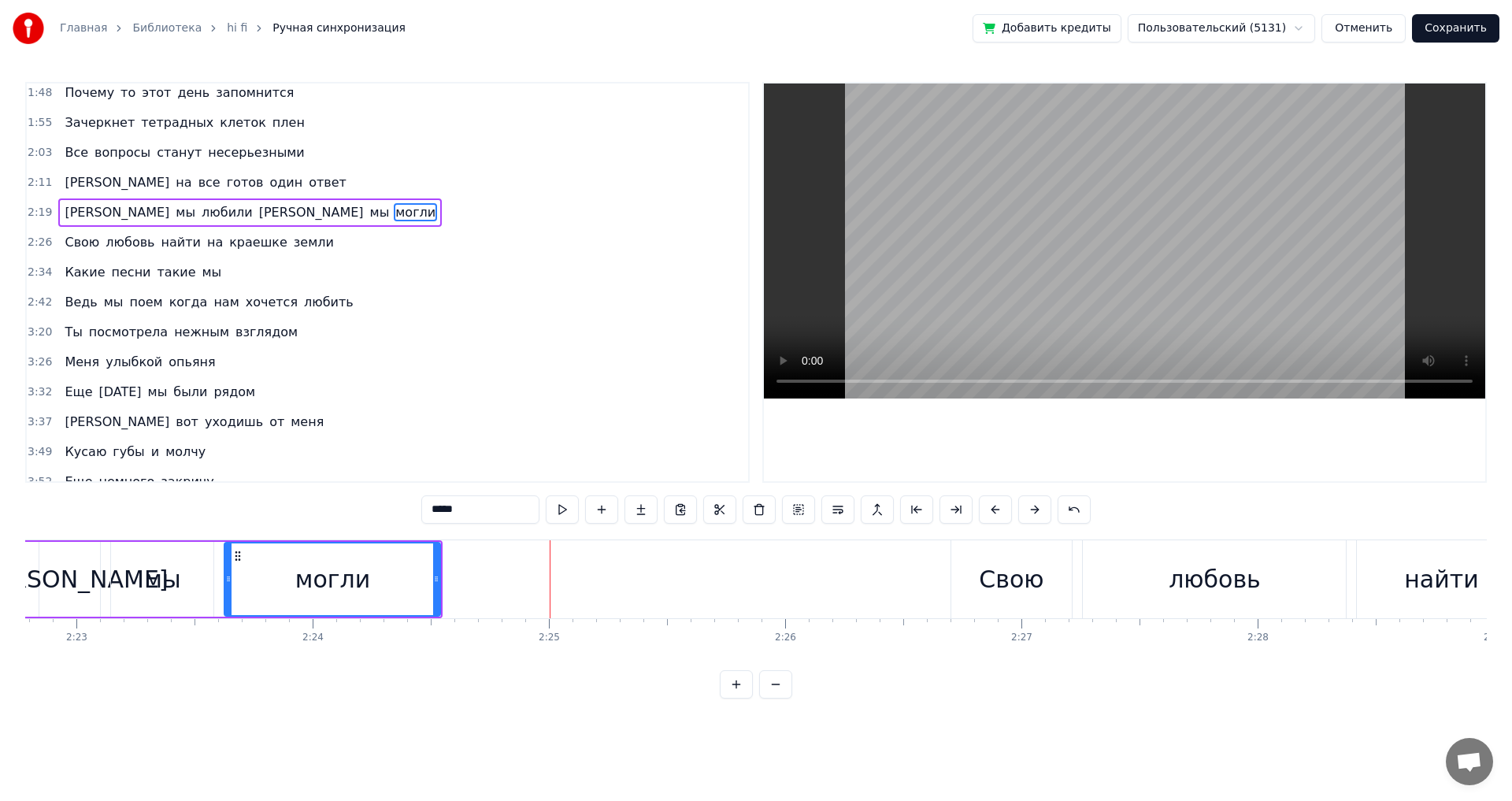
click at [183, 578] on div "мы" at bounding box center [161, 580] width 102 height 75
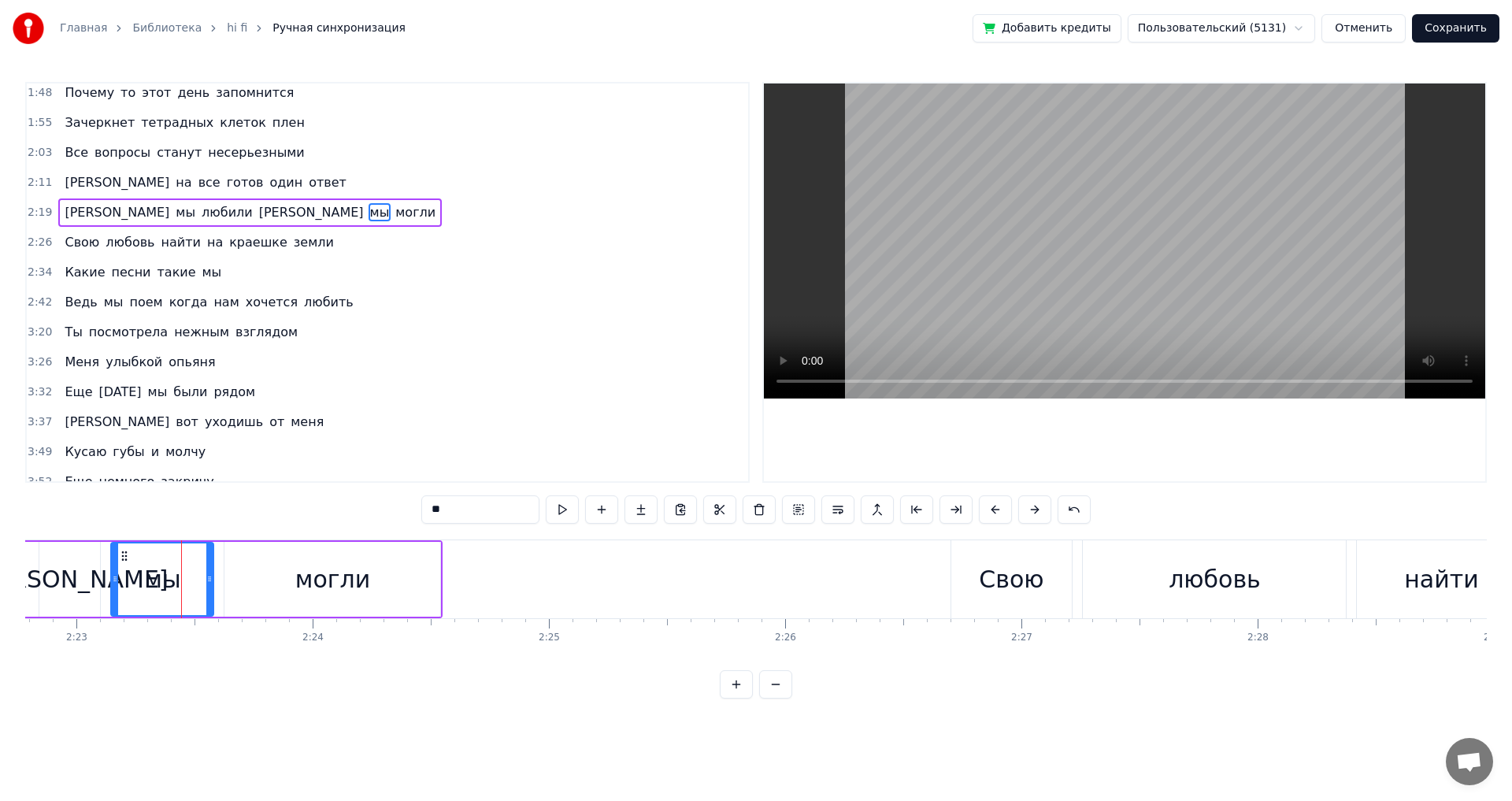
scroll to position [174, 0]
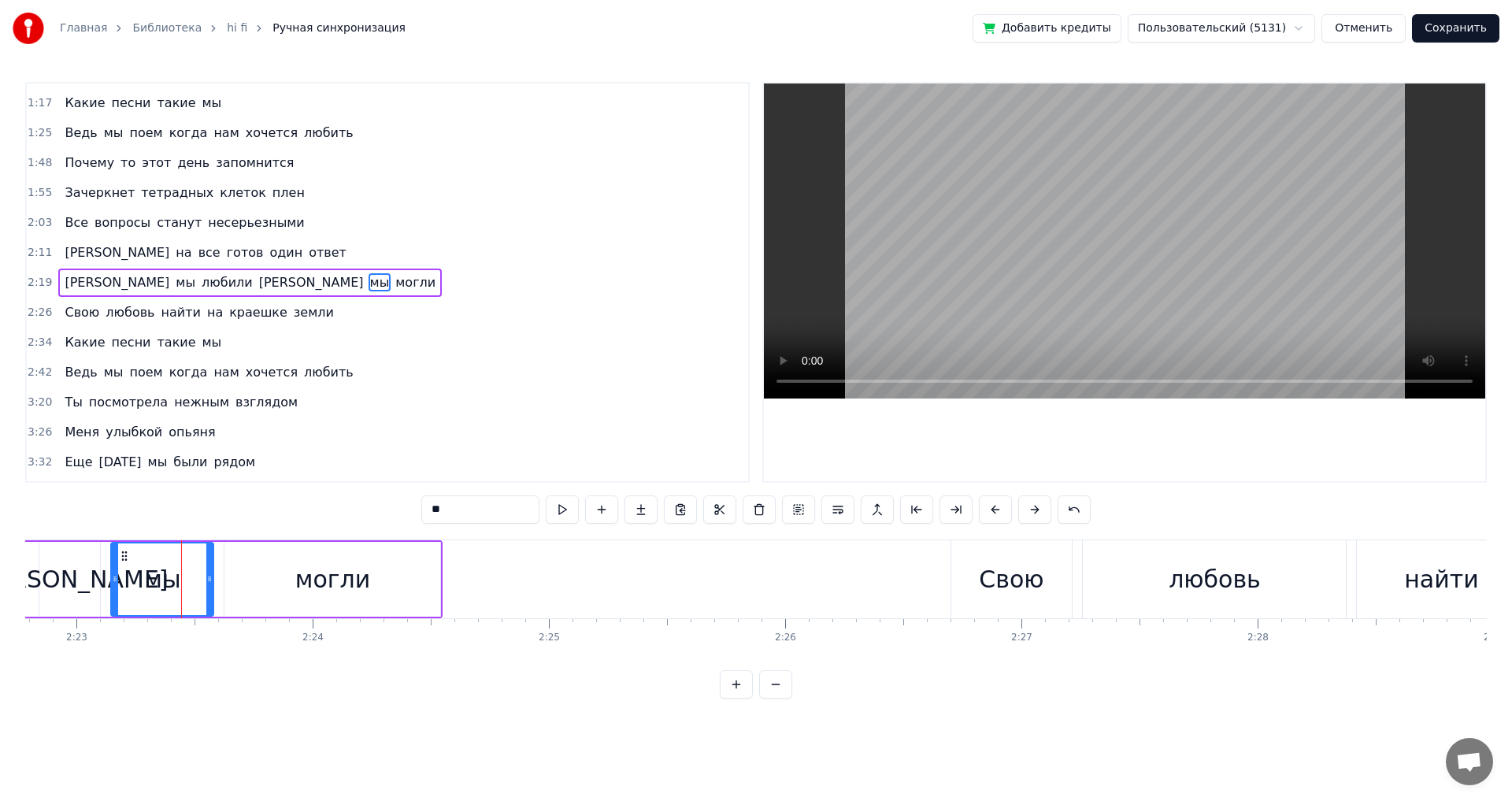
click at [489, 505] on input "**" at bounding box center [480, 509] width 118 height 28
click at [317, 593] on div "могли" at bounding box center [333, 580] width 75 height 36
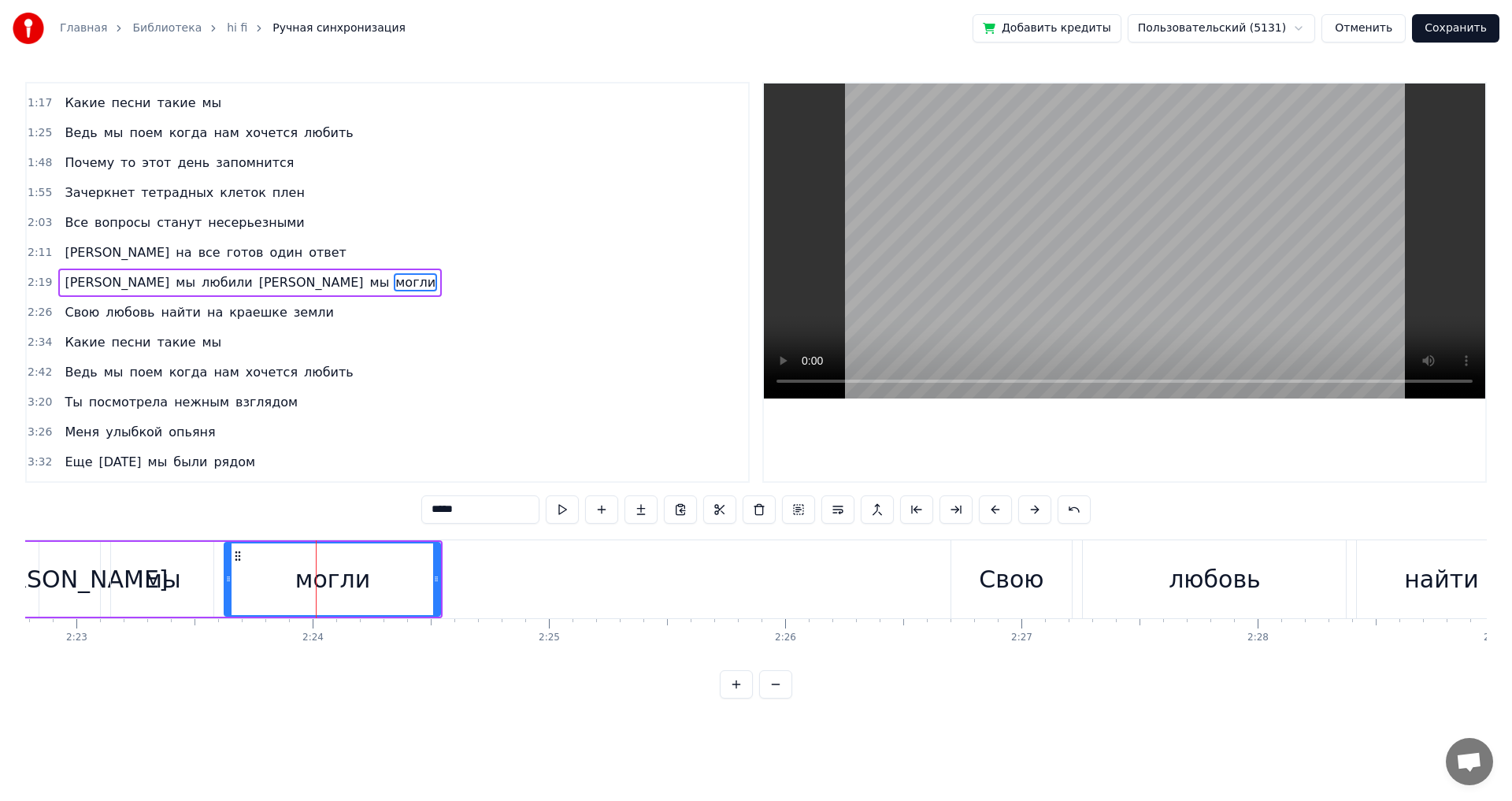
click at [480, 505] on input "*****" at bounding box center [480, 509] width 118 height 28
drag, startPoint x: 431, startPoint y: 507, endPoint x: 416, endPoint y: 511, distance: 15.5
click at [416, 511] on div "0:31 Золотистым звоном наше прошлое 0:38 Покатилось вдаль от школьных стен 0:46…" at bounding box center [756, 390] width 1461 height 617
click at [65, 584] on div "[PERSON_NAME]" at bounding box center [69, 580] width 196 height 36
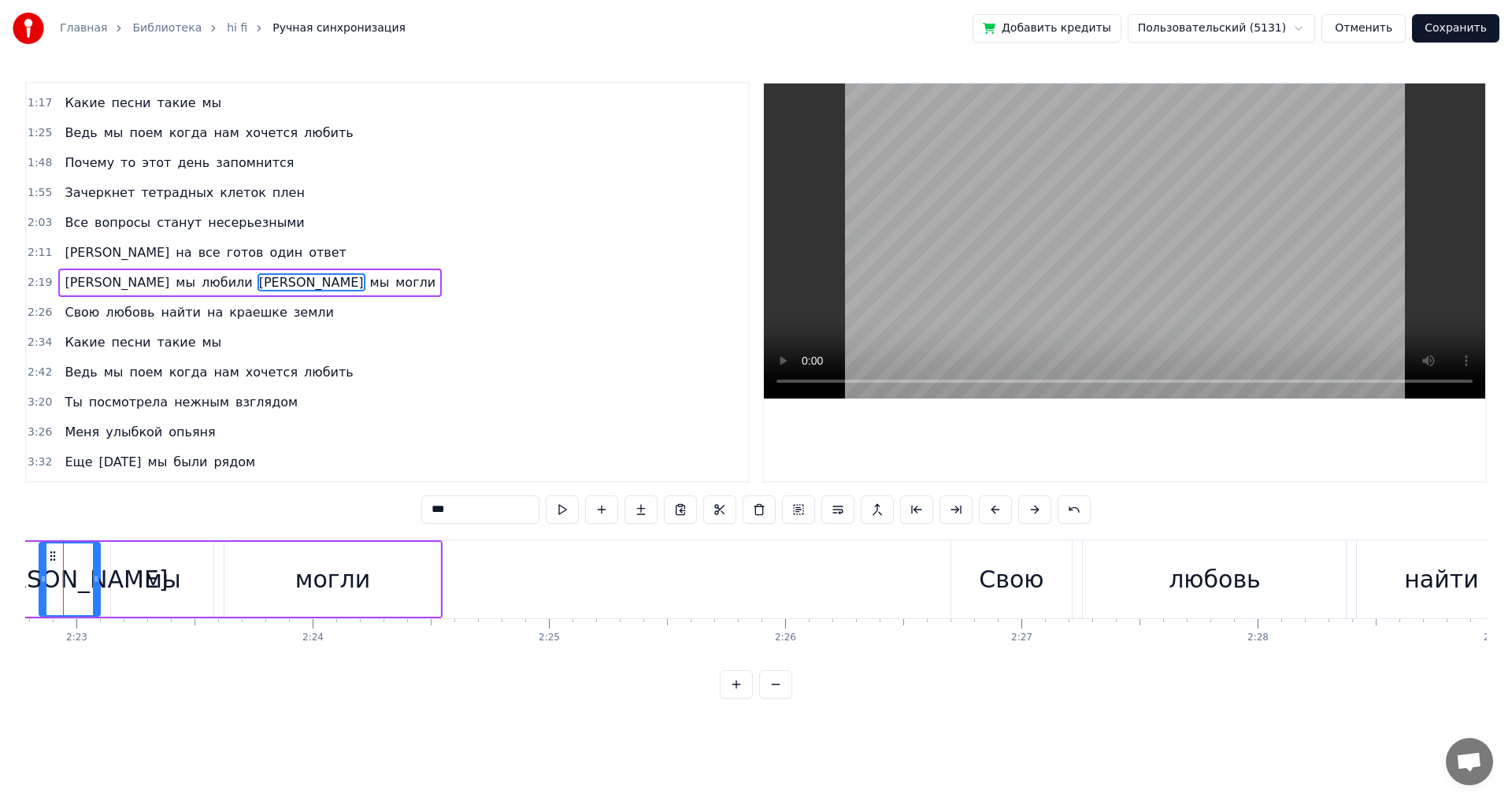
scroll to position [0, 33684]
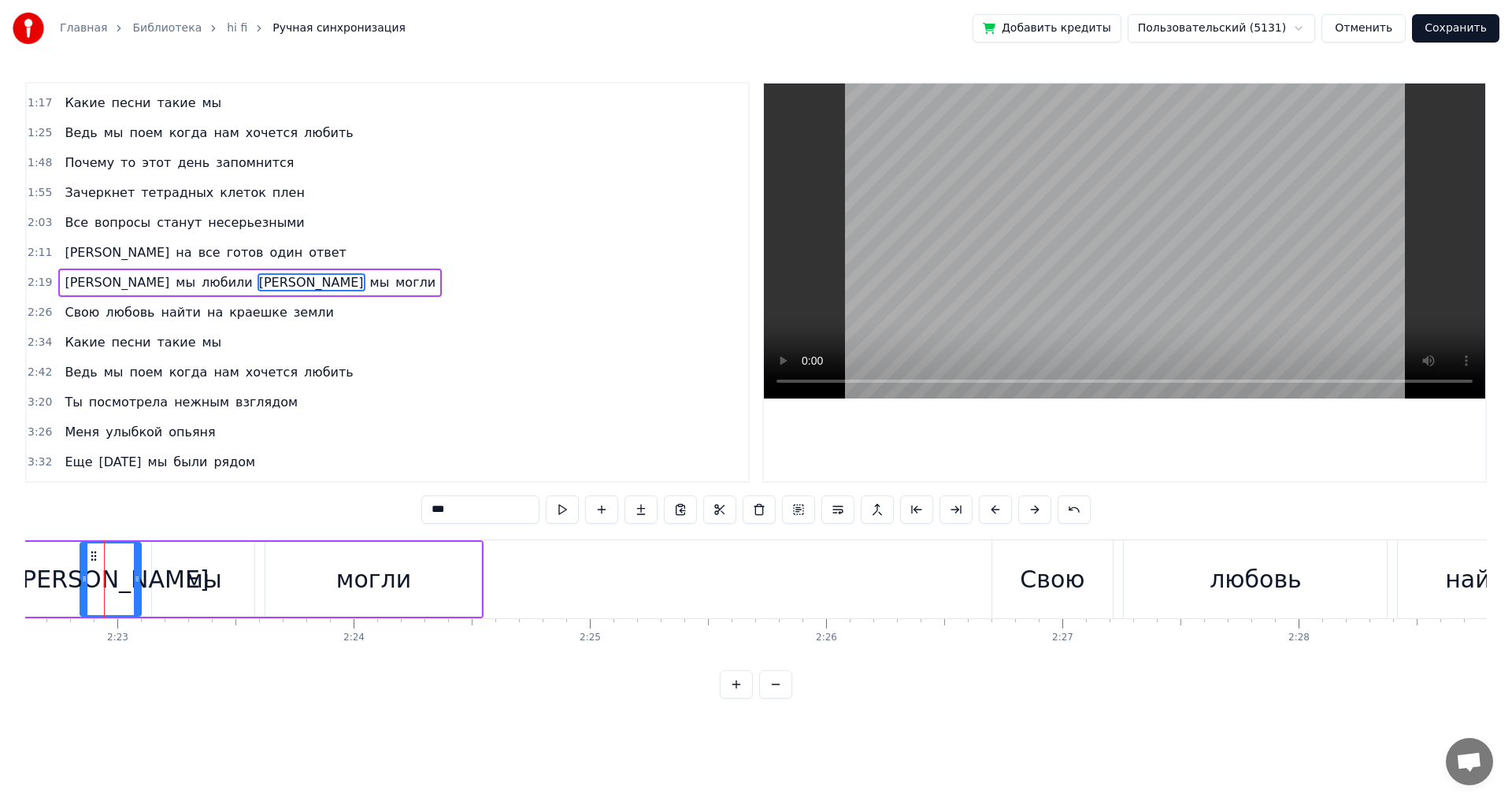
click at [489, 497] on input "*" at bounding box center [480, 509] width 118 height 28
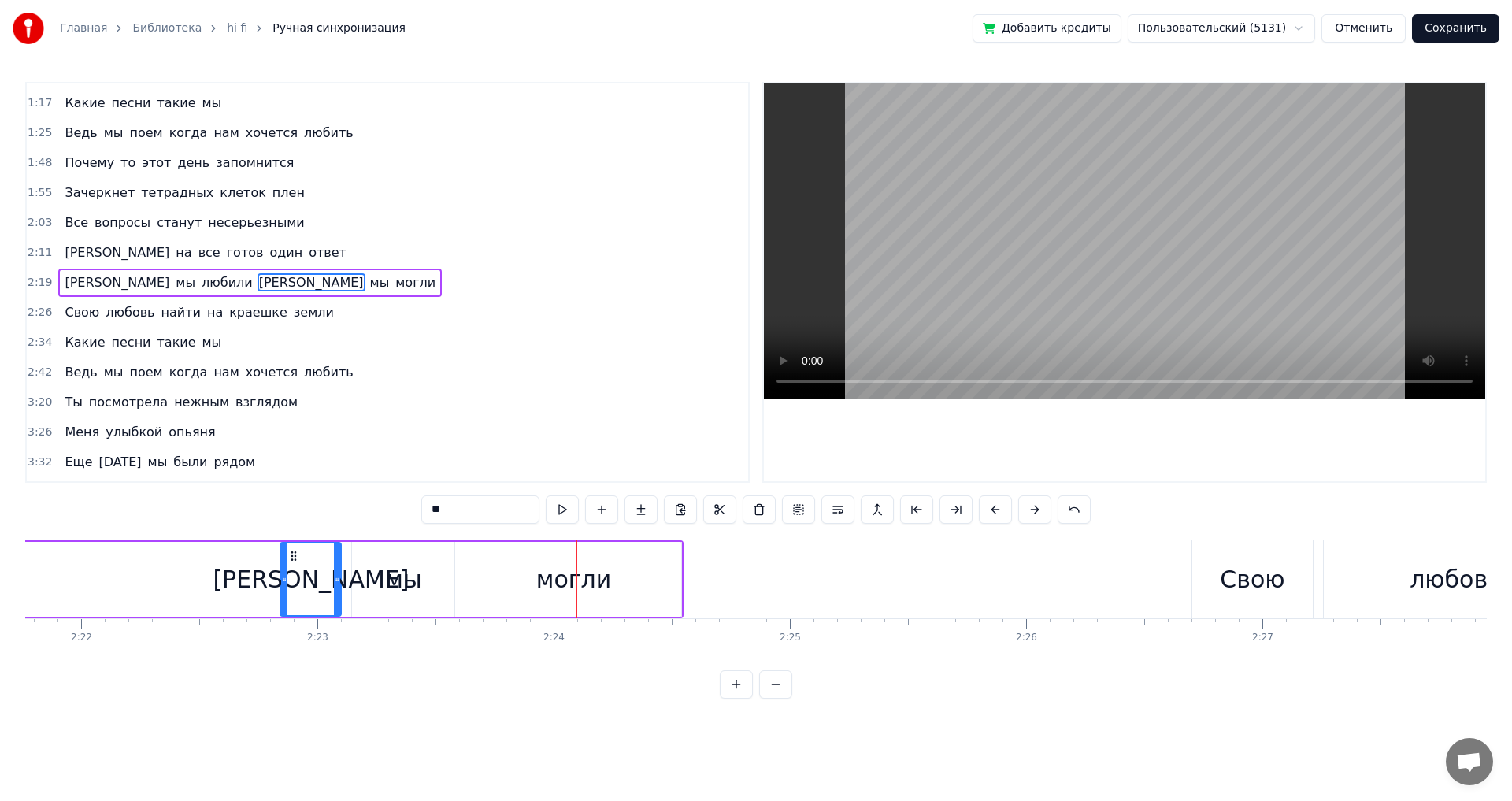
scroll to position [0, 33464]
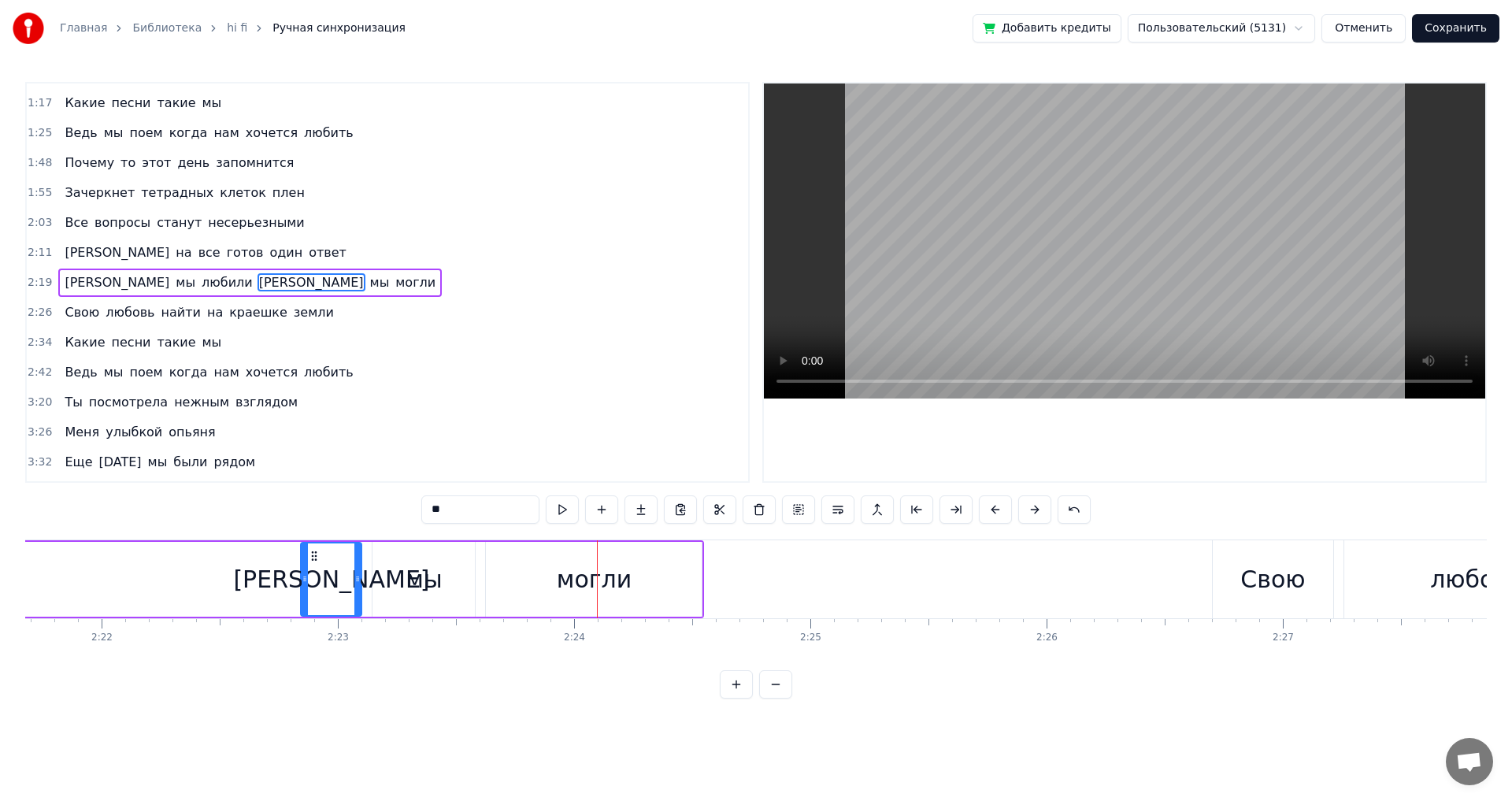
click at [405, 585] on div "мы" at bounding box center [423, 580] width 102 height 75
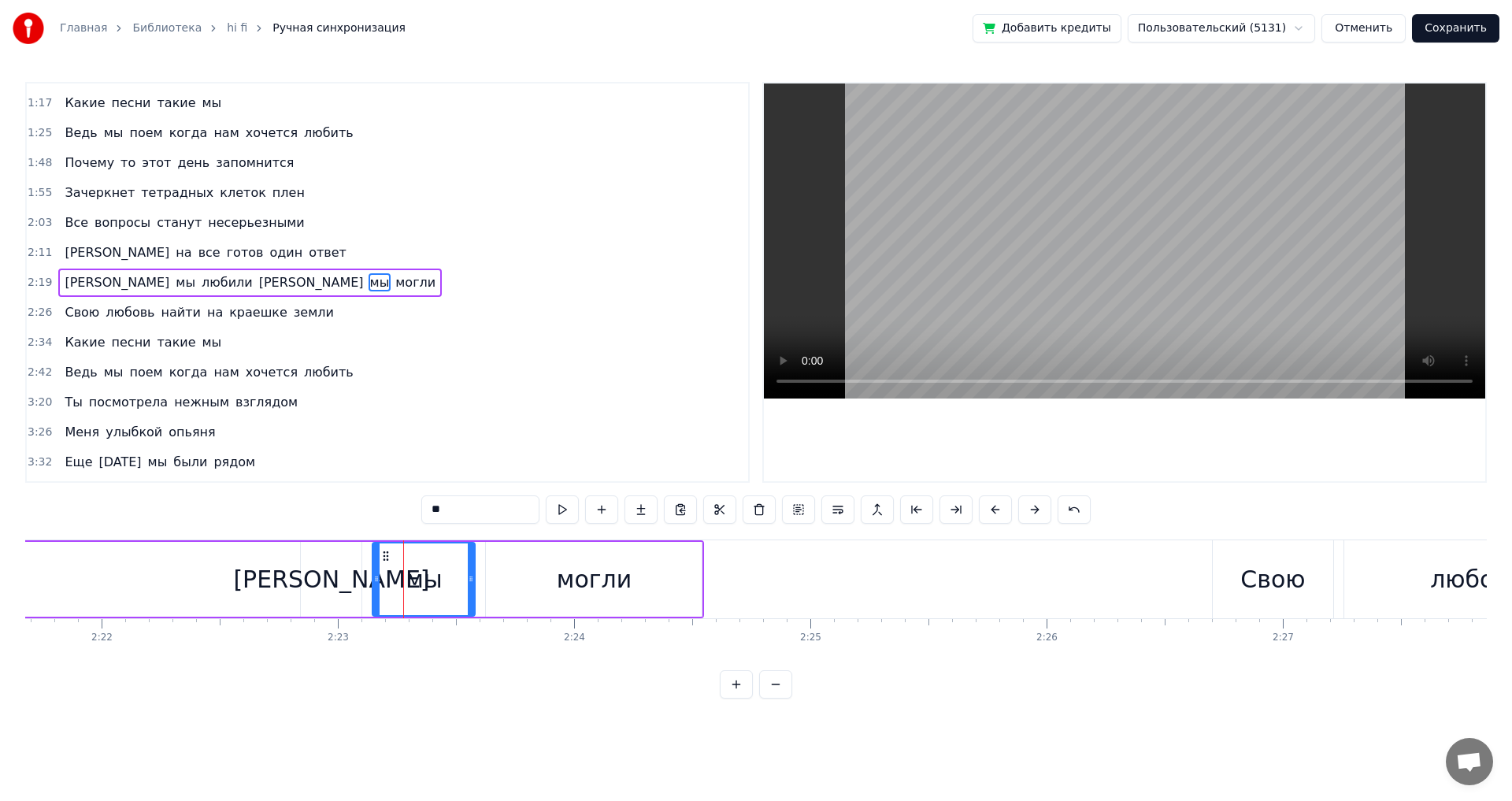
drag, startPoint x: 431, startPoint y: 507, endPoint x: 415, endPoint y: 508, distance: 16.0
click at [415, 508] on div "0:31 Золотистым звоном наше прошлое 0:38 Покатилось вдаль от школьных стен 0:46…" at bounding box center [756, 390] width 1461 height 617
click at [330, 594] on div "[PERSON_NAME]" at bounding box center [331, 580] width 196 height 36
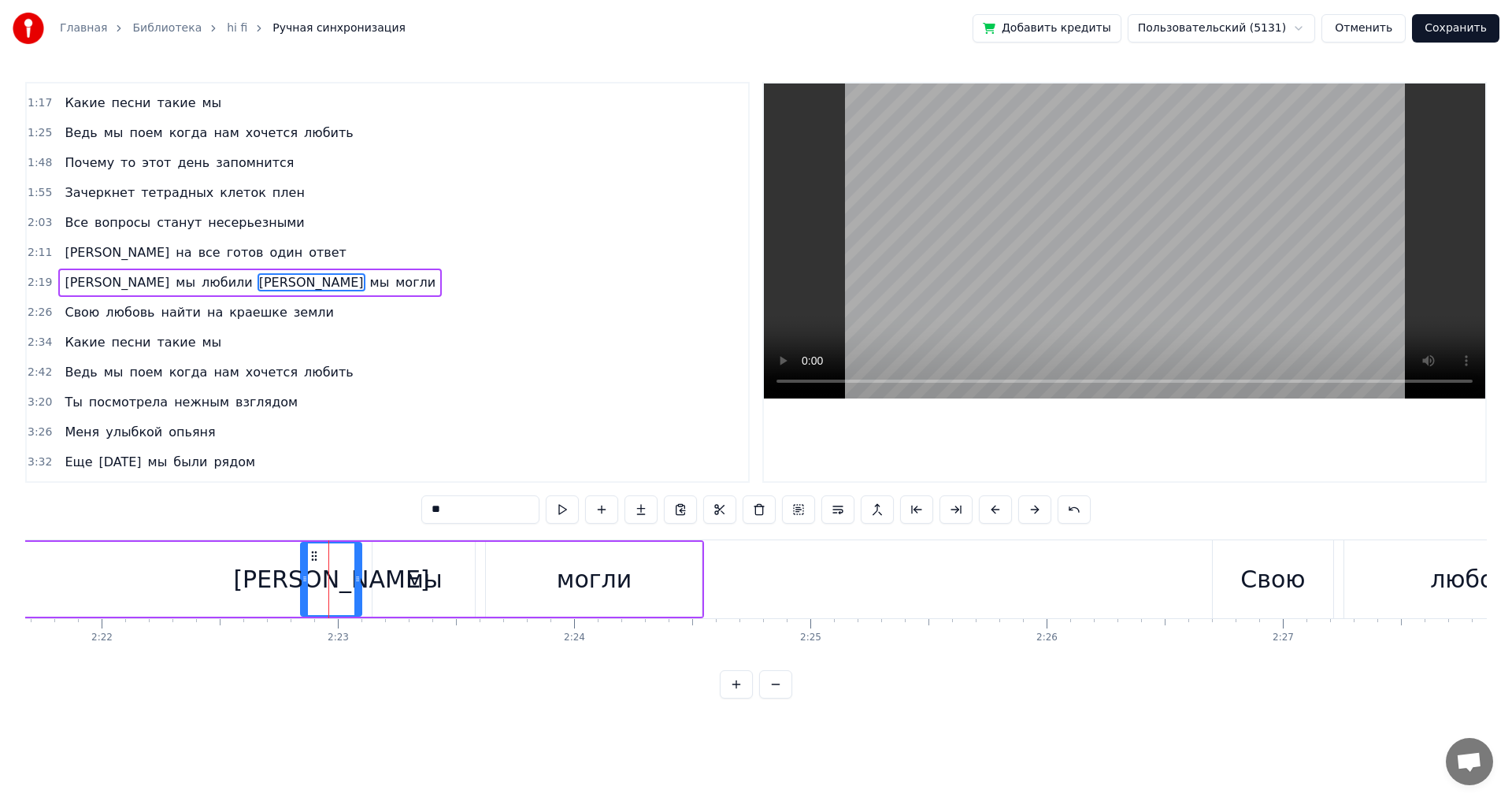
click at [471, 501] on input "*" at bounding box center [480, 509] width 118 height 28
type input "*"
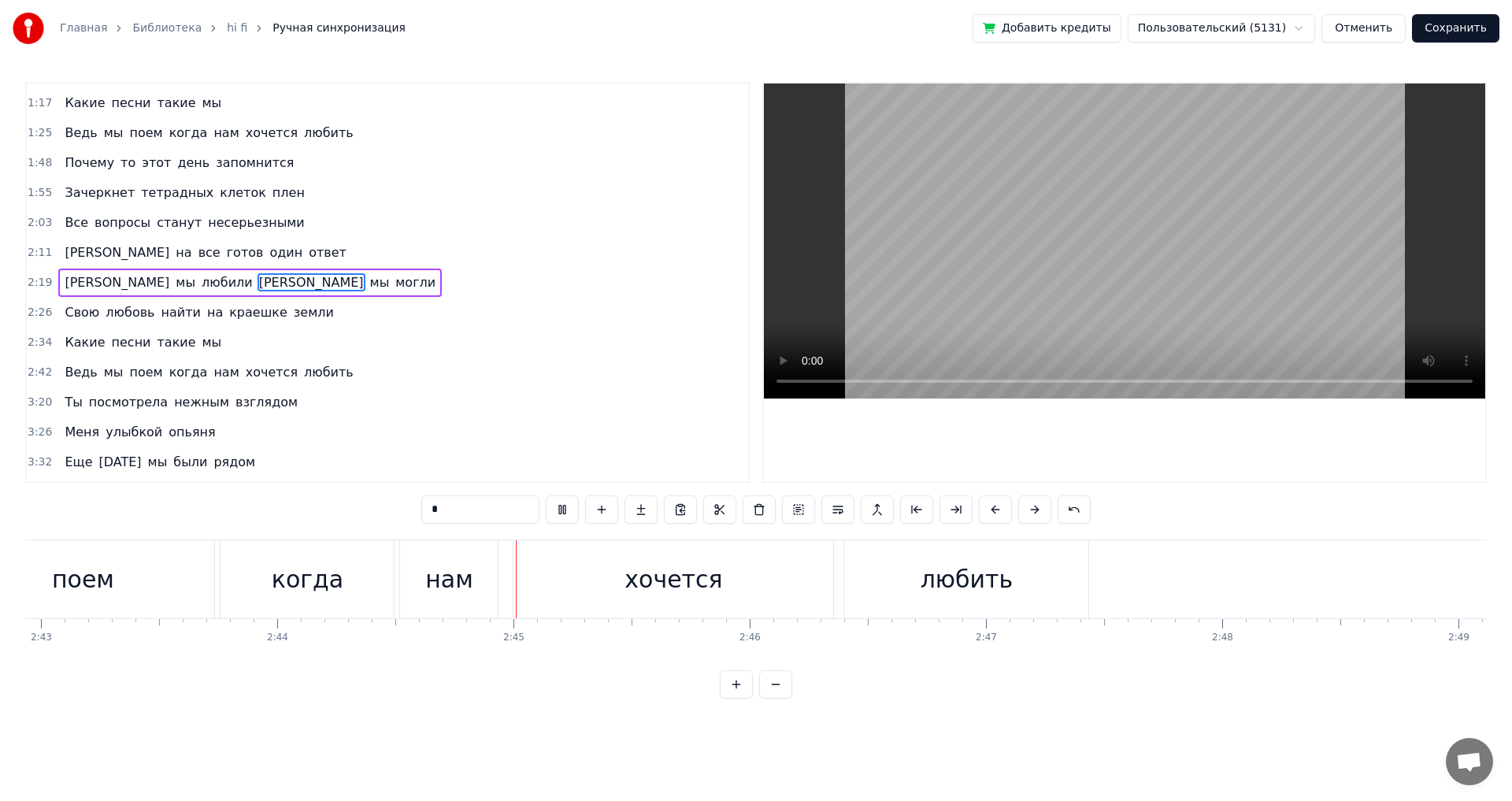
scroll to position [0, 38755]
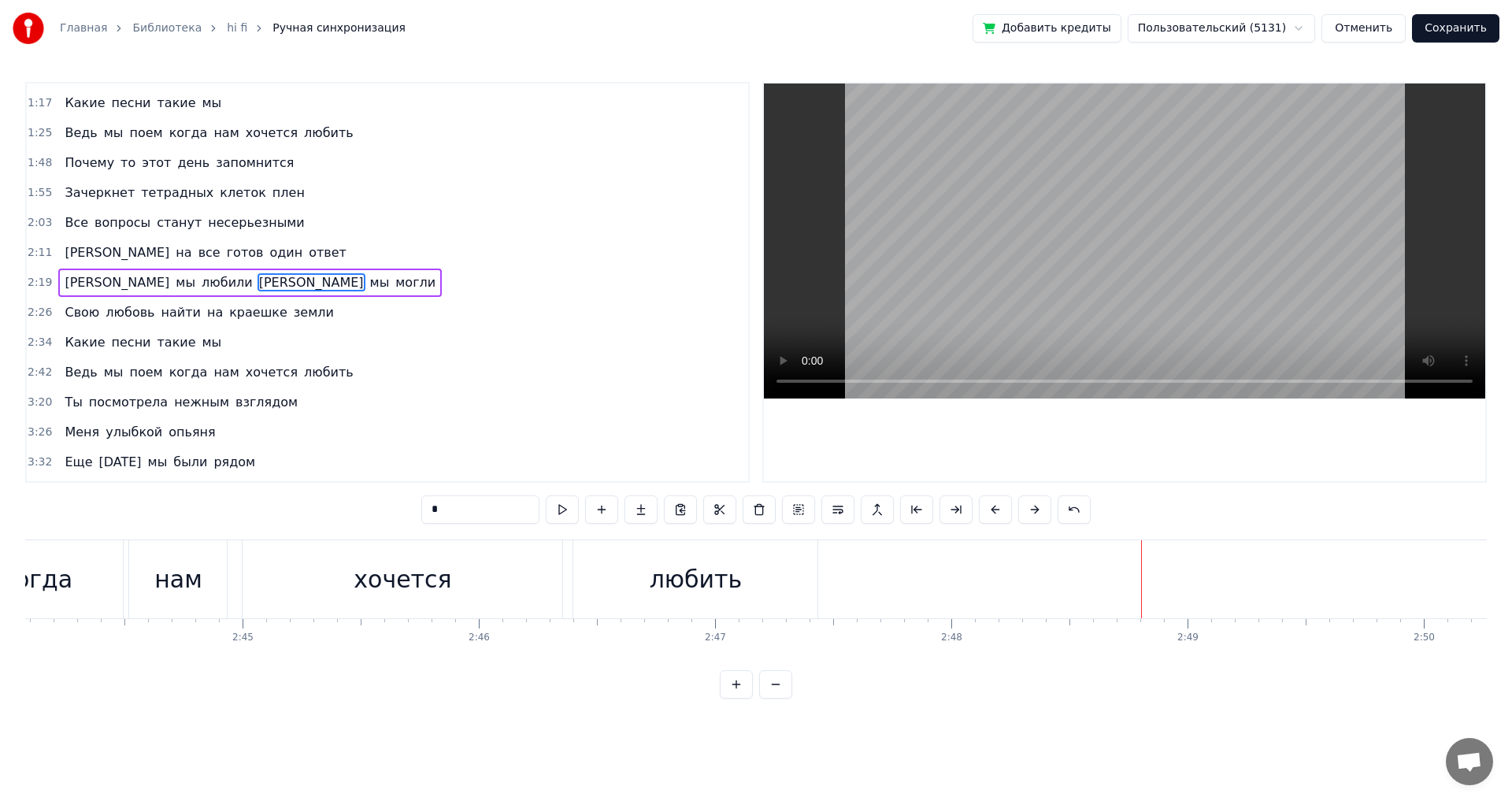
click at [1453, 27] on button "Сохранить" at bounding box center [1455, 28] width 87 height 28
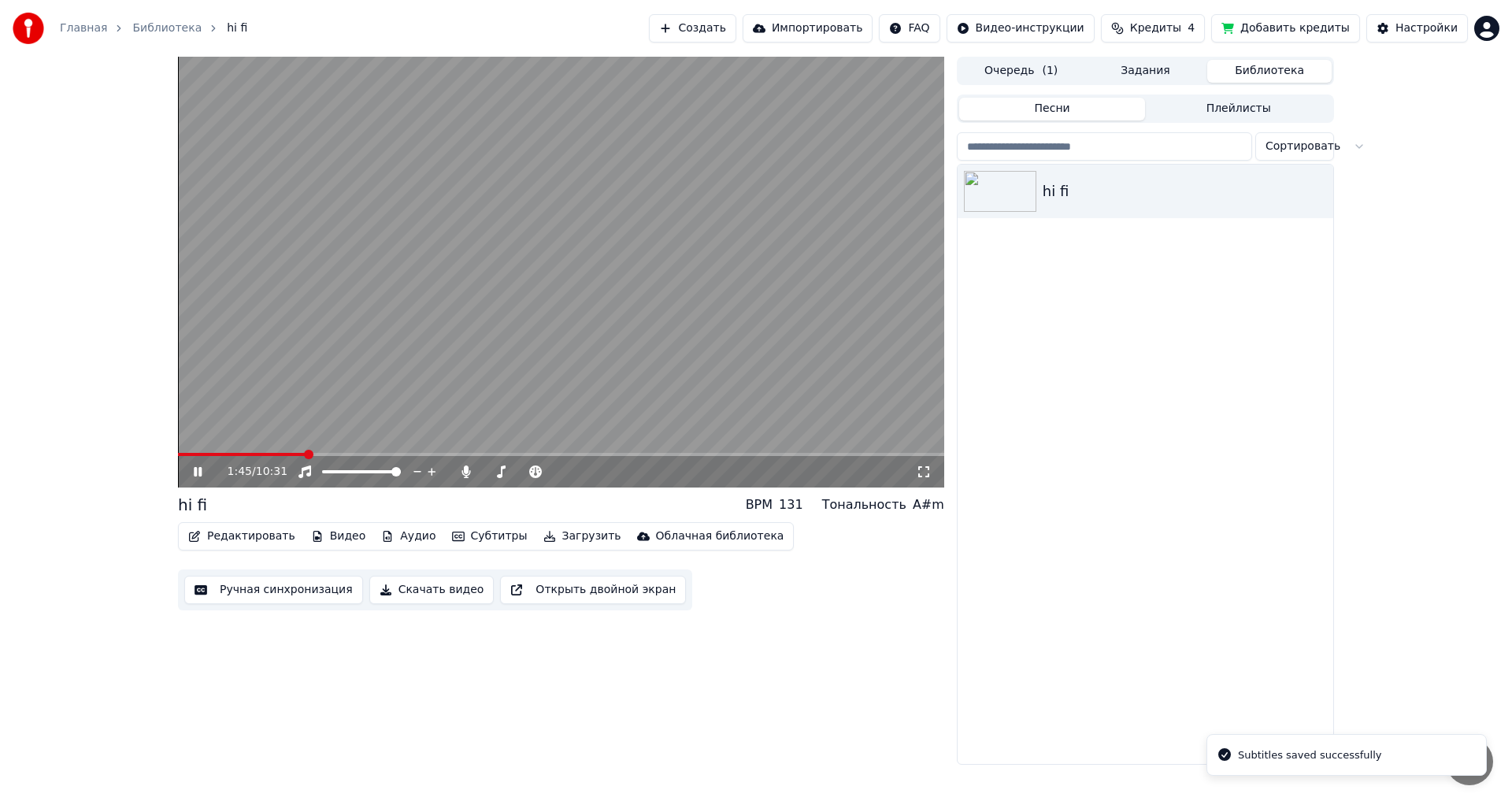
click at [306, 453] on span at bounding box center [561, 454] width 766 height 3
click at [405, 455] on span at bounding box center [561, 454] width 766 height 3
click at [197, 469] on icon at bounding box center [198, 472] width 7 height 9
click at [243, 536] on button "Редактировать" at bounding box center [242, 537] width 120 height 23
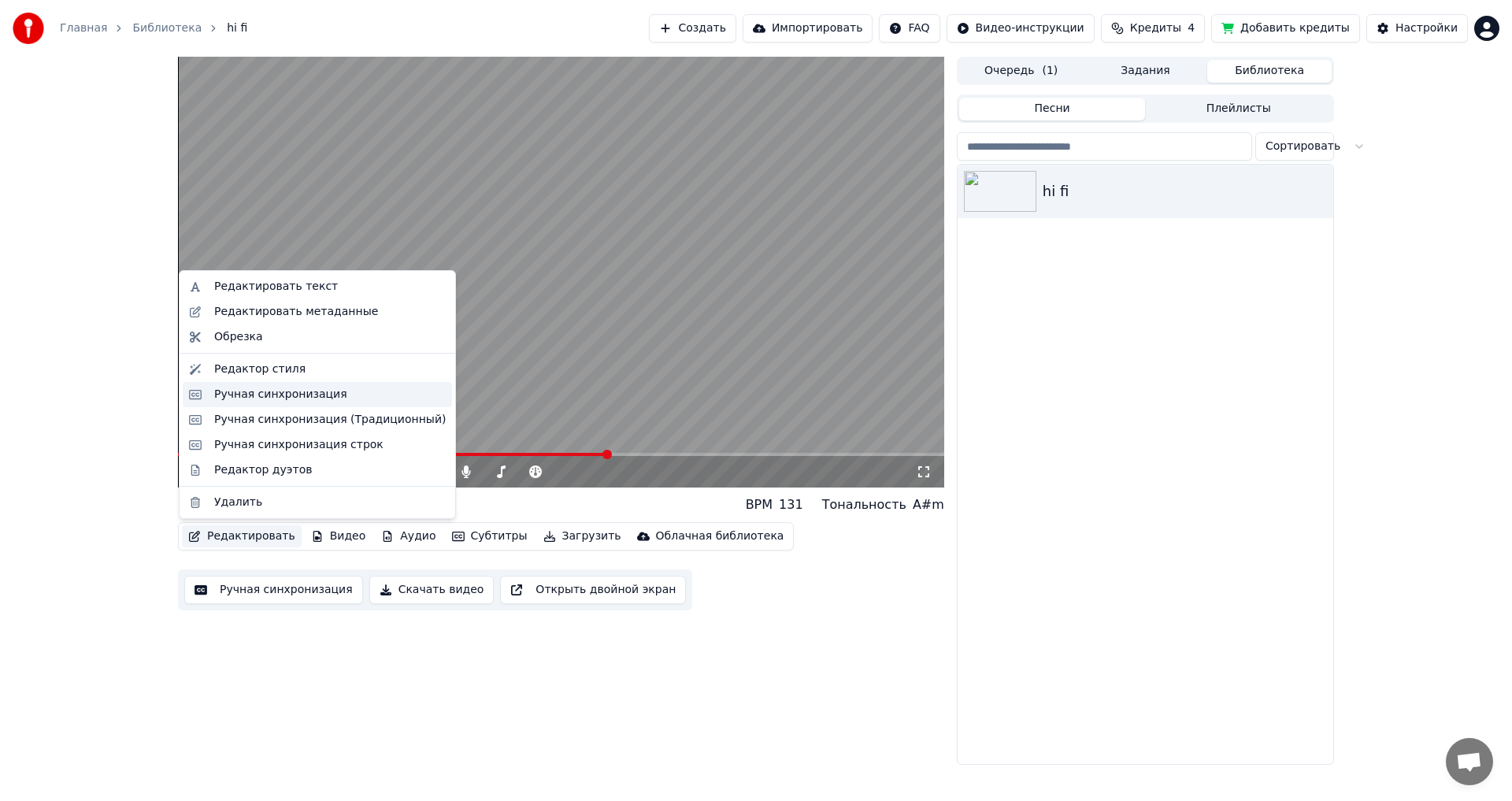
click at [295, 396] on div "Ручная синхронизация" at bounding box center [280, 394] width 133 height 16
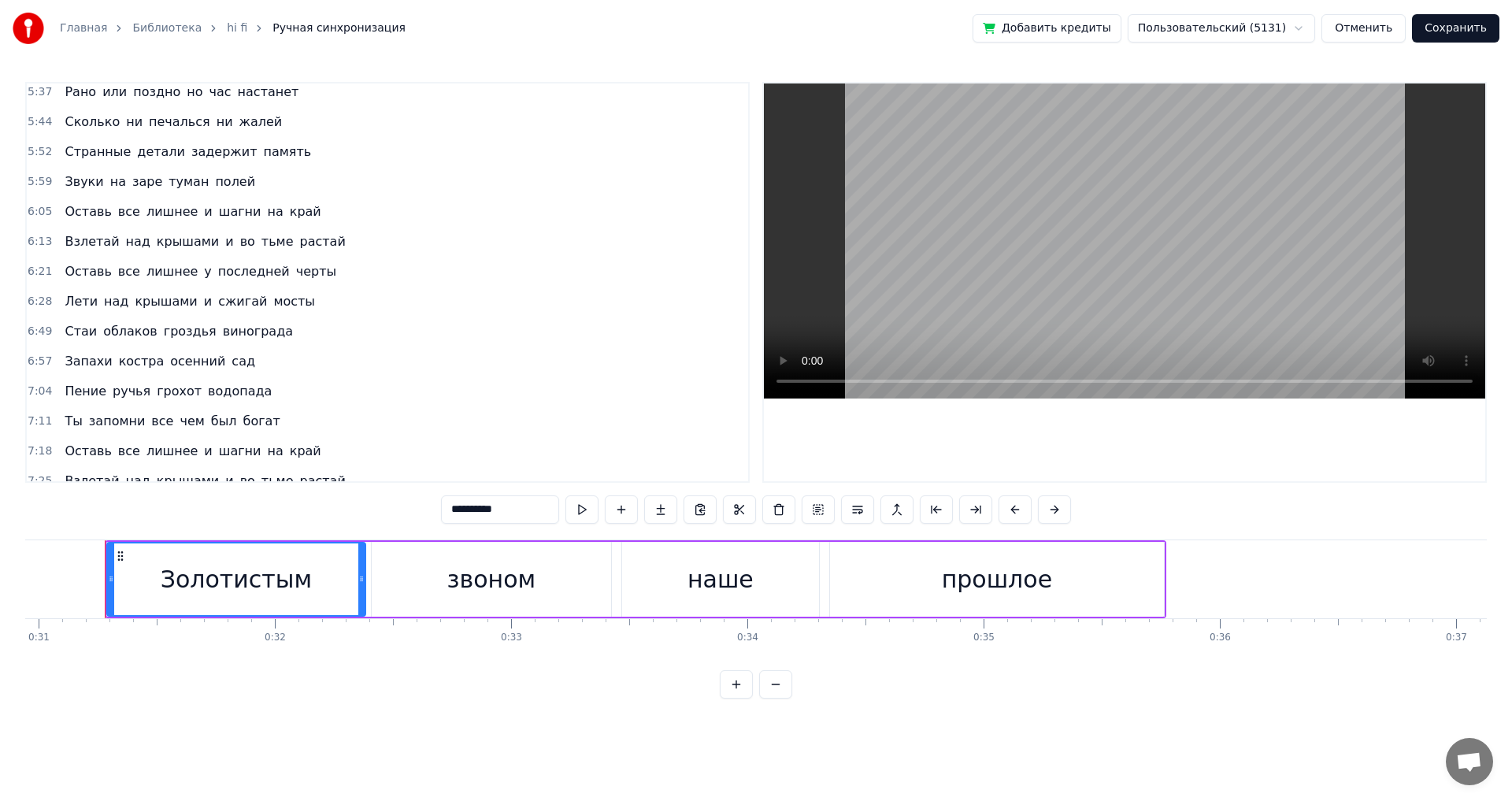
scroll to position [945, 0]
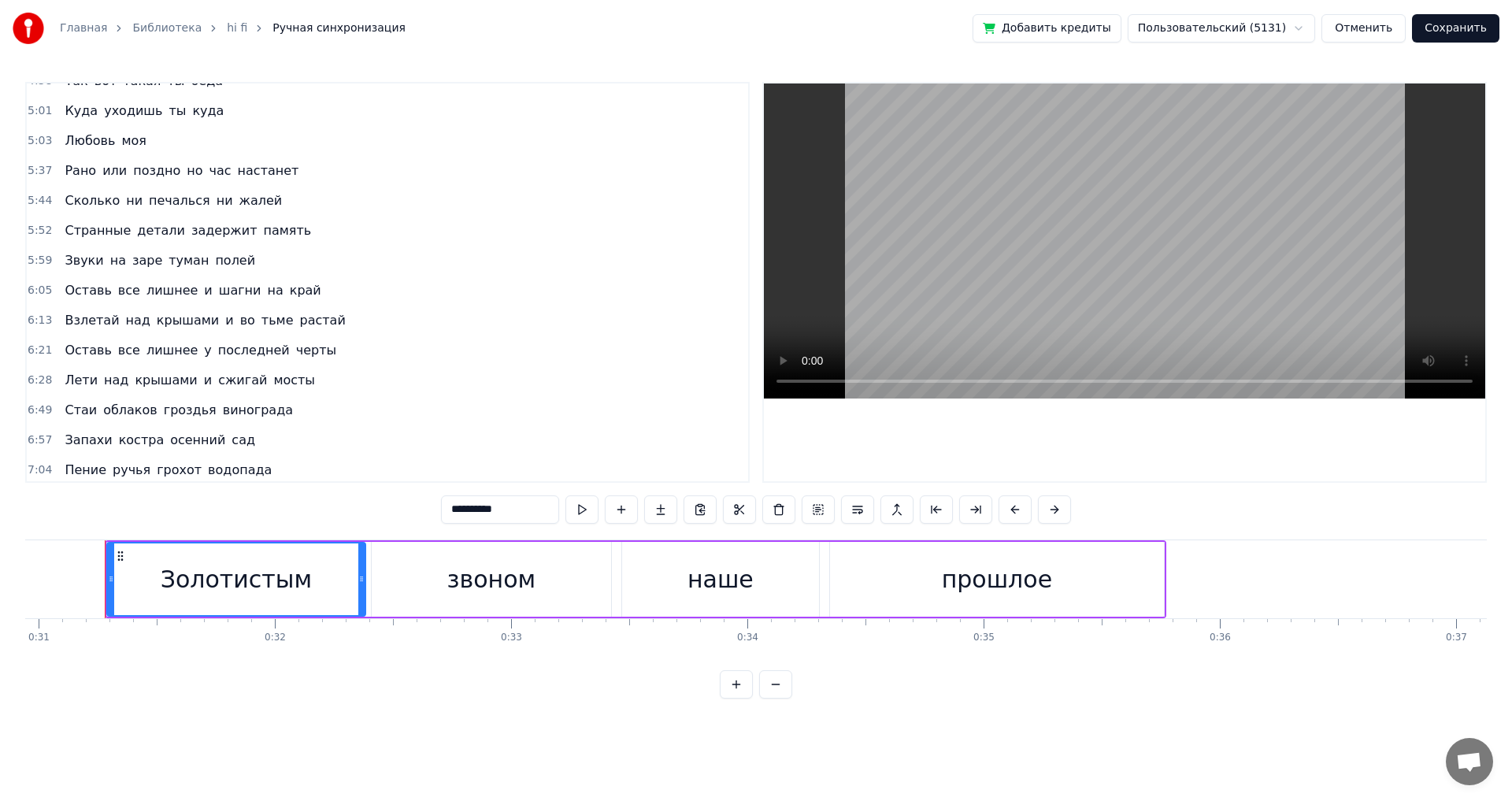
click at [125, 203] on span "ни" at bounding box center [134, 200] width 20 height 18
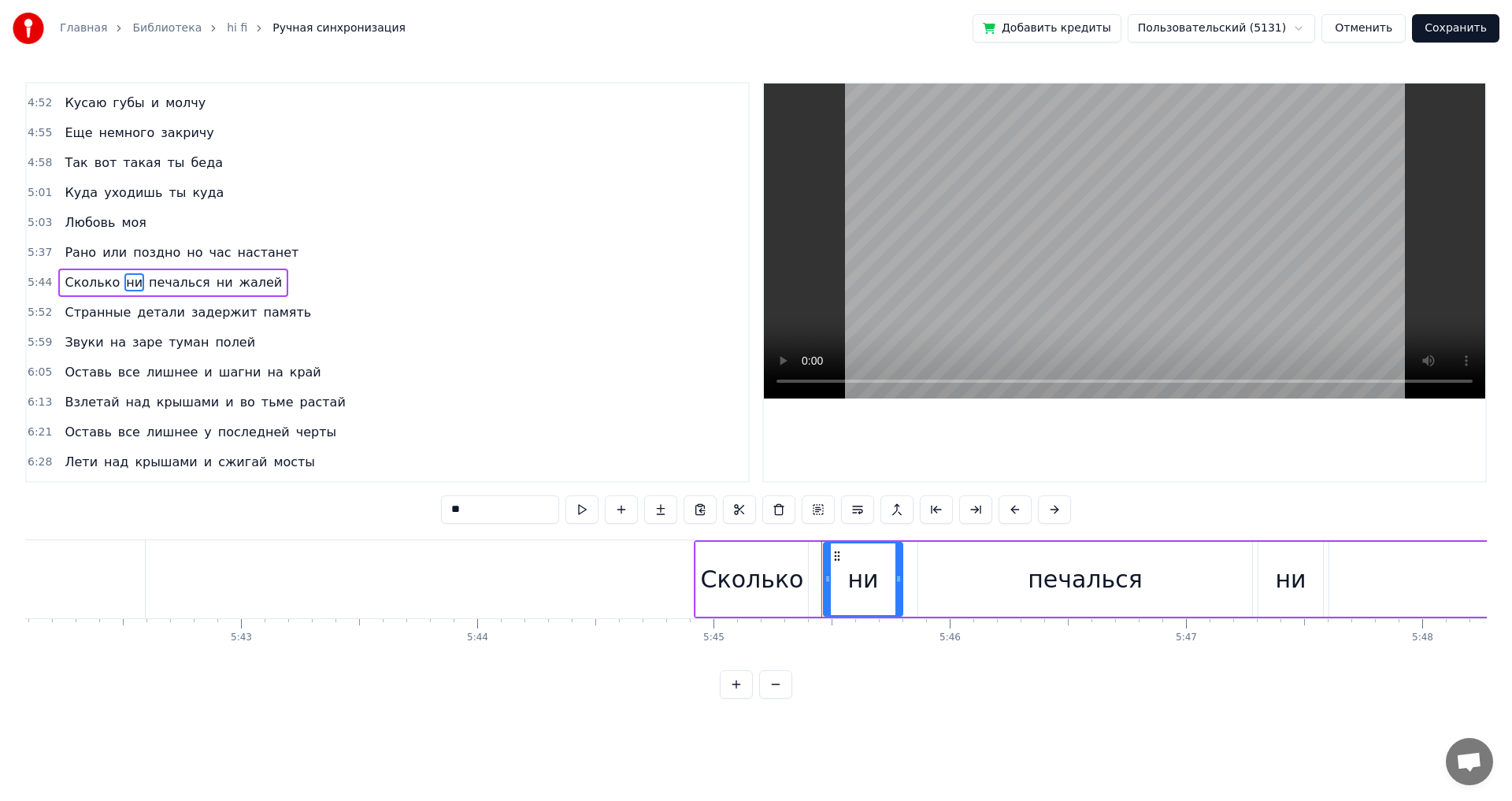
scroll to position [0, 81516]
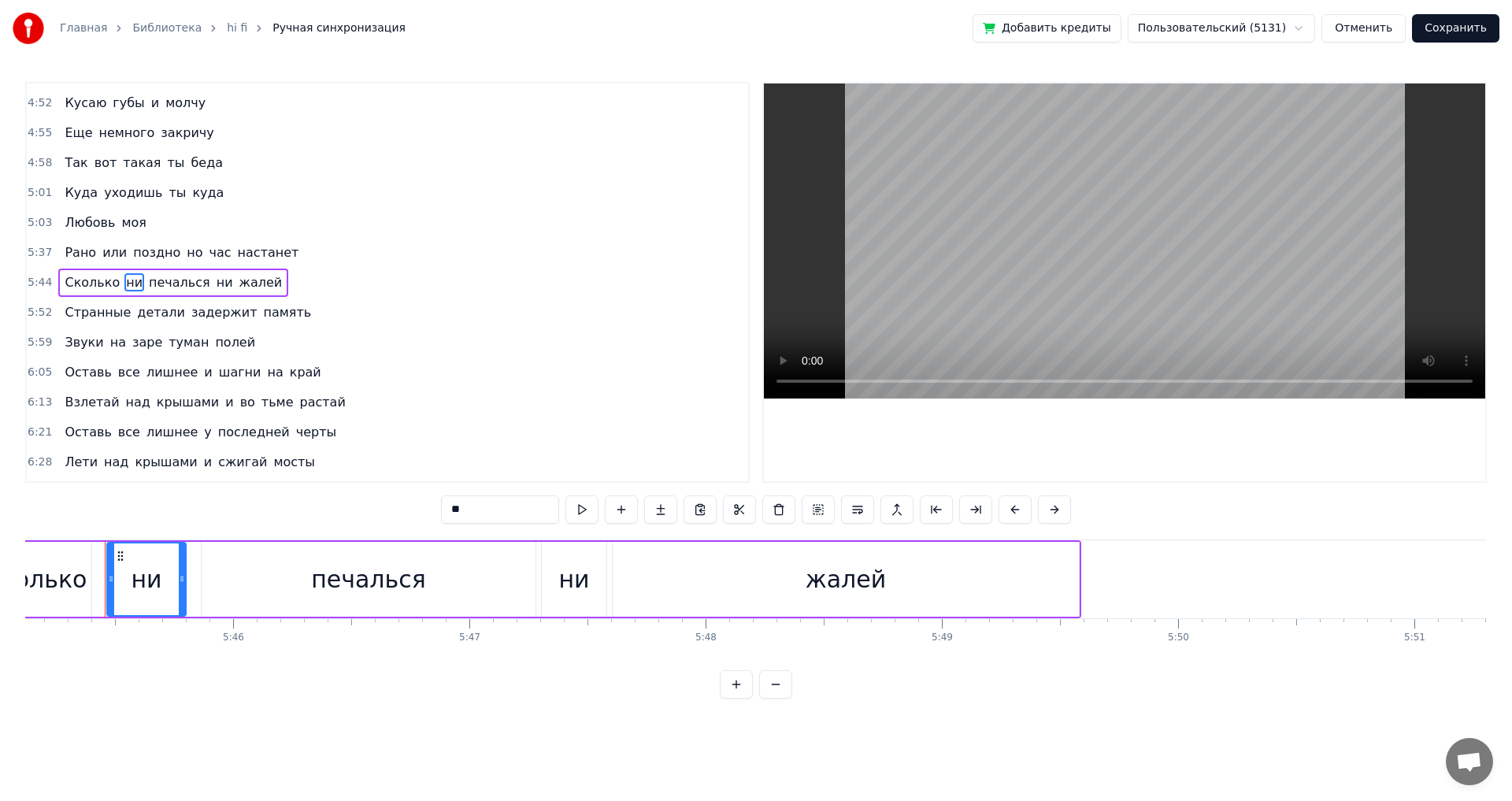
click at [460, 511] on input "**" at bounding box center [500, 509] width 118 height 28
click at [214, 280] on span "ни" at bounding box center [223, 281] width 20 height 18
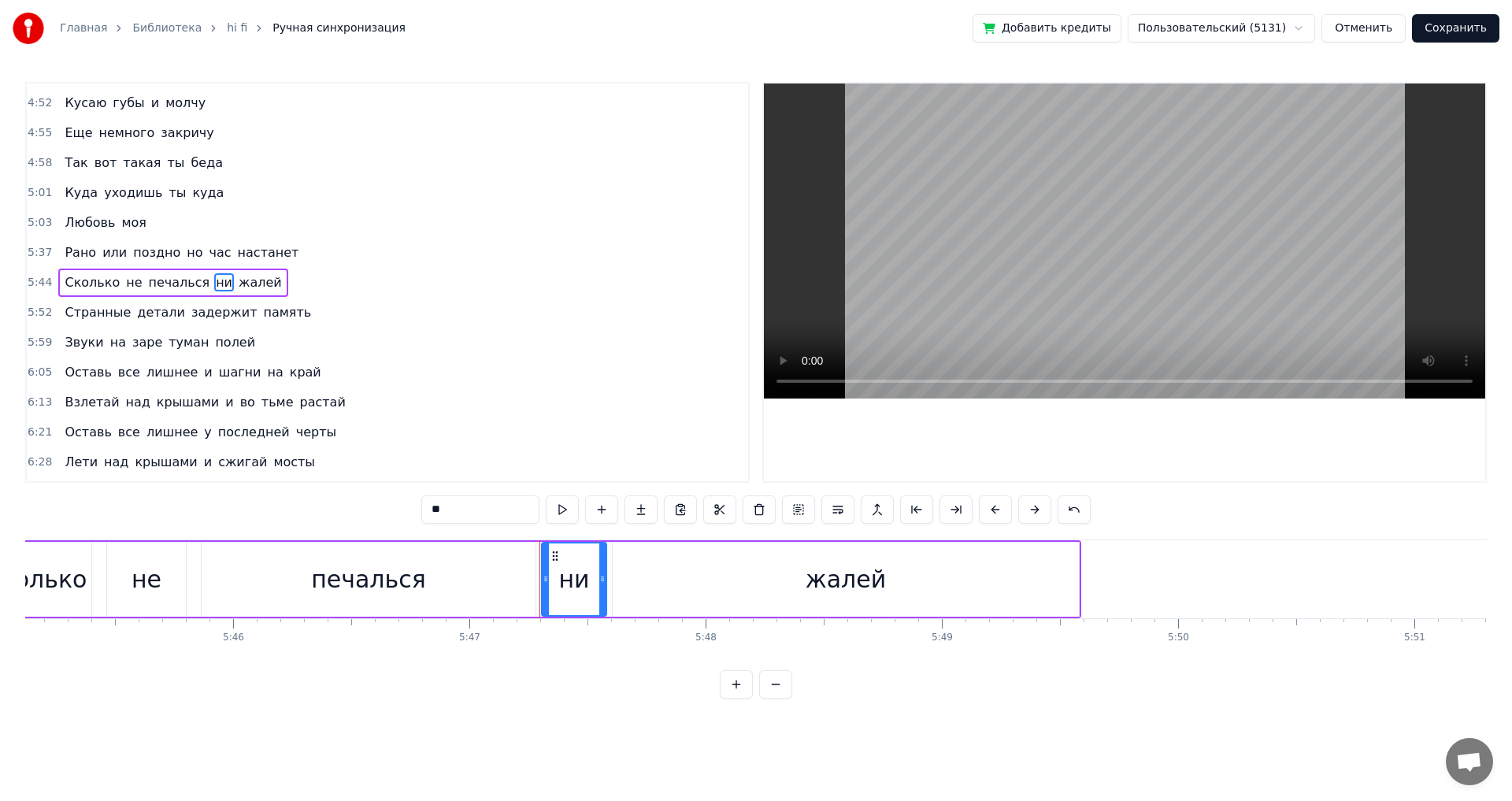
drag, startPoint x: 453, startPoint y: 509, endPoint x: 439, endPoint y: 509, distance: 14.0
click at [439, 509] on input "**" at bounding box center [480, 509] width 118 height 28
type input "**"
click at [1483, 25] on button "Сохранить" at bounding box center [1455, 28] width 87 height 28
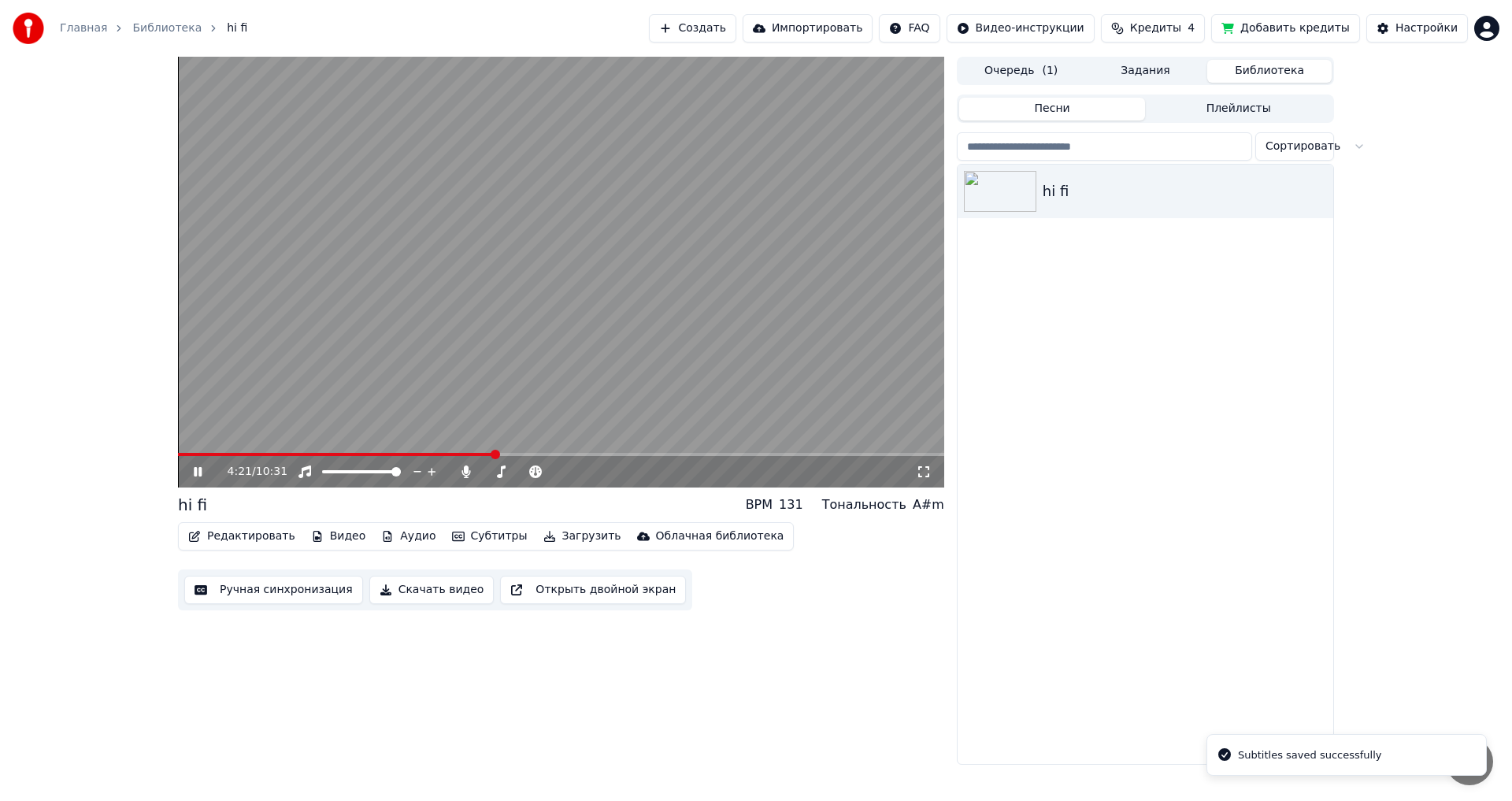
click at [495, 453] on span at bounding box center [561, 454] width 766 height 3
click at [533, 451] on video at bounding box center [561, 271] width 766 height 431
click at [535, 455] on span at bounding box center [561, 454] width 766 height 3
click at [201, 470] on icon at bounding box center [198, 472] width 9 height 11
click at [559, 452] on video at bounding box center [561, 271] width 766 height 431
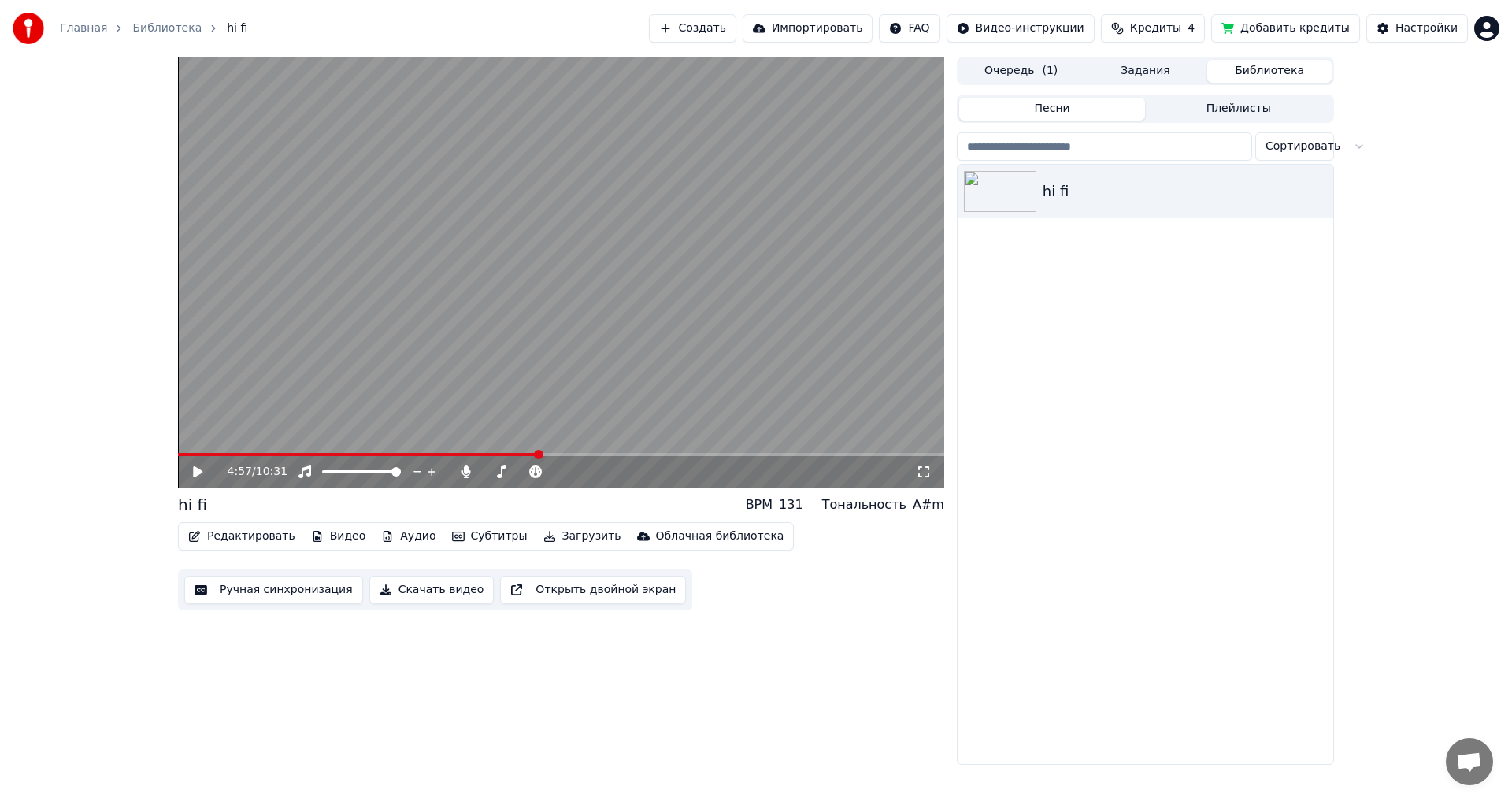
click at [566, 453] on span at bounding box center [561, 454] width 766 height 3
click at [199, 473] on icon at bounding box center [198, 472] width 9 height 11
click at [580, 454] on span at bounding box center [561, 454] width 766 height 3
click at [531, 473] on span at bounding box center [529, 472] width 9 height 9
click at [199, 472] on icon at bounding box center [208, 471] width 37 height 12
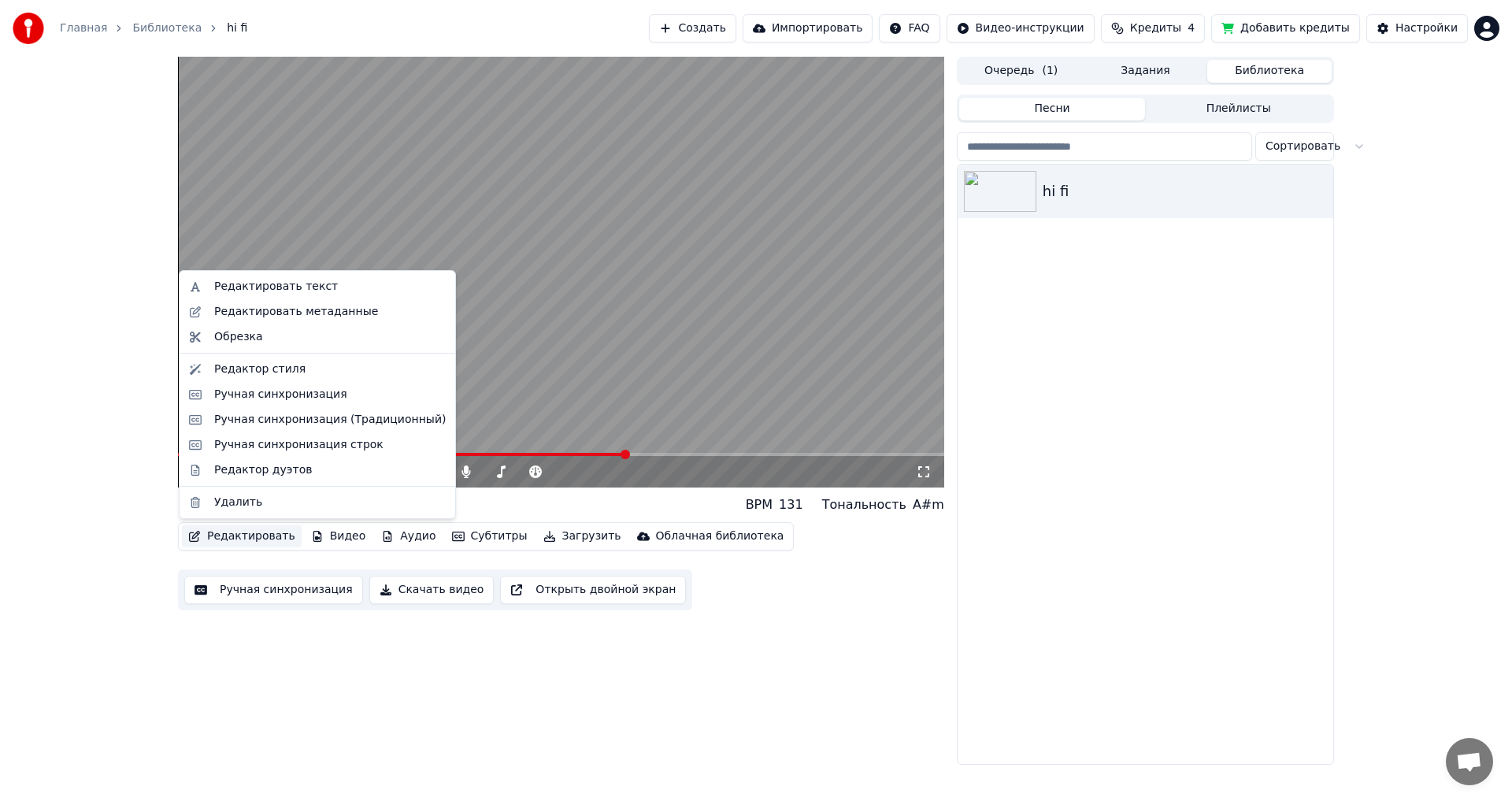
click at [243, 531] on button "Редактировать" at bounding box center [242, 537] width 120 height 23
click at [268, 395] on div "Ручная синхронизация" at bounding box center [280, 394] width 133 height 16
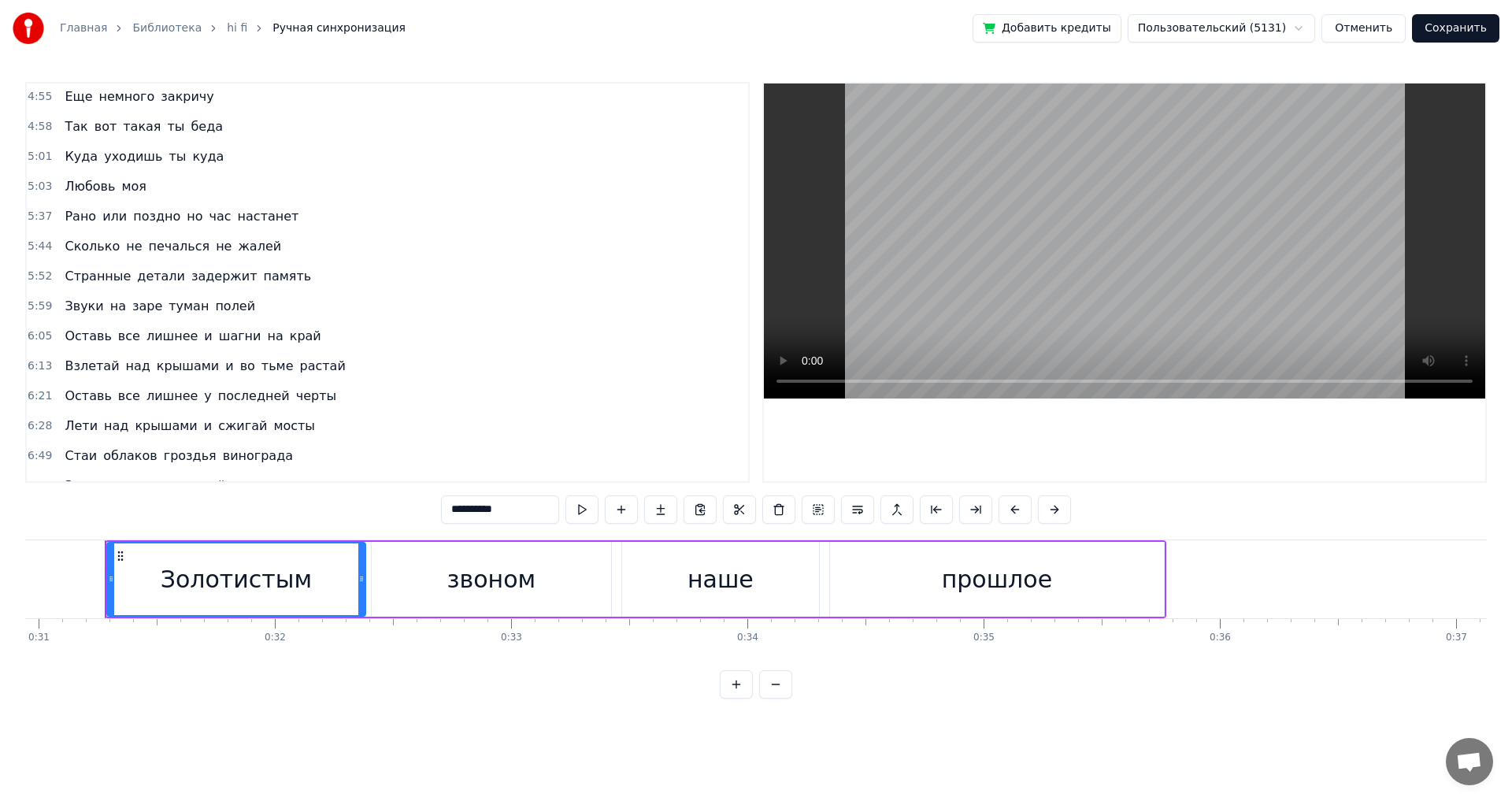
scroll to position [945, 0]
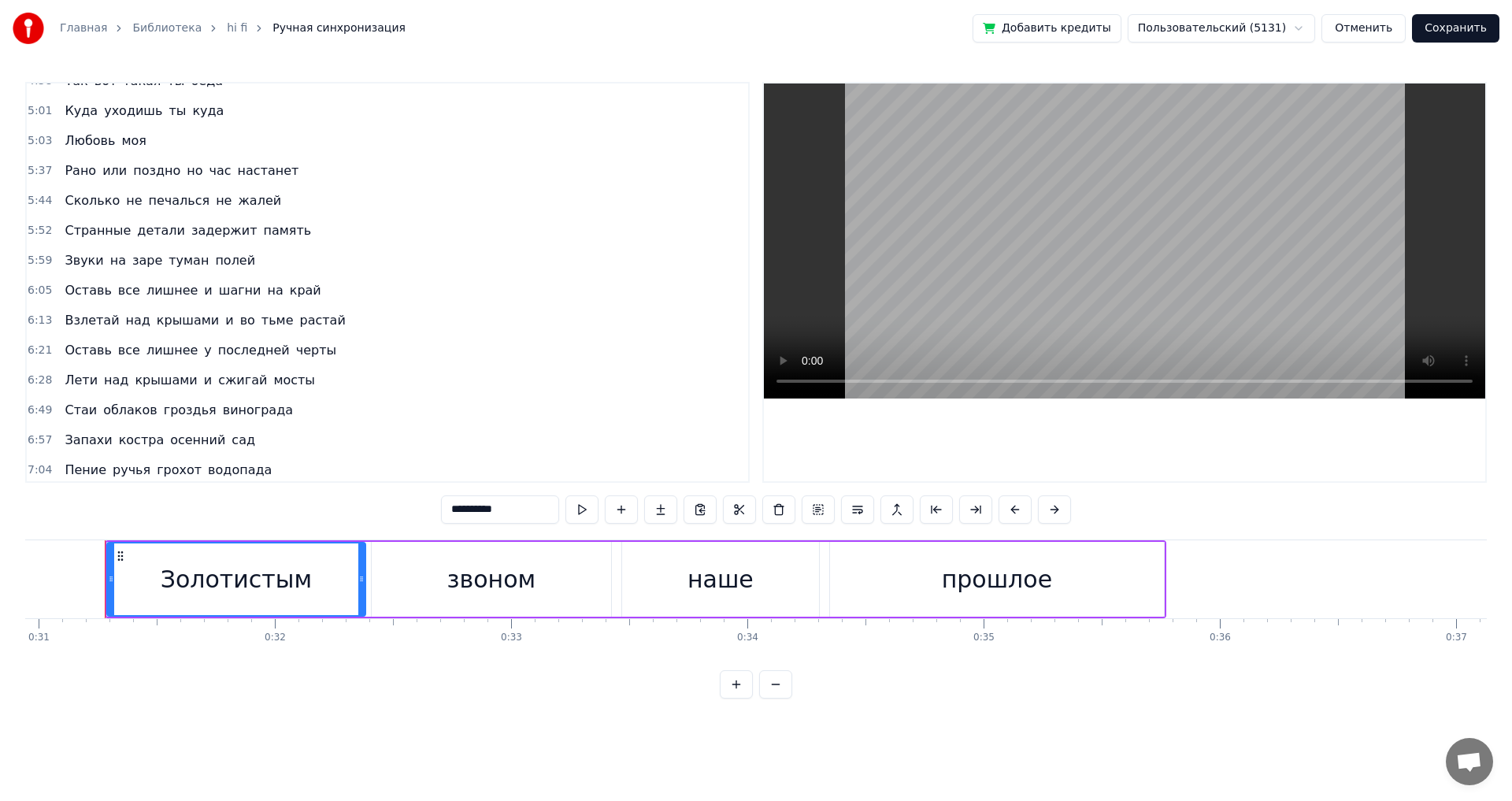
click at [69, 262] on span "Звуки" at bounding box center [83, 260] width 42 height 18
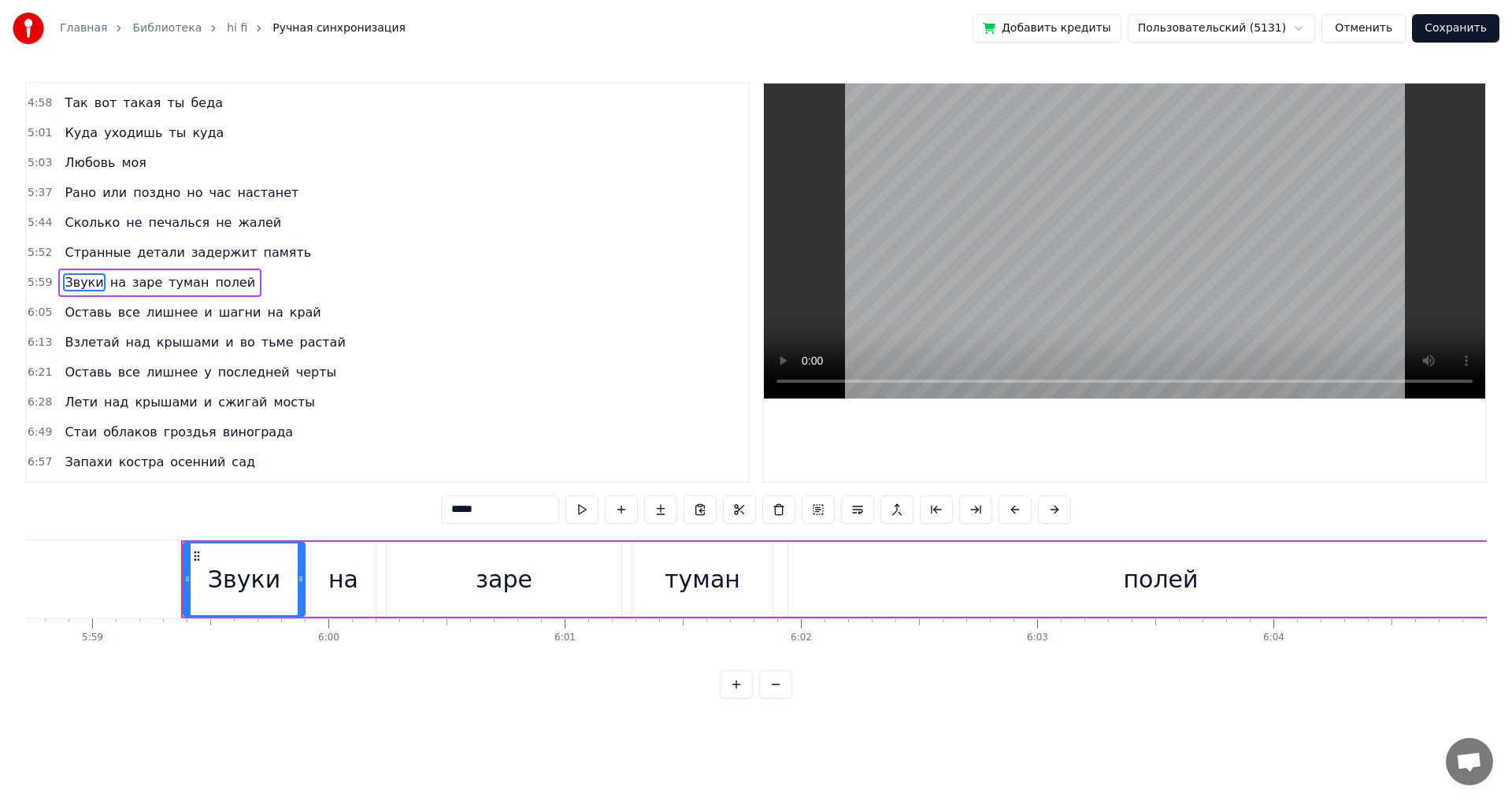
scroll to position [0, 84804]
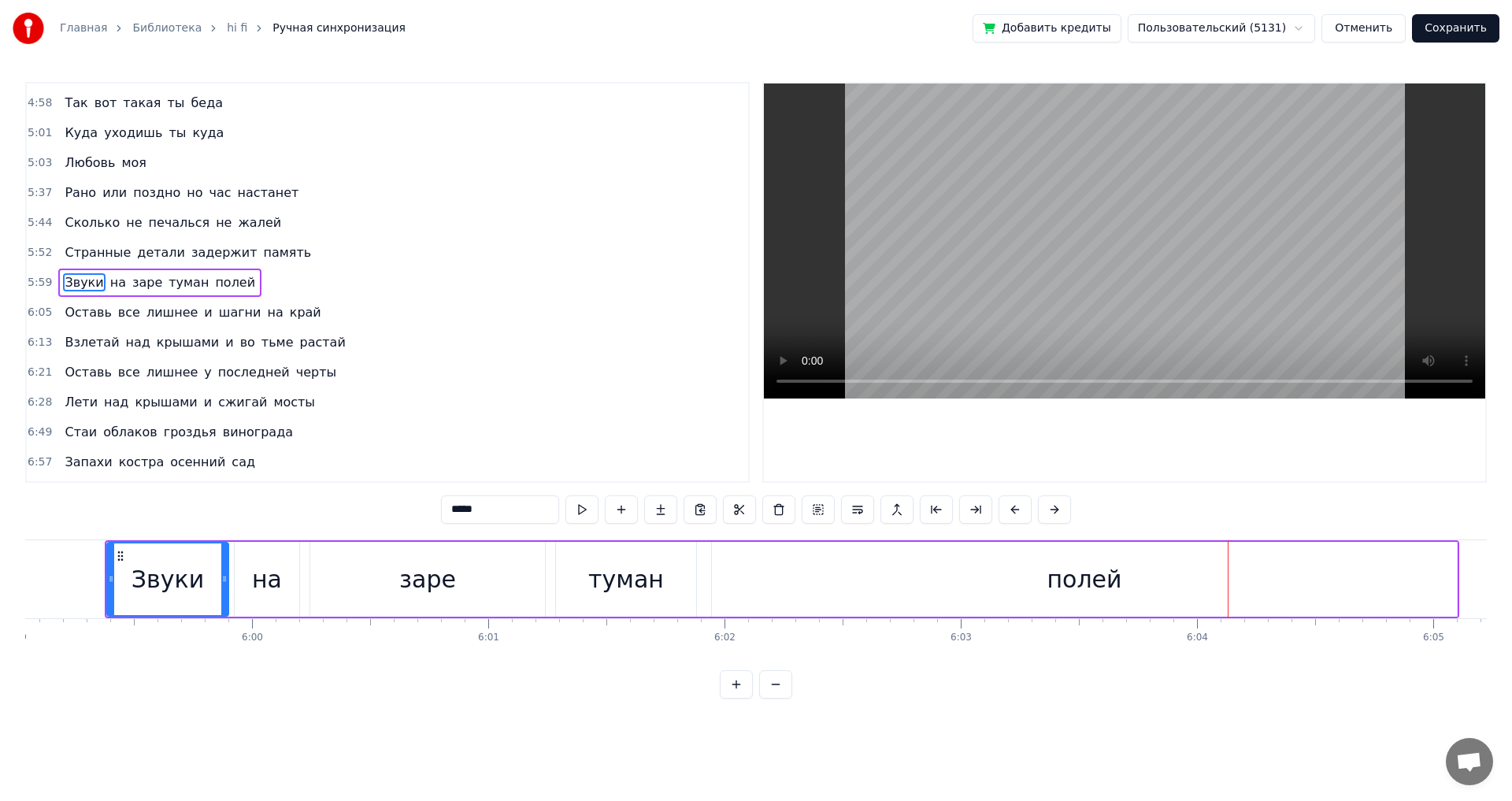
click at [1457, 564] on div "полей" at bounding box center [1084, 580] width 746 height 75
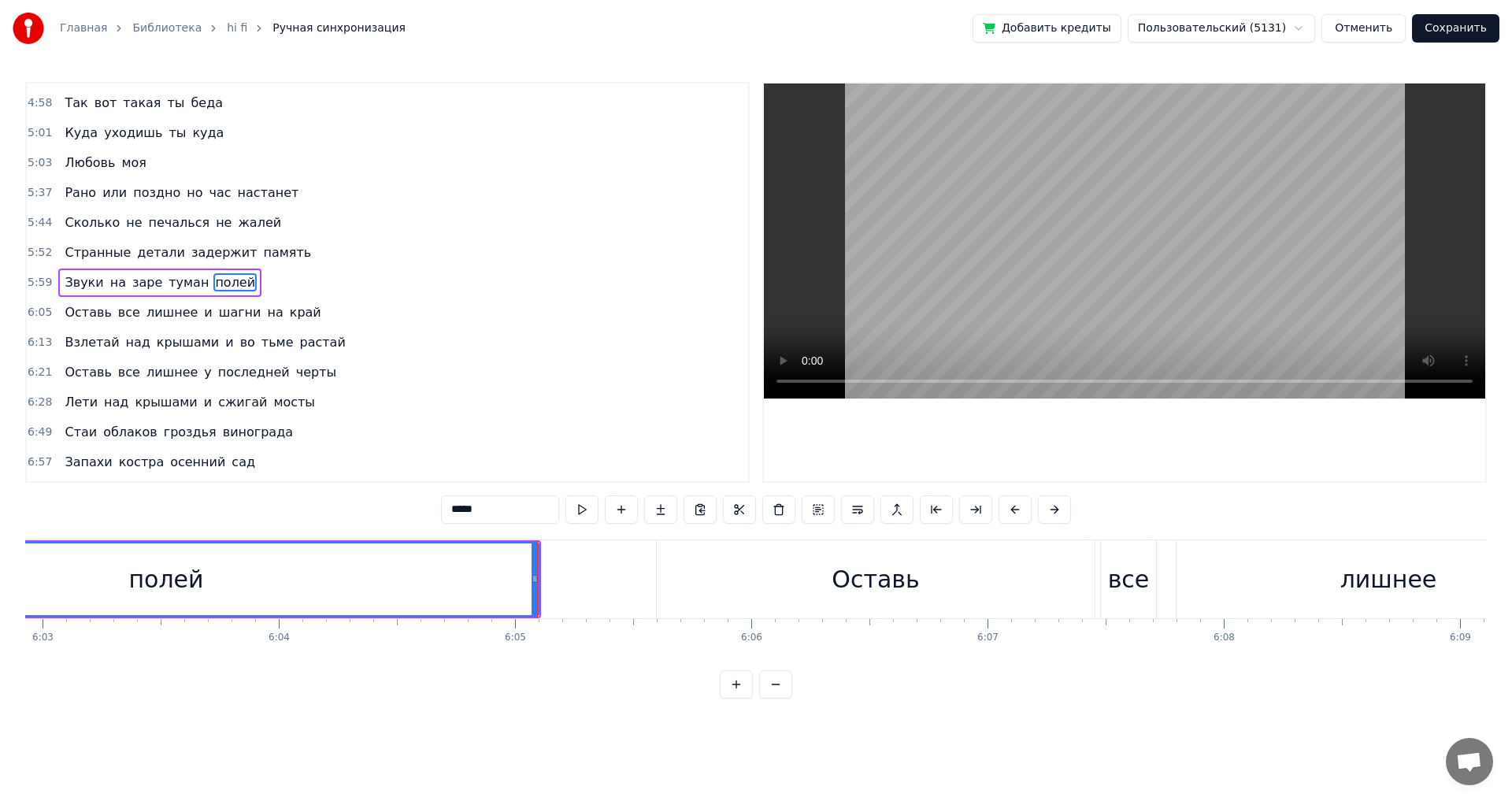
scroll to position [0, 85713]
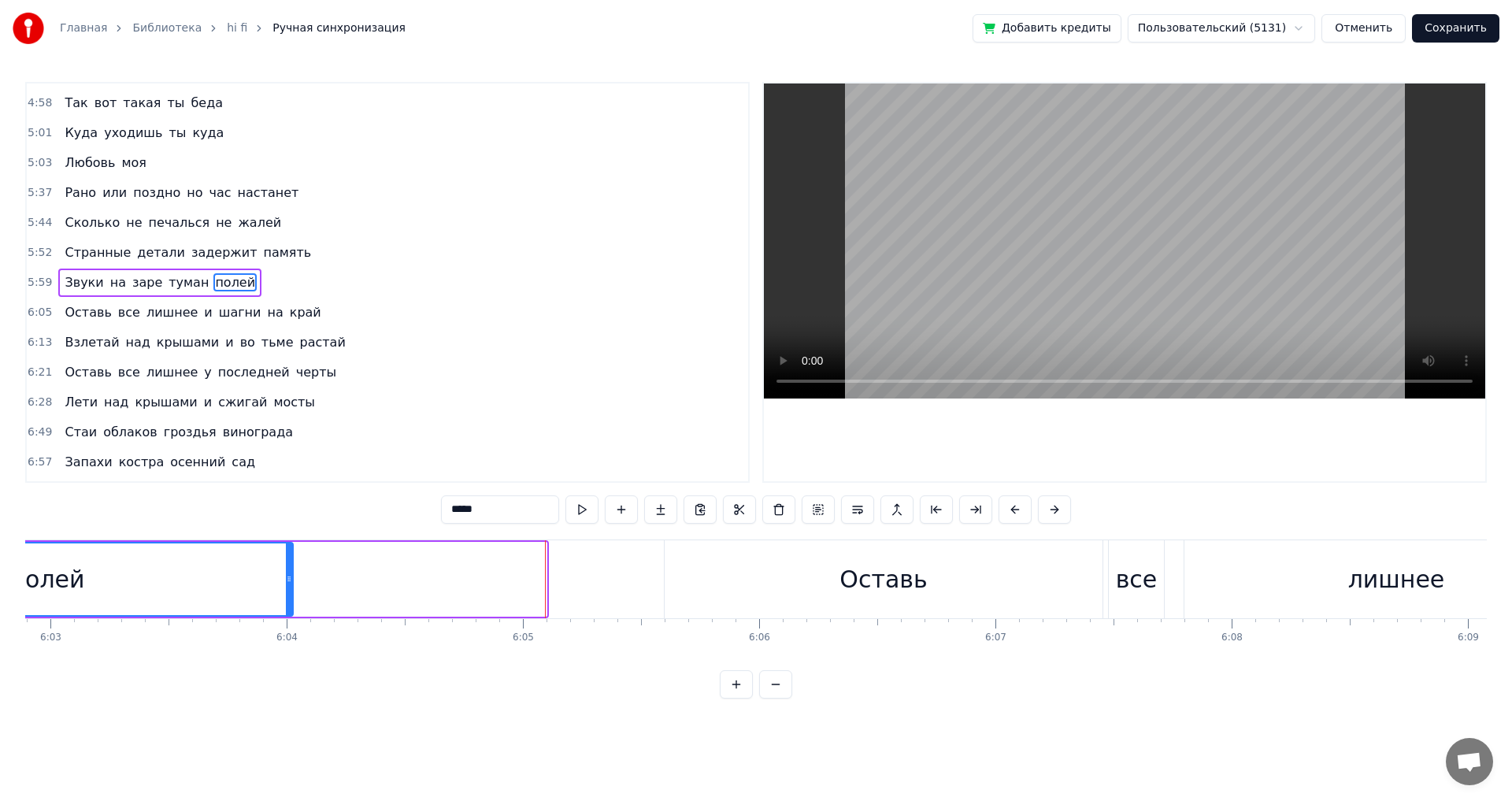
drag, startPoint x: 543, startPoint y: 578, endPoint x: 289, endPoint y: 579, distance: 254.0
click at [289, 579] on icon at bounding box center [289, 579] width 7 height 12
click at [677, 574] on div "Оставь" at bounding box center [883, 579] width 438 height 78
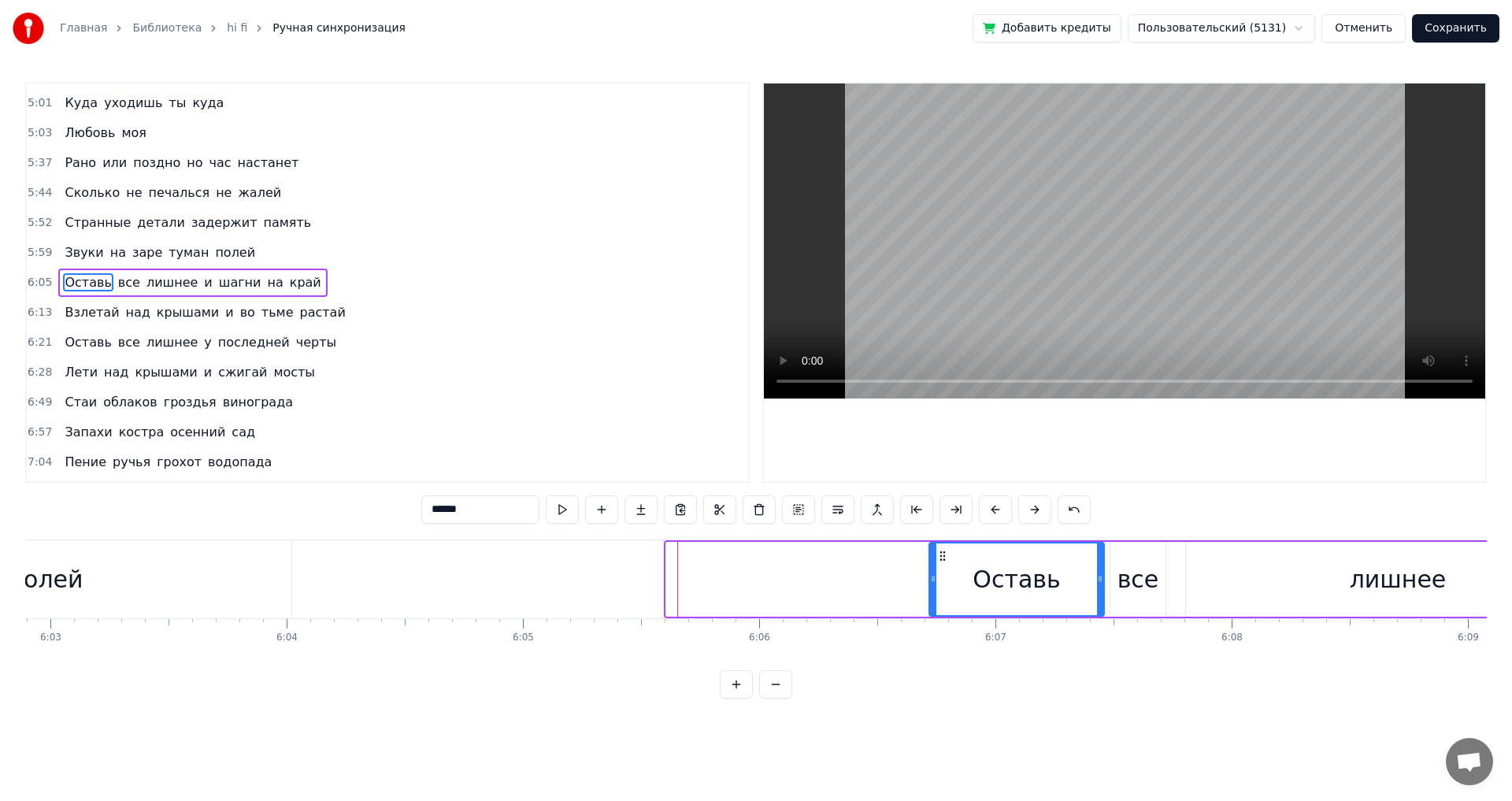
drag, startPoint x: 669, startPoint y: 580, endPoint x: 932, endPoint y: 595, distance: 263.4
click at [932, 595] on div at bounding box center [933, 580] width 7 height 71
drag, startPoint x: 931, startPoint y: 582, endPoint x: 908, endPoint y: 583, distance: 23.0
click at [908, 583] on icon at bounding box center [910, 579] width 7 height 12
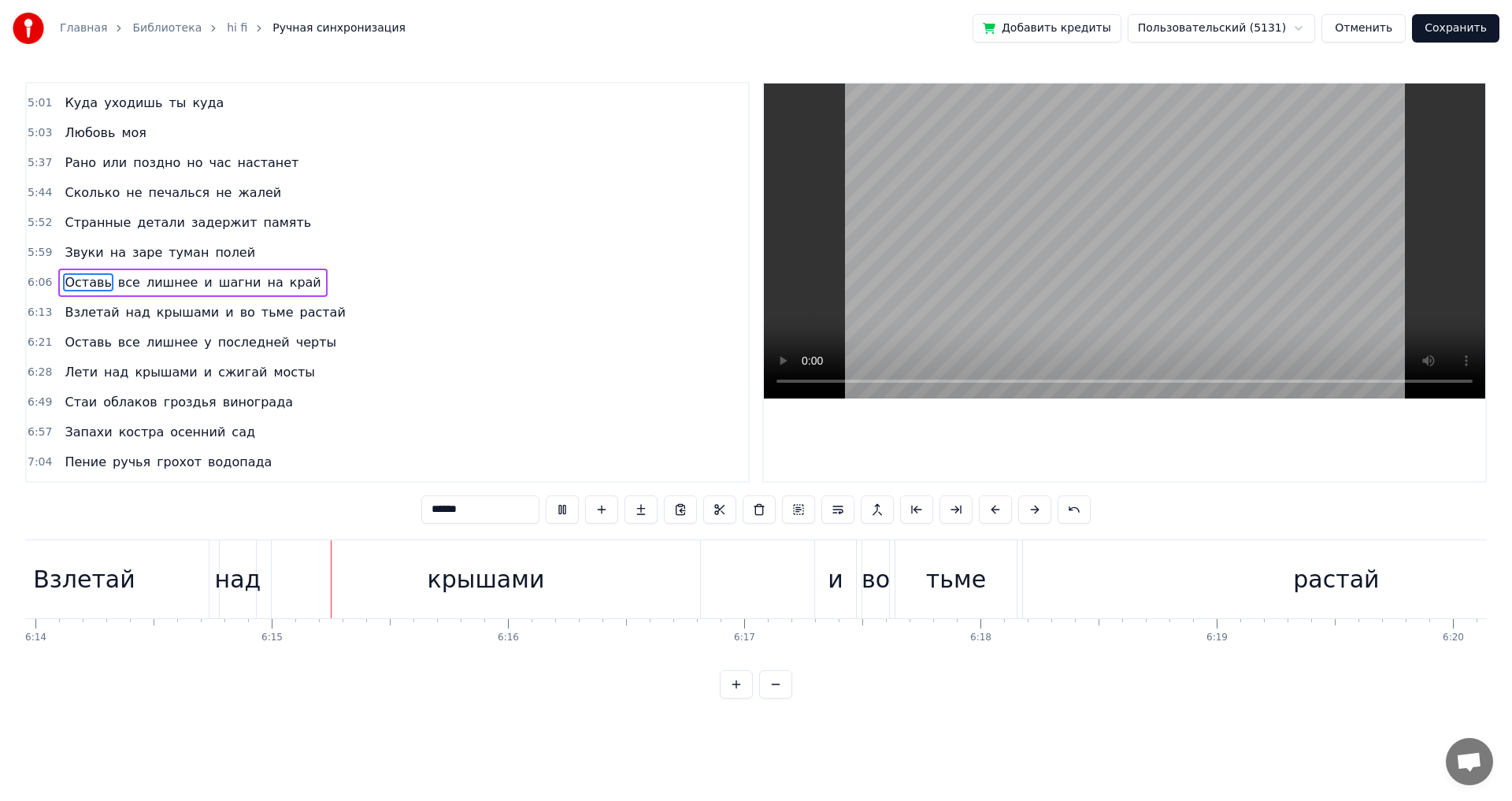
scroll to position [0, 88383]
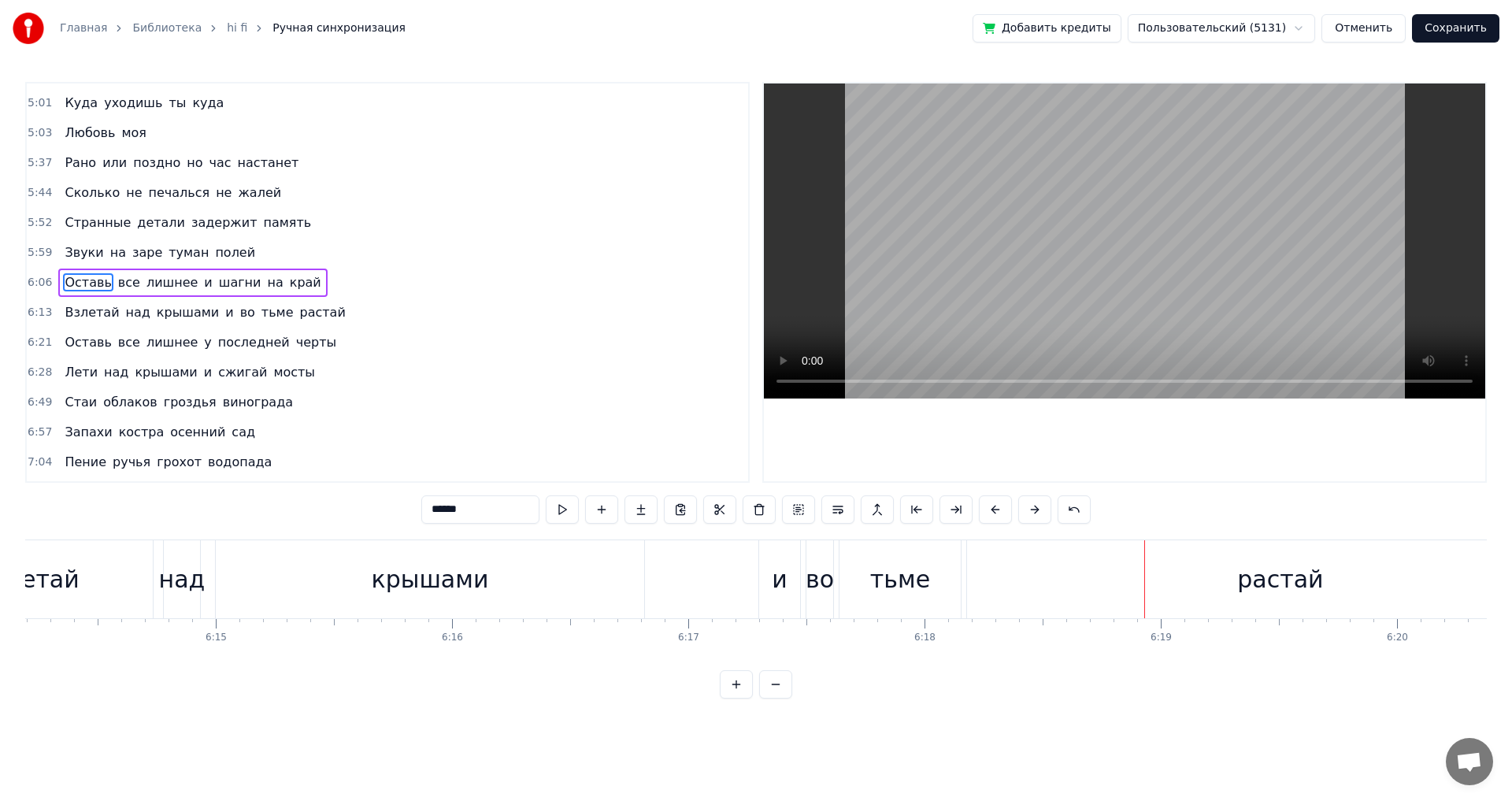
click at [878, 596] on div "тьме" at bounding box center [900, 580] width 60 height 36
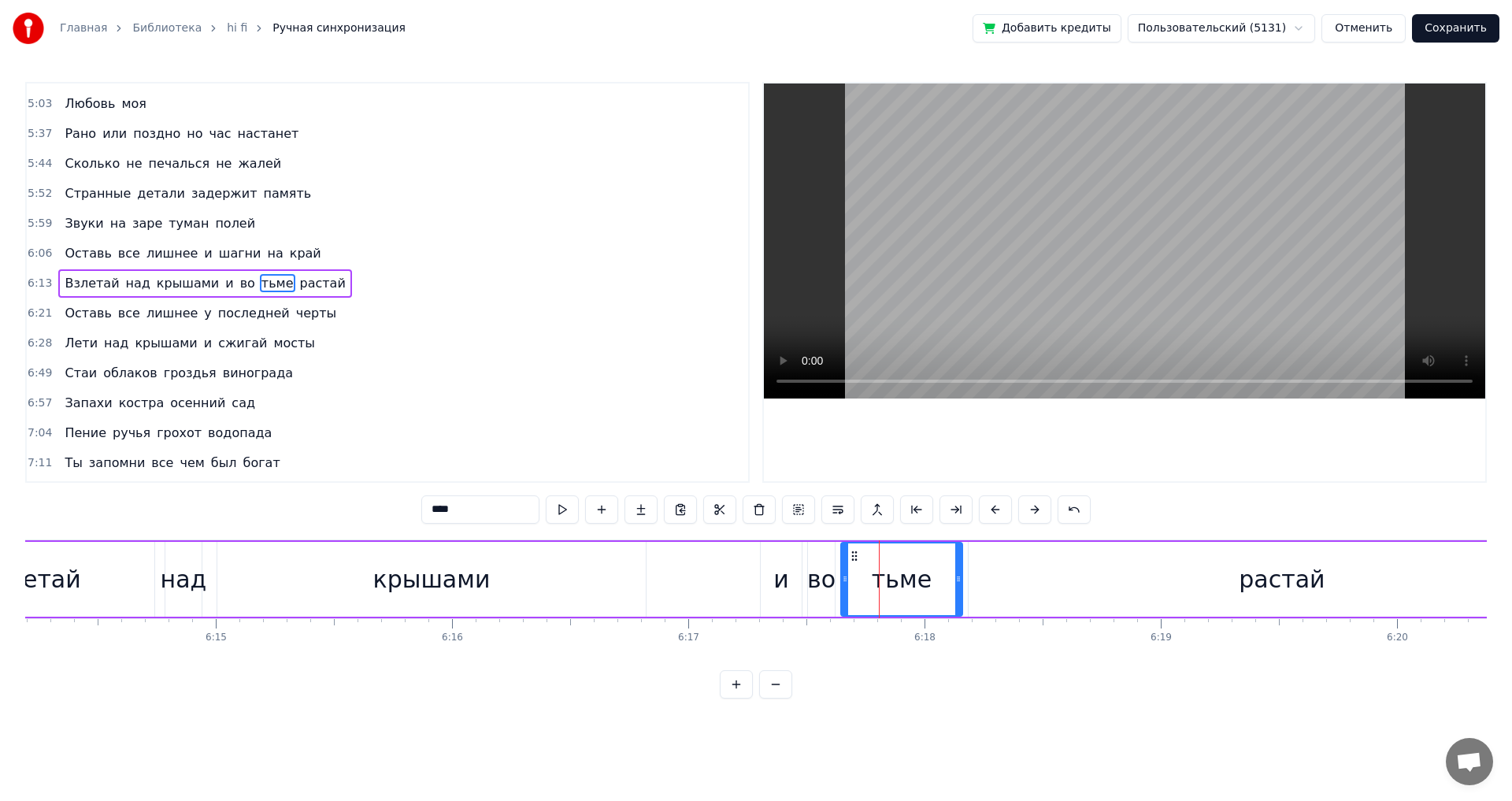
scroll to position [983, 0]
click at [562, 509] on button at bounding box center [561, 509] width 33 height 28
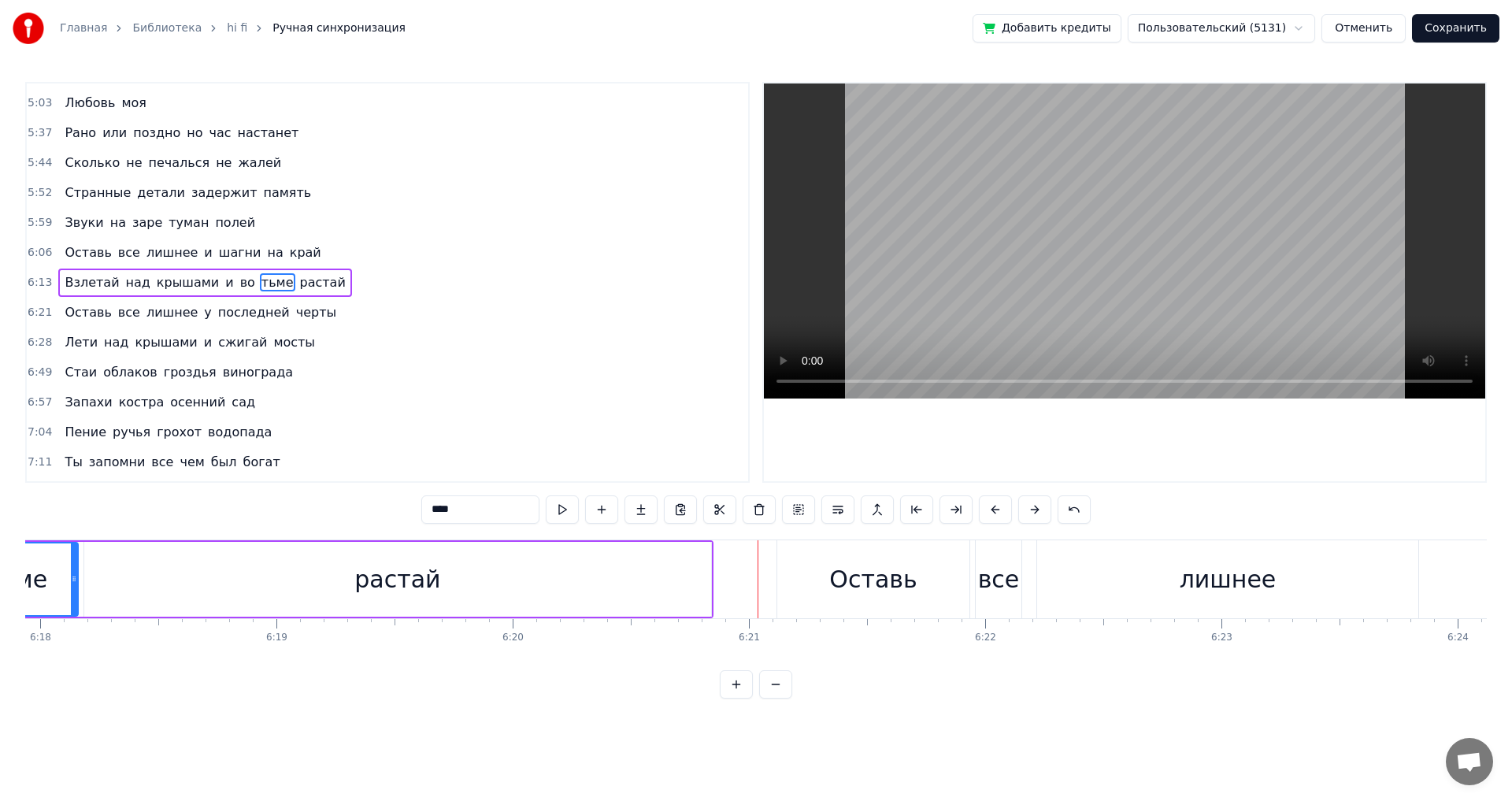
scroll to position [0, 88940]
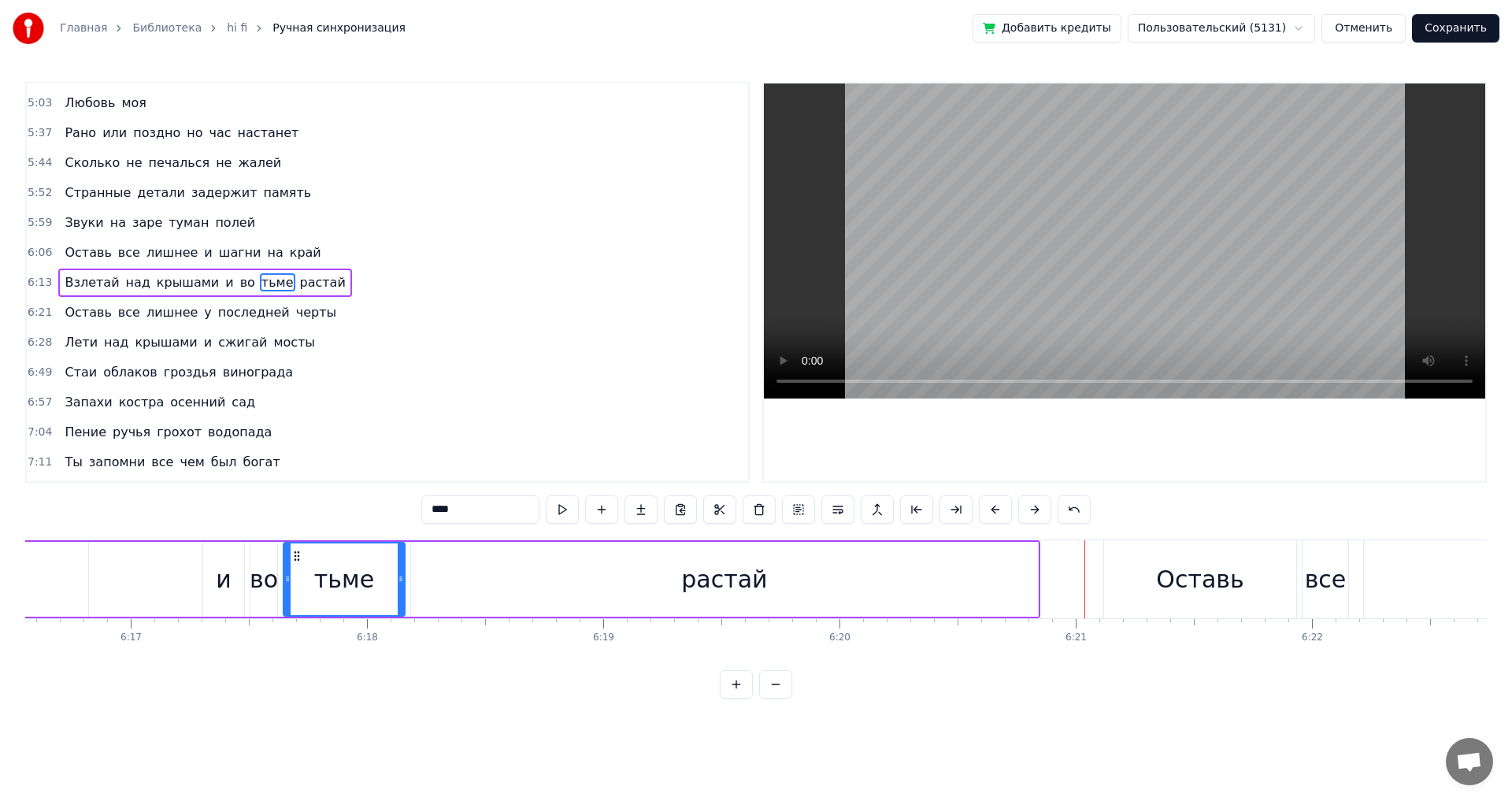
click at [595, 594] on div "растай" at bounding box center [724, 580] width 627 height 75
type input "******"
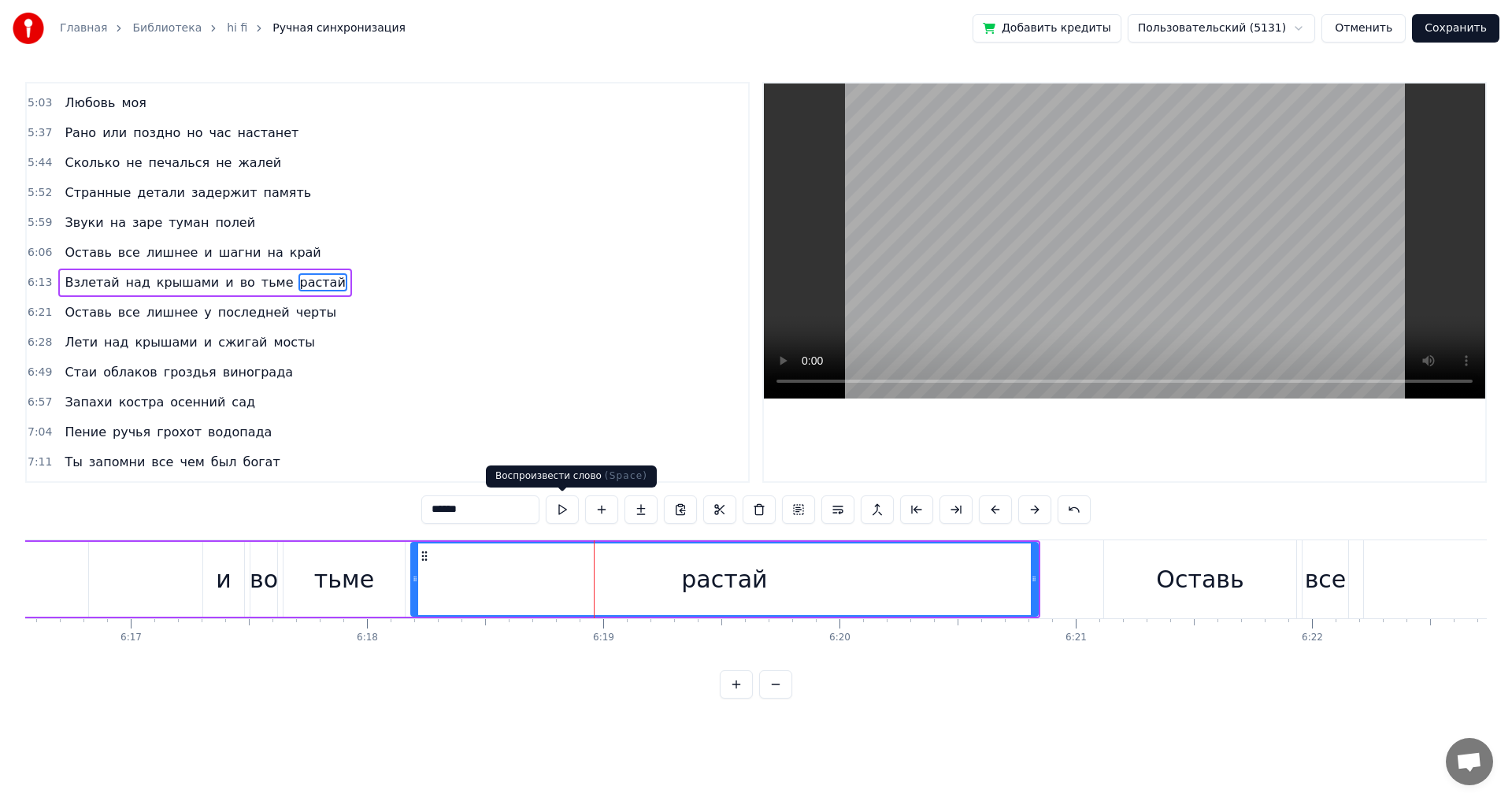
click at [563, 506] on button at bounding box center [561, 509] width 33 height 28
drag, startPoint x: 1035, startPoint y: 577, endPoint x: 993, endPoint y: 582, distance: 42.3
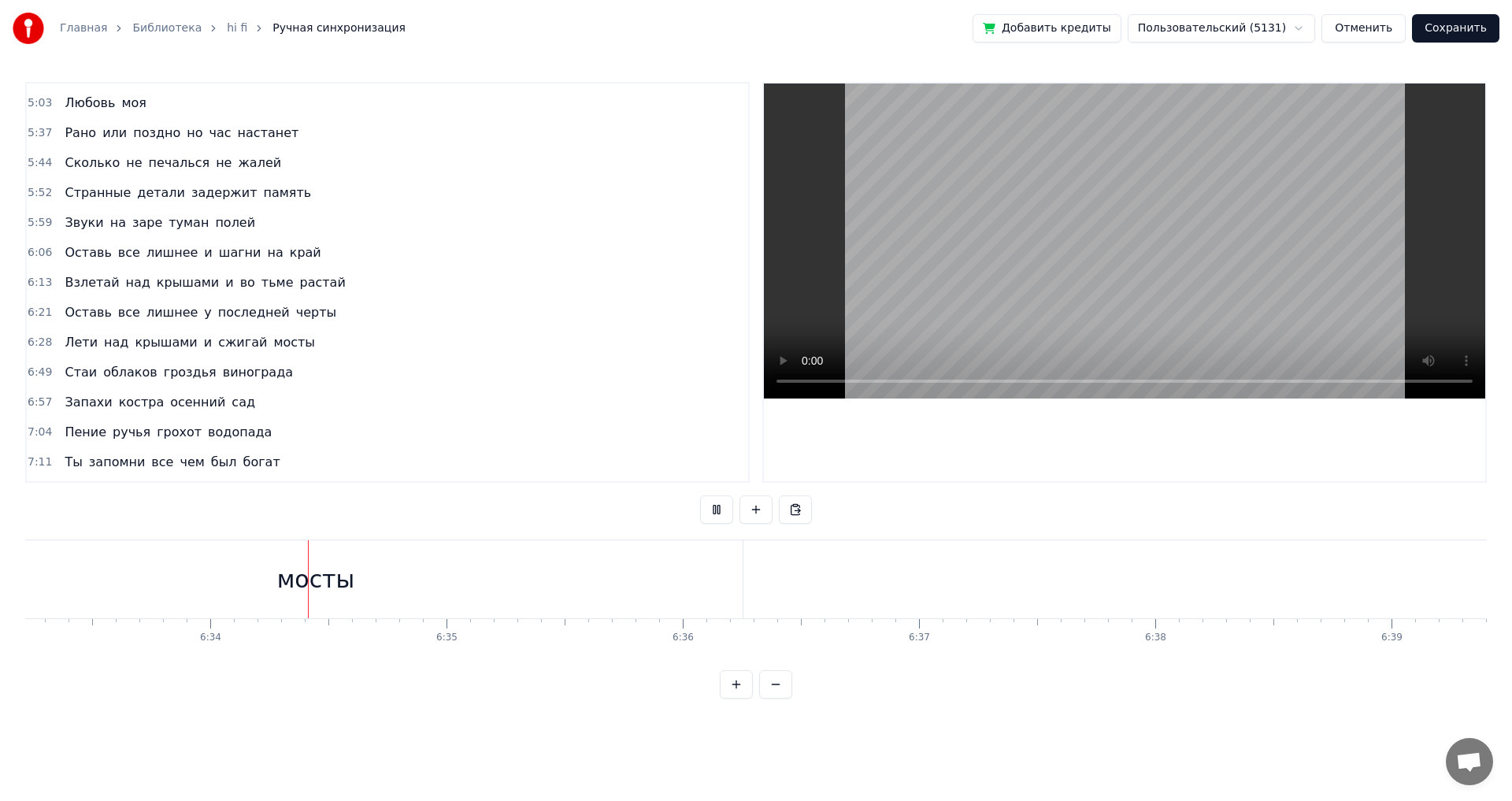
scroll to position [0, 92931]
click at [654, 593] on div "мосты" at bounding box center [261, 579] width 853 height 78
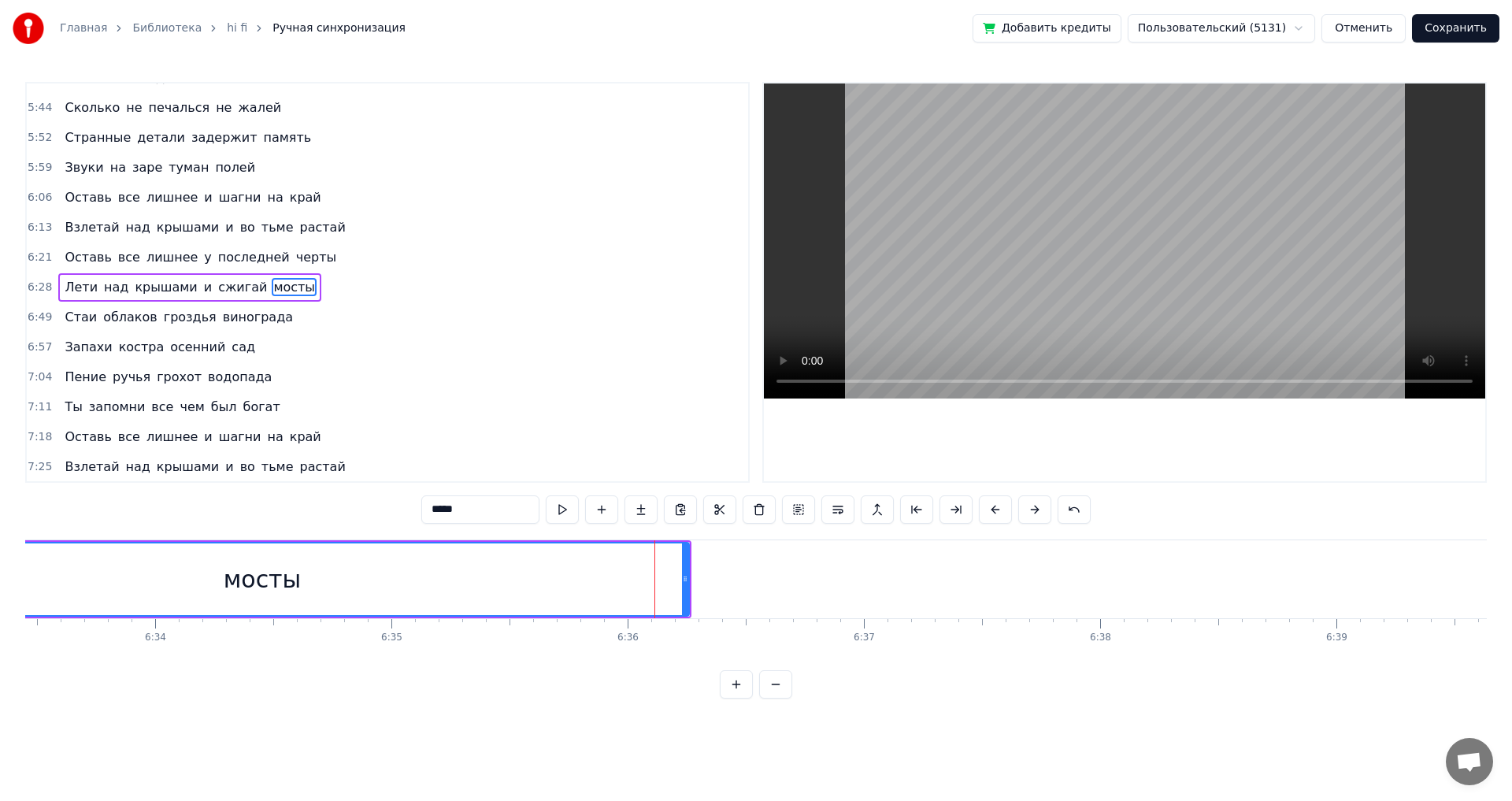
scroll to position [1043, 0]
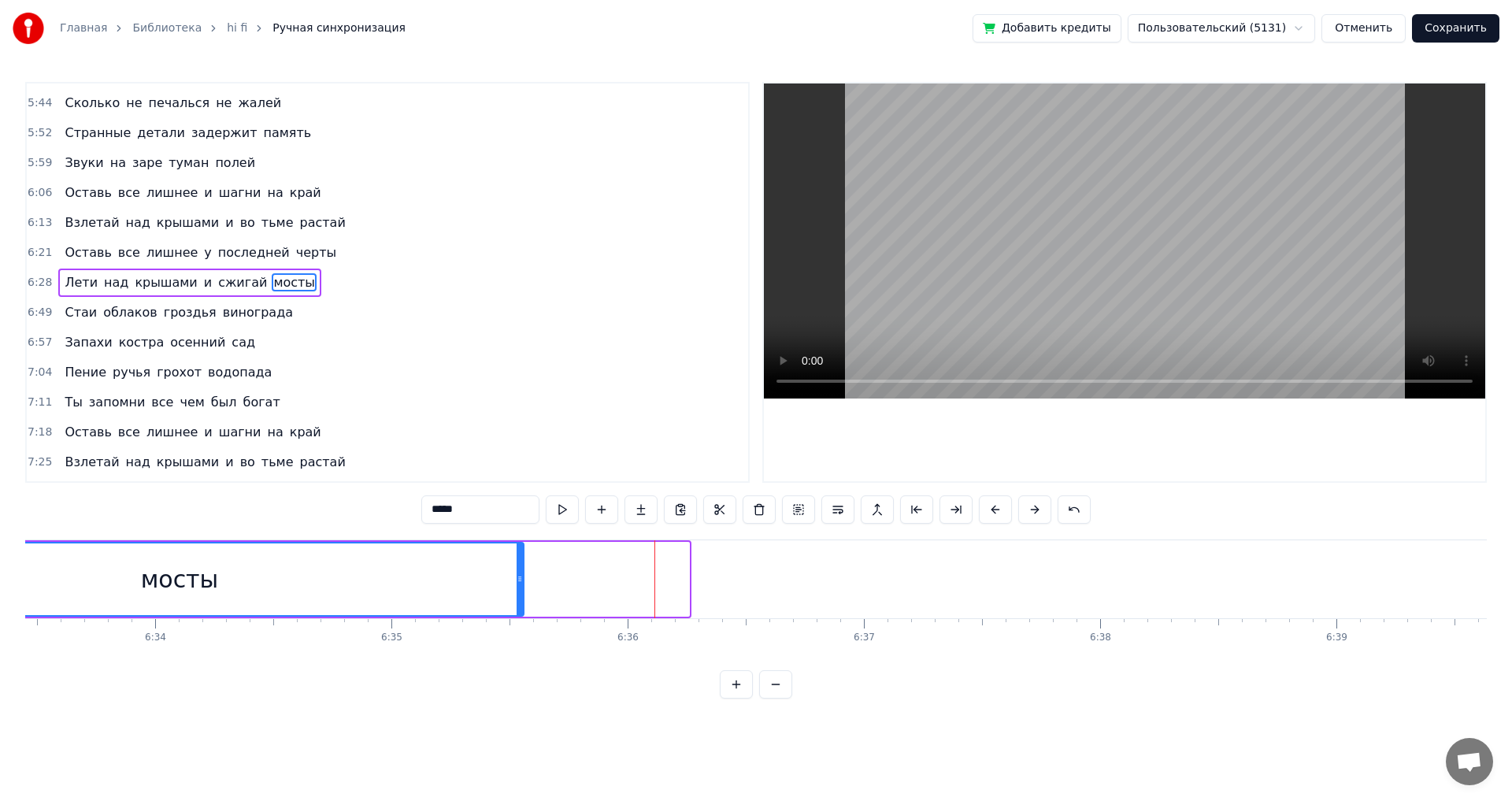
drag, startPoint x: 686, startPoint y: 581, endPoint x: 520, endPoint y: 595, distance: 166.6
click at [520, 595] on div at bounding box center [519, 580] width 7 height 71
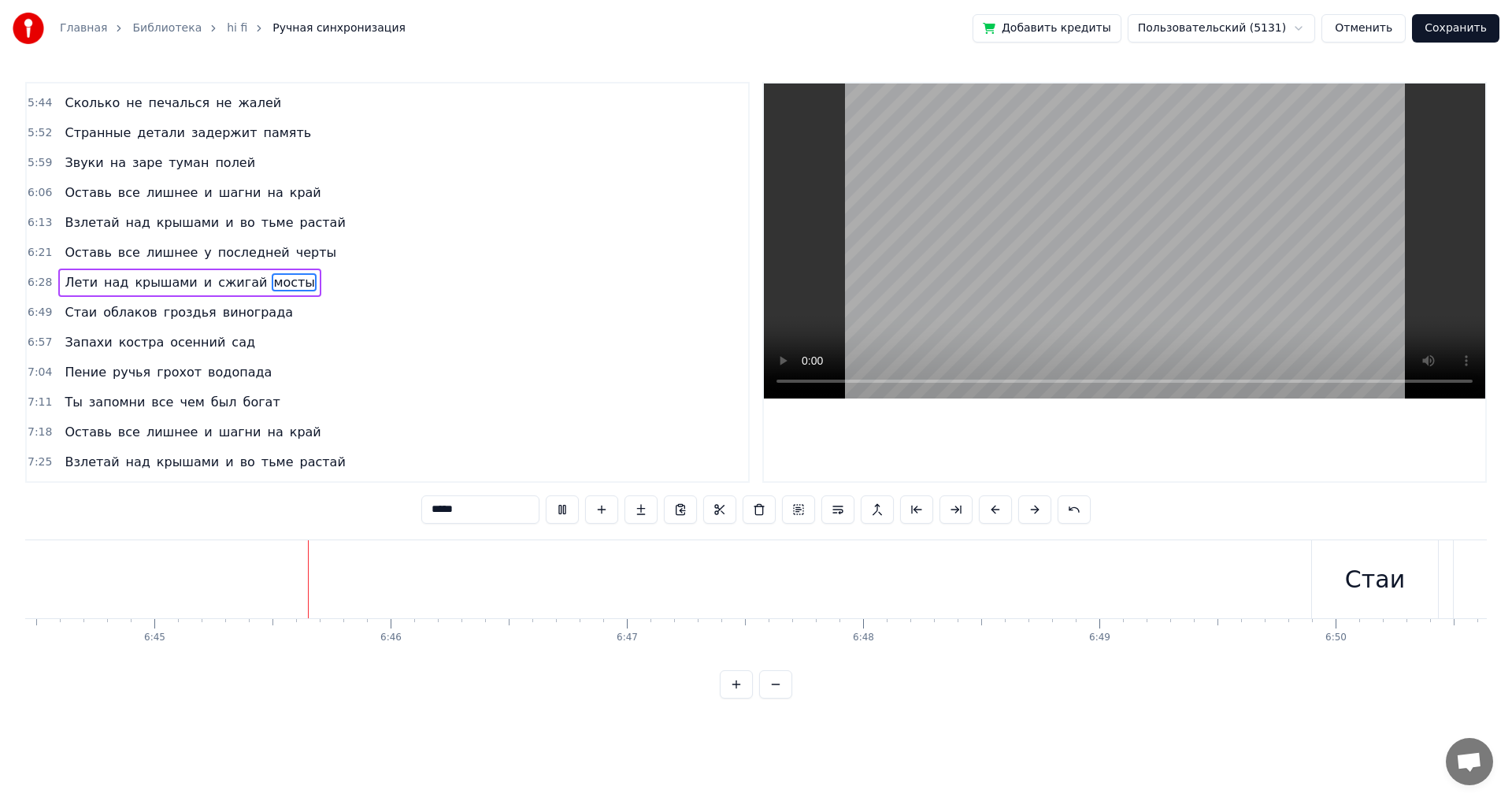
scroll to position [0, 95584]
click at [1266, 580] on div "Стаи" at bounding box center [1320, 579] width 126 height 78
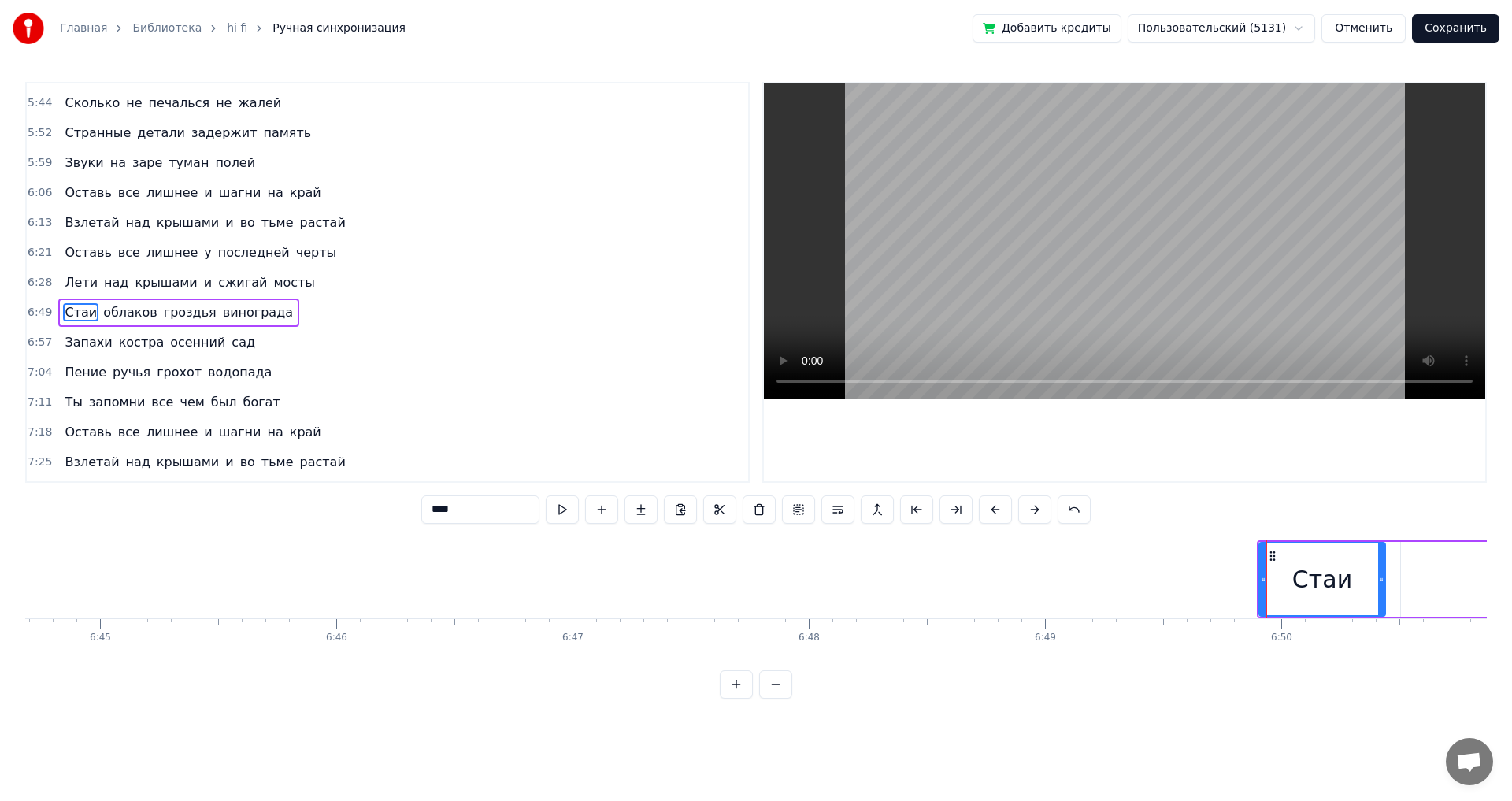
scroll to position [1073, 0]
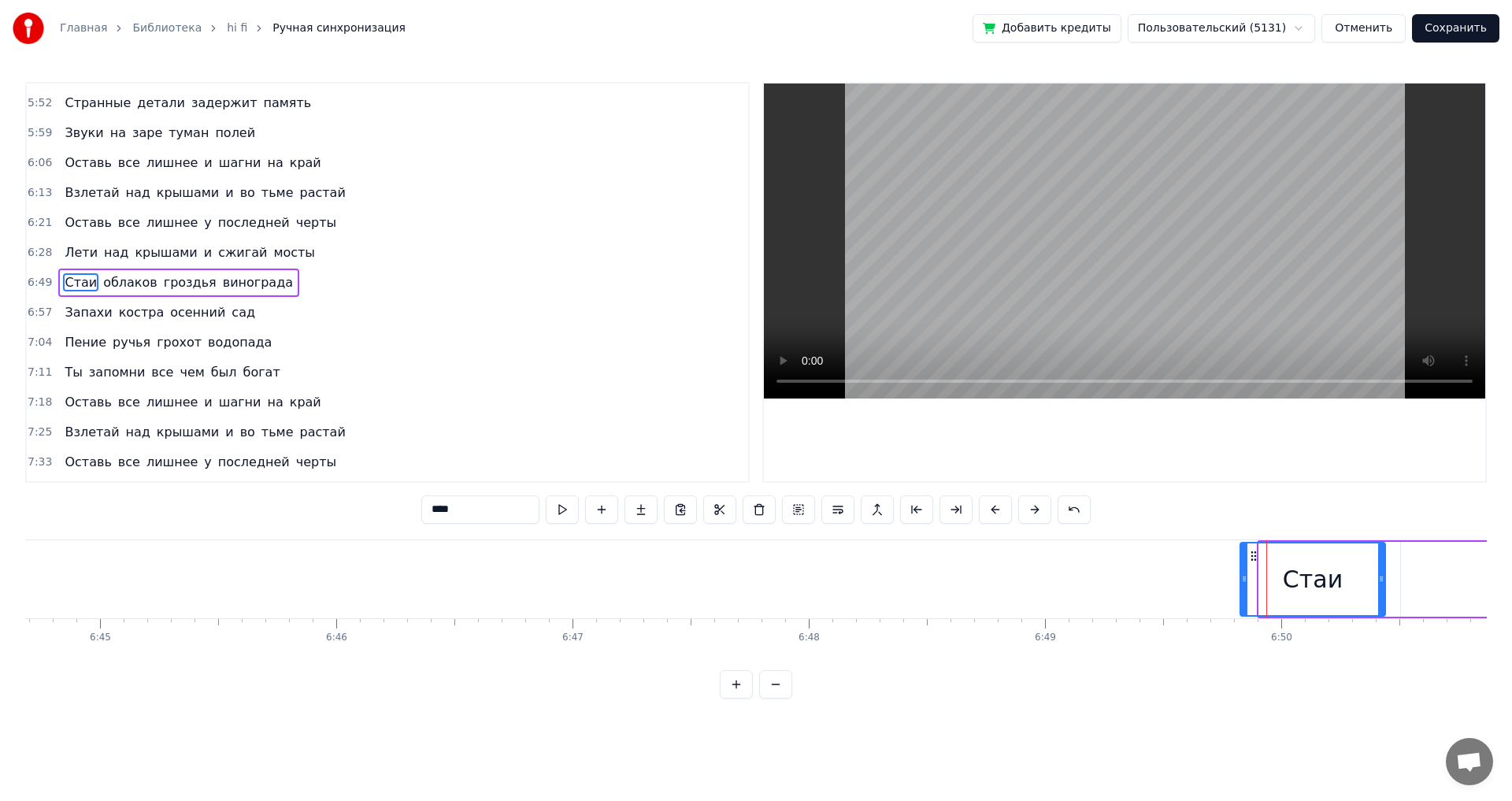
drag, startPoint x: 1260, startPoint y: 582, endPoint x: 1241, endPoint y: 579, distance: 19.2
click at [1241, 579] on icon at bounding box center [1244, 579] width 7 height 12
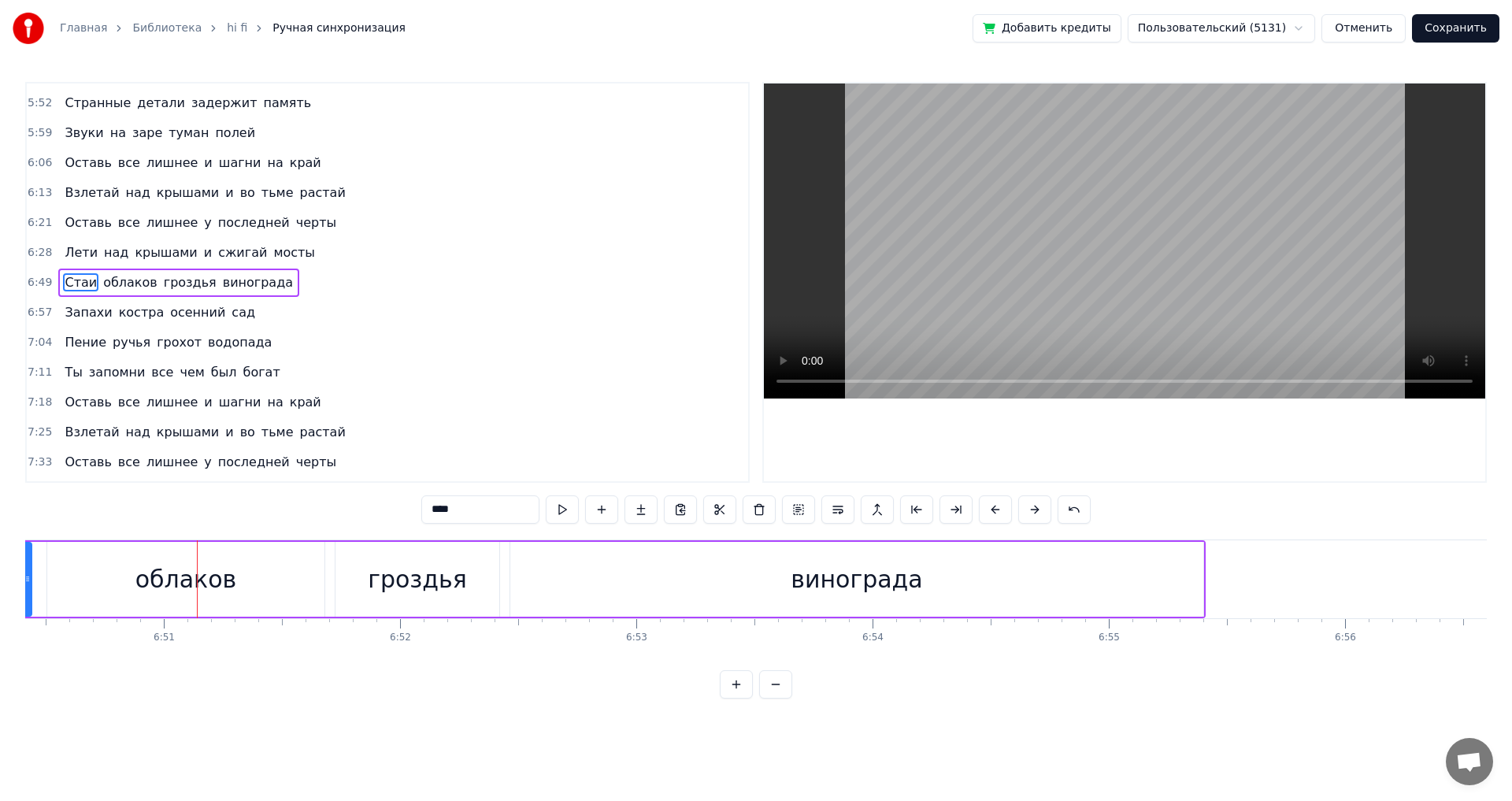
scroll to position [0, 96947]
click at [1173, 596] on div "винограда" at bounding box center [846, 580] width 693 height 75
type input "*********"
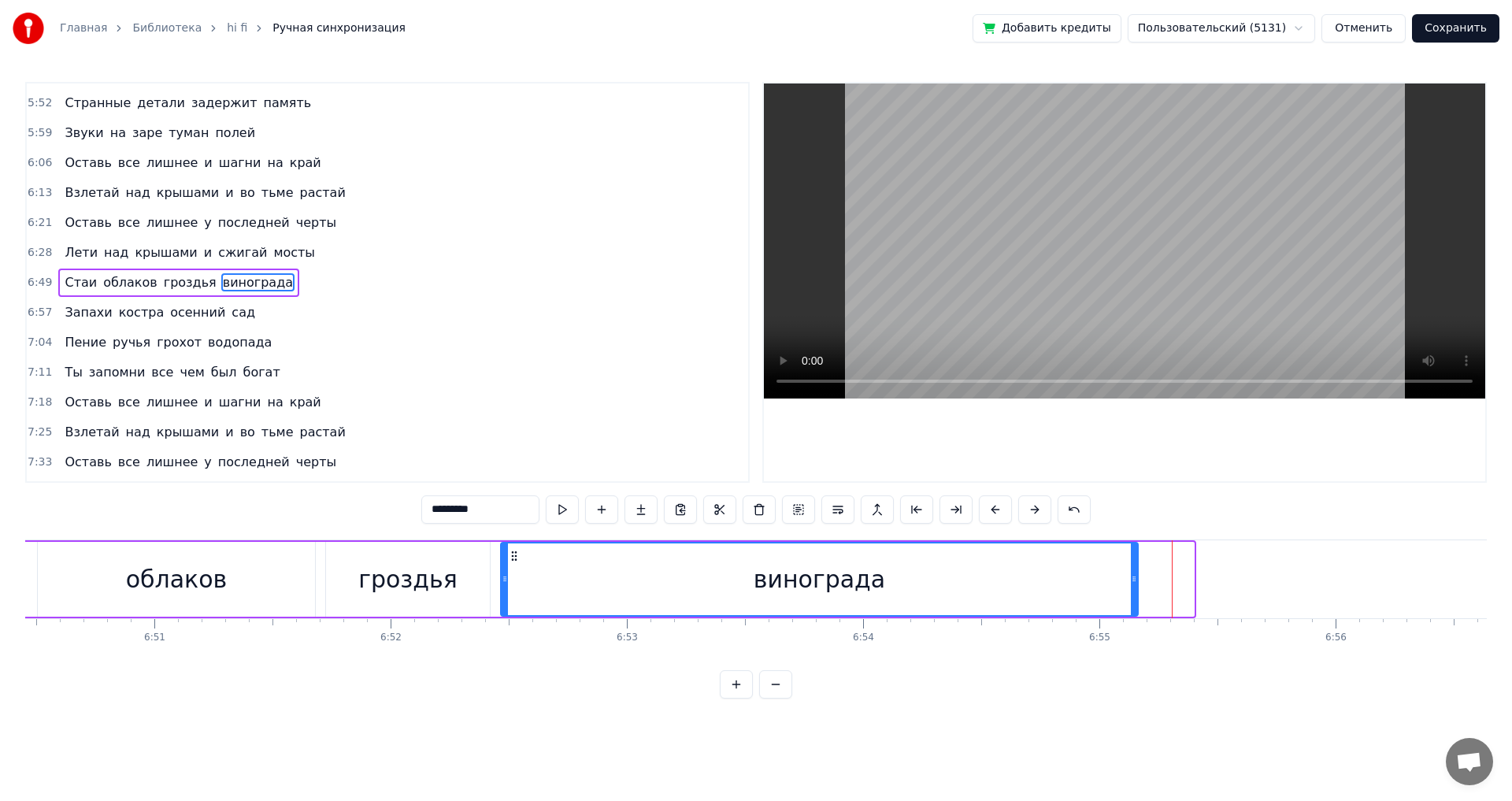
drag, startPoint x: 1189, startPoint y: 583, endPoint x: 1133, endPoint y: 591, distance: 56.6
click at [1133, 591] on div at bounding box center [1133, 580] width 7 height 71
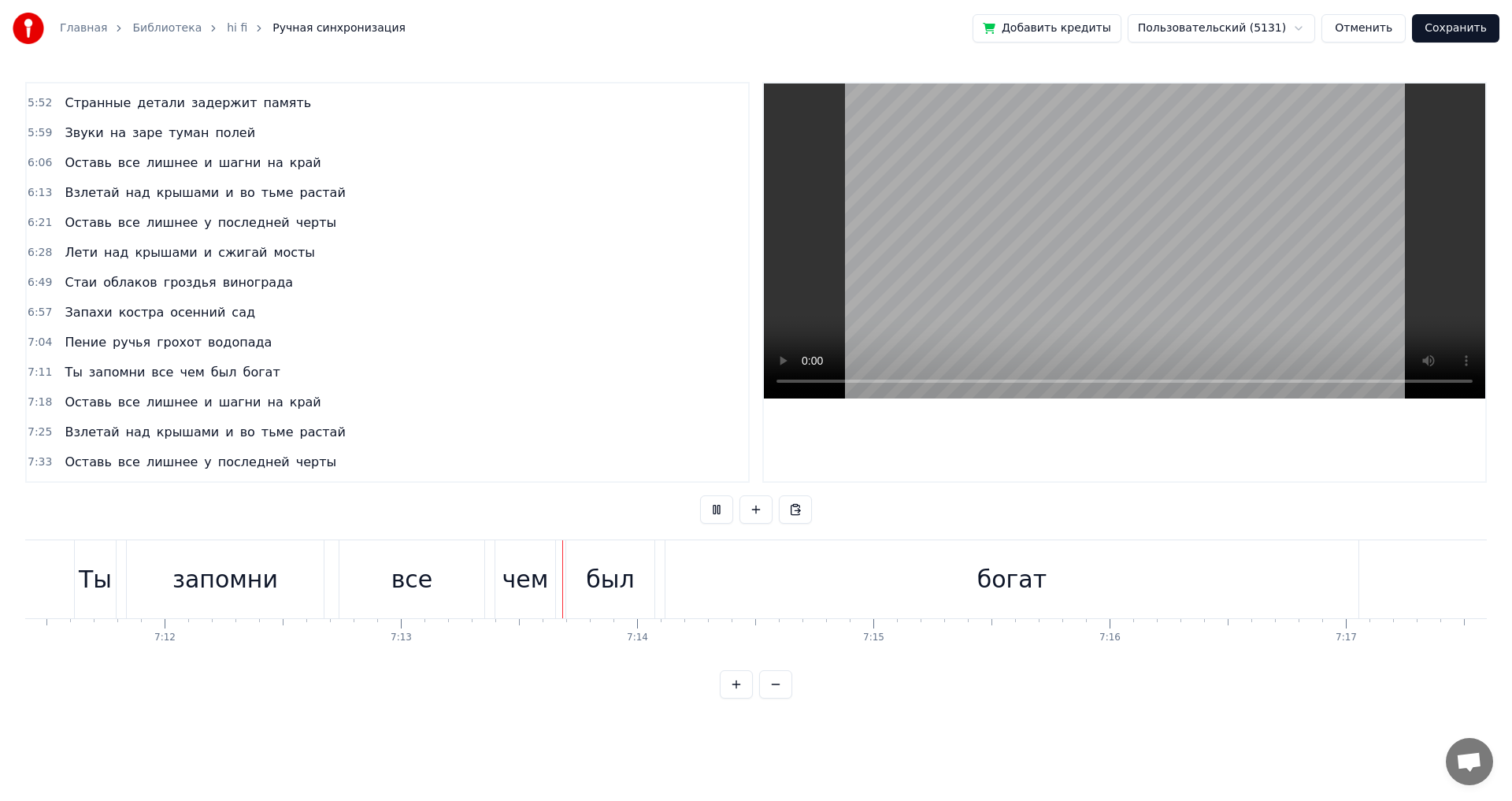
scroll to position [0, 102215]
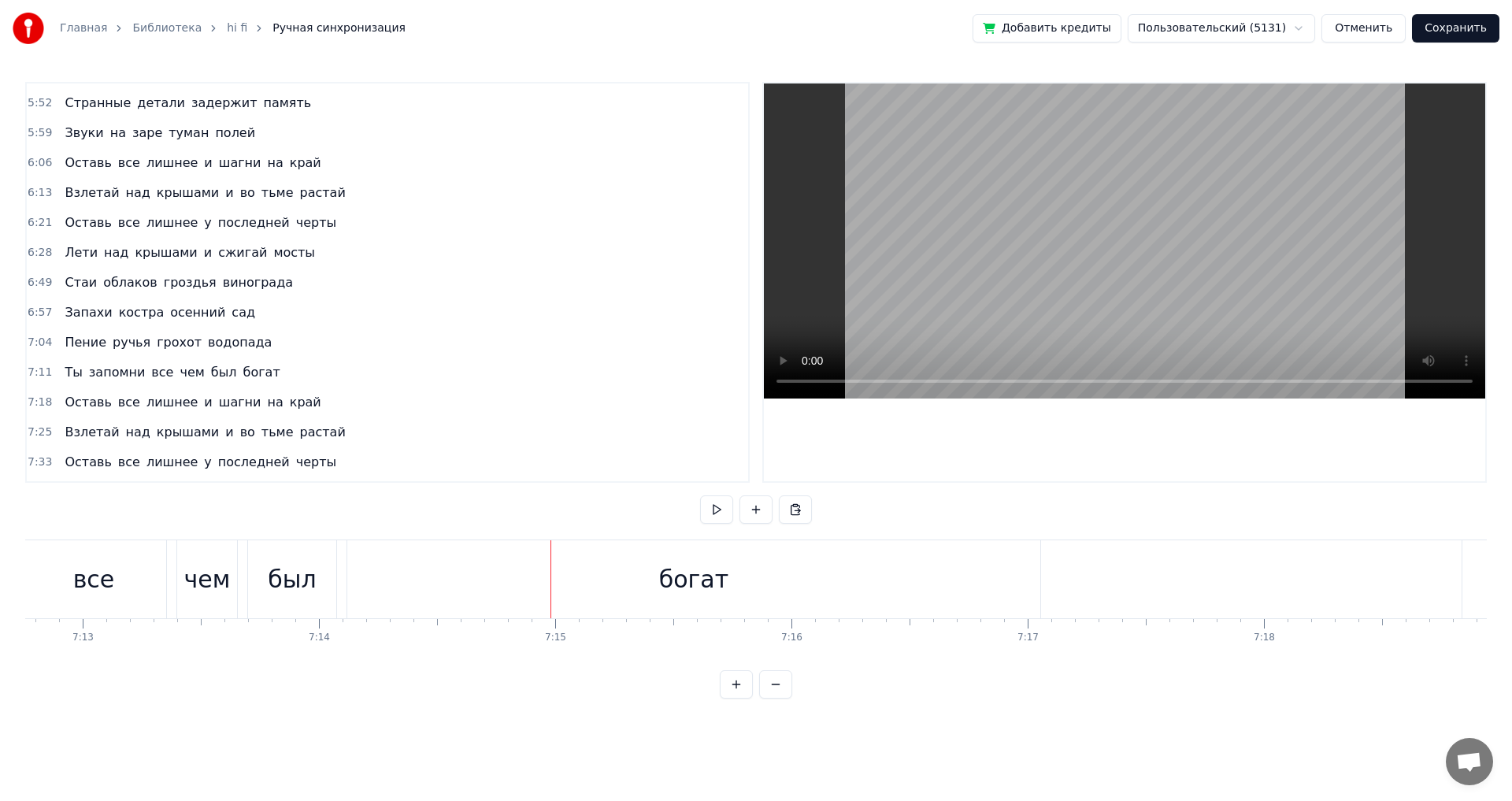
click at [202, 594] on div "чем" at bounding box center [208, 580] width 47 height 36
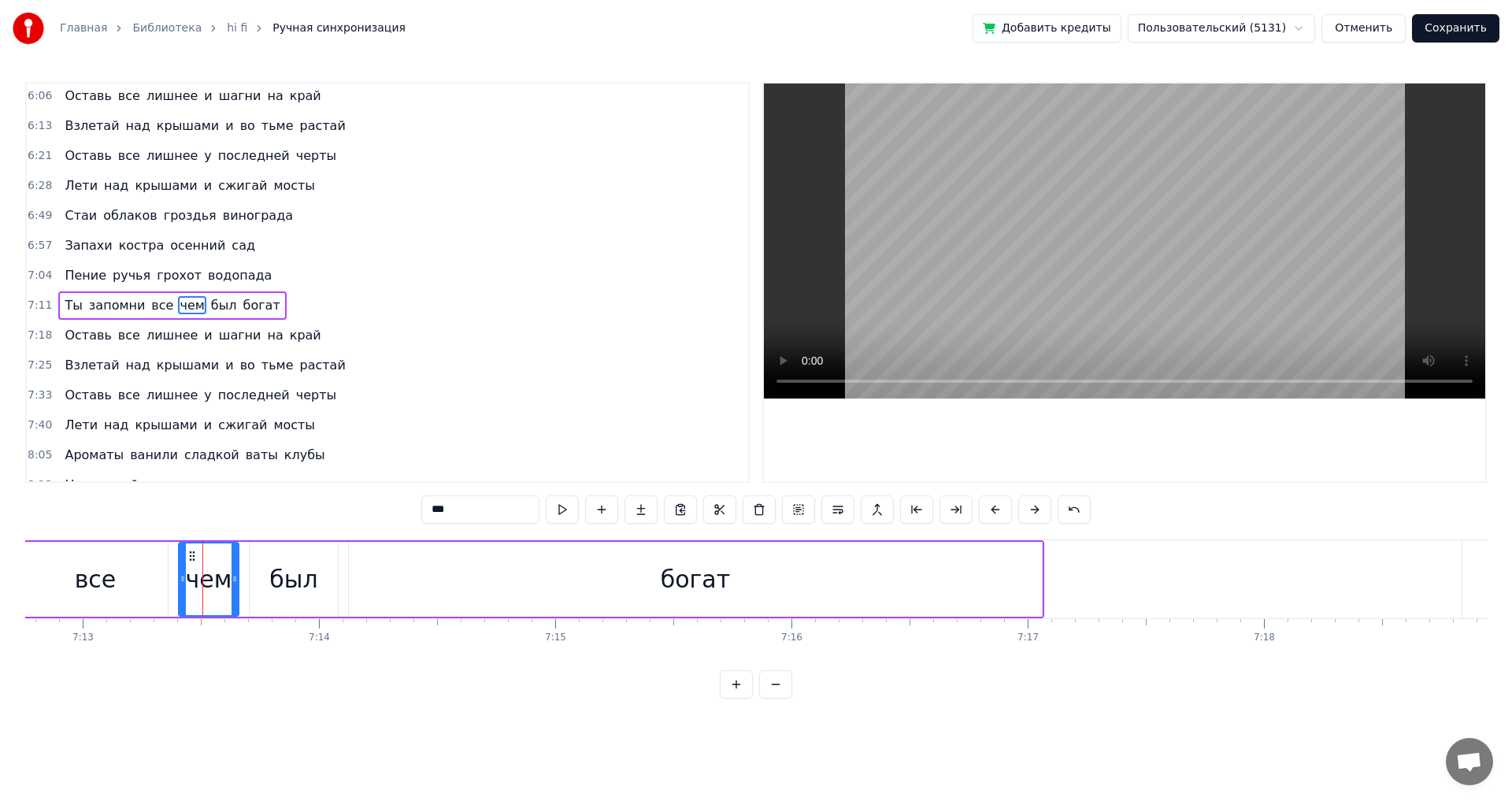
scroll to position [1163, 0]
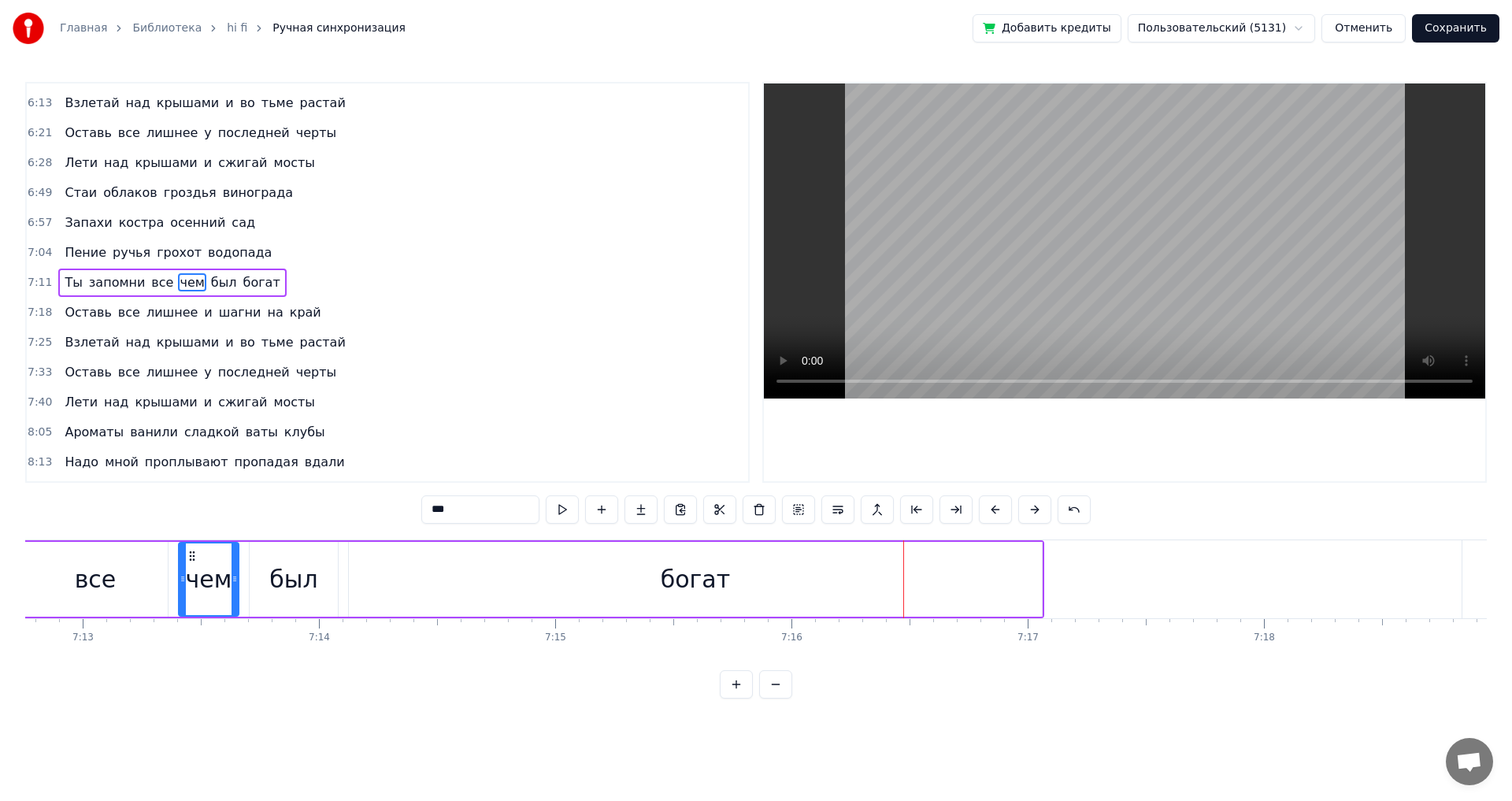
click at [1025, 582] on div "богат" at bounding box center [695, 580] width 693 height 75
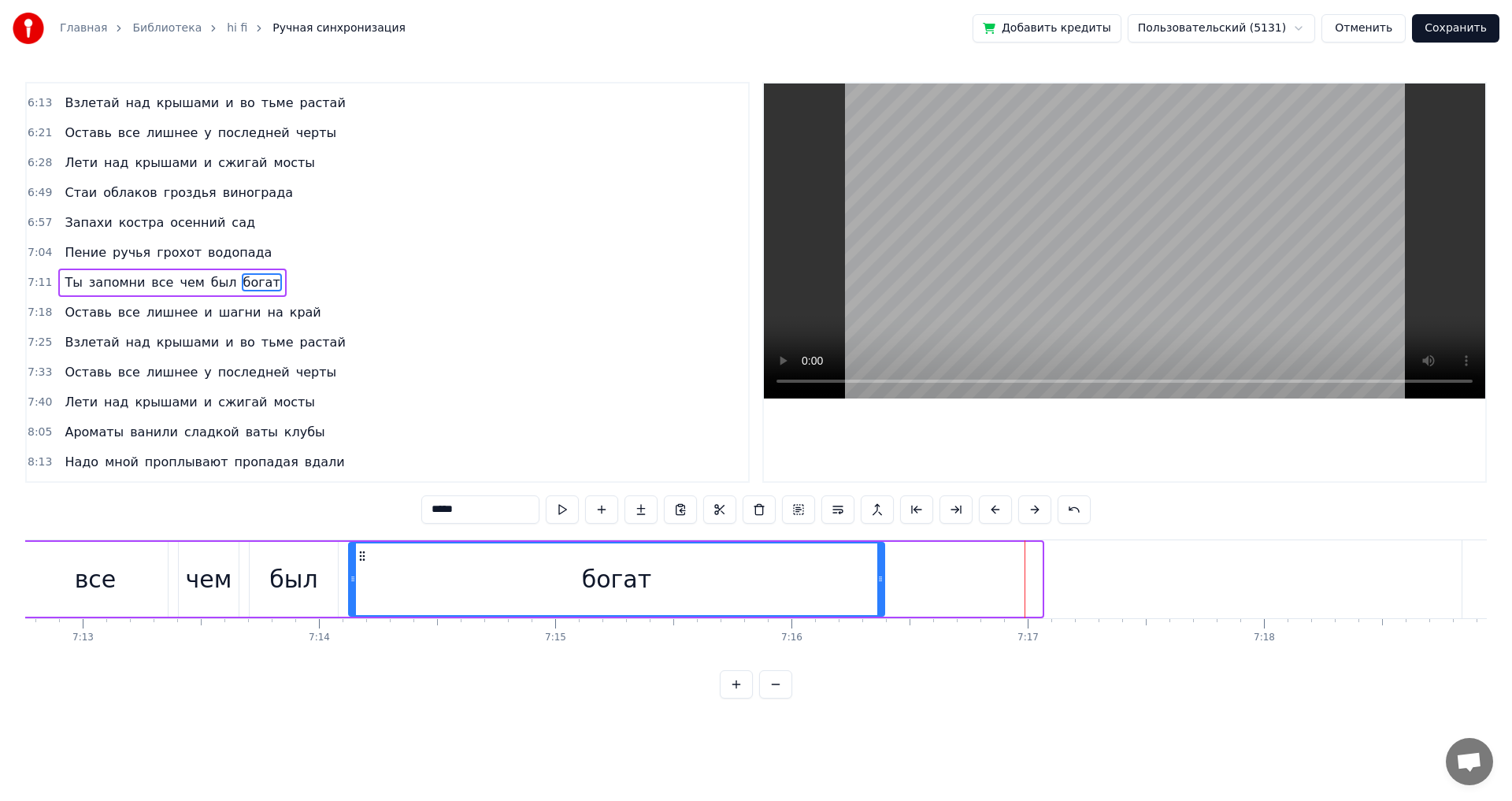
drag, startPoint x: 1038, startPoint y: 583, endPoint x: 880, endPoint y: 582, distance: 158.0
click at [880, 582] on icon at bounding box center [880, 579] width 7 height 12
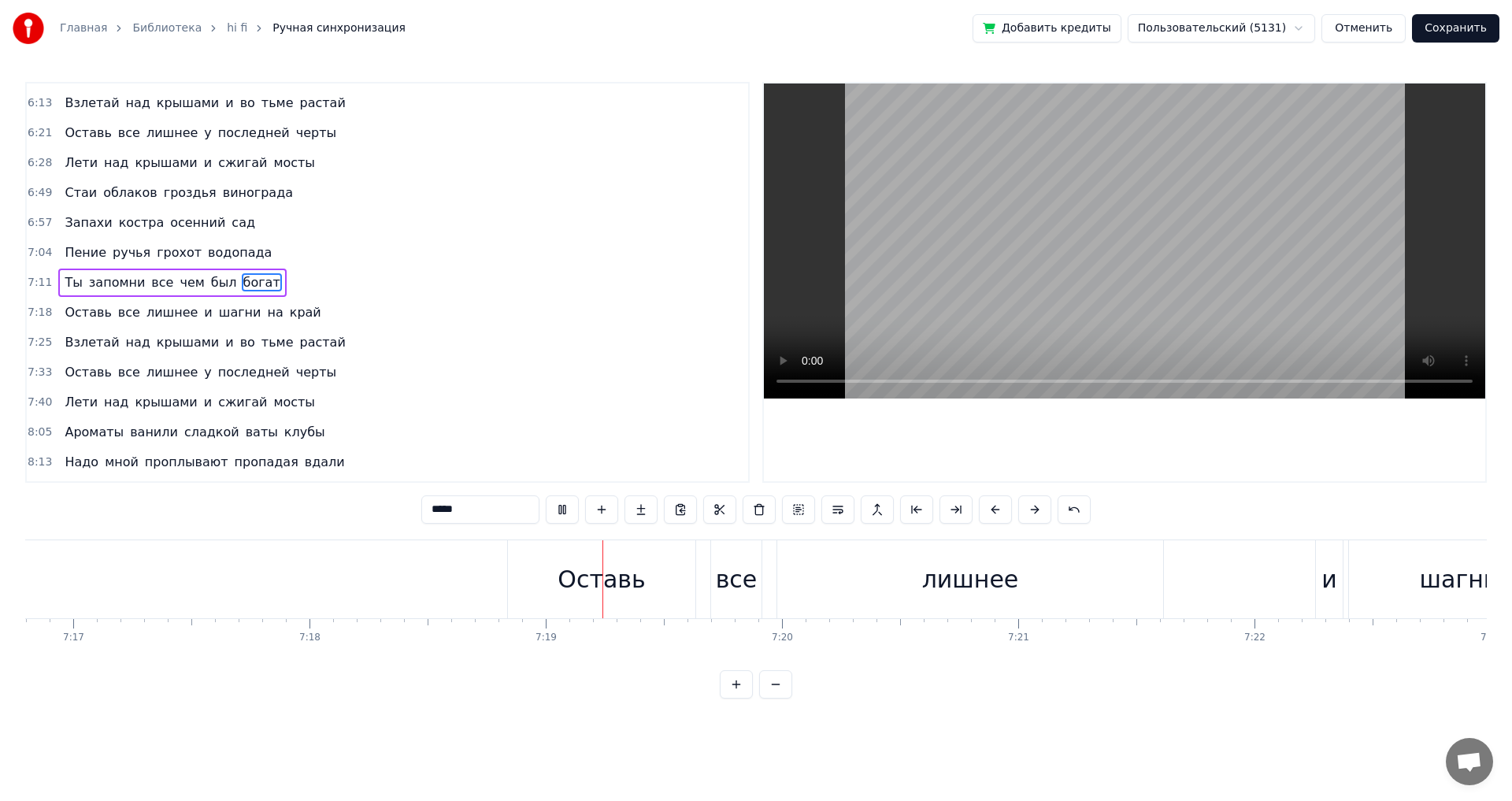
scroll to position [0, 103535]
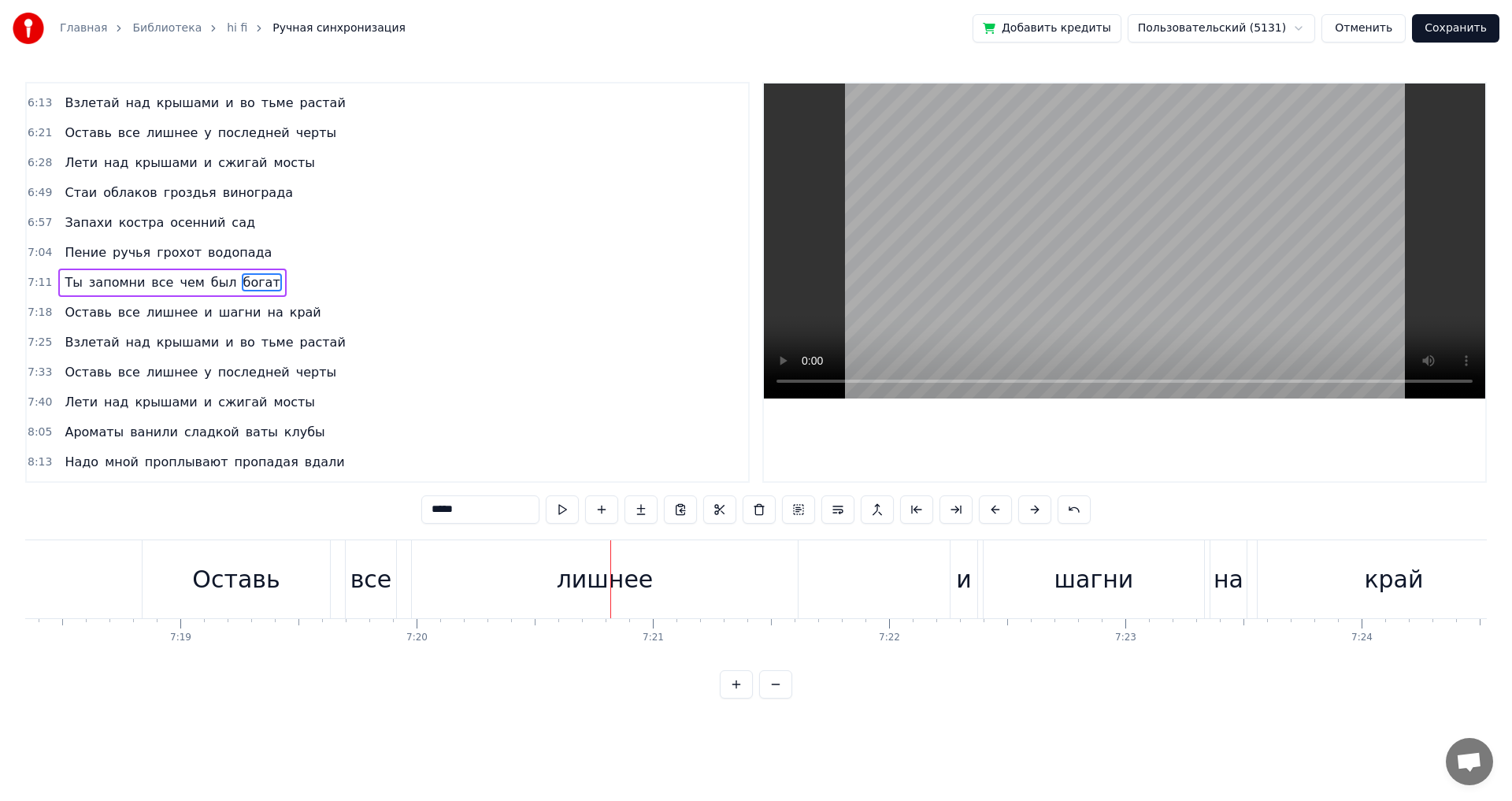
click at [361, 598] on div "все" at bounding box center [371, 579] width 51 height 78
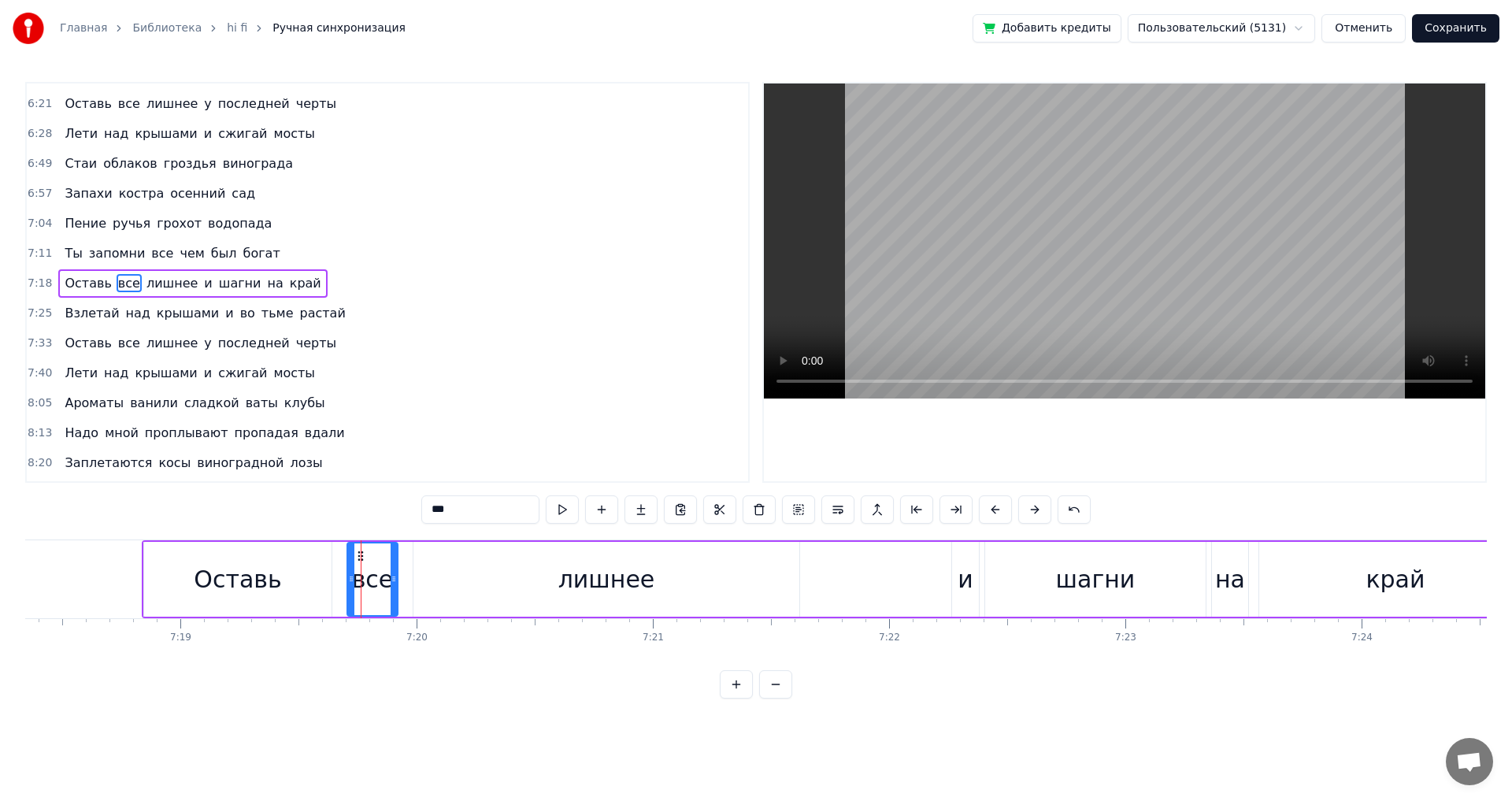
scroll to position [1193, 0]
drag, startPoint x: 350, startPoint y: 582, endPoint x: 341, endPoint y: 582, distance: 9.0
click at [341, 582] on icon at bounding box center [342, 579] width 7 height 12
click at [250, 583] on div "Оставь" at bounding box center [237, 580] width 87 height 36
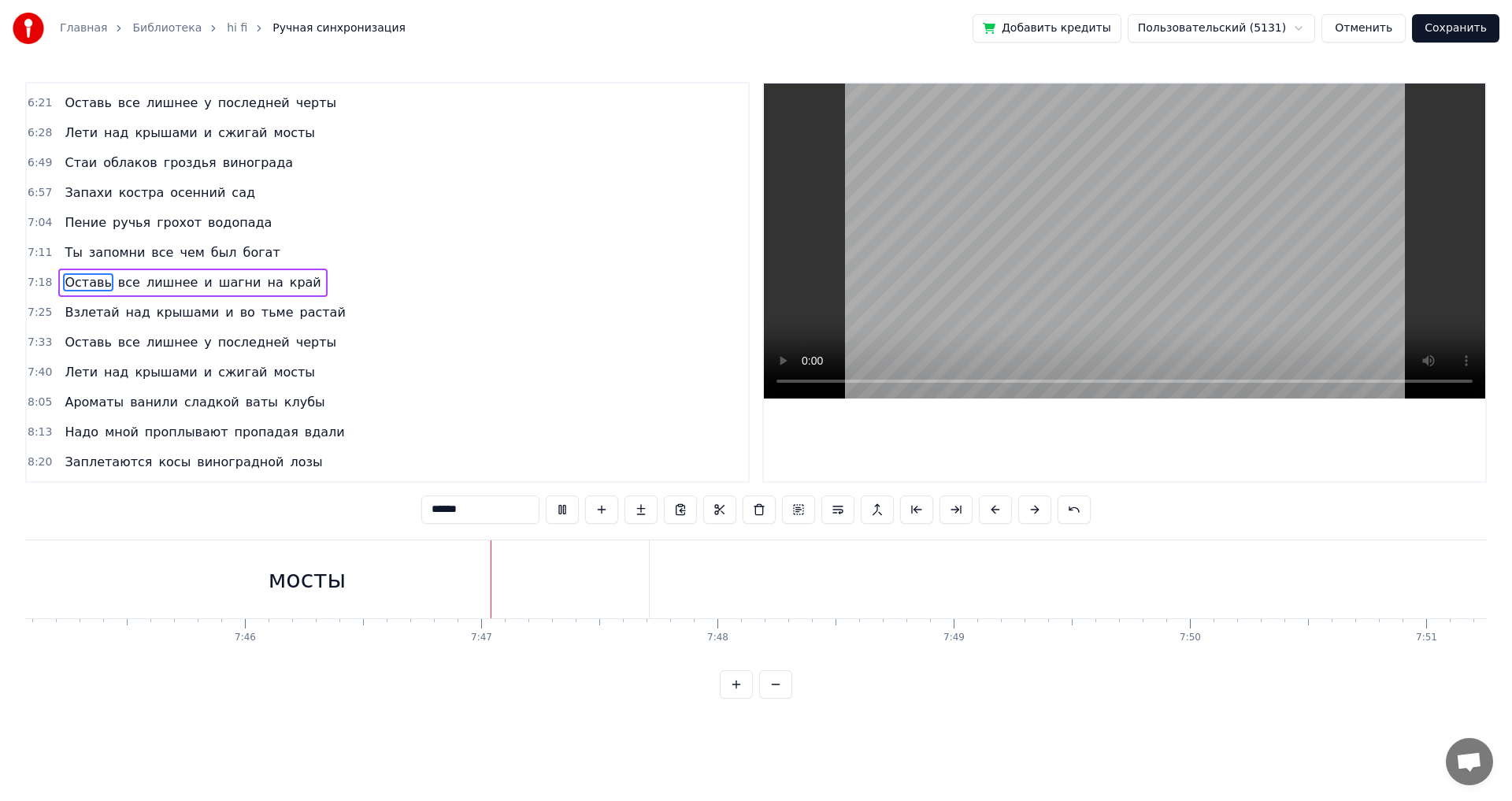
scroll to position [0, 110122]
click at [371, 580] on div "мосты" at bounding box center [32, 579] width 683 height 78
type input "*****"
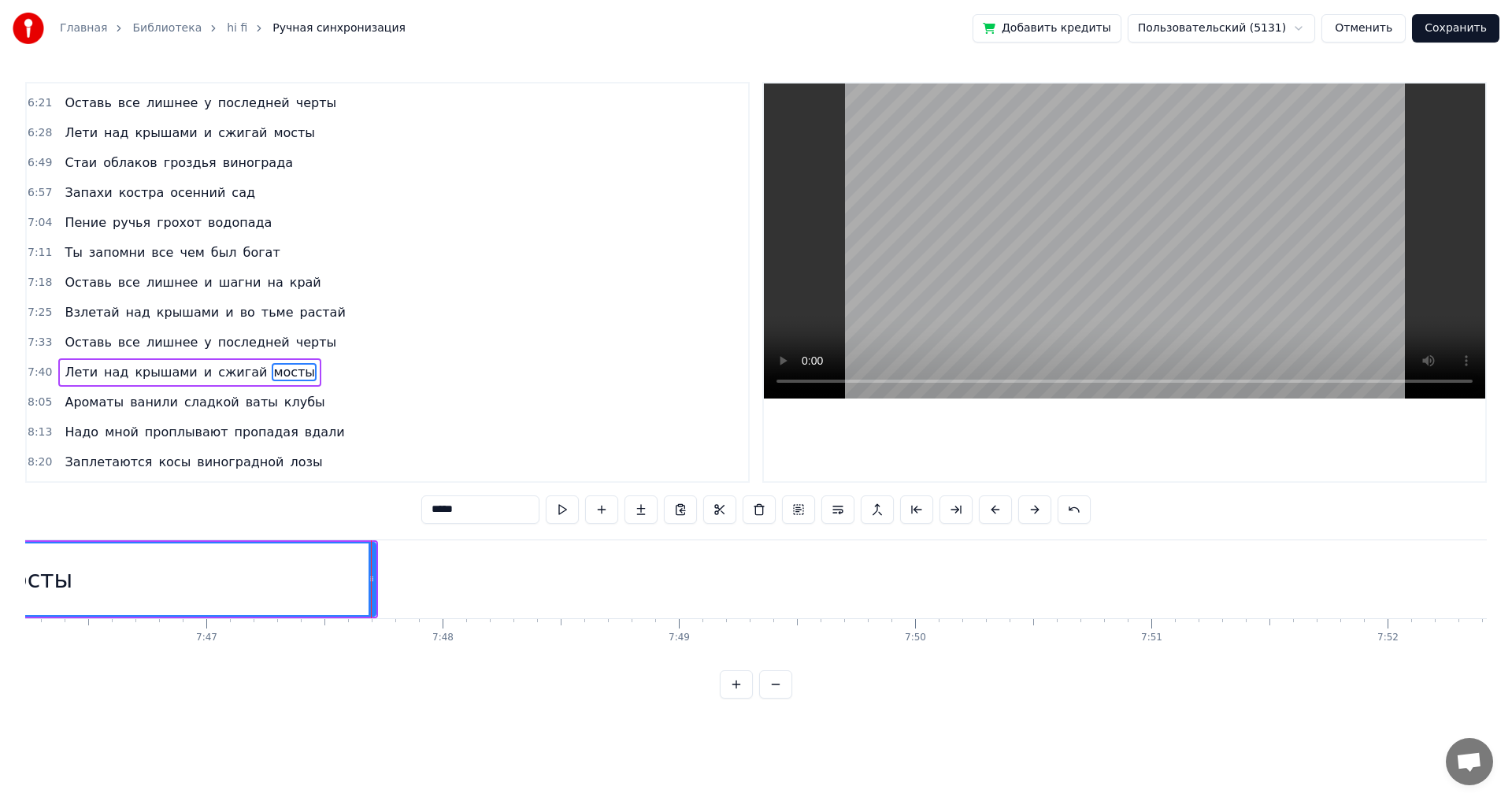
scroll to position [1282, 0]
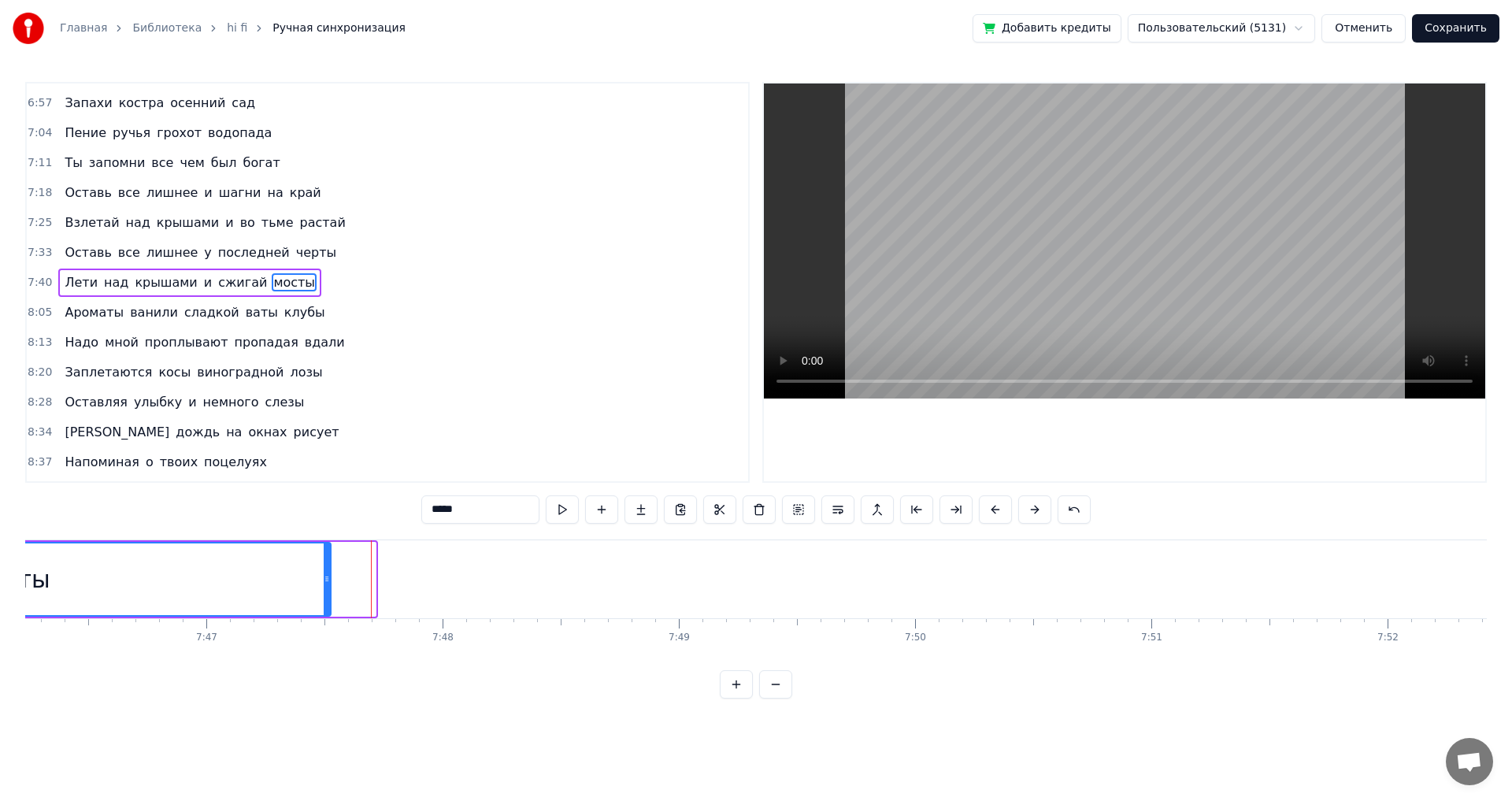
drag, startPoint x: 372, startPoint y: 583, endPoint x: 327, endPoint y: 583, distance: 45.0
click at [327, 583] on icon at bounding box center [326, 579] width 7 height 12
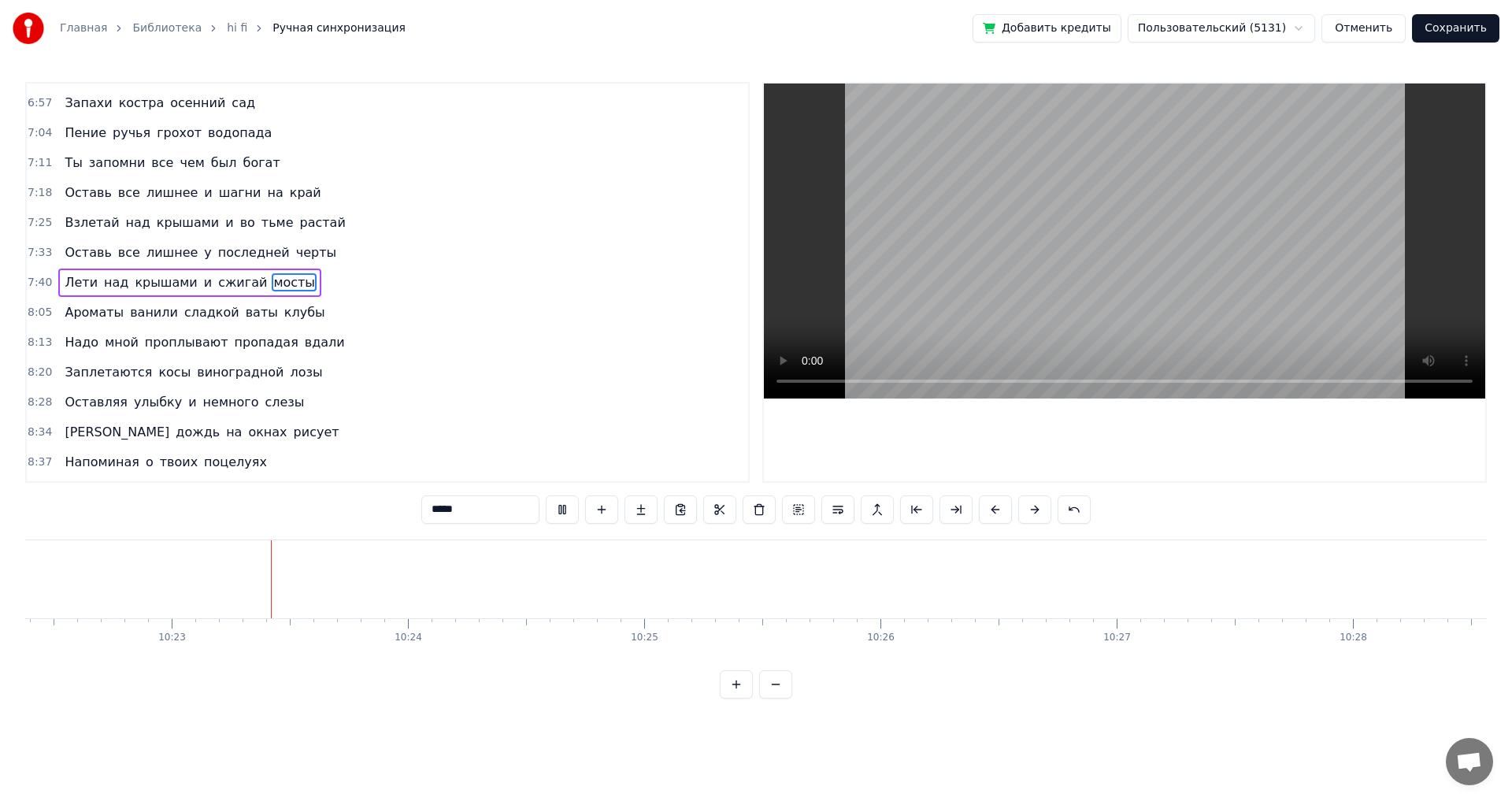
scroll to position [0, 147059]
click at [1453, 26] on button "Сохранить" at bounding box center [1455, 28] width 87 height 28
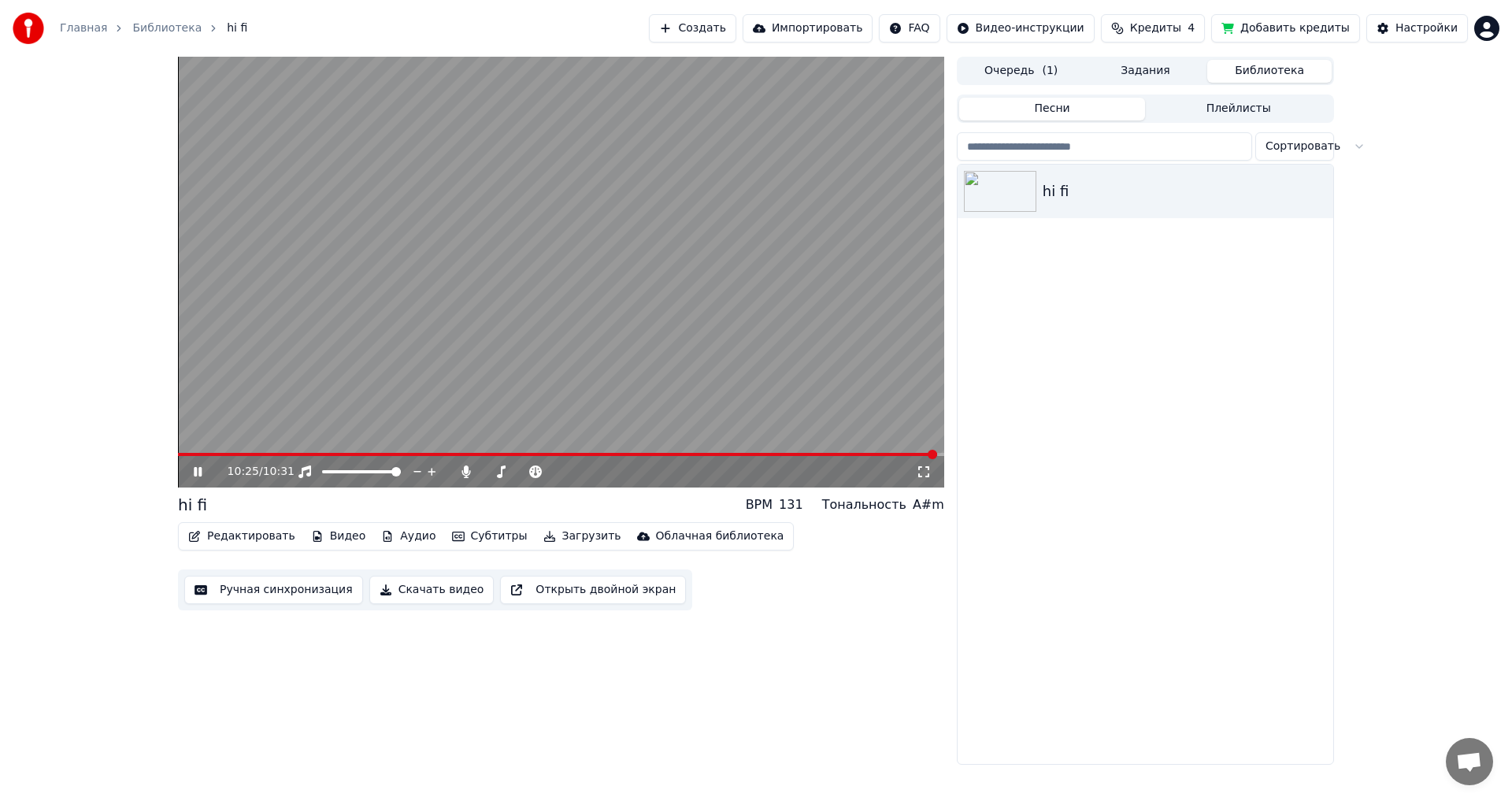
click at [195, 470] on icon at bounding box center [198, 472] width 7 height 9
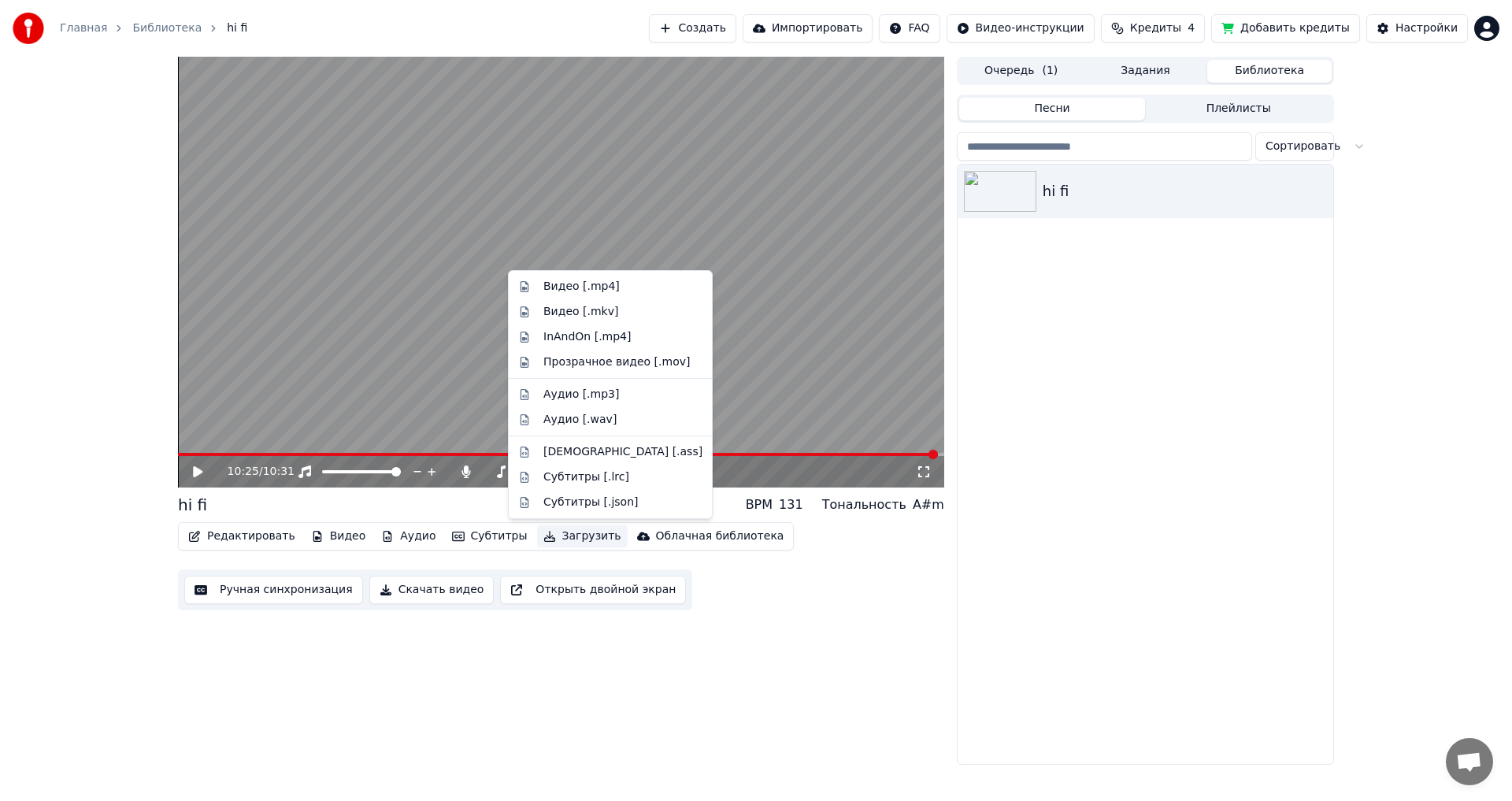
click at [548, 541] on button "Загрузить" at bounding box center [582, 537] width 91 height 23
click at [561, 286] on div "Видео [.mp4]" at bounding box center [581, 286] width 76 height 16
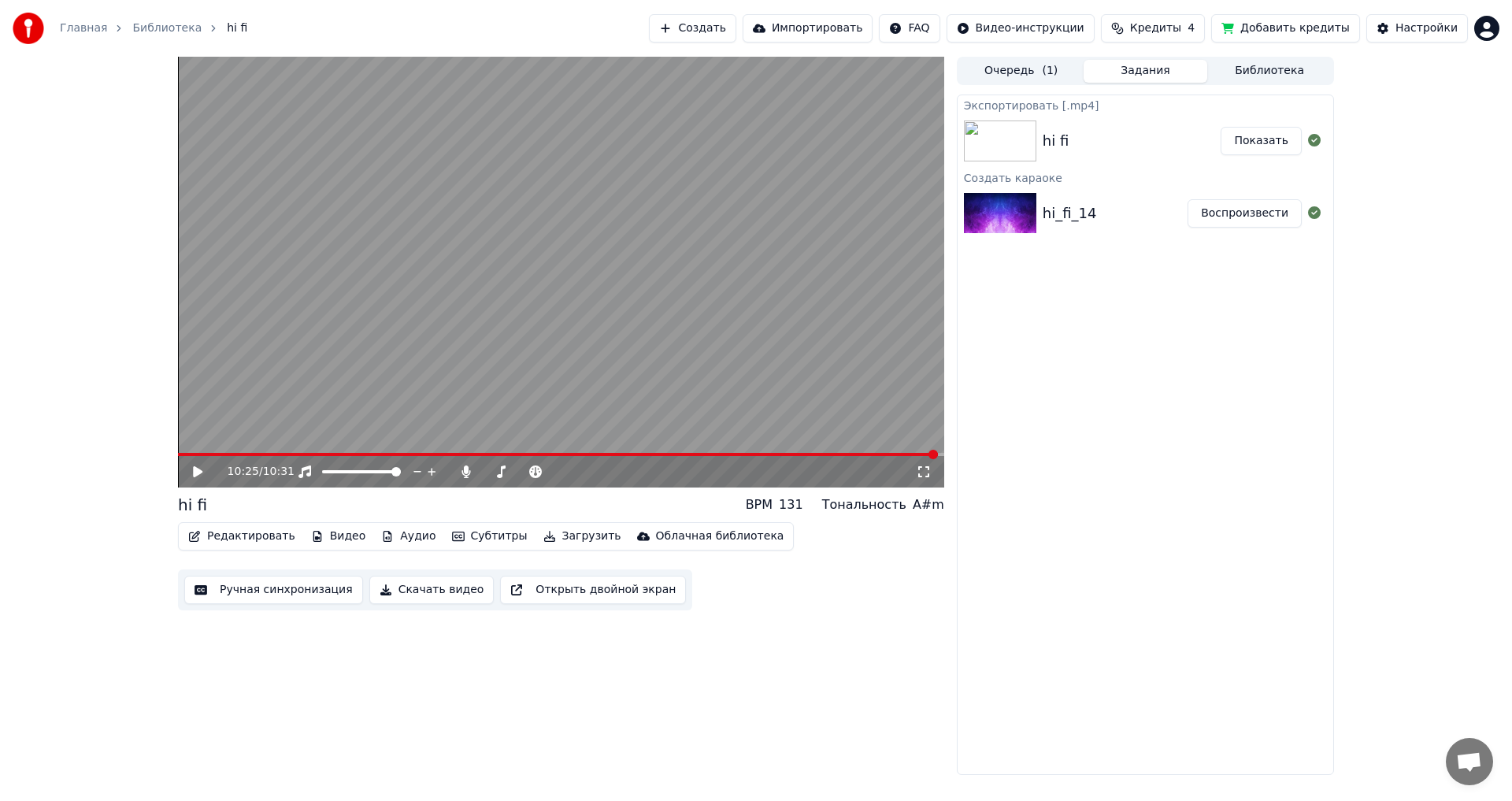
click at [1261, 138] on button "Показать" at bounding box center [1261, 141] width 82 height 28
